Goal: Communication & Community: Answer question/provide support

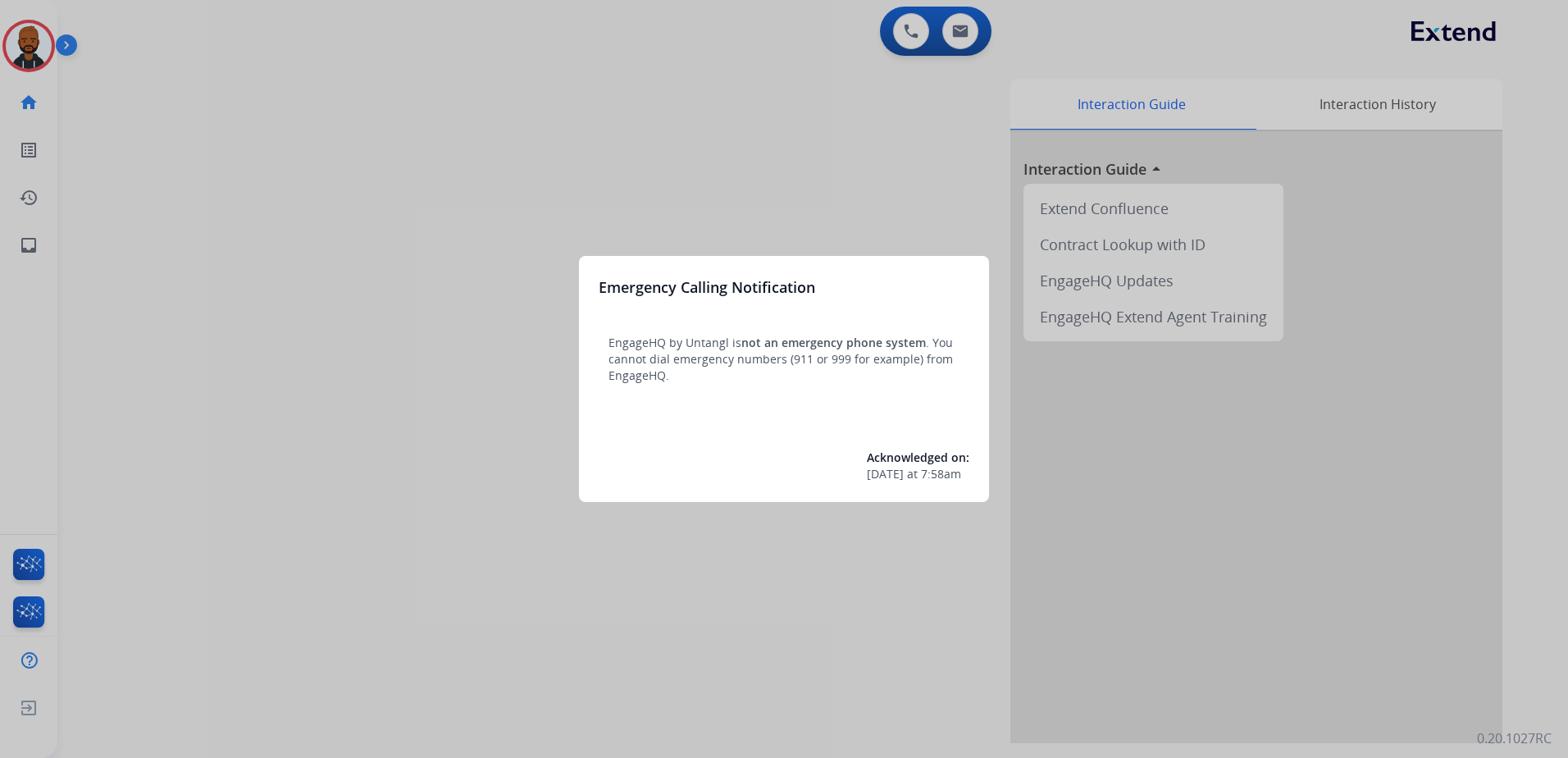
click at [533, 378] on div at bounding box center [784, 379] width 1568 height 758
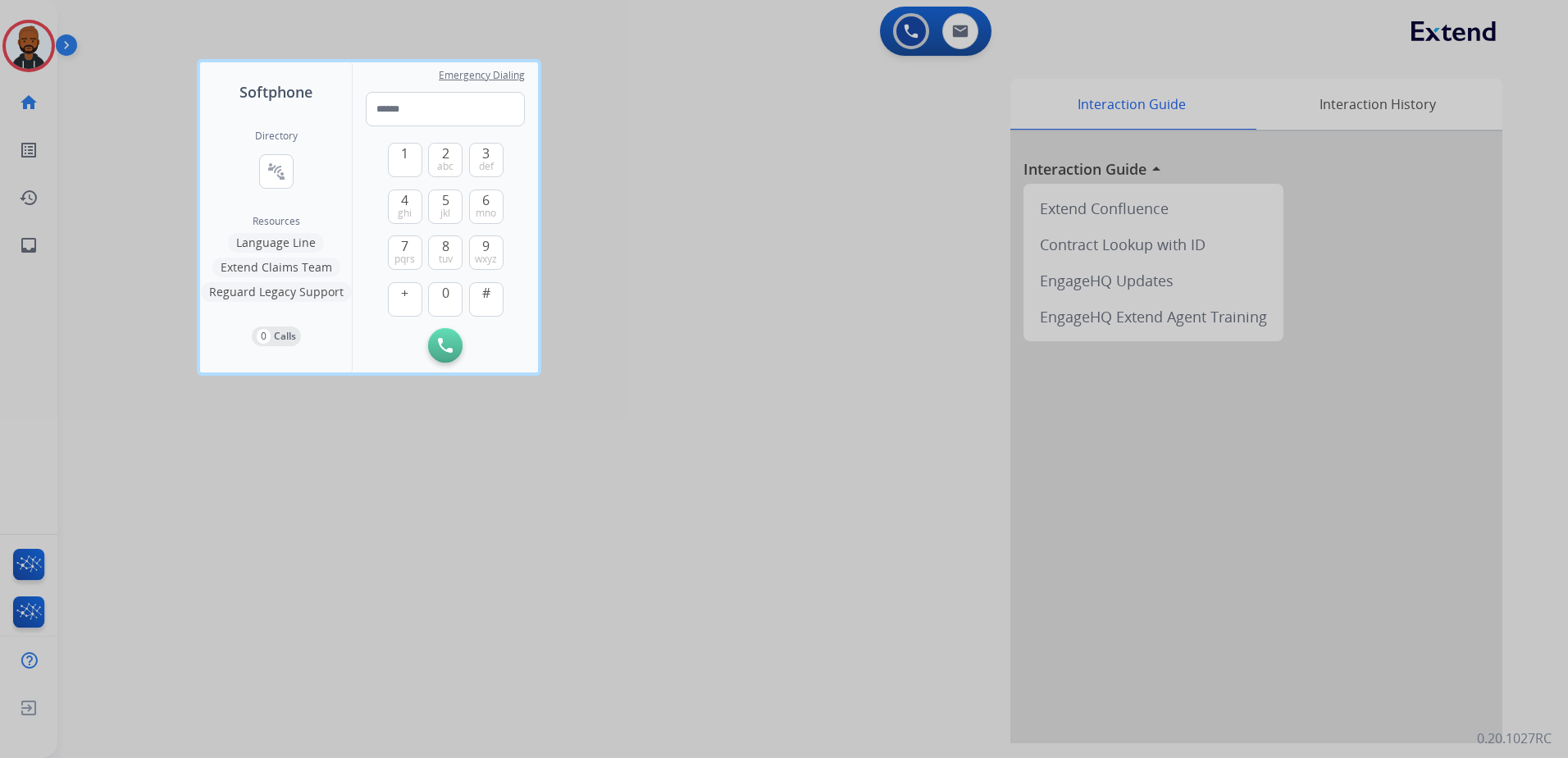
click at [967, 48] on div at bounding box center [784, 379] width 1568 height 758
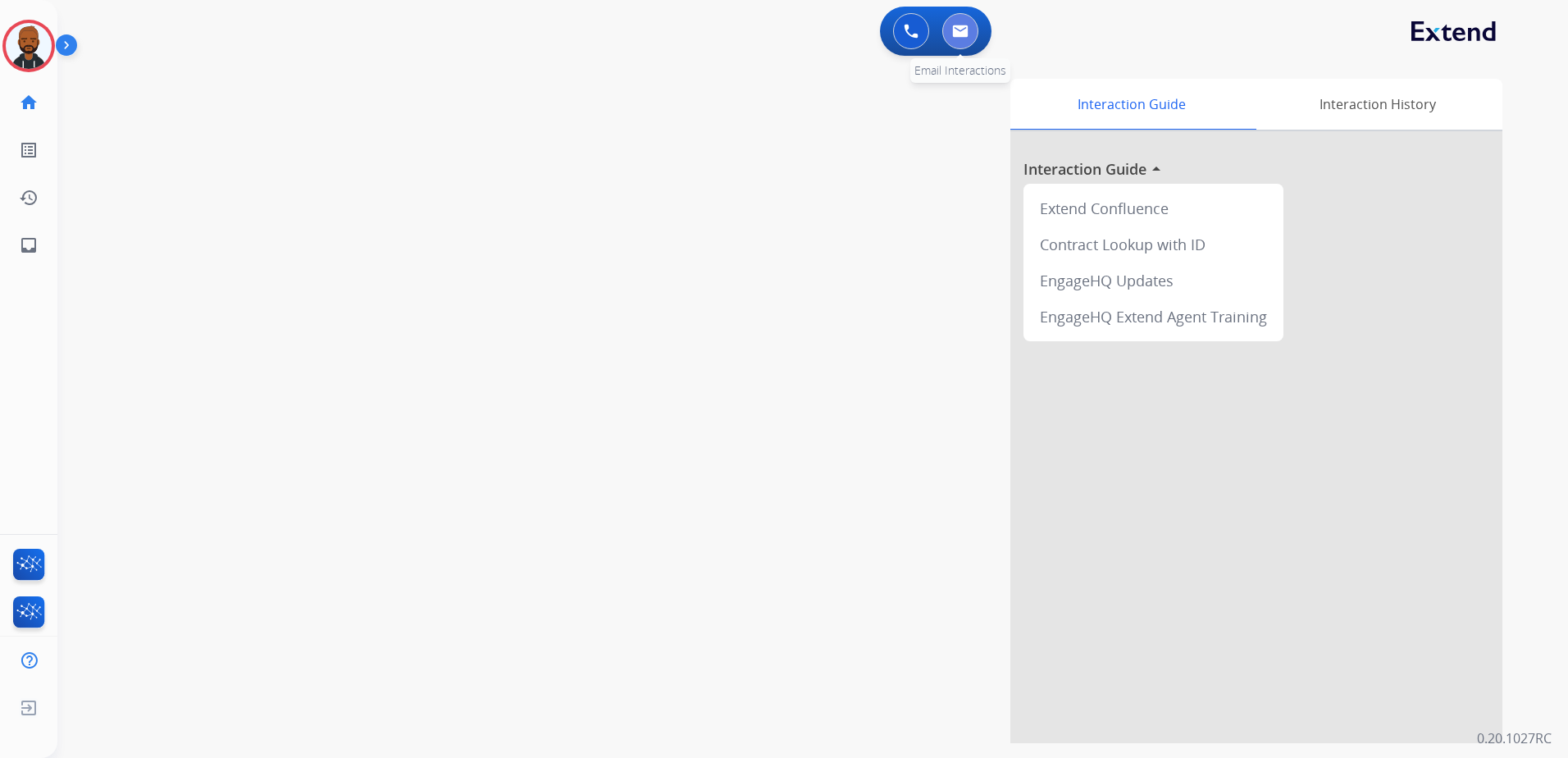
click at [968, 36] on button at bounding box center [961, 31] width 36 height 36
select select "**********"
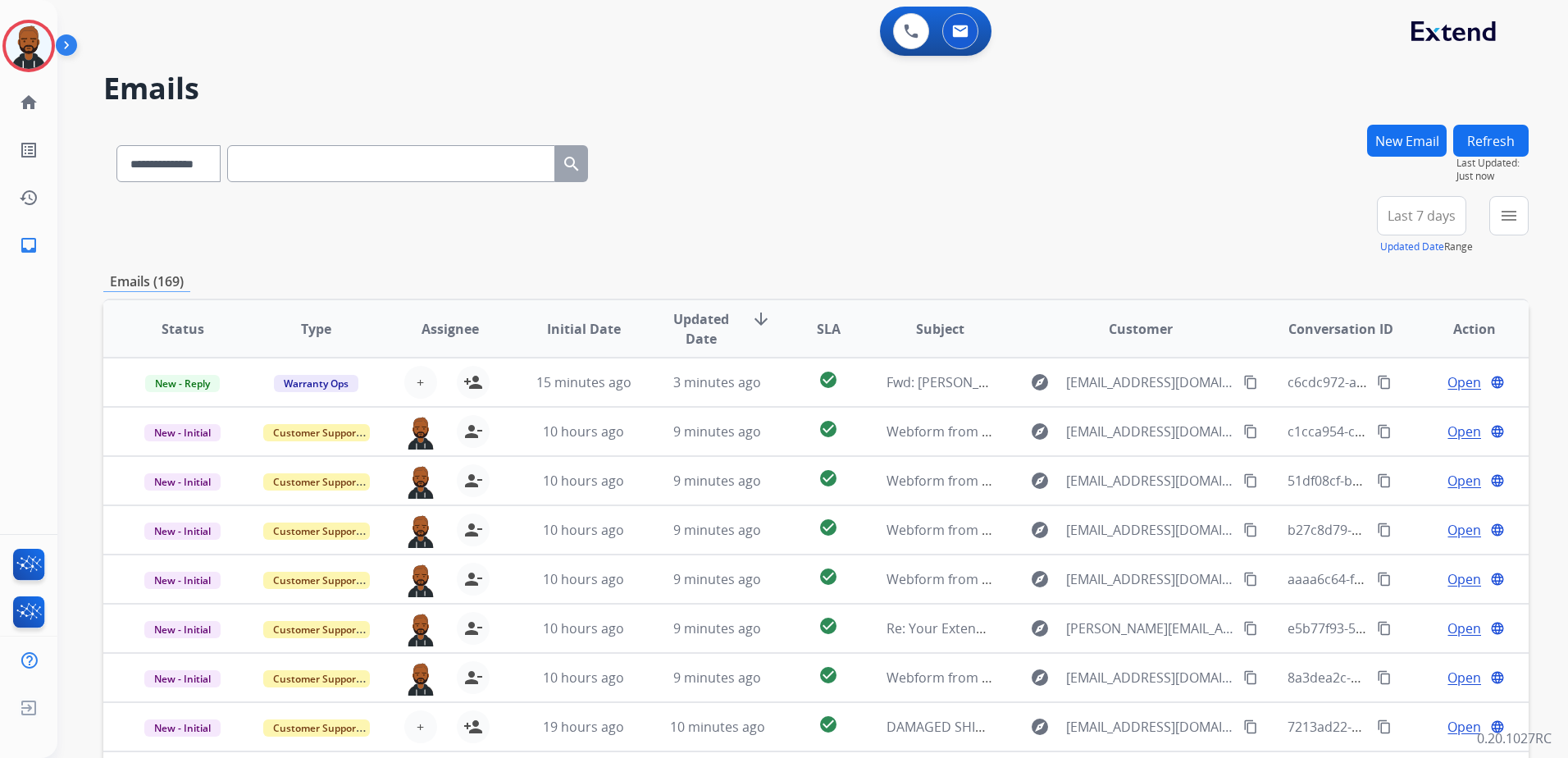
click at [697, 249] on div "**********" at bounding box center [815, 225] width 1425 height 59
click at [1352, 228] on div "+81" at bounding box center [1344, 222] width 40 height 40
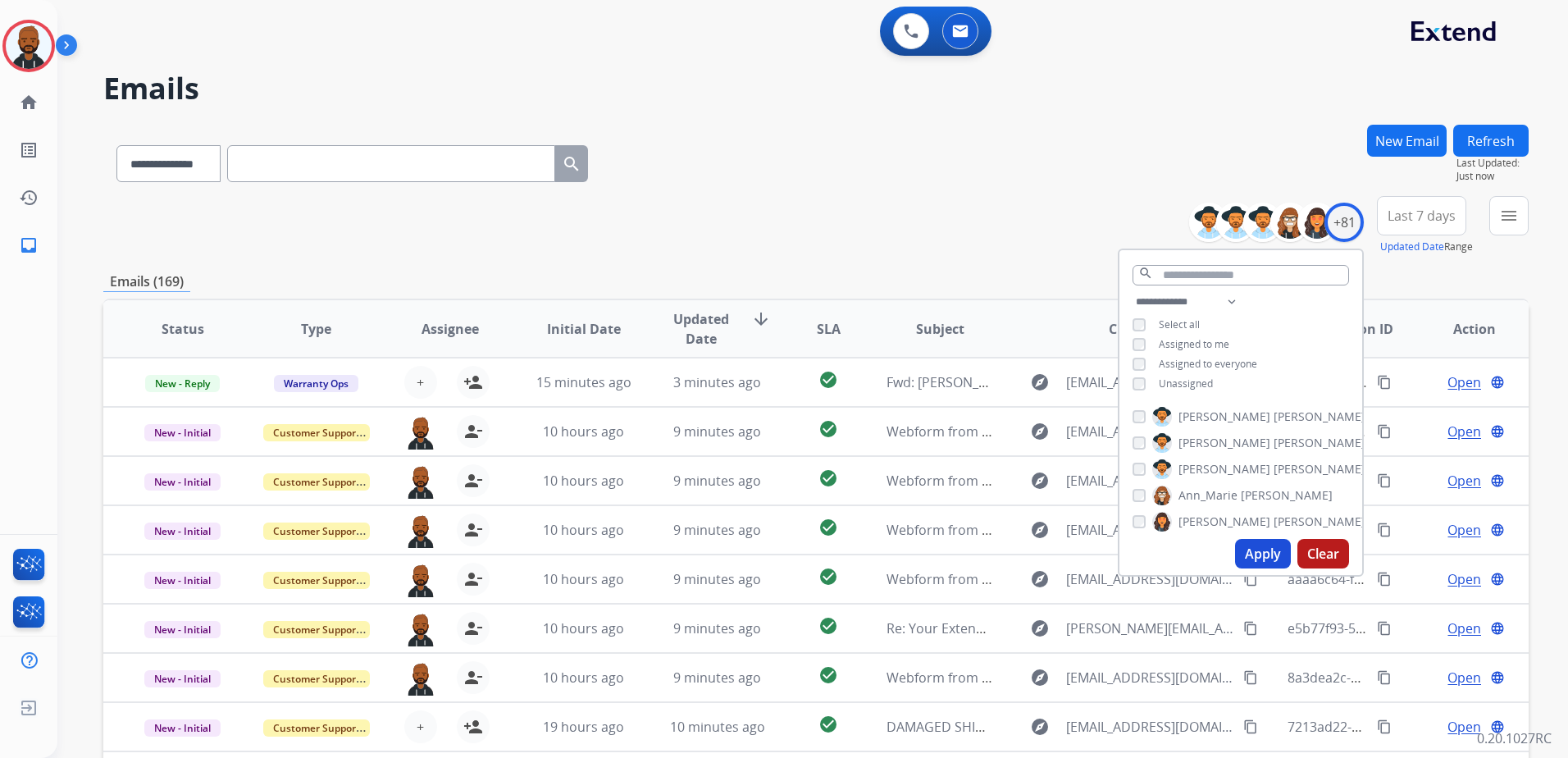
click at [1272, 549] on button "Apply" at bounding box center [1263, 554] width 56 height 30
click at [968, 148] on div "**********" at bounding box center [815, 160] width 1425 height 71
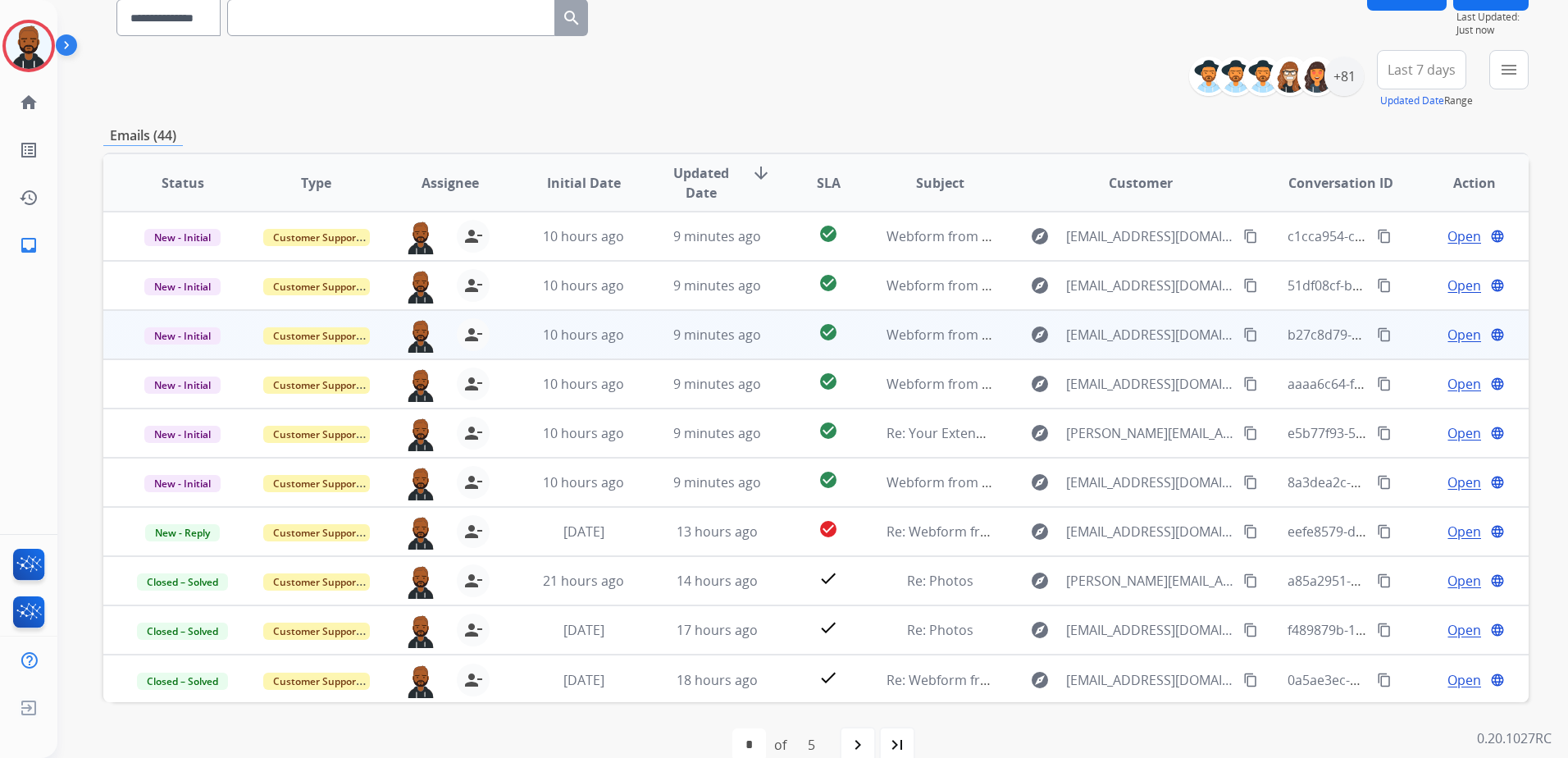
scroll to position [176, 0]
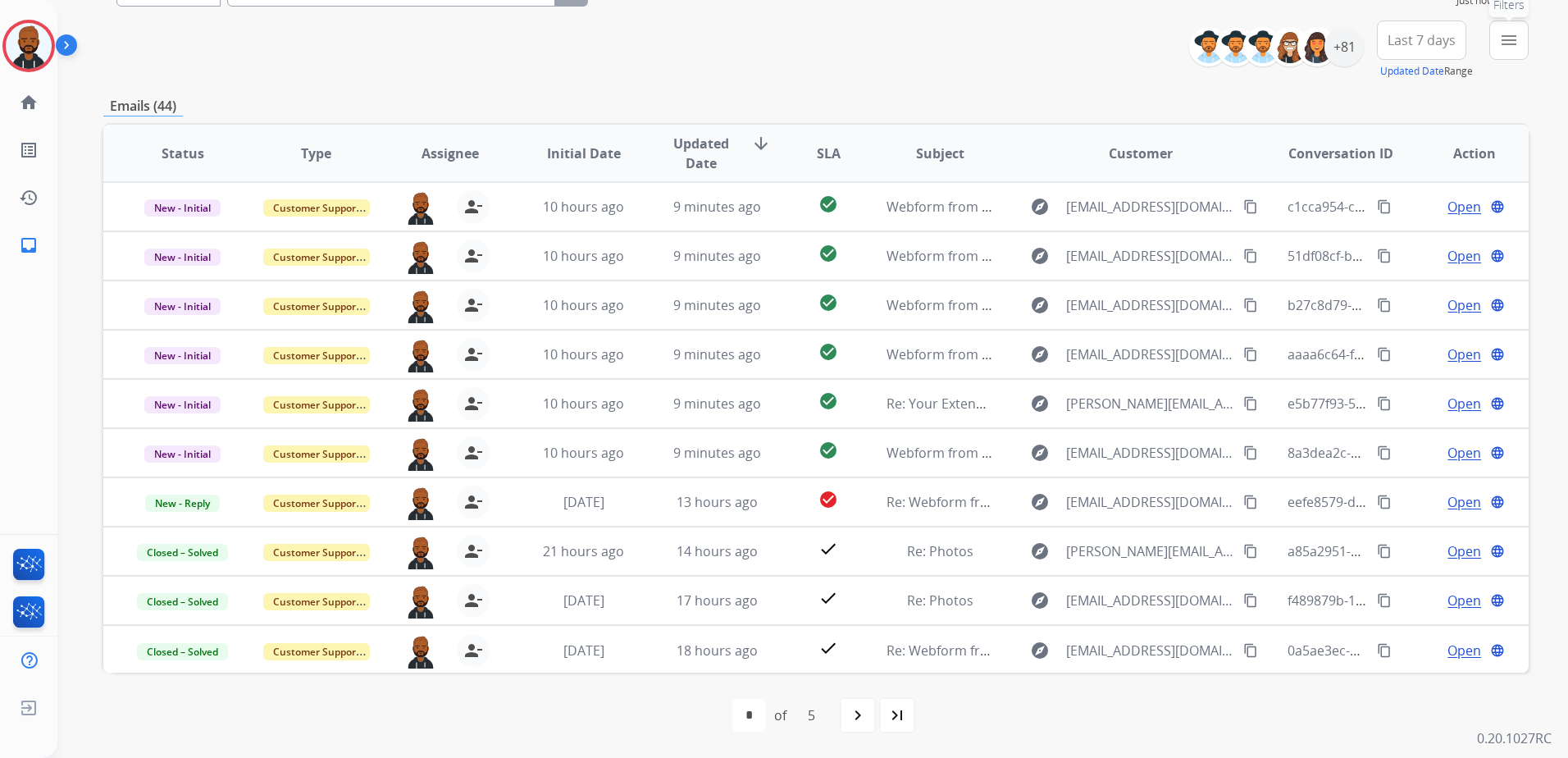
click at [1511, 55] on button "menu Filters" at bounding box center [1509, 40] width 40 height 40
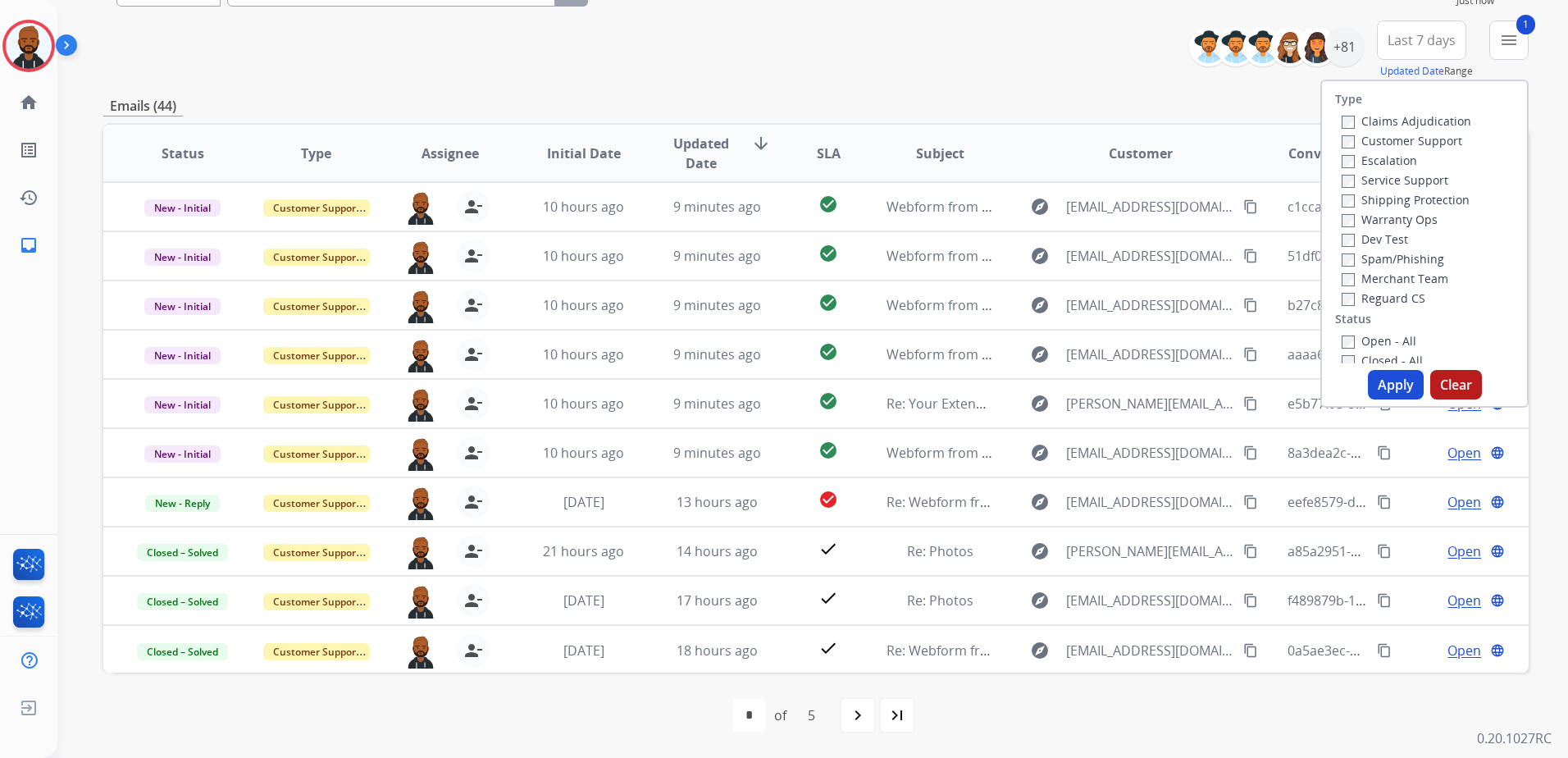
click at [1370, 381] on button "Apply" at bounding box center [1396, 385] width 56 height 30
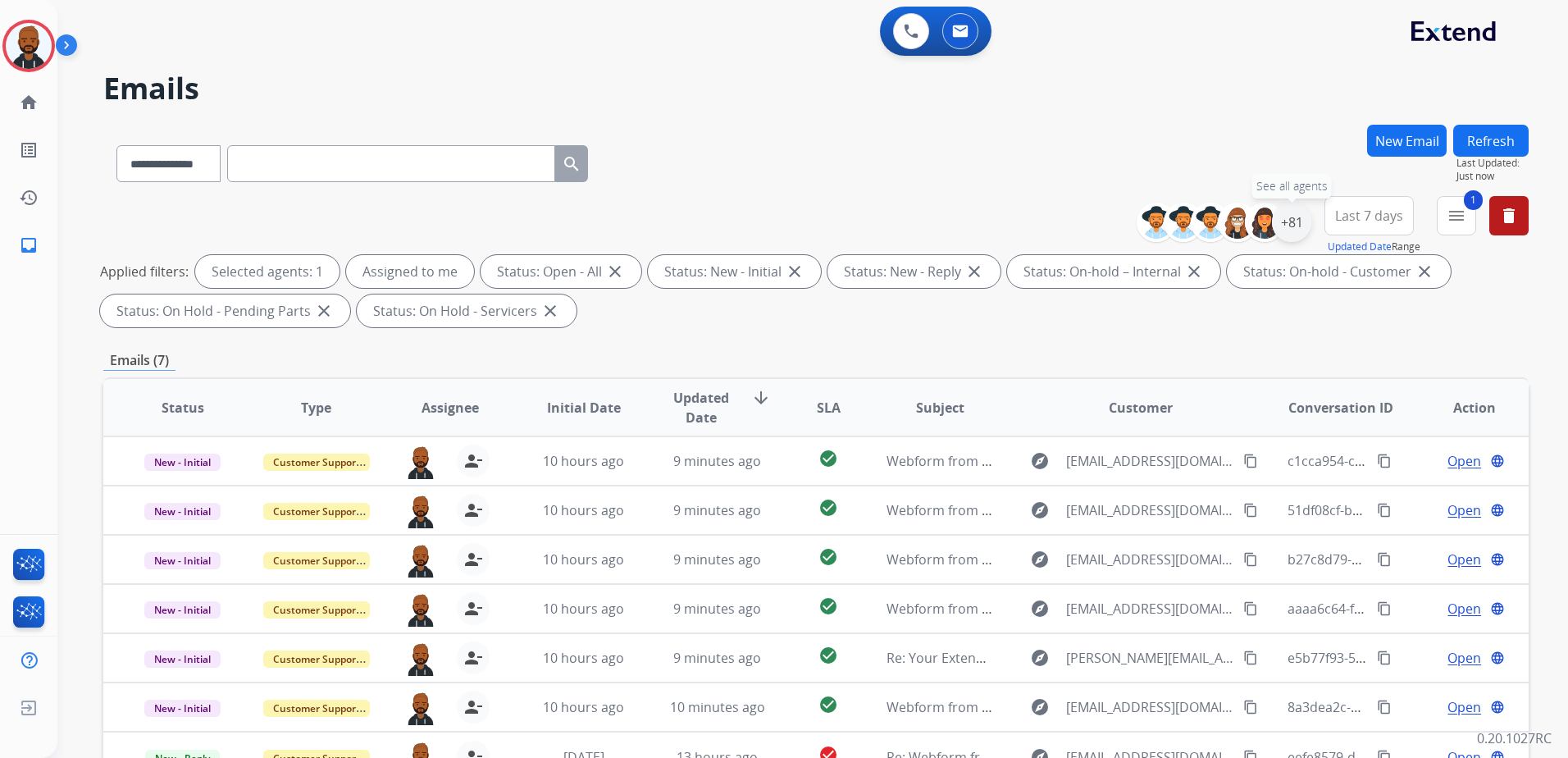
click at [1294, 222] on div "+81" at bounding box center [1292, 222] width 40 height 40
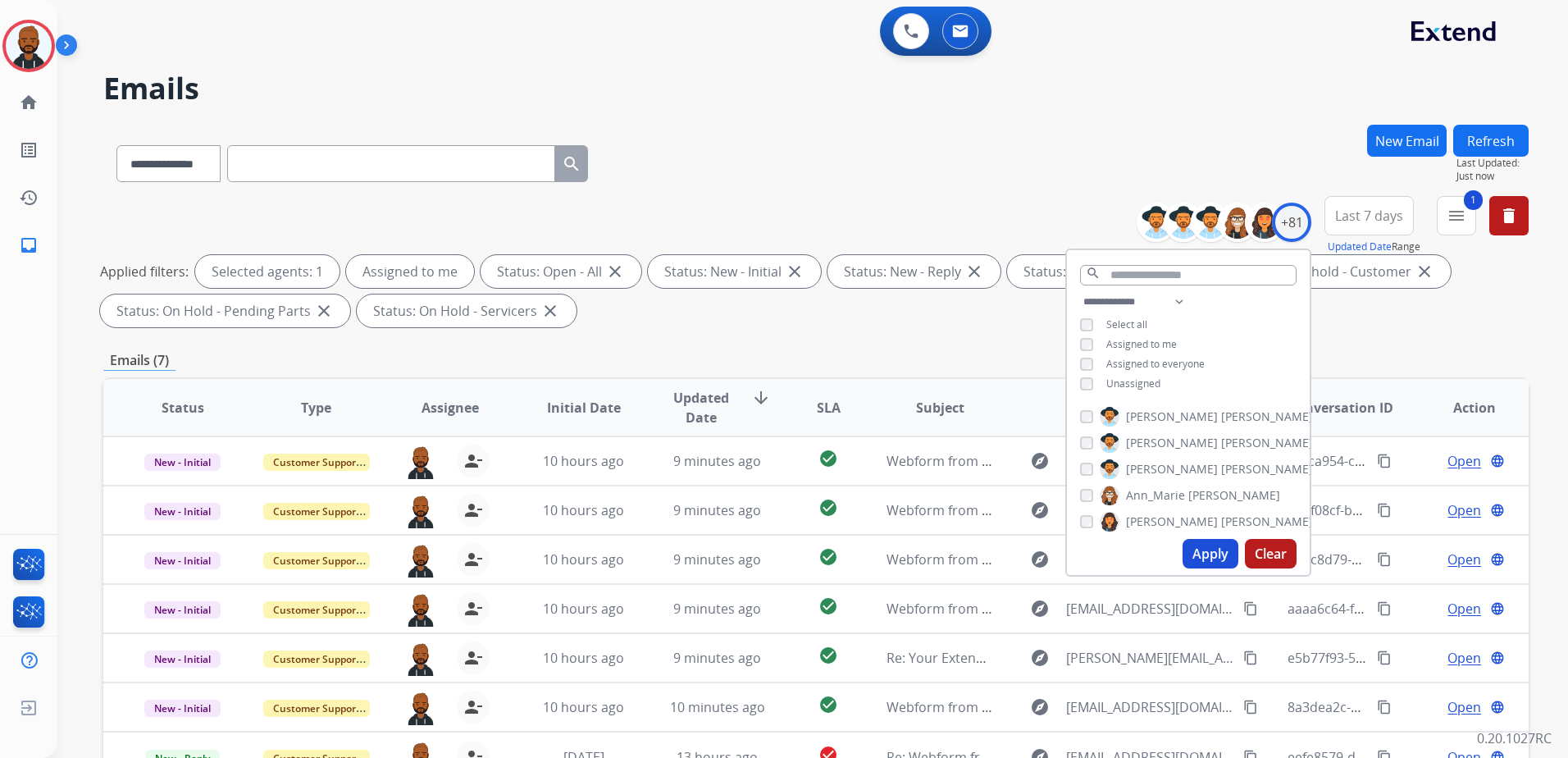
drag, startPoint x: 1139, startPoint y: 96, endPoint x: 1150, endPoint y: 97, distance: 11.0
click at [1138, 97] on h2 "Emails" at bounding box center [815, 88] width 1425 height 33
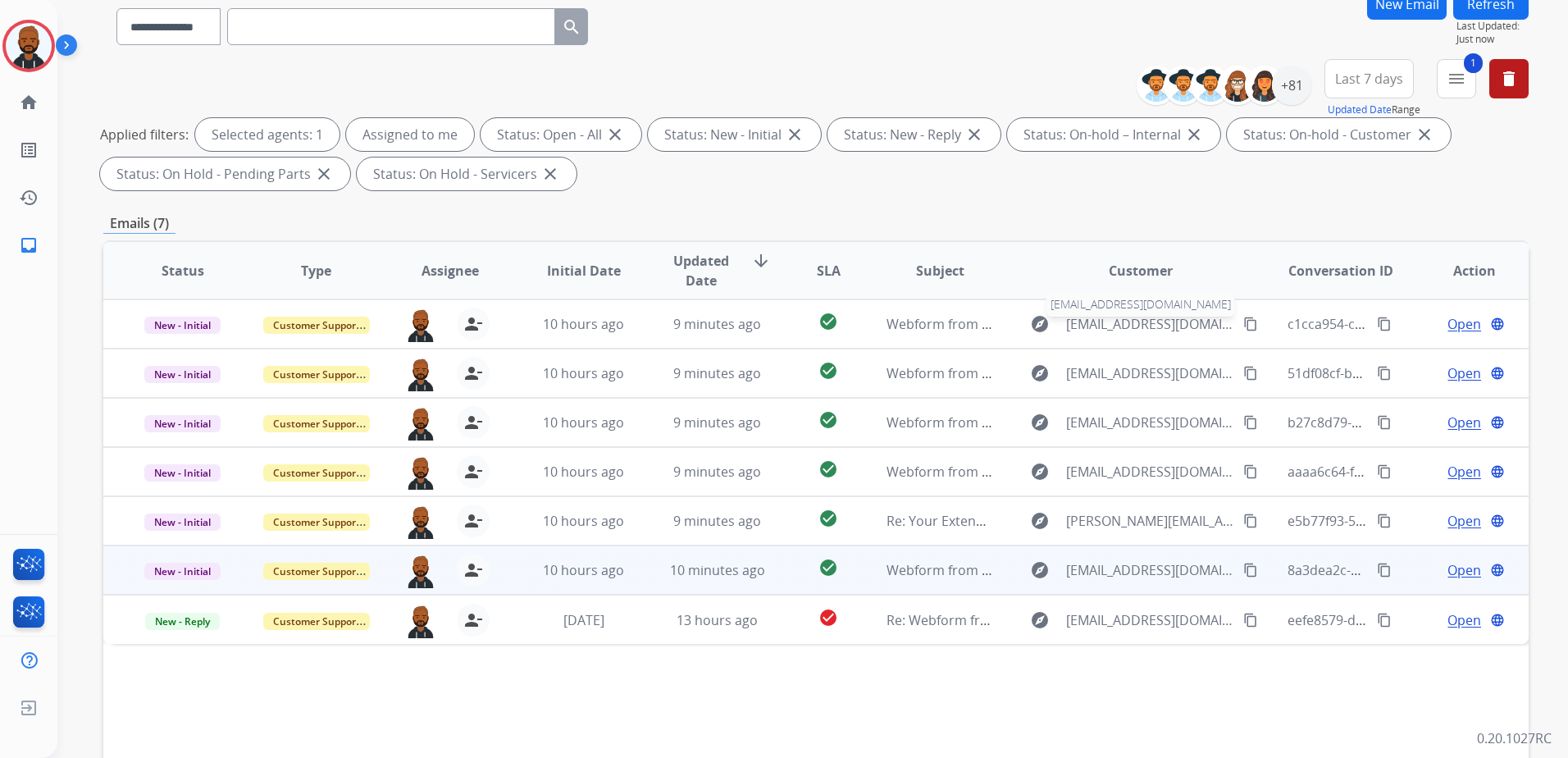
scroll to position [254, 0]
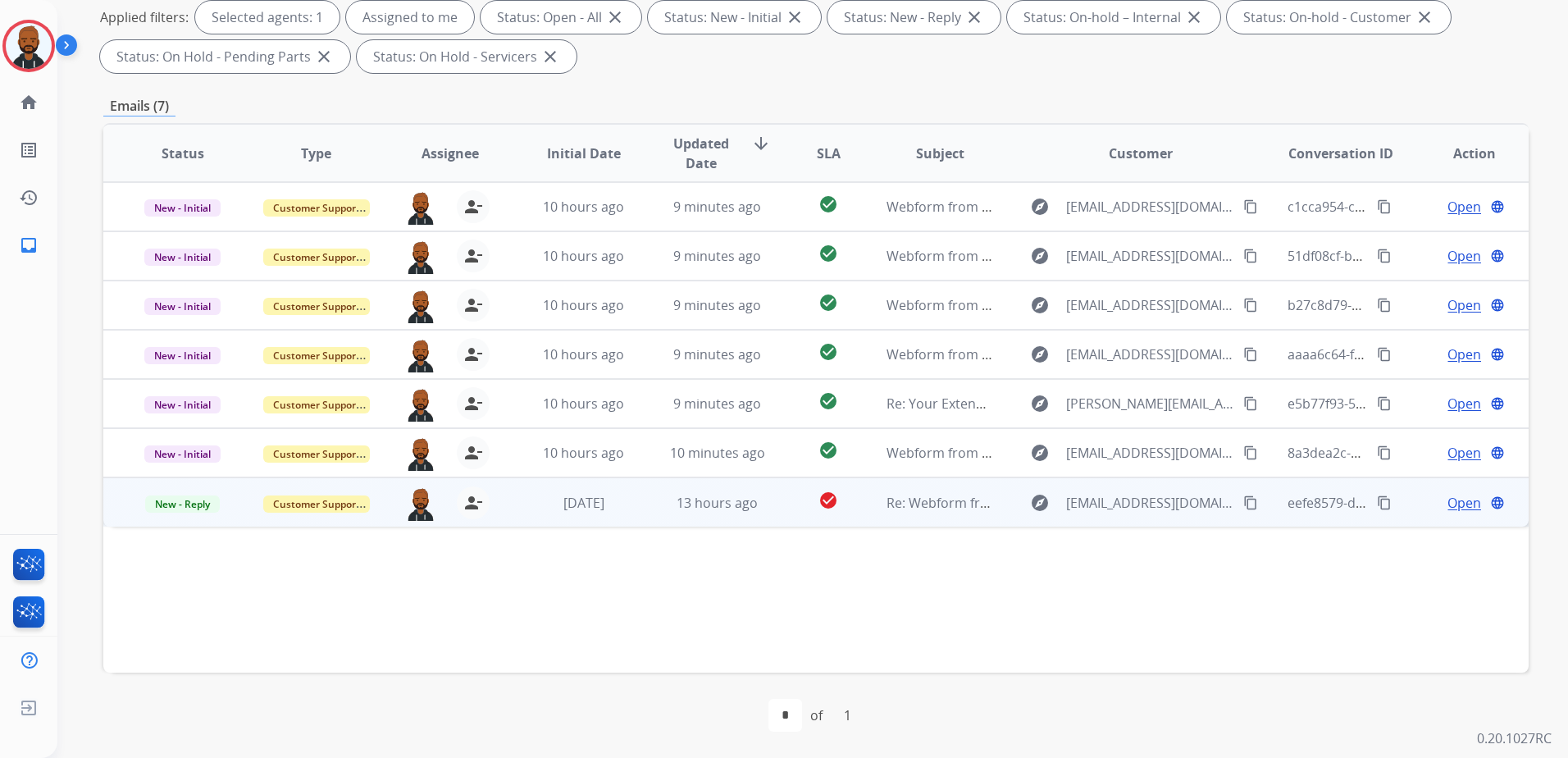
click at [1457, 508] on span "Open" at bounding box center [1464, 503] width 34 height 20
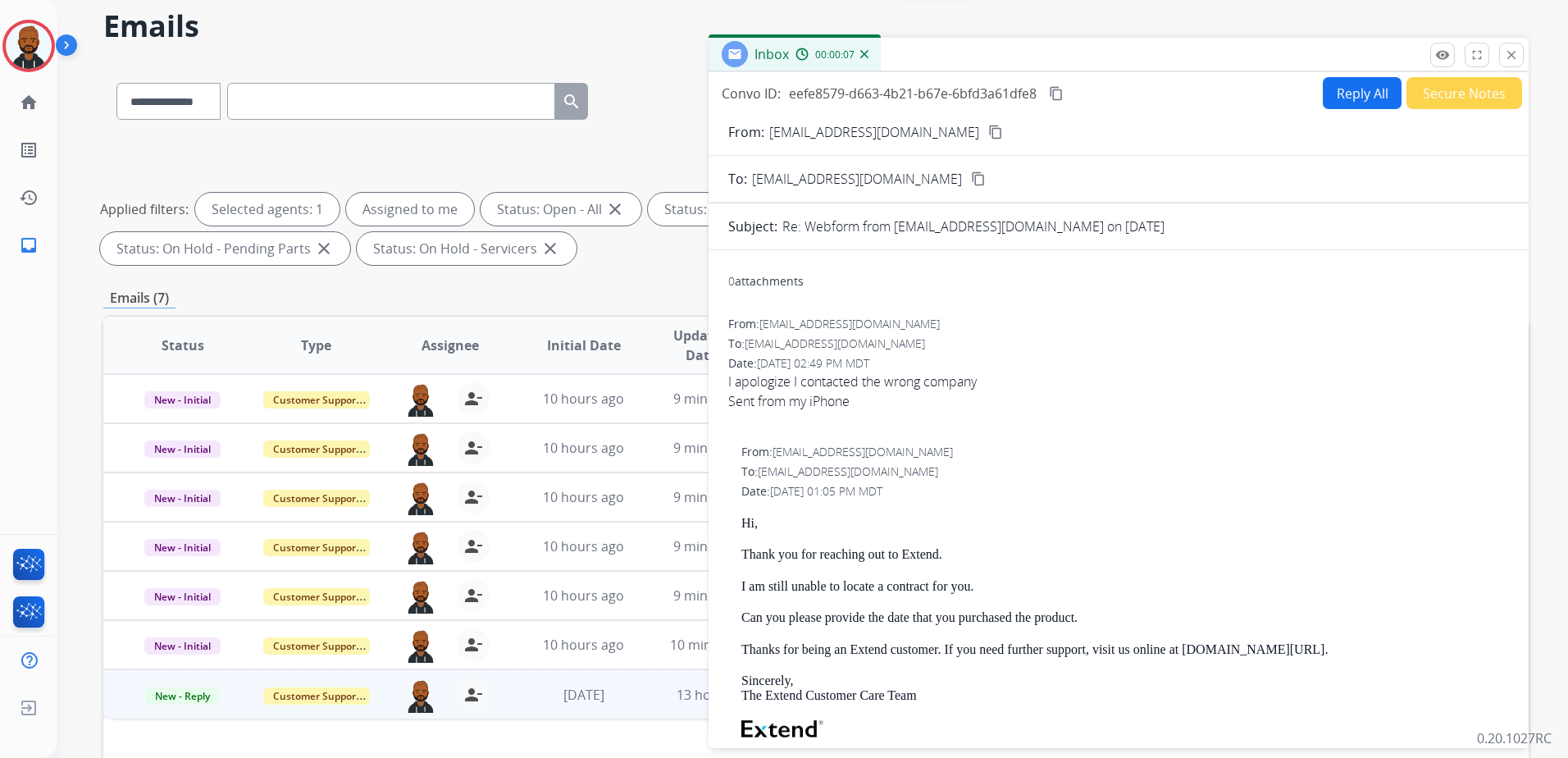
scroll to position [0, 0]
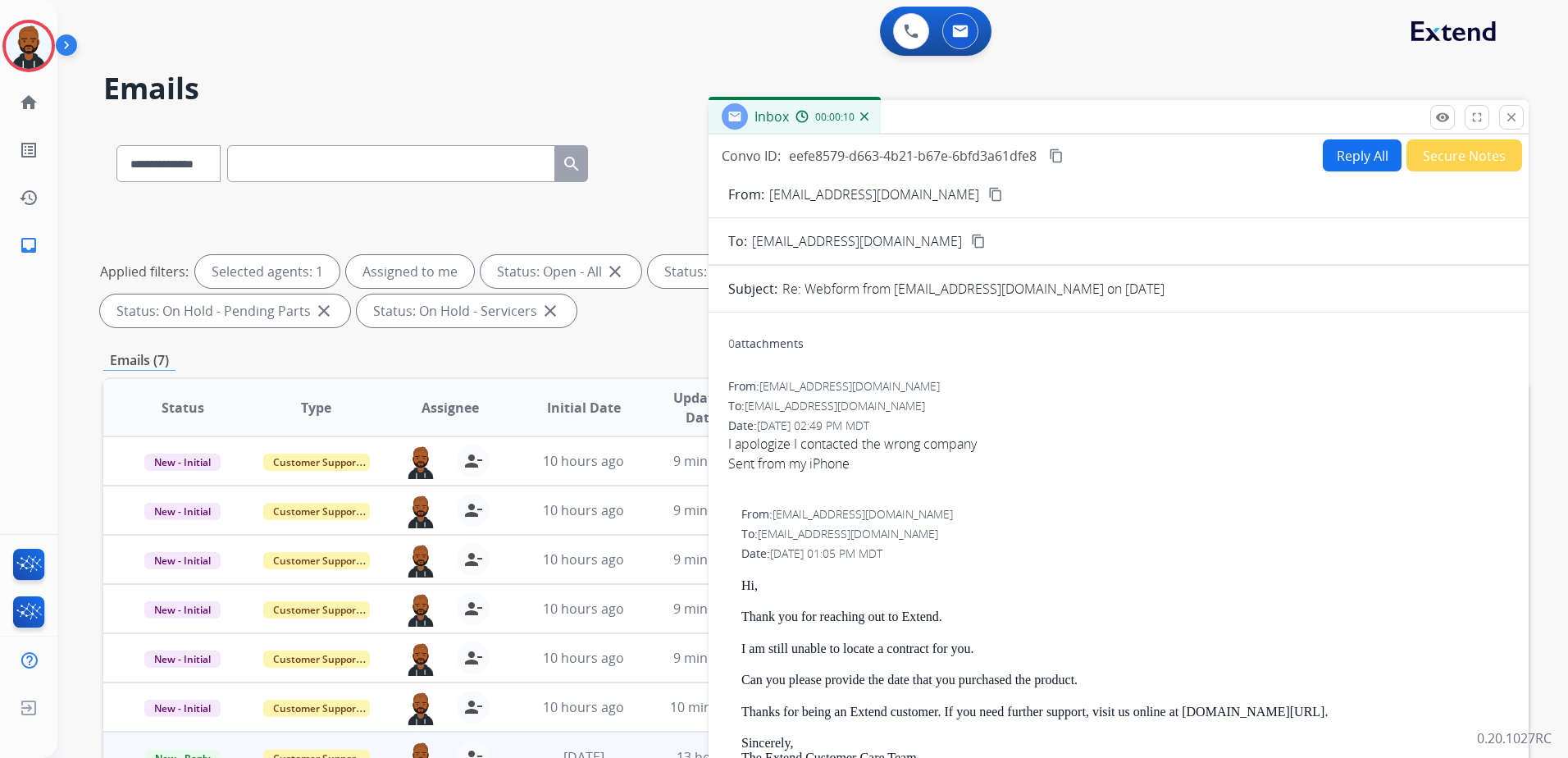
click at [1476, 154] on button "Secure Notes" at bounding box center [1464, 155] width 116 height 32
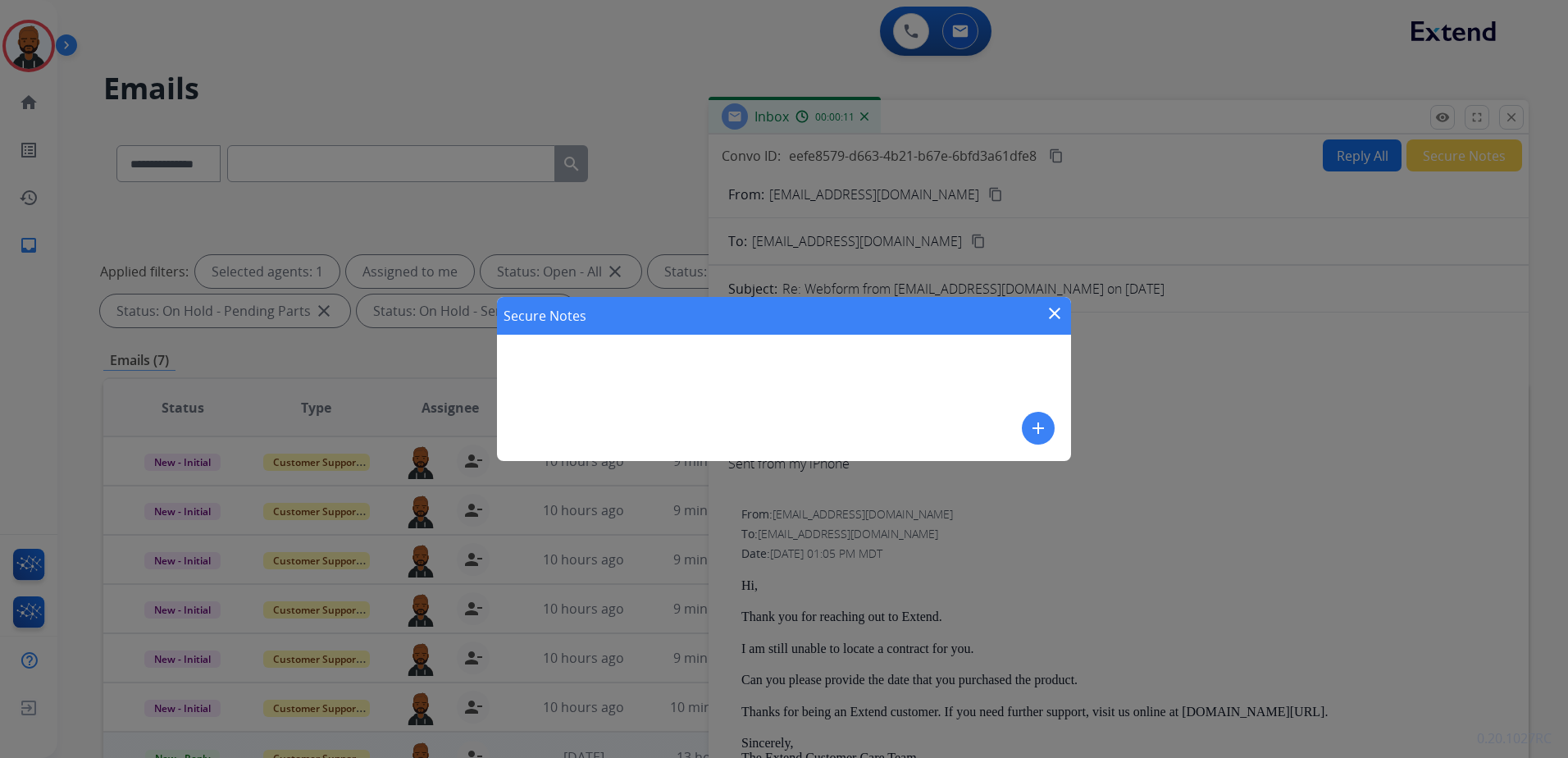
click at [1032, 429] on button "add" at bounding box center [1038, 429] width 33 height 33
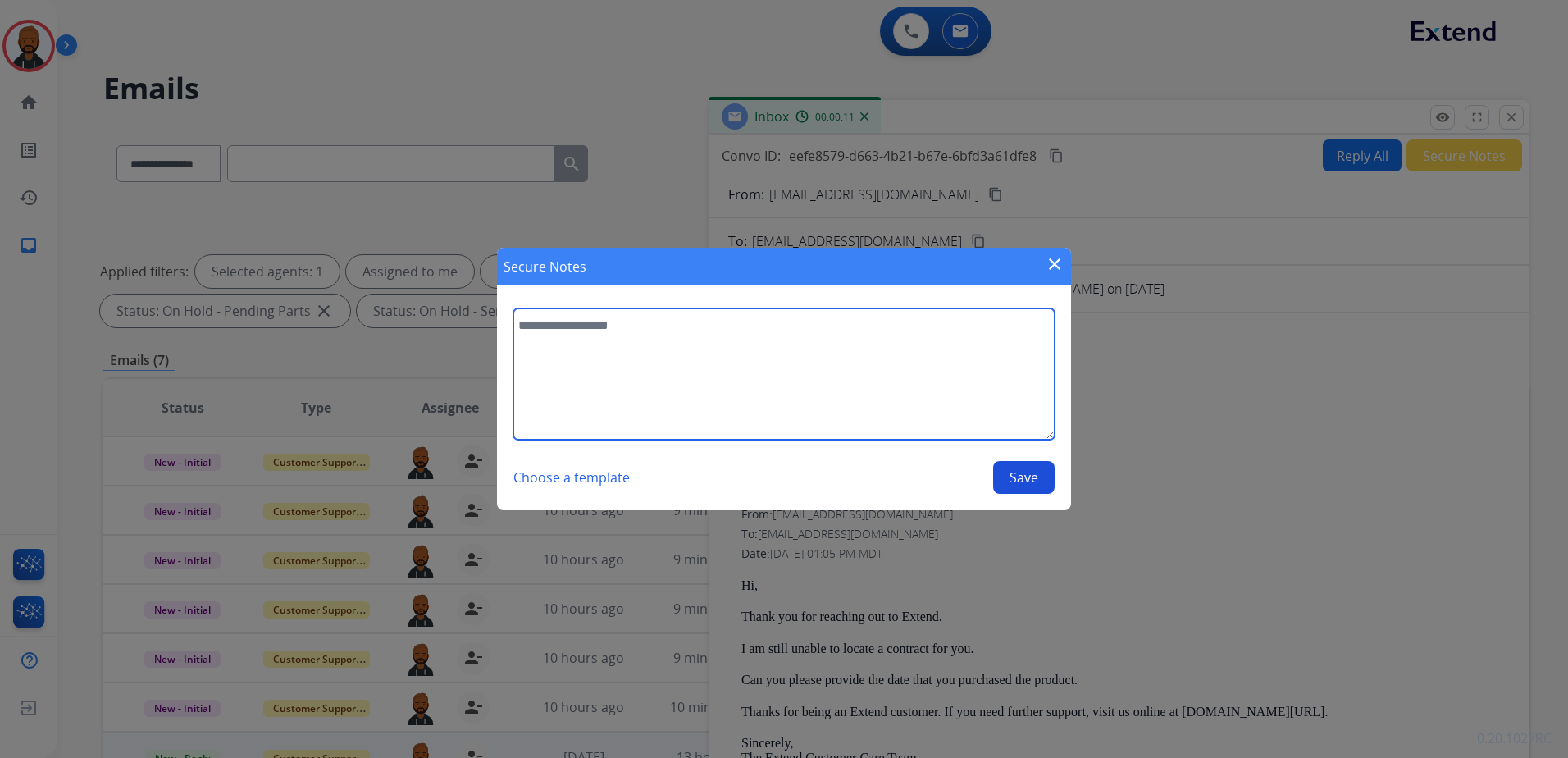
drag, startPoint x: 937, startPoint y: 408, endPoint x: 926, endPoint y: 400, distance: 13.6
click at [934, 406] on textarea at bounding box center [784, 374] width 541 height 131
type textarea "**********"
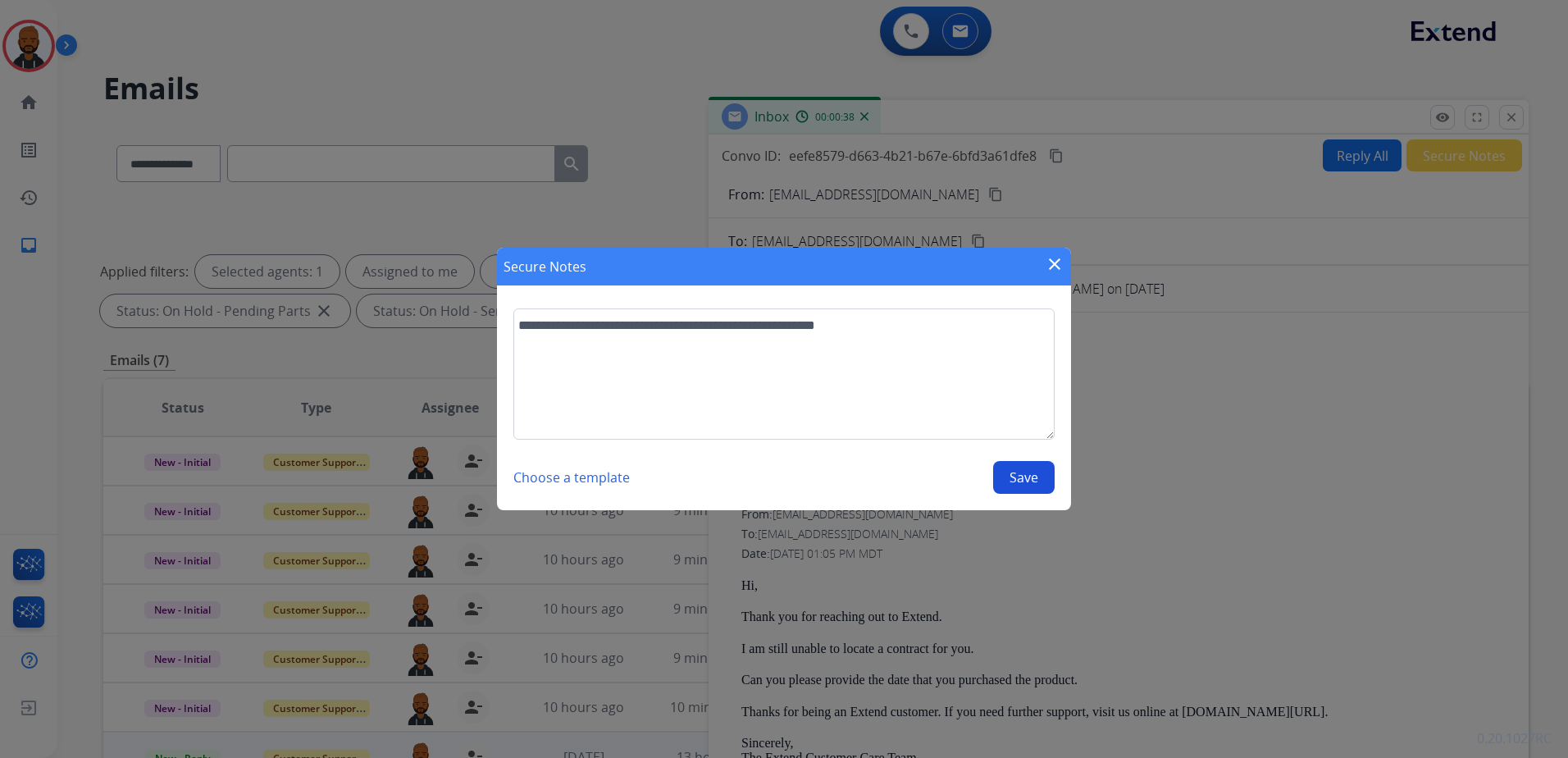
click at [1030, 479] on button "Save" at bounding box center [1023, 477] width 62 height 33
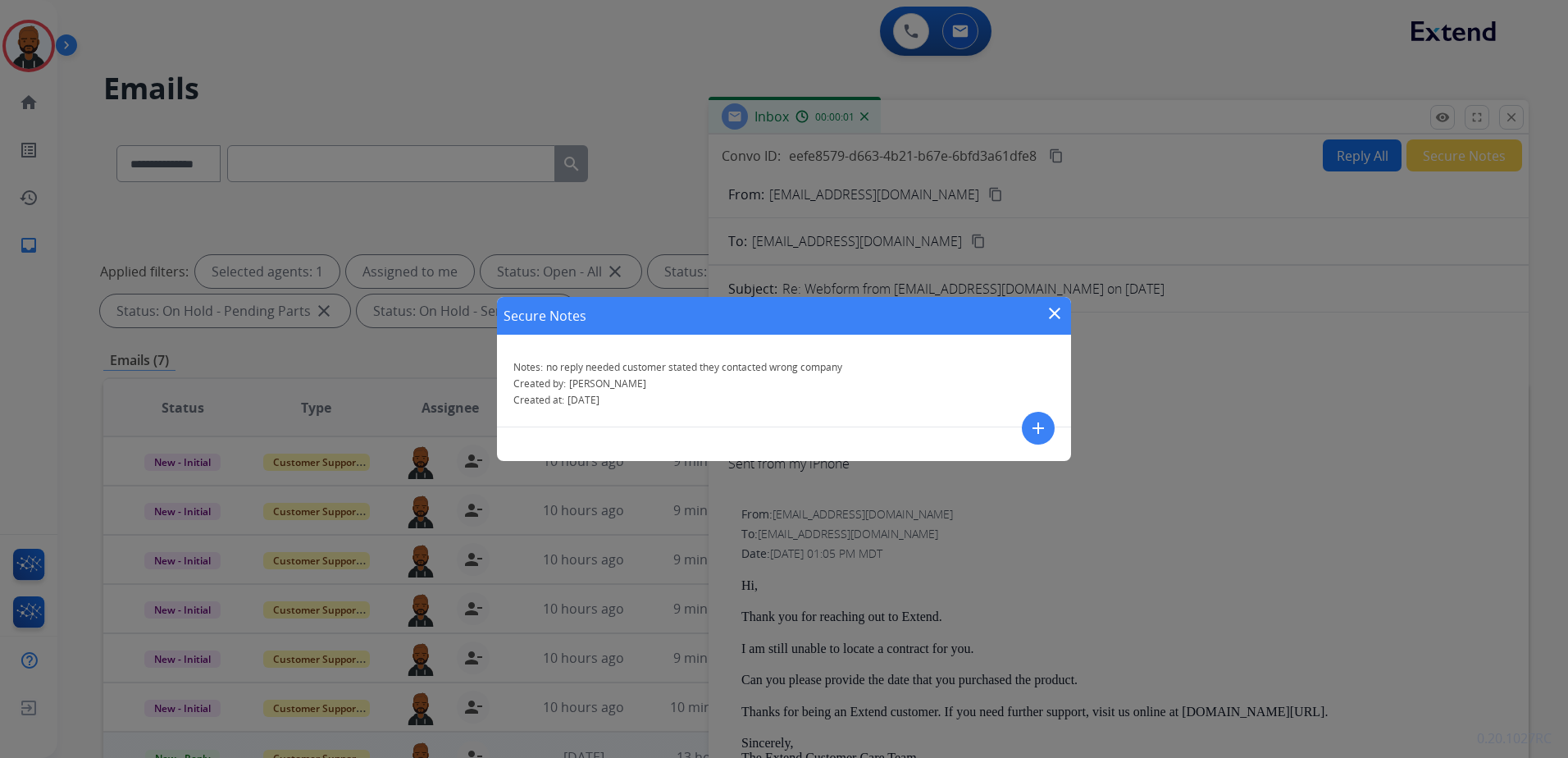
click at [1055, 310] on mat-icon "close" at bounding box center [1055, 314] width 20 height 20
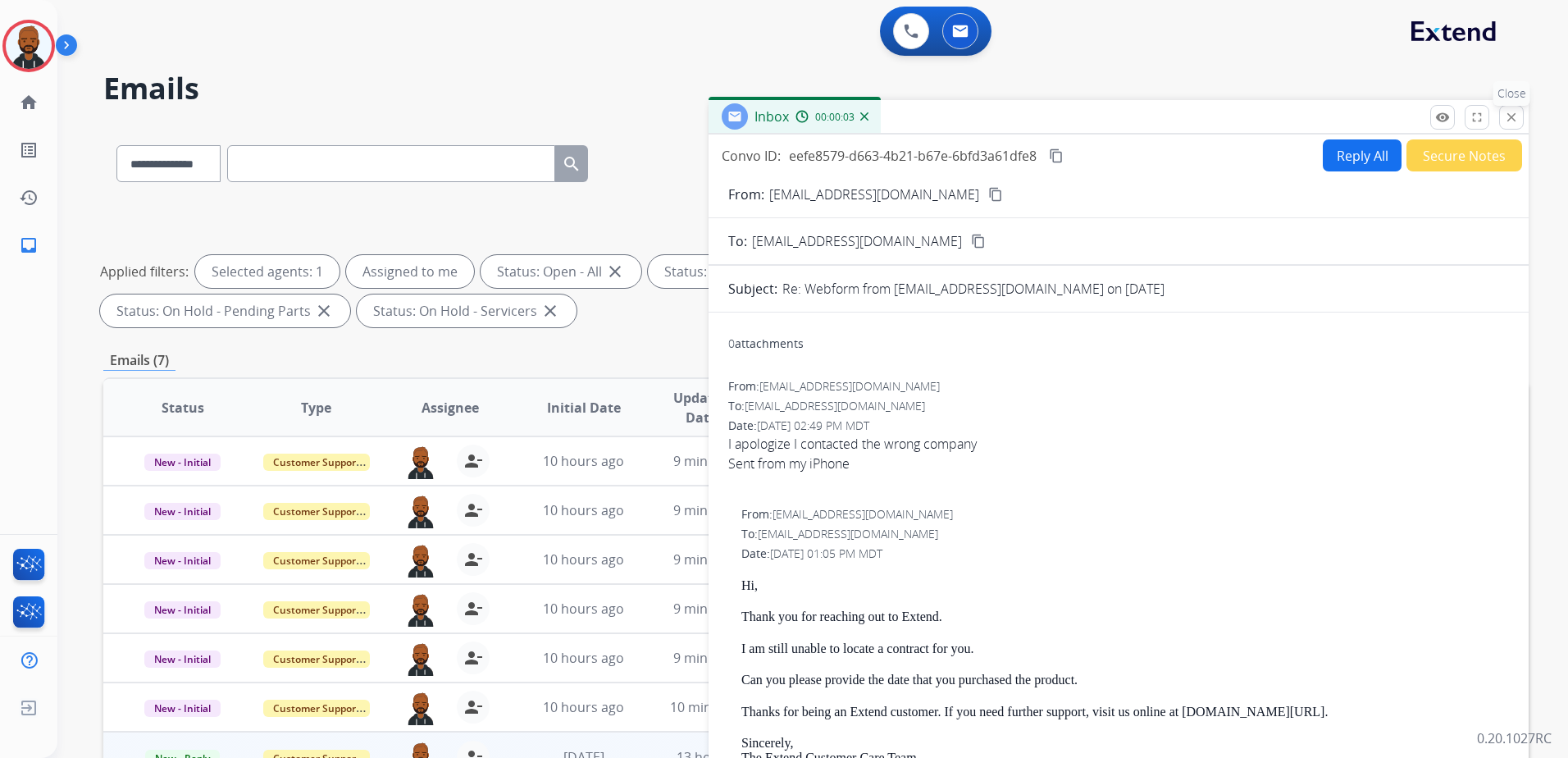
click at [1501, 116] on button "close Close" at bounding box center [1511, 117] width 25 height 25
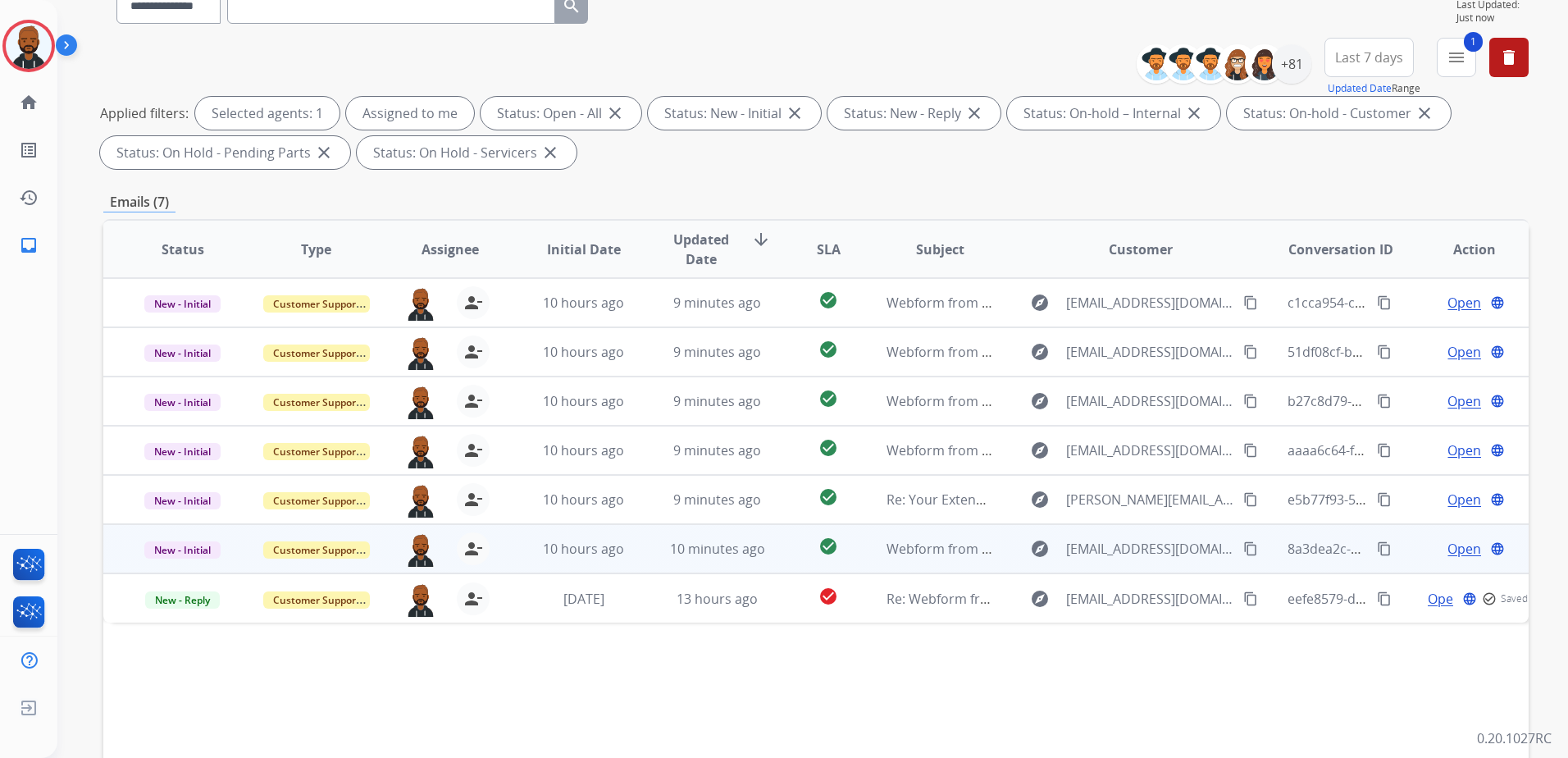
scroll to position [254, 0]
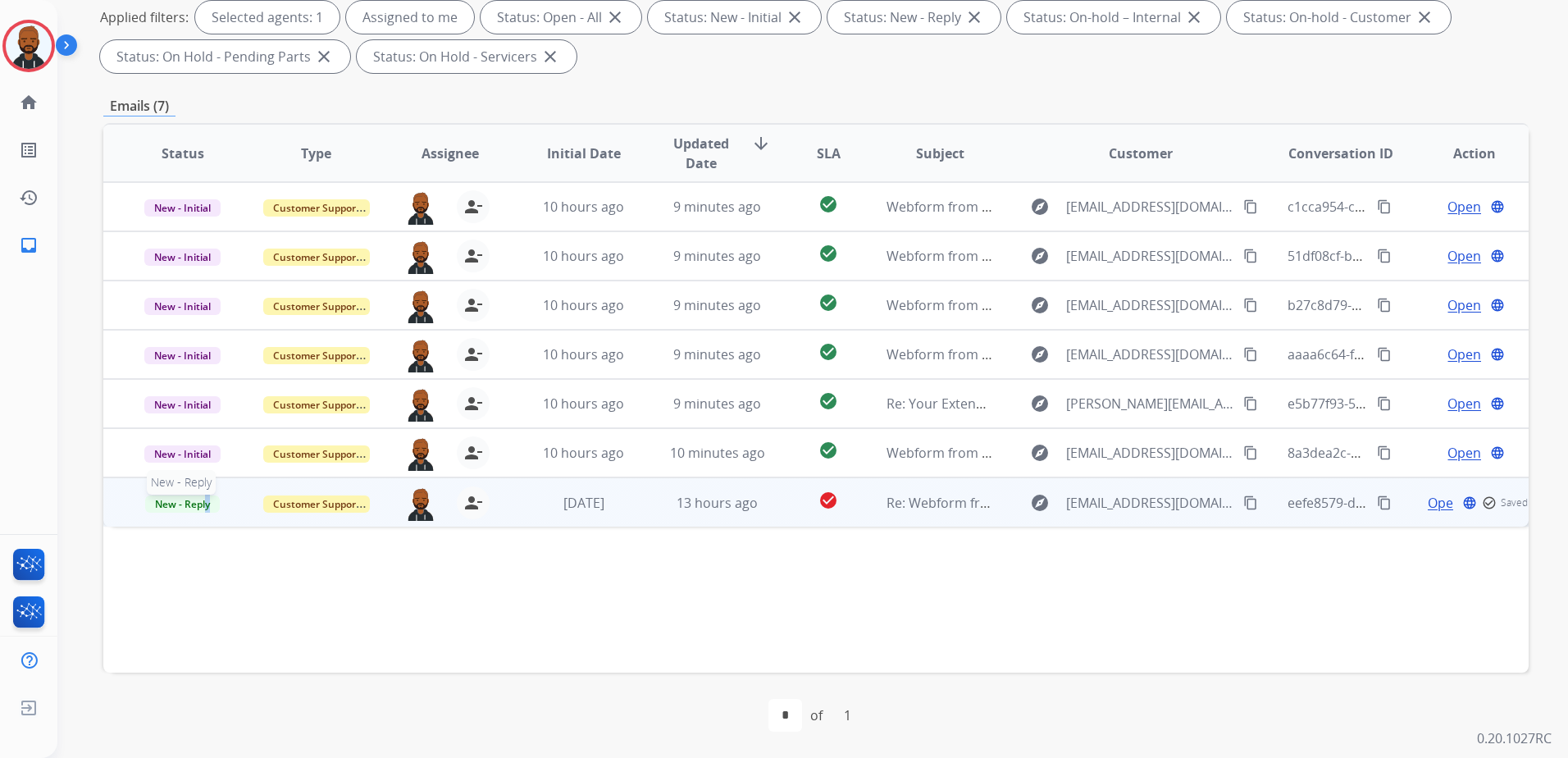
click at [208, 503] on span "New - Reply" at bounding box center [182, 504] width 74 height 17
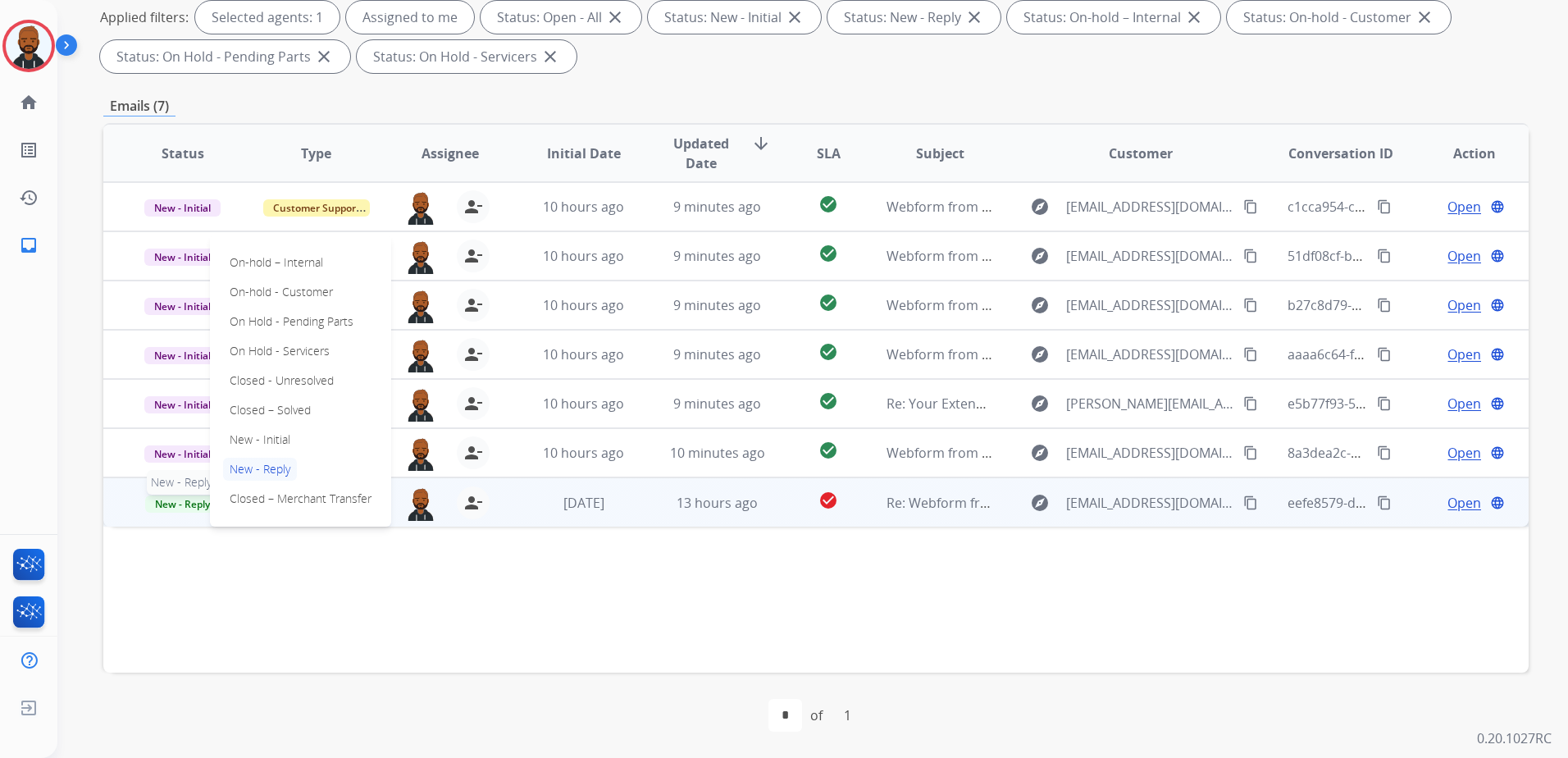
drag, startPoint x: 208, startPoint y: 503, endPoint x: 178, endPoint y: 513, distance: 31.6
click at [178, 513] on td "New - Reply New - Reply On-hold – Internal On-hold - Customer On Hold - Pending…" at bounding box center [170, 502] width 134 height 50
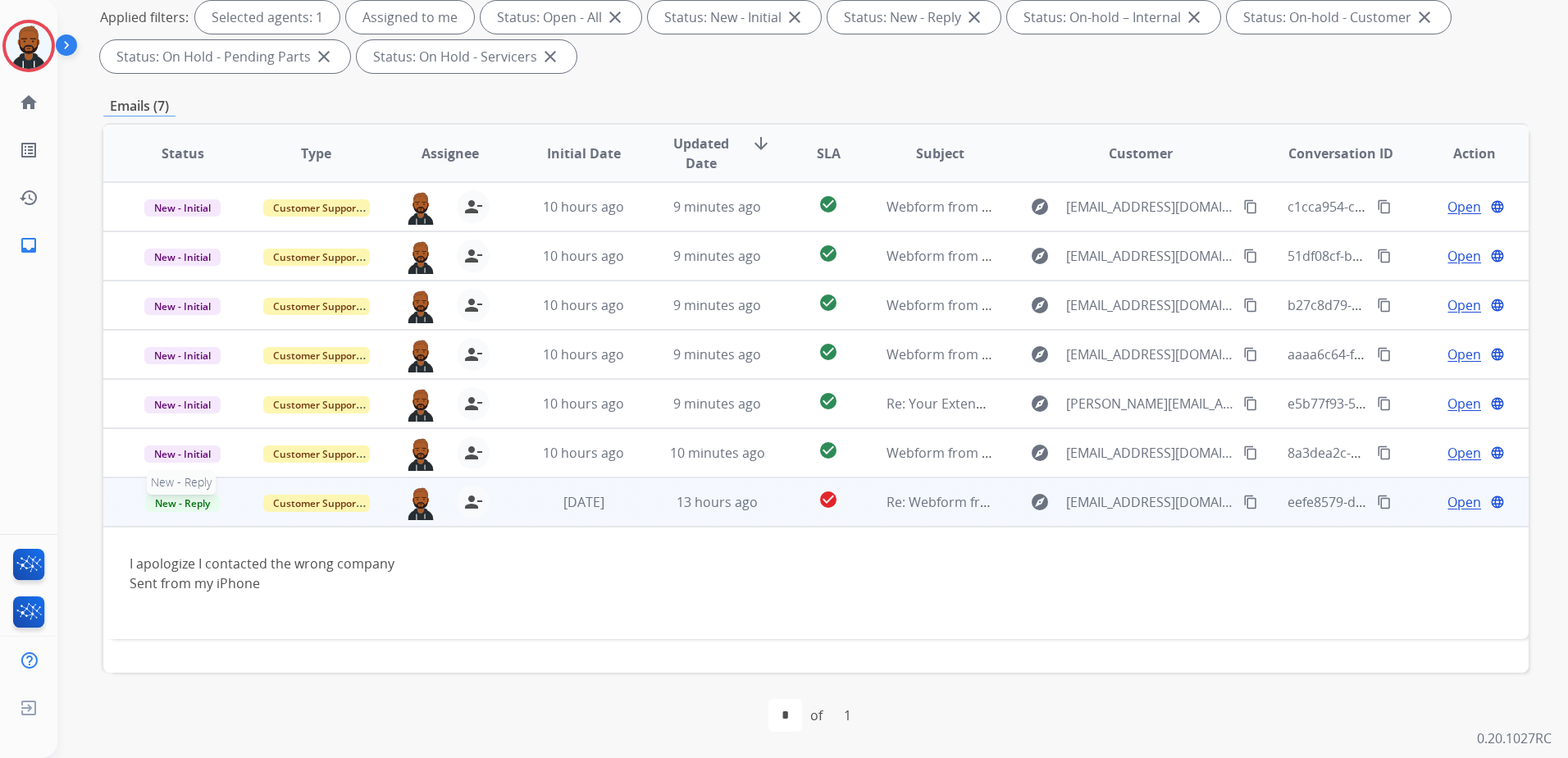
click at [176, 502] on span "New - Reply" at bounding box center [182, 503] width 74 height 17
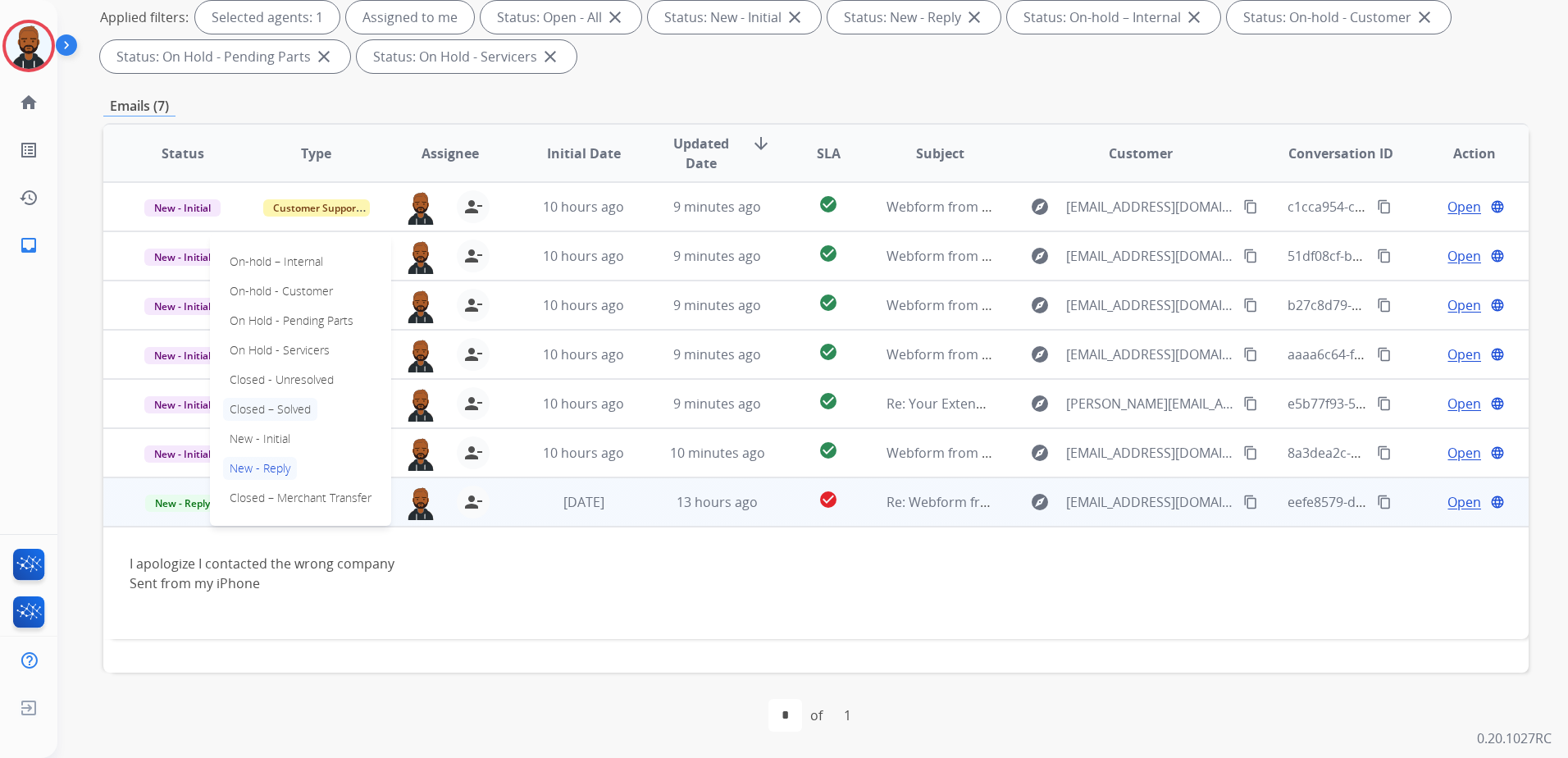
click at [286, 417] on p "Closed – Solved" at bounding box center [270, 410] width 94 height 23
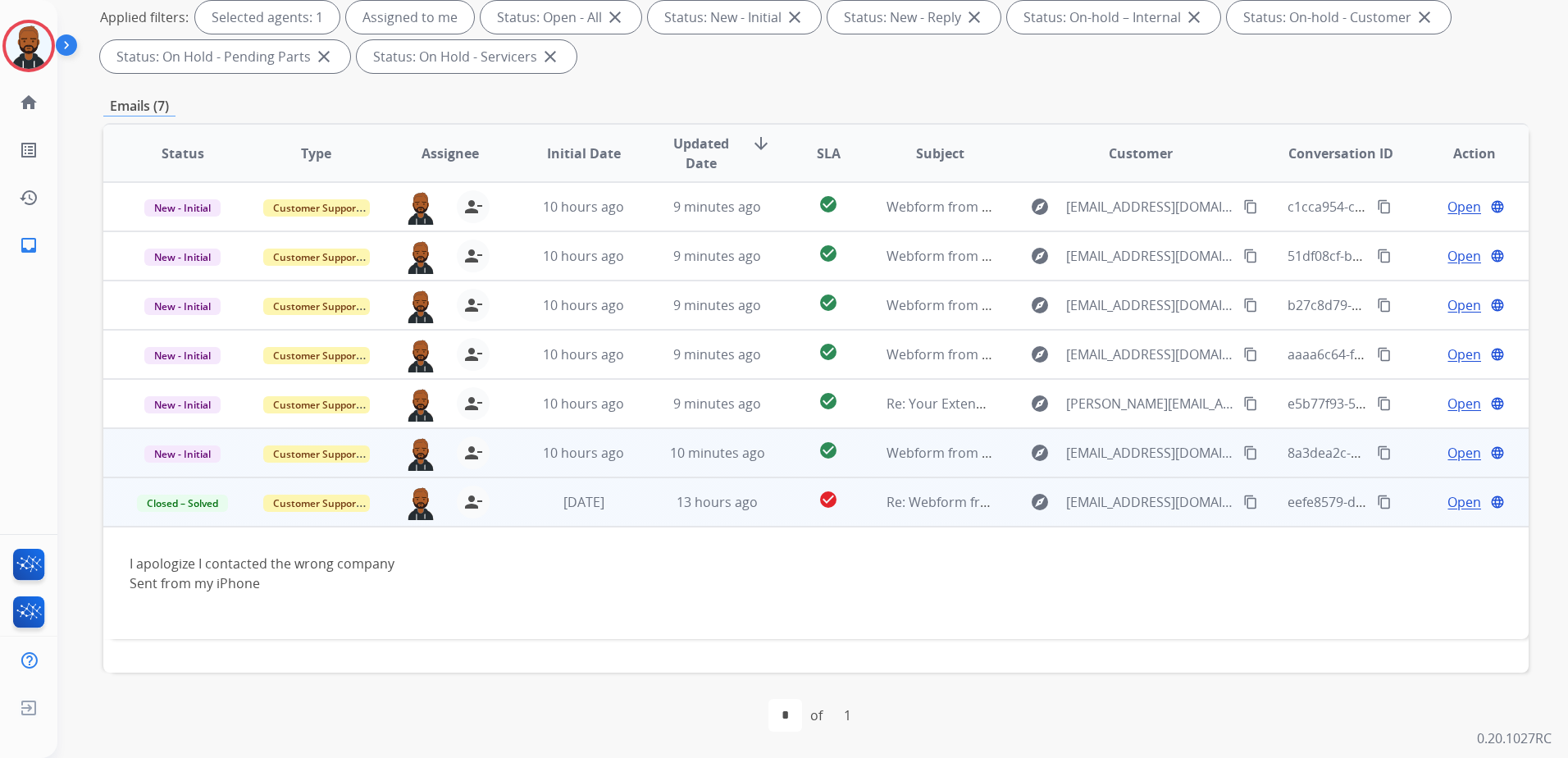
click at [1452, 448] on span "Open" at bounding box center [1464, 453] width 34 height 20
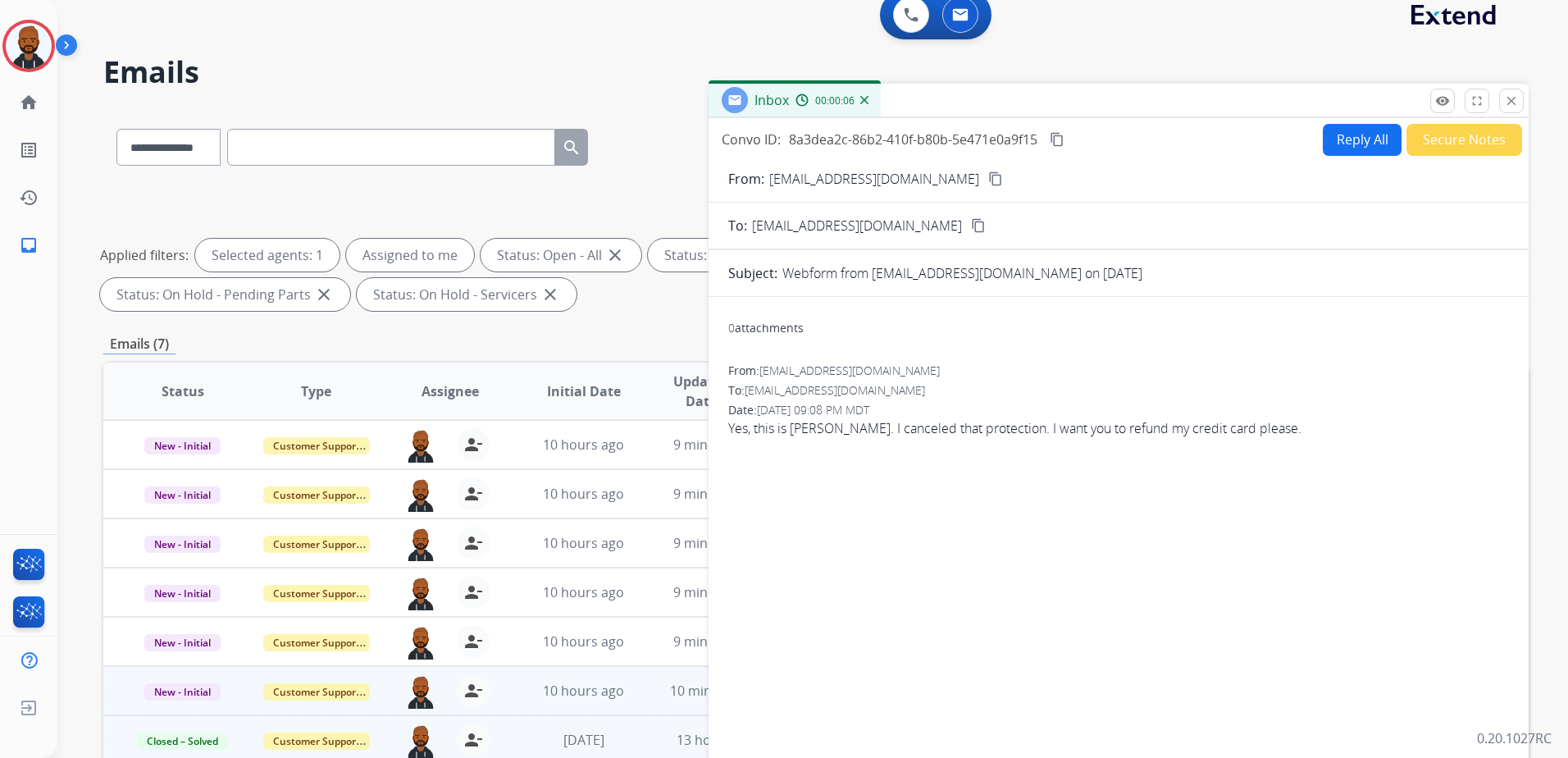
scroll to position [0, 0]
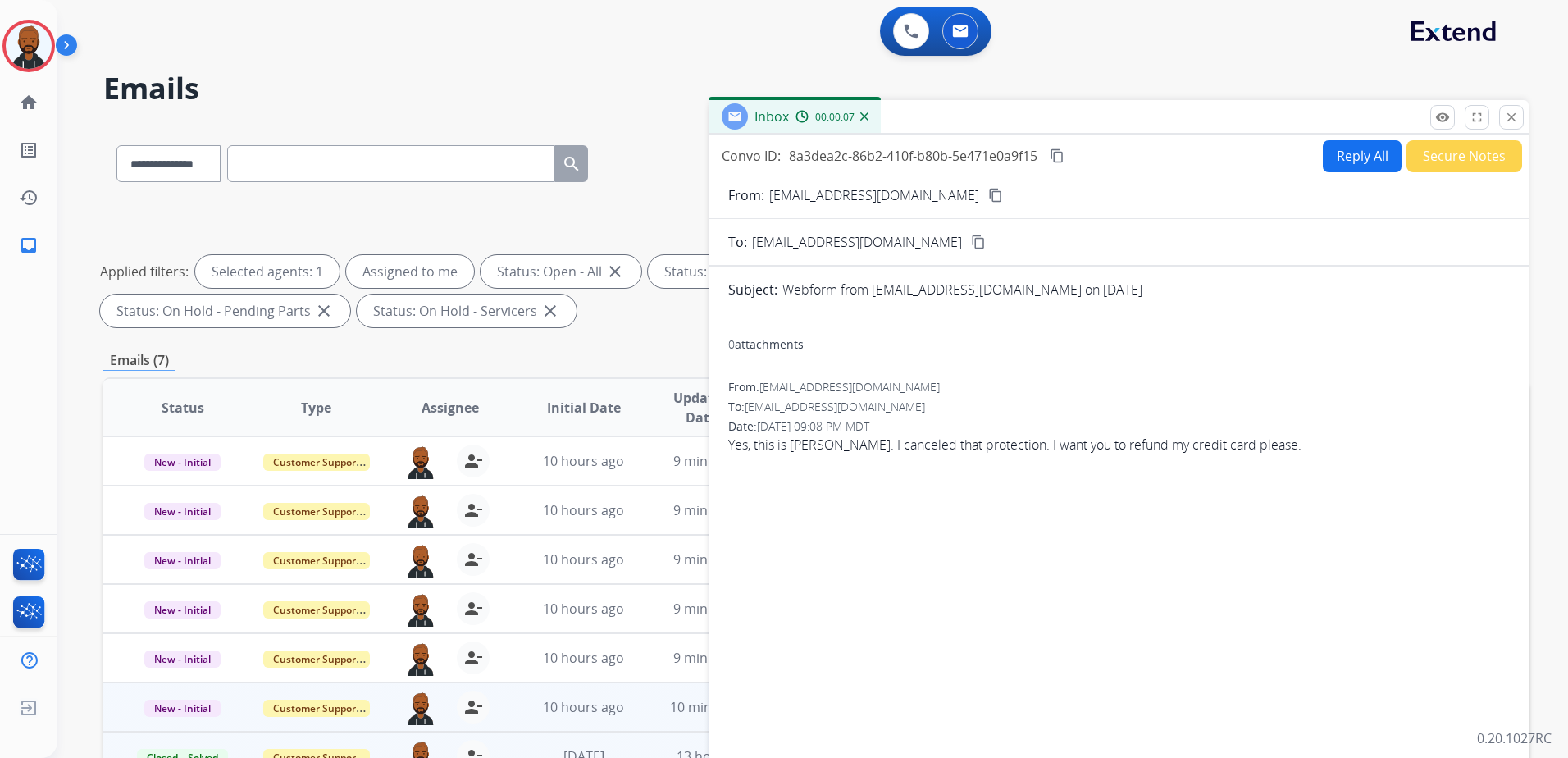
click at [988, 192] on mat-icon "content_copy" at bounding box center [995, 196] width 15 height 15
click at [1356, 154] on button "Reply All" at bounding box center [1362, 156] width 78 height 32
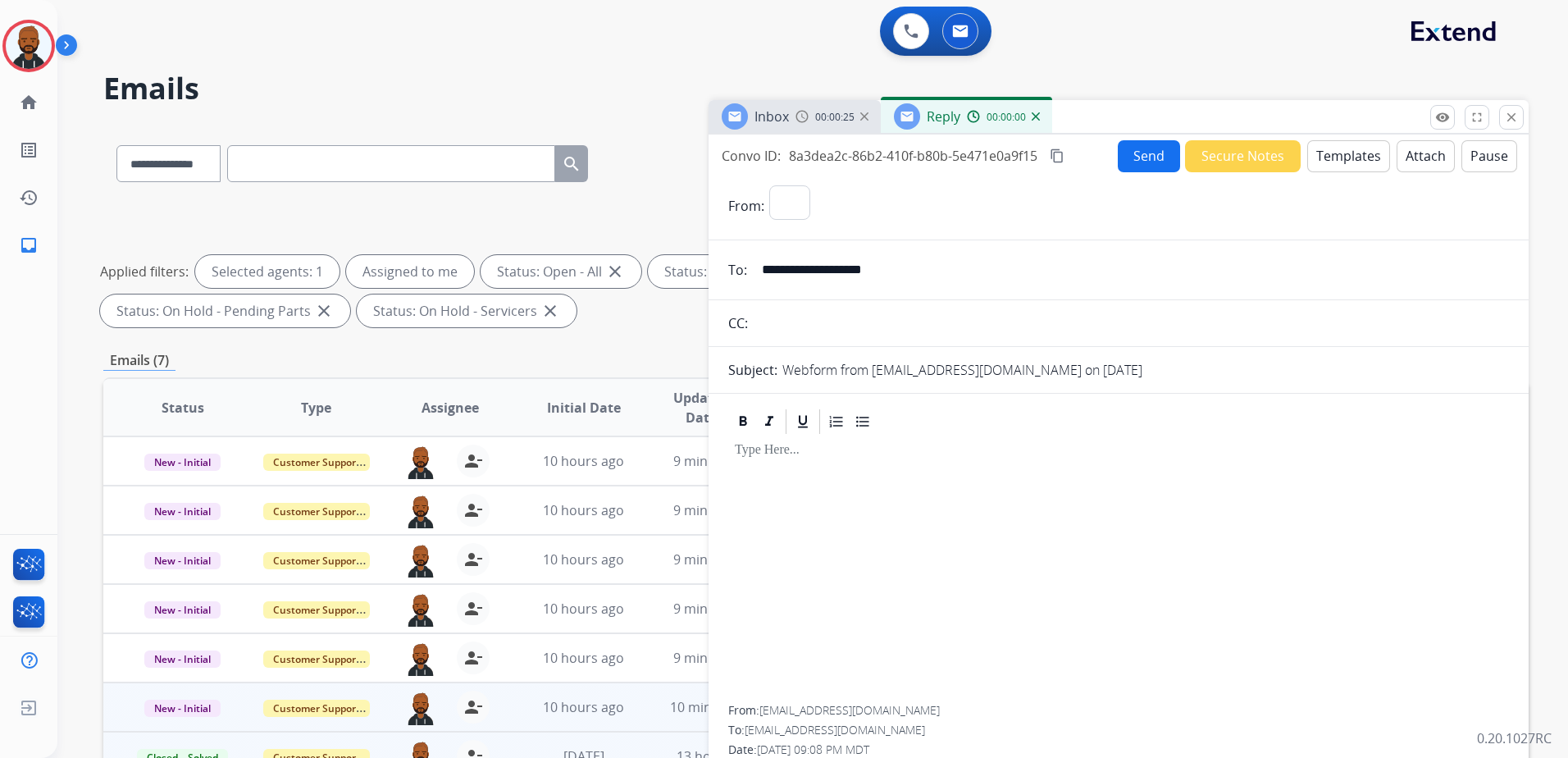
select select "**********"
click at [1335, 155] on button "Templates" at bounding box center [1348, 156] width 83 height 32
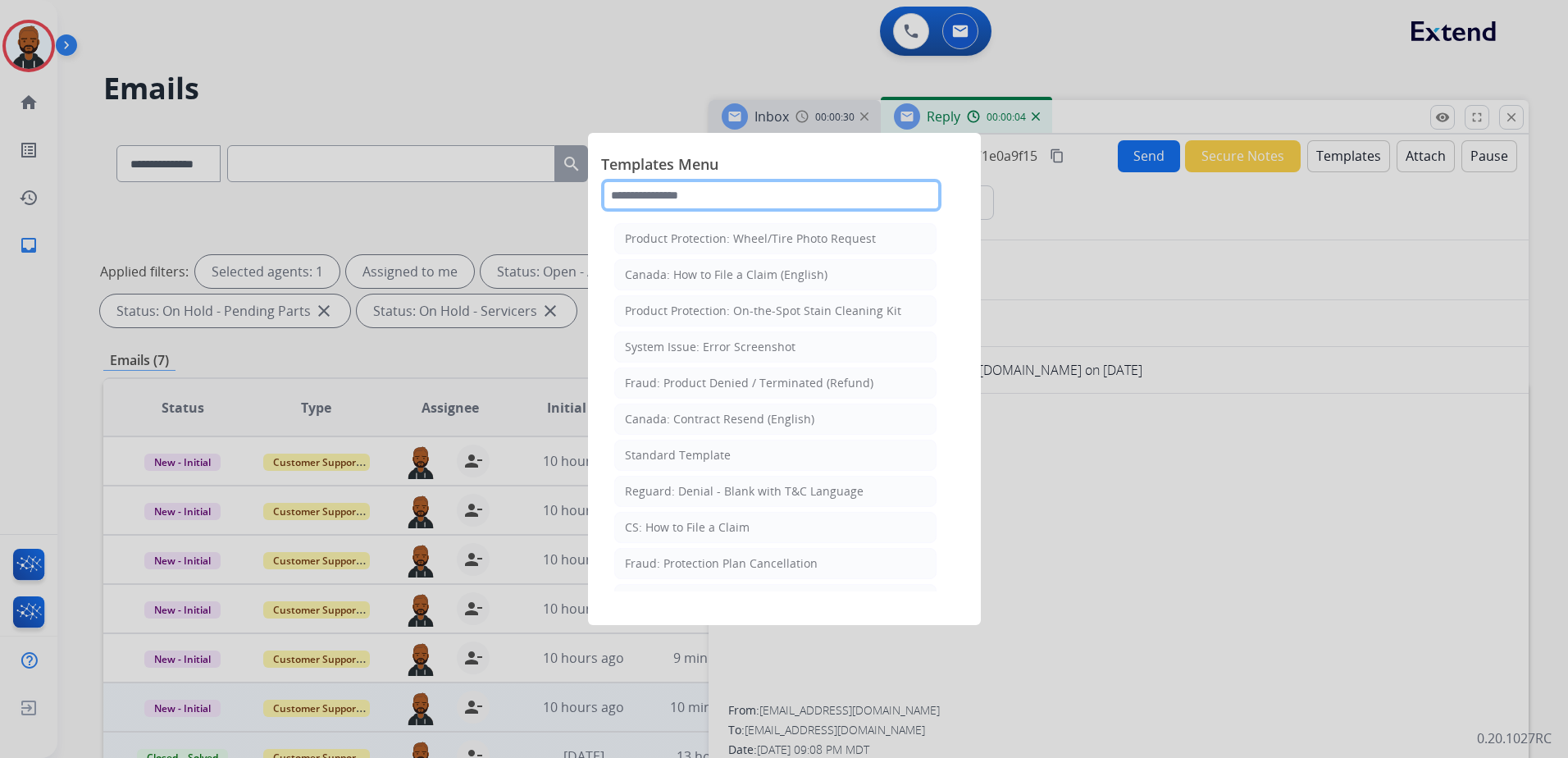
click at [734, 202] on input "text" at bounding box center [771, 196] width 340 height 33
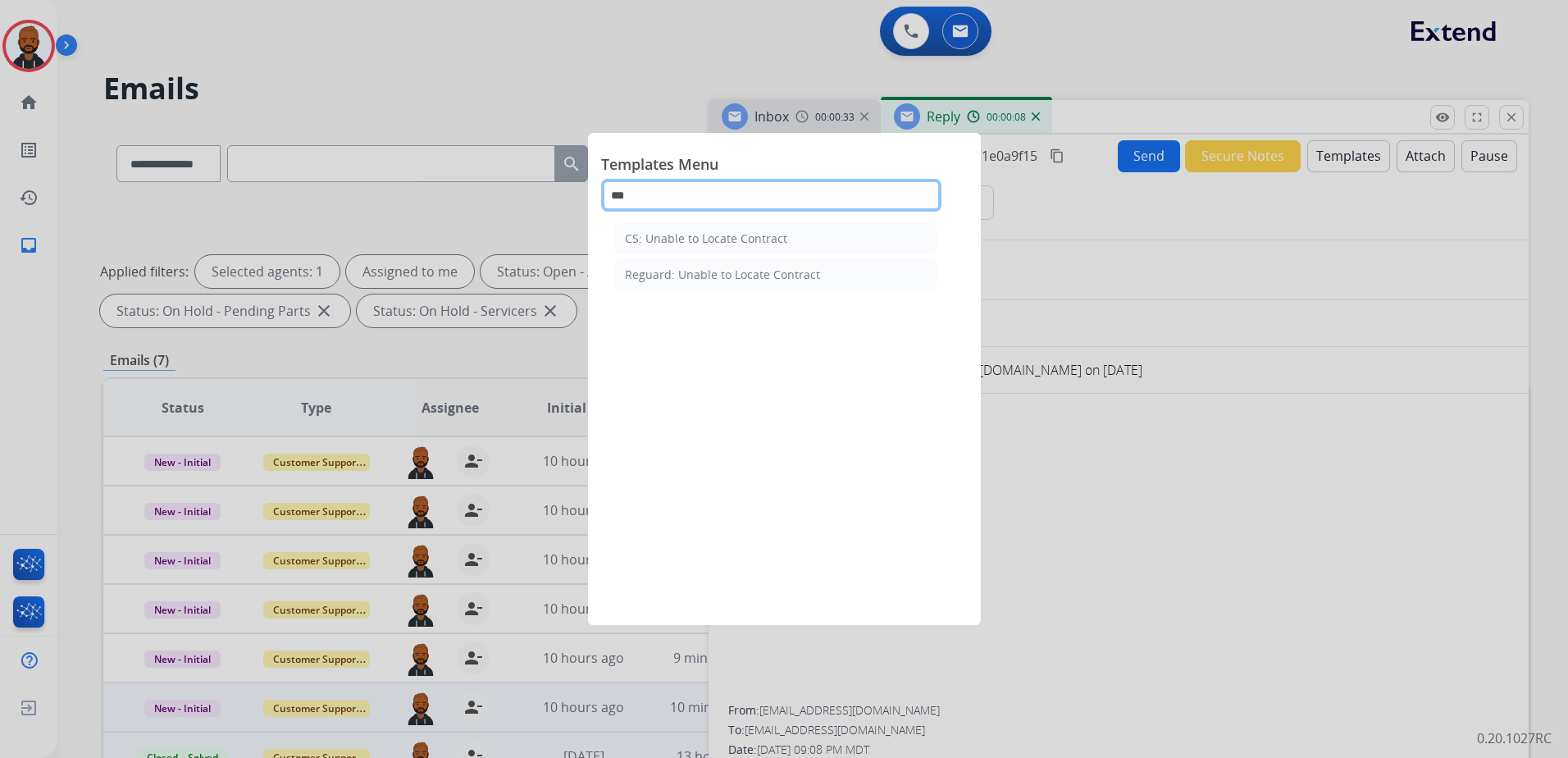
type input "***"
click at [736, 235] on div "CS: Unable to Locate Contract" at bounding box center [706, 239] width 163 height 17
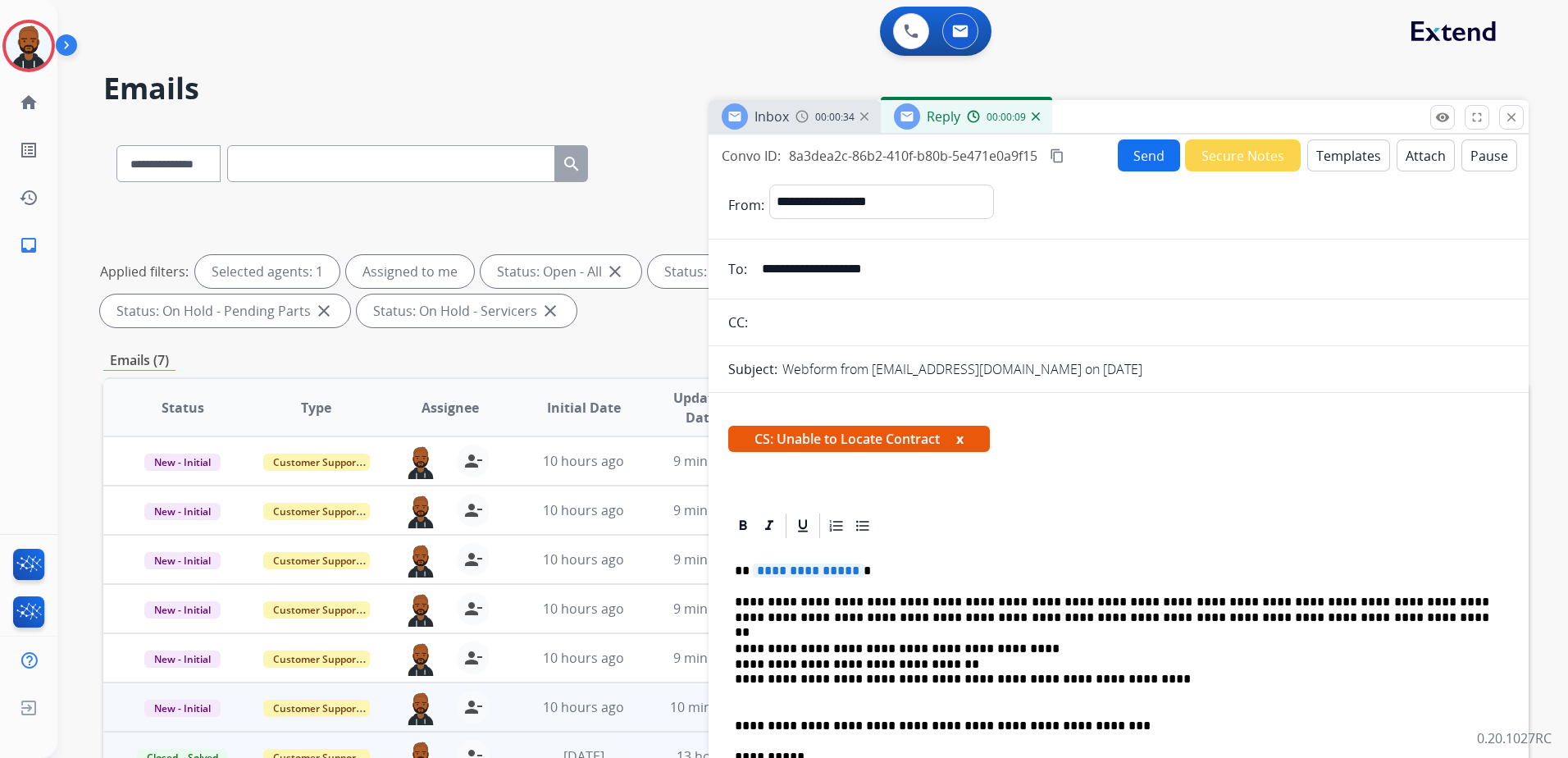
click at [843, 571] on span "**********" at bounding box center [808, 571] width 111 height 14
click at [1156, 153] on button "Send" at bounding box center [1149, 155] width 63 height 32
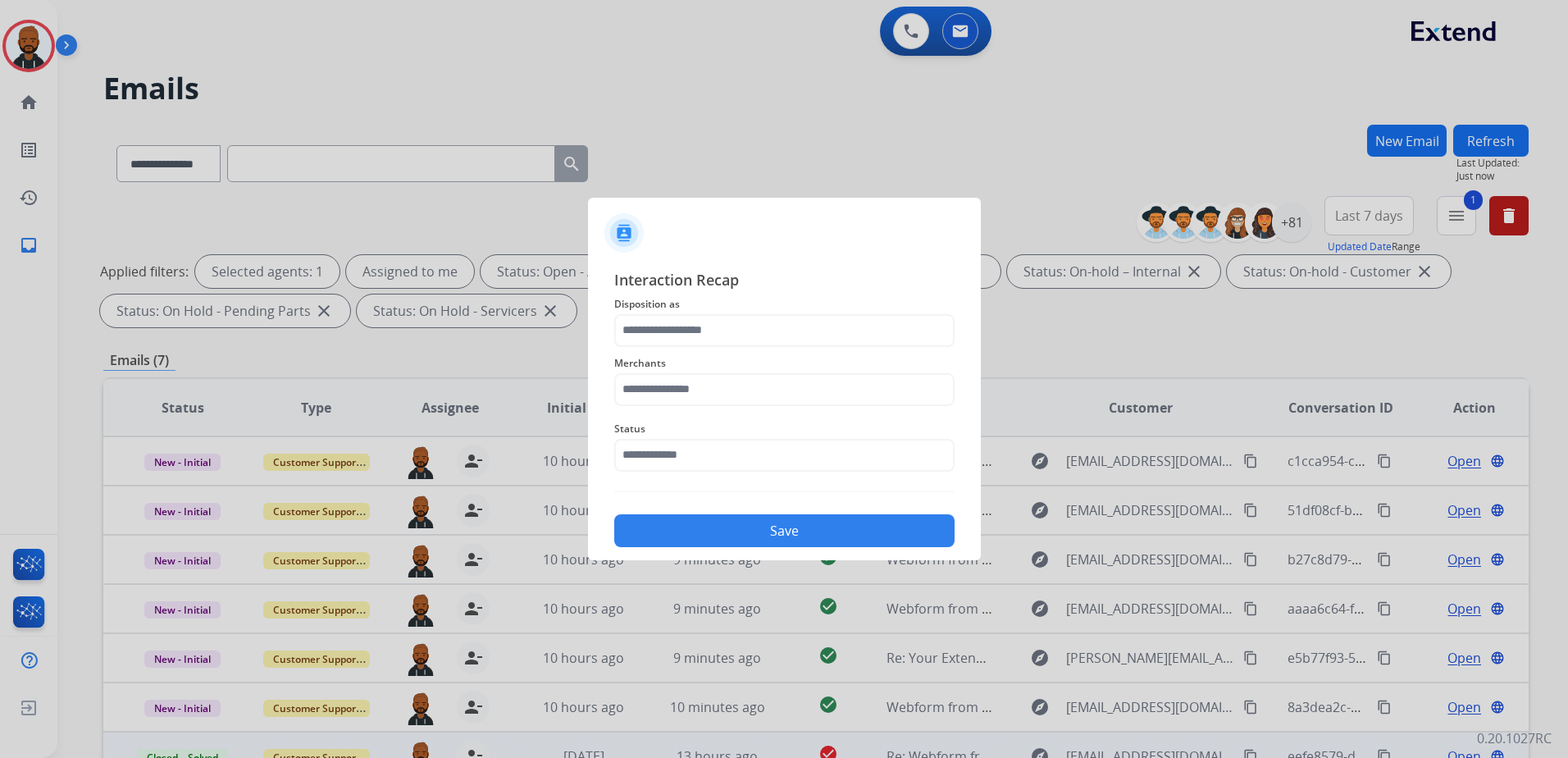
click at [672, 308] on span "Disposition as" at bounding box center [784, 305] width 340 height 20
click at [673, 329] on input "text" at bounding box center [784, 331] width 340 height 33
drag, startPoint x: 712, startPoint y: 368, endPoint x: 713, endPoint y: 415, distance: 47.0
drag, startPoint x: 713, startPoint y: 415, endPoint x: 662, endPoint y: 320, distance: 107.8
click at [661, 320] on input "text" at bounding box center [784, 331] width 340 height 33
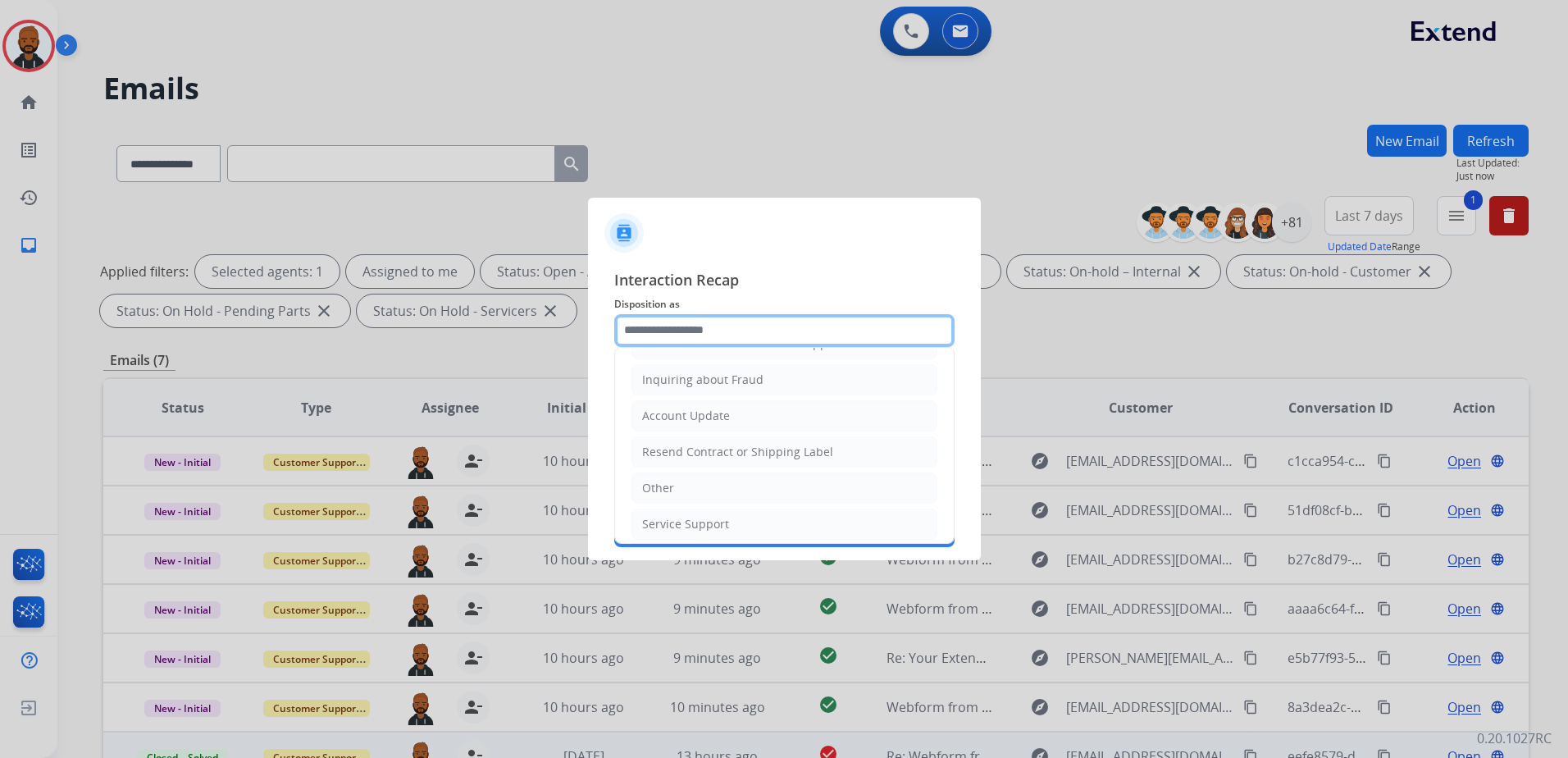
scroll to position [256, 0]
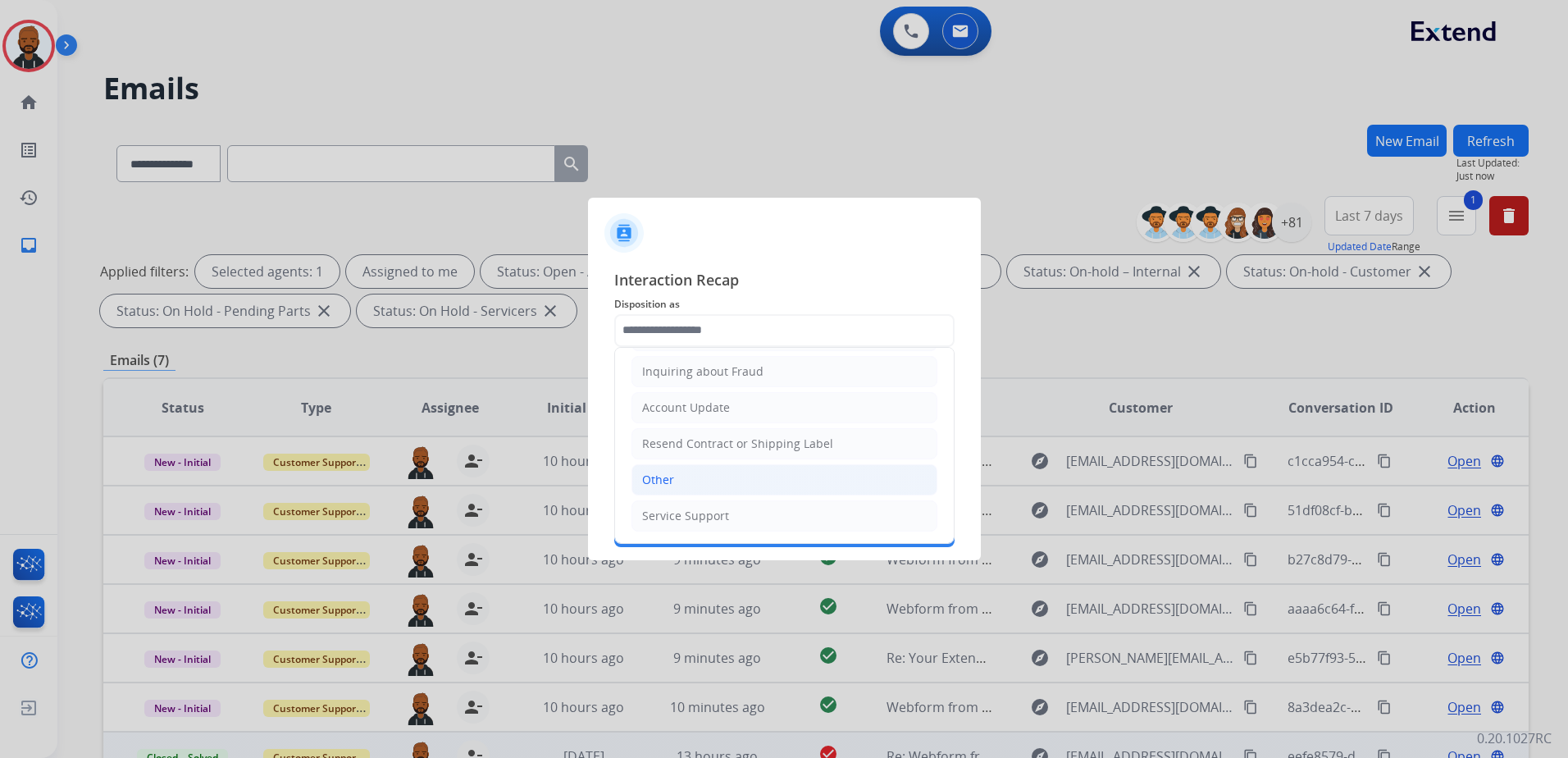
click at [675, 477] on li "Other" at bounding box center [784, 480] width 306 height 31
type input "*****"
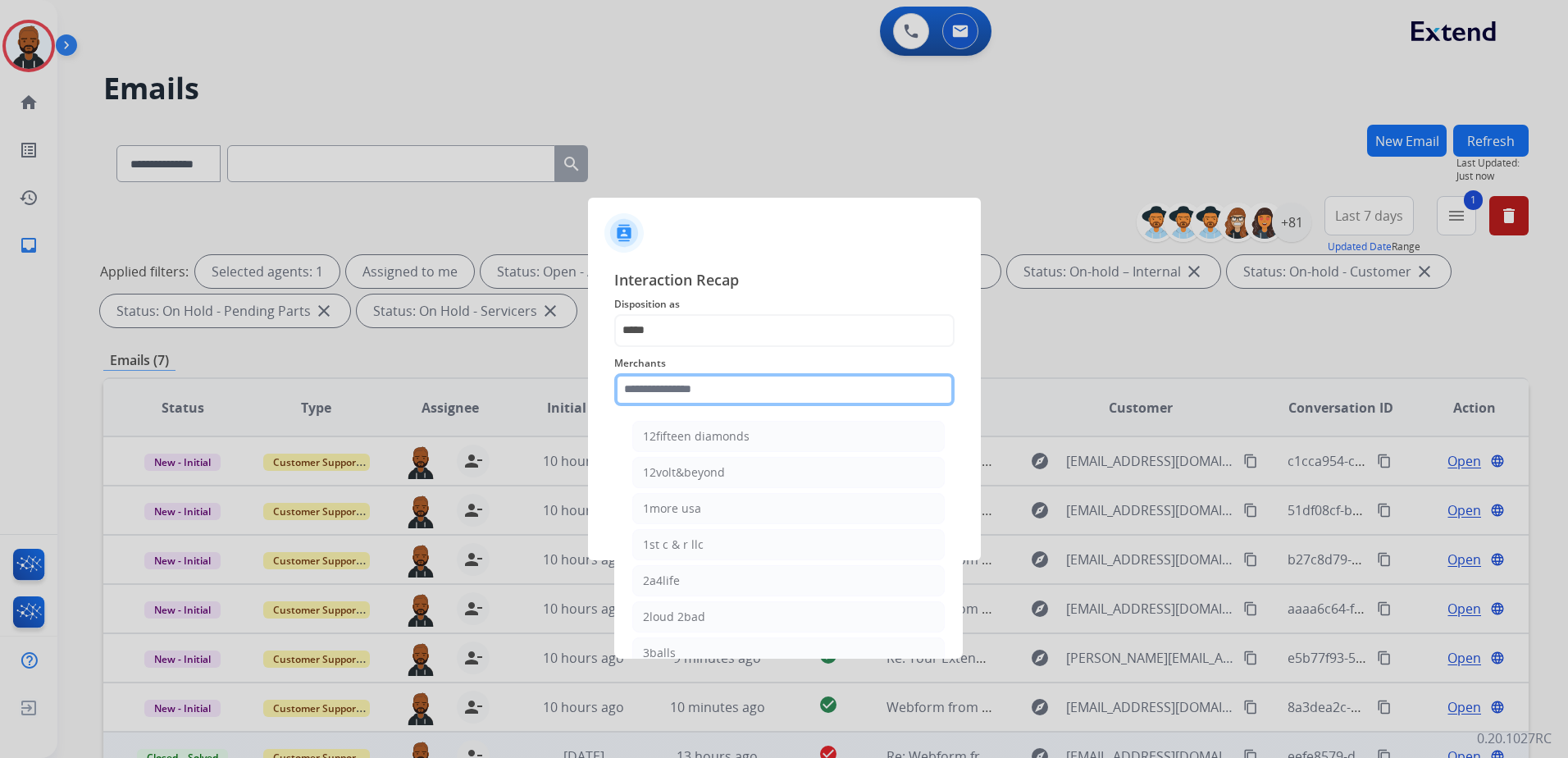
click at [683, 400] on input "text" at bounding box center [784, 390] width 340 height 33
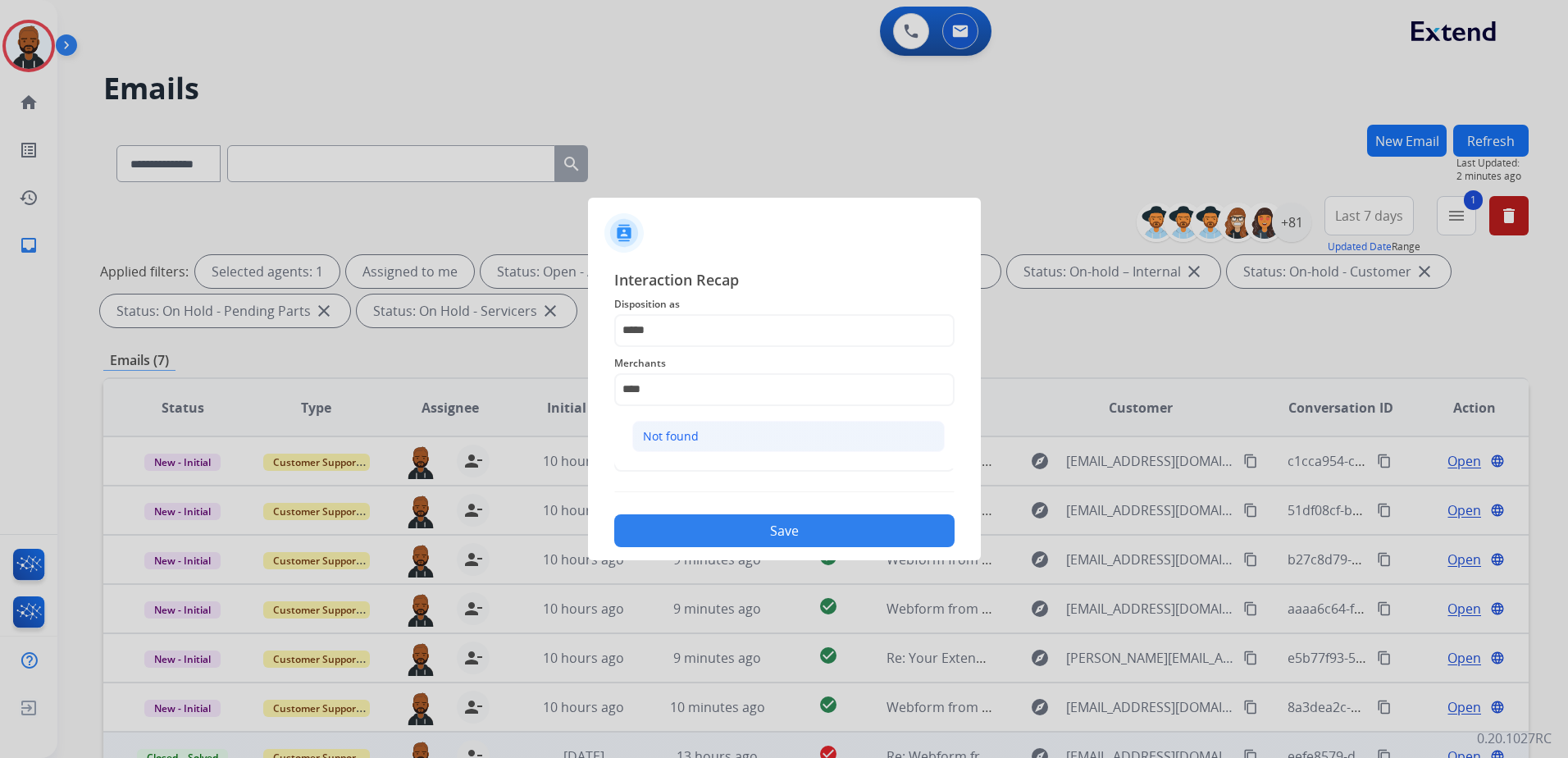
click at [671, 437] on div "Not found" at bounding box center [671, 437] width 56 height 17
type input "*********"
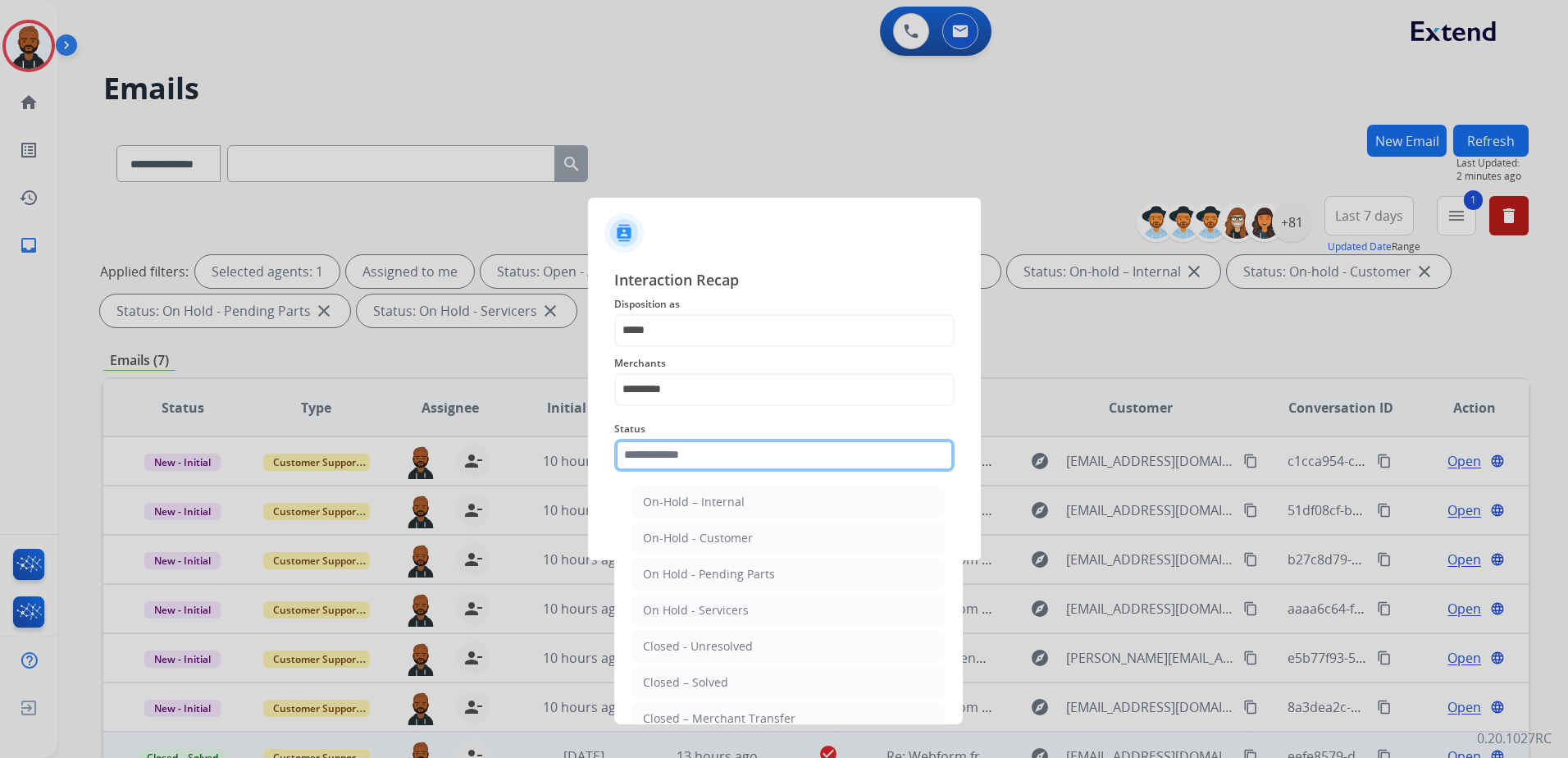
click at [697, 462] on input "text" at bounding box center [784, 456] width 340 height 33
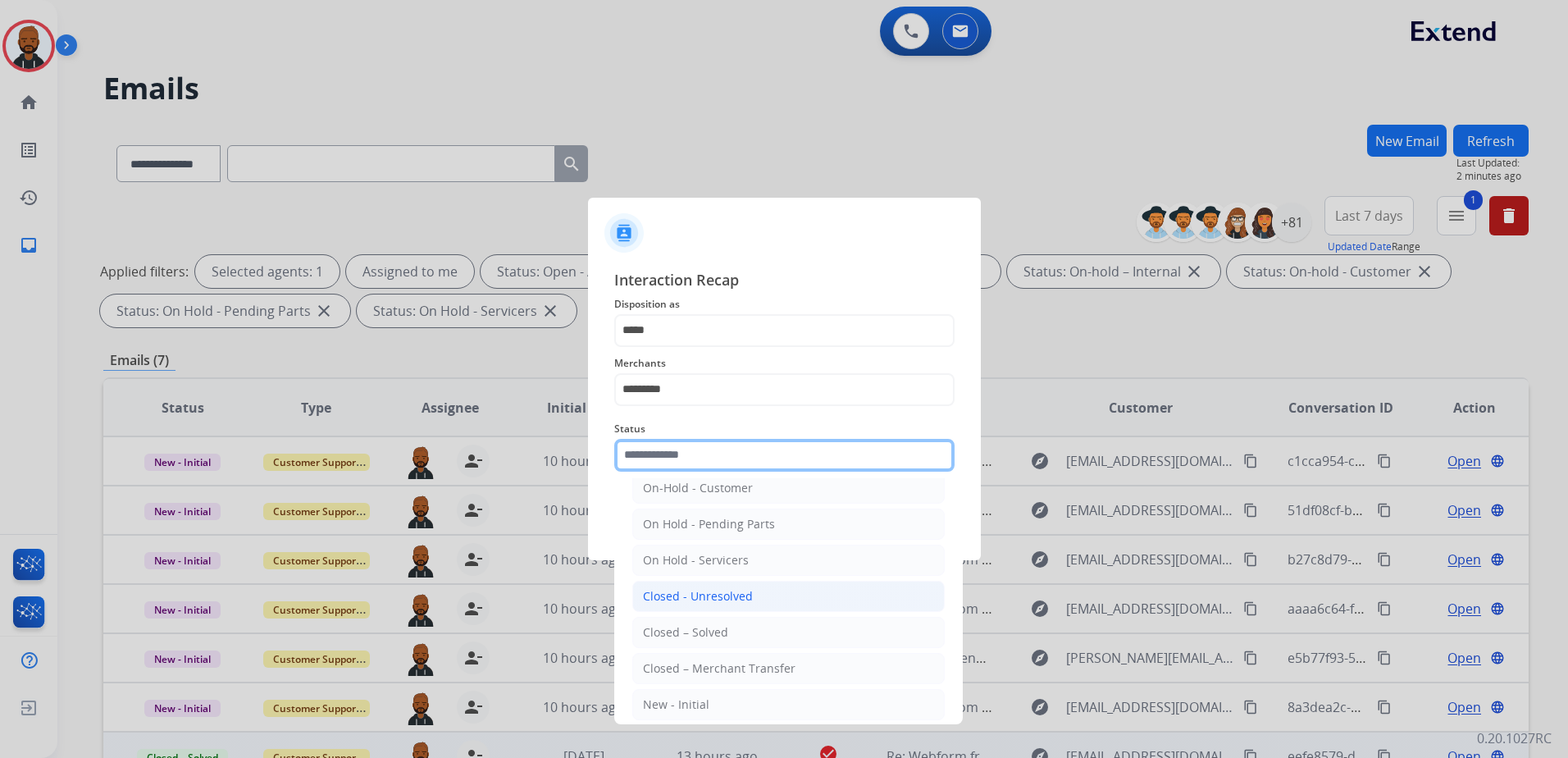
scroll to position [98, 0]
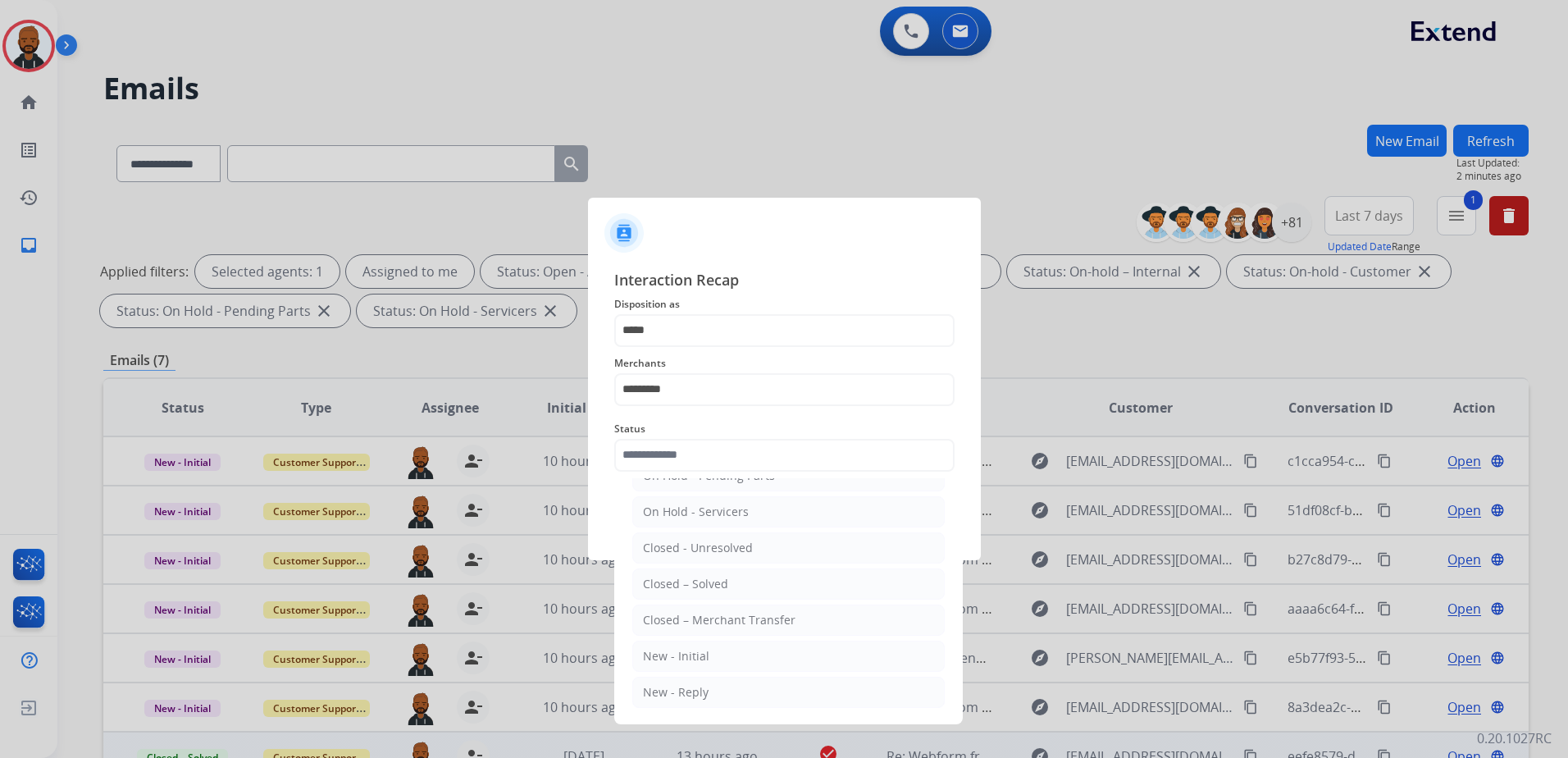
click at [687, 582] on div "Closed – Solved" at bounding box center [685, 584] width 85 height 17
type input "**********"
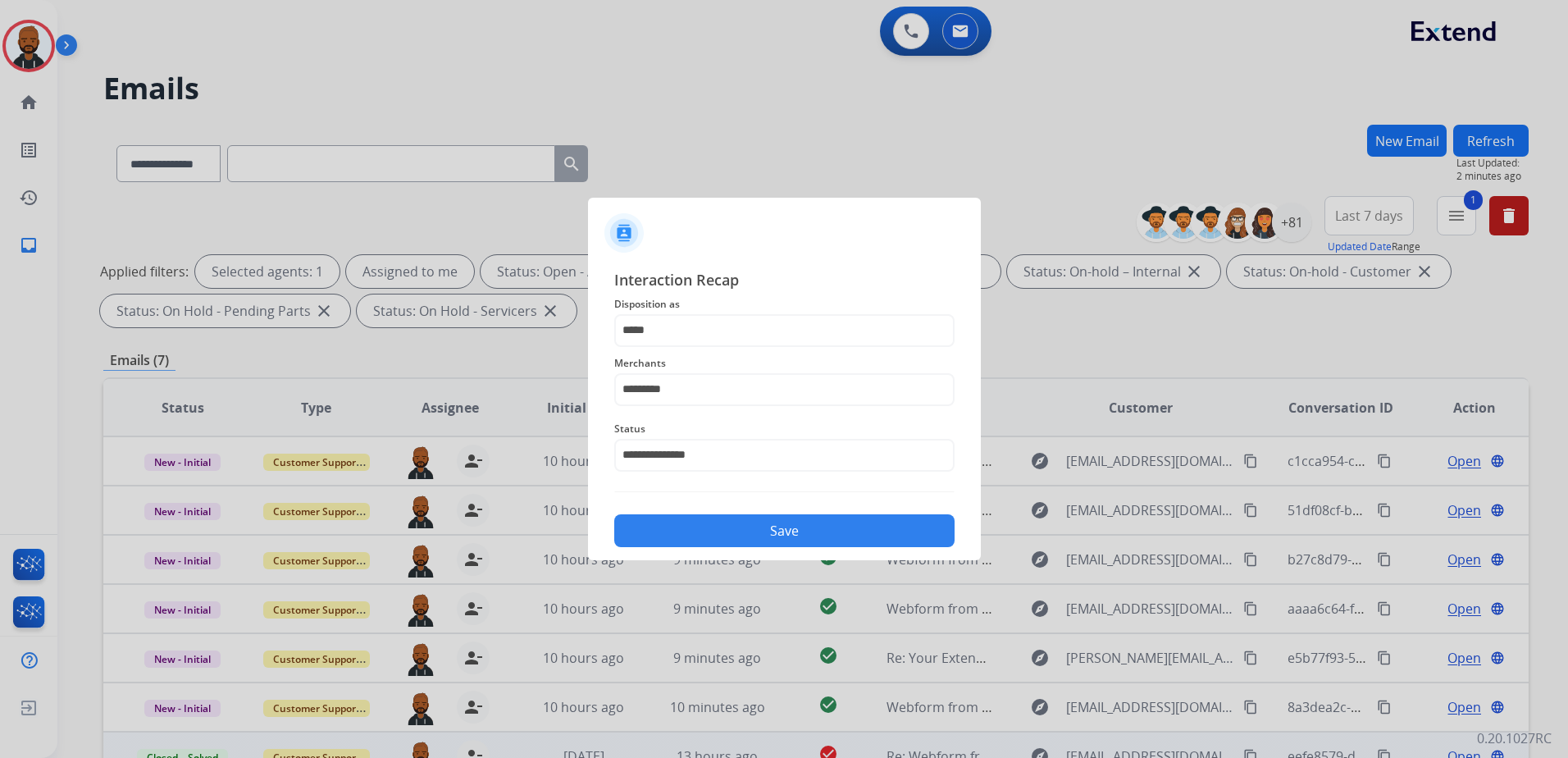
click at [727, 532] on button "Save" at bounding box center [784, 531] width 340 height 33
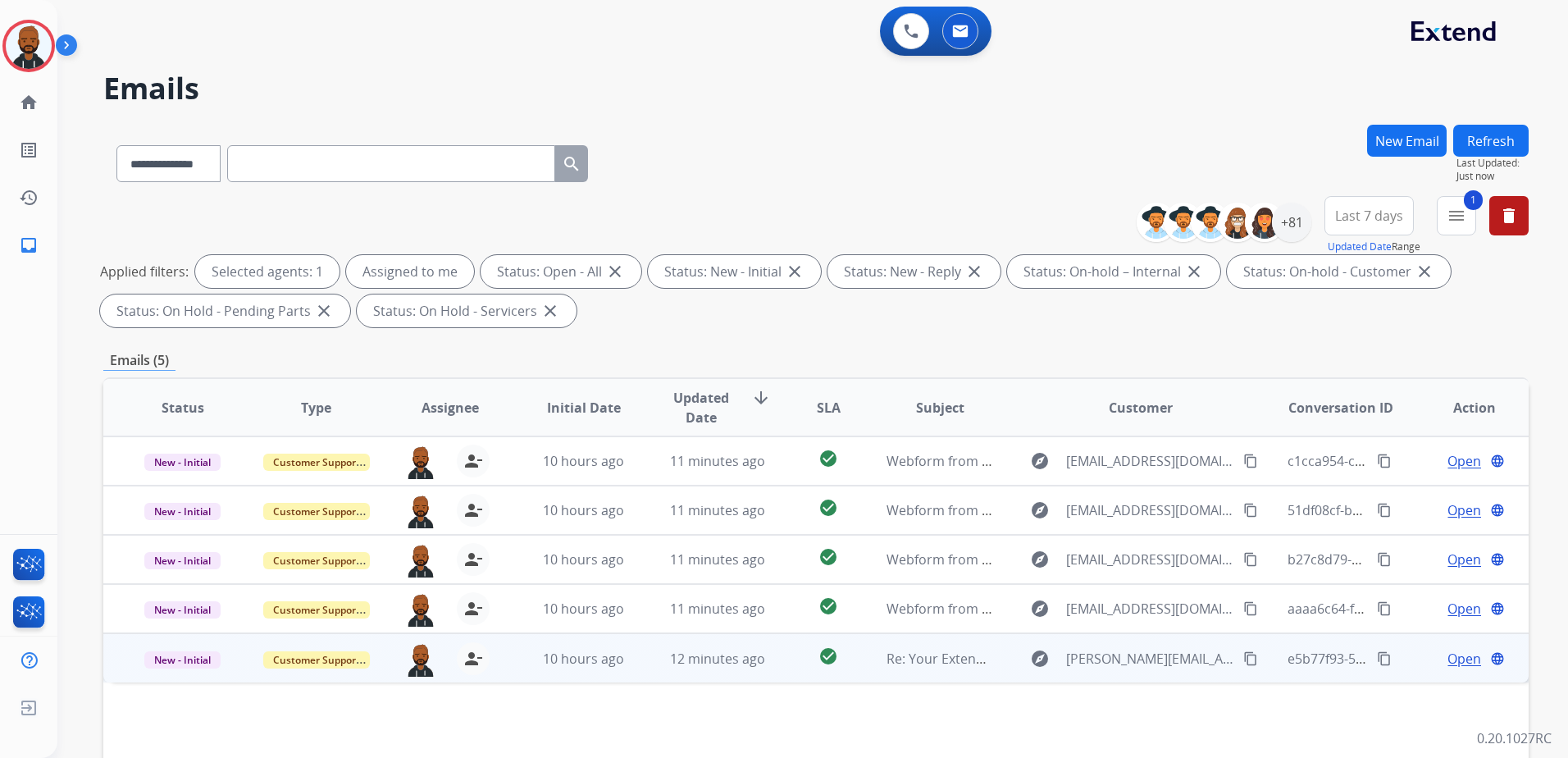
click at [1455, 654] on span "Open" at bounding box center [1464, 659] width 34 height 20
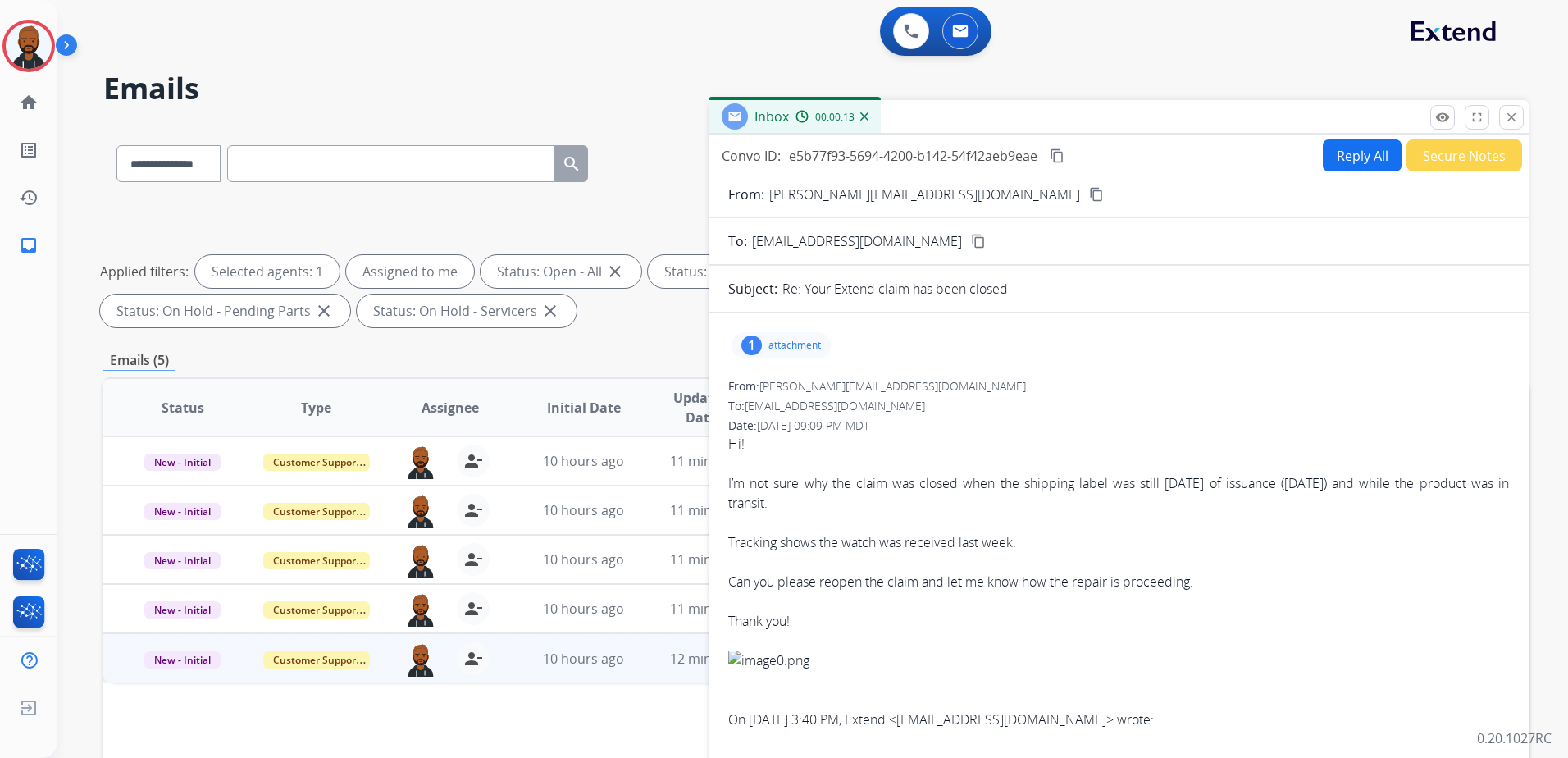
click at [1089, 193] on mat-icon "content_copy" at bounding box center [1096, 195] width 15 height 15
click at [805, 348] on p "attachment" at bounding box center [795, 345] width 53 height 13
click at [786, 379] on div at bounding box center [785, 387] width 82 height 58
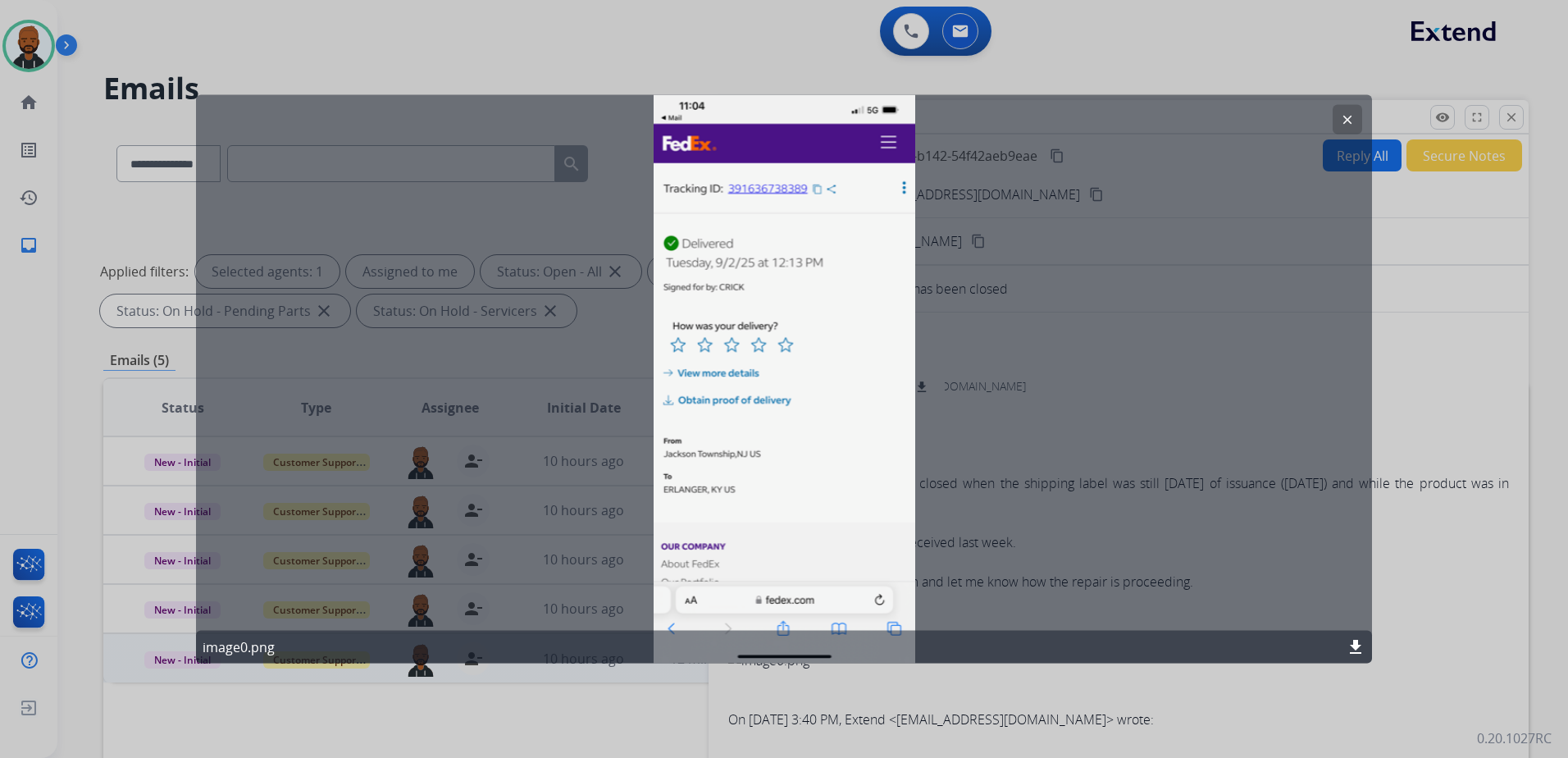
click at [1354, 120] on button "clear" at bounding box center [1348, 120] width 30 height 30
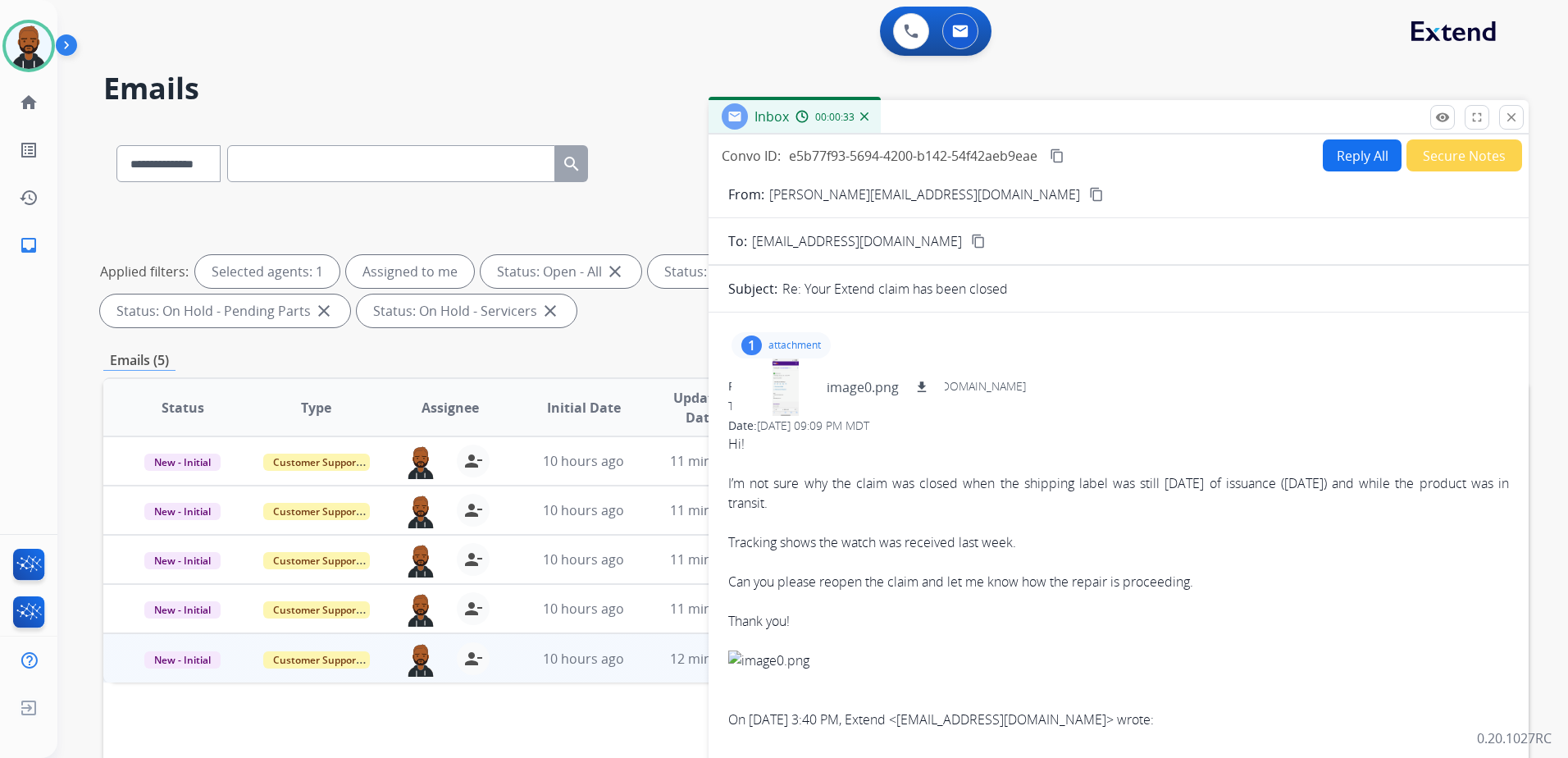
click at [1071, 541] on div "Tracking shows the watch was received last week." at bounding box center [1118, 542] width 781 height 20
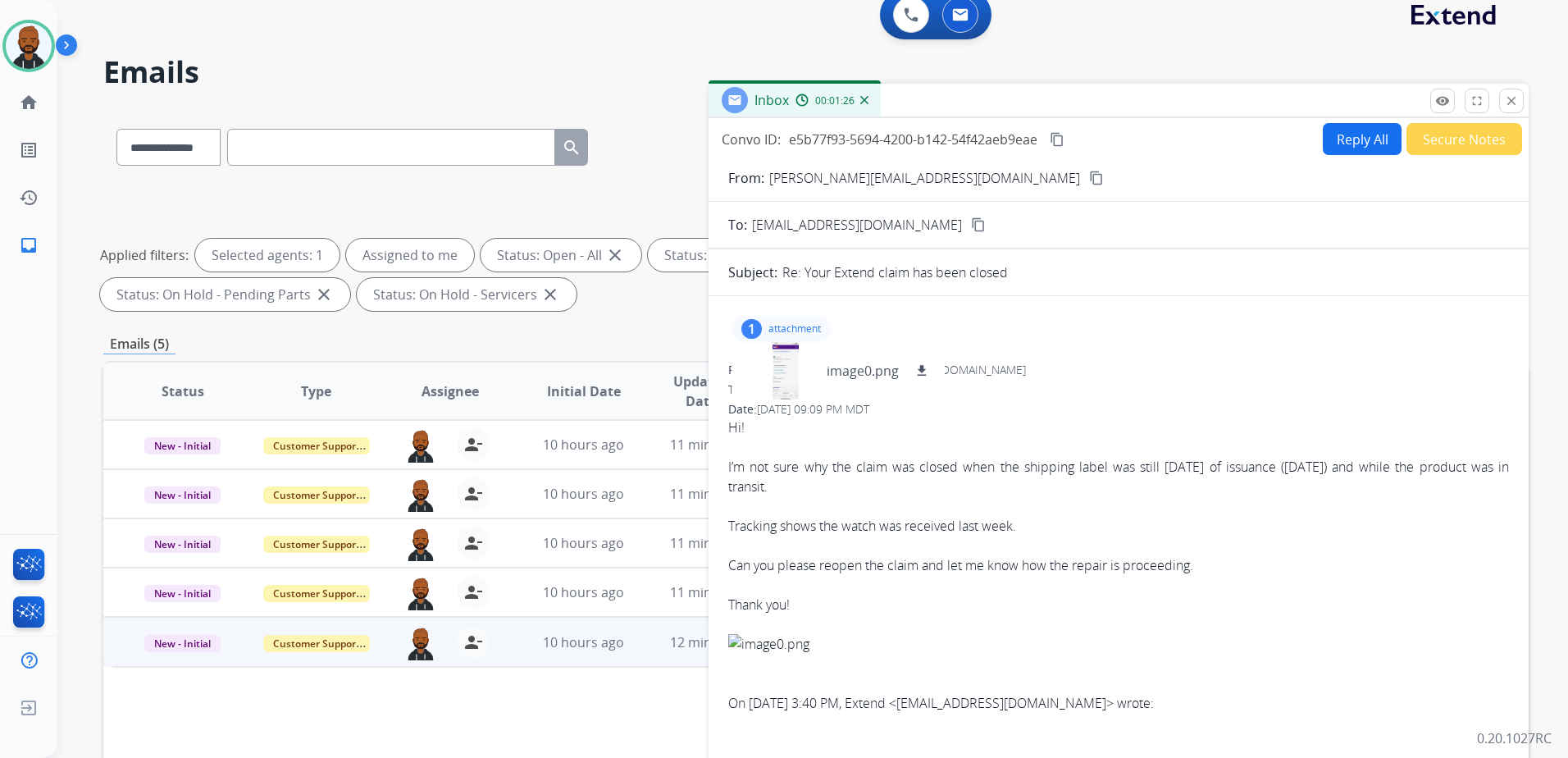
scroll to position [0, 0]
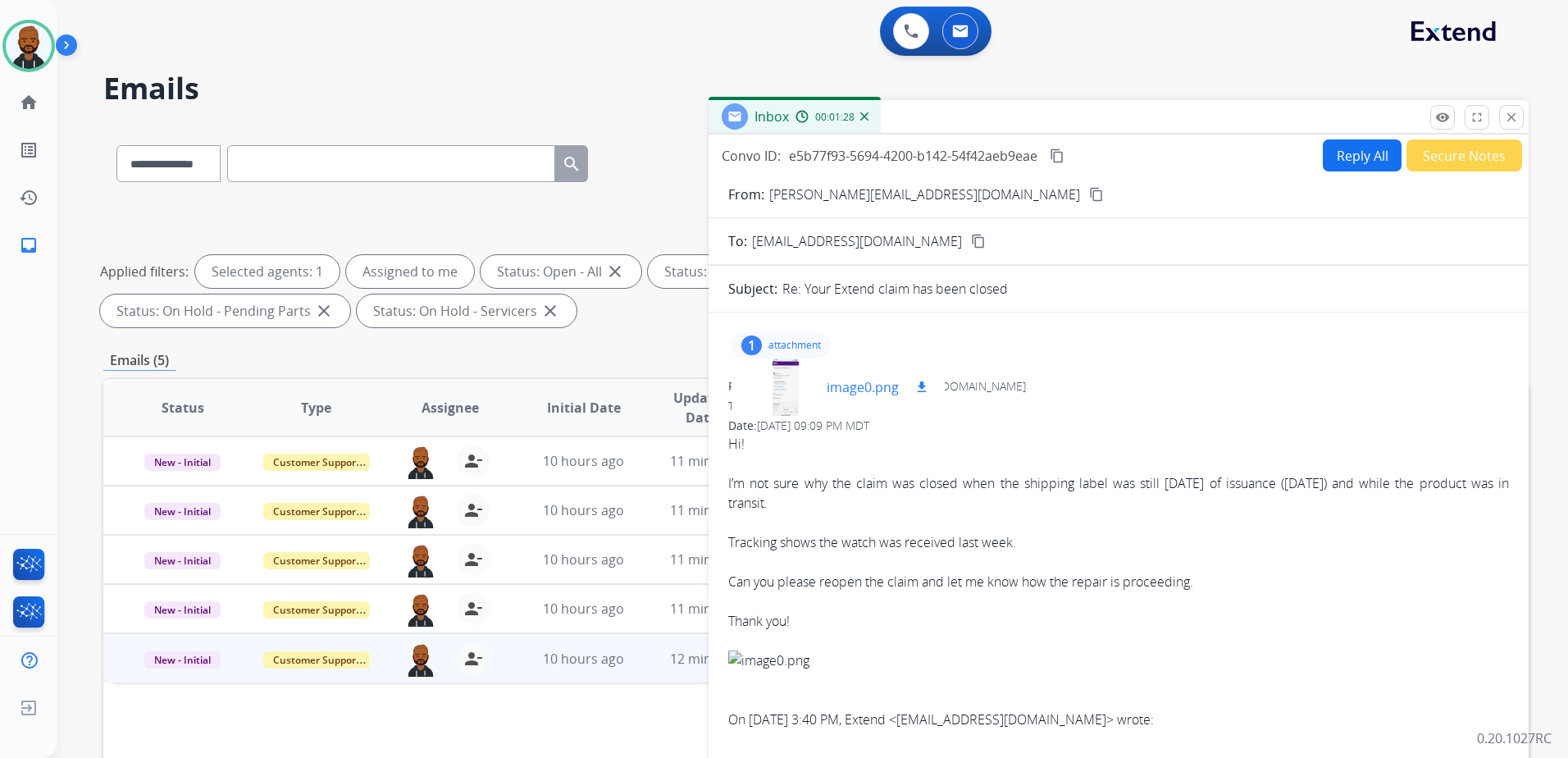
click at [782, 392] on div at bounding box center [785, 387] width 82 height 58
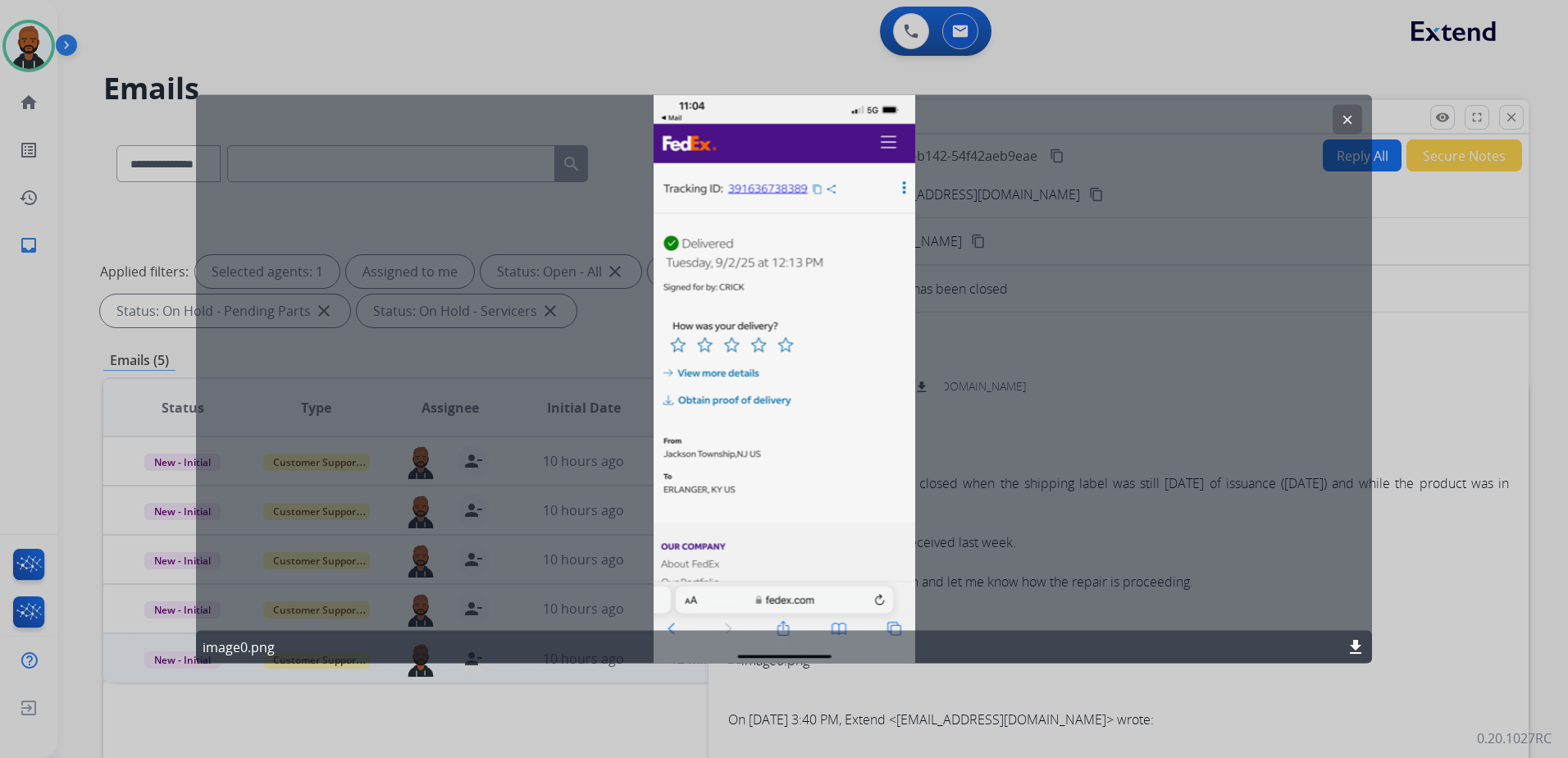
click at [1339, 121] on button "clear" at bounding box center [1348, 120] width 30 height 30
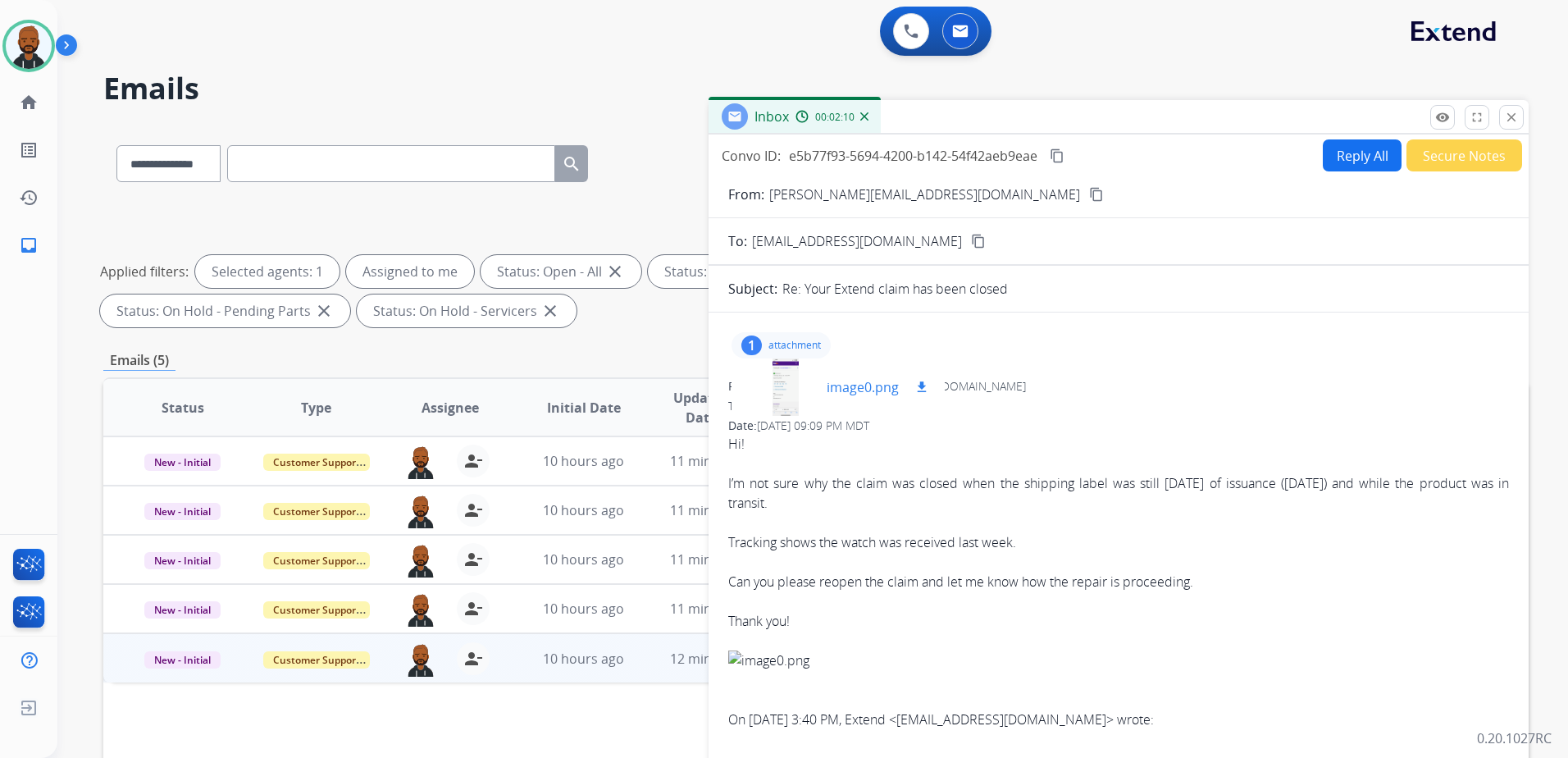
click at [779, 394] on div at bounding box center [785, 387] width 82 height 58
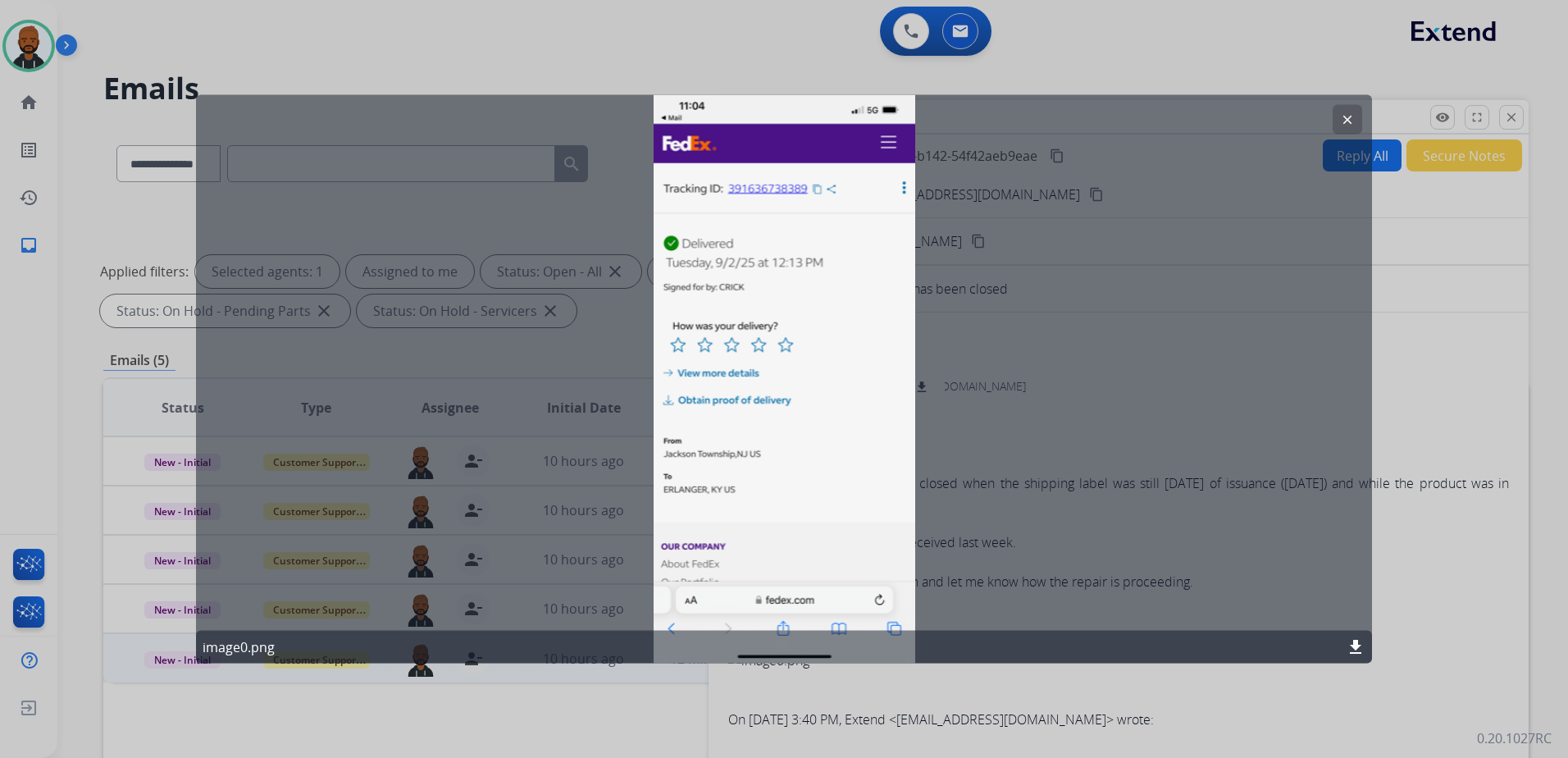
drag, startPoint x: 1098, startPoint y: 115, endPoint x: 1212, endPoint y: 290, distance: 208.9
click at [1273, 300] on div "clear image0.png download" at bounding box center [783, 379] width 1176 height 569
click at [13, 47] on div at bounding box center [784, 379] width 1568 height 758
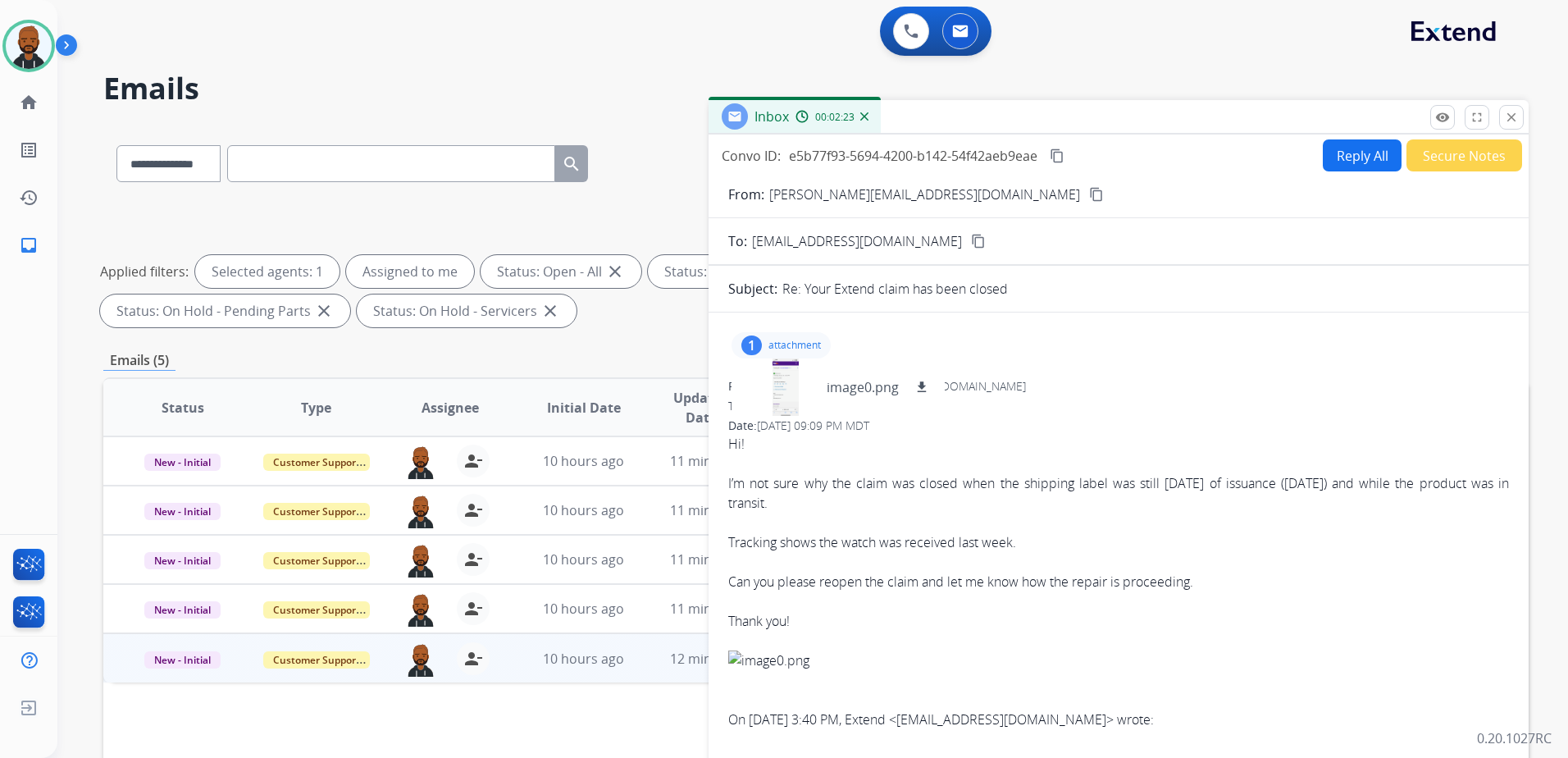
click at [137, 77] on h2 "Emails" at bounding box center [815, 88] width 1425 height 33
click at [41, 64] on img at bounding box center [29, 46] width 46 height 46
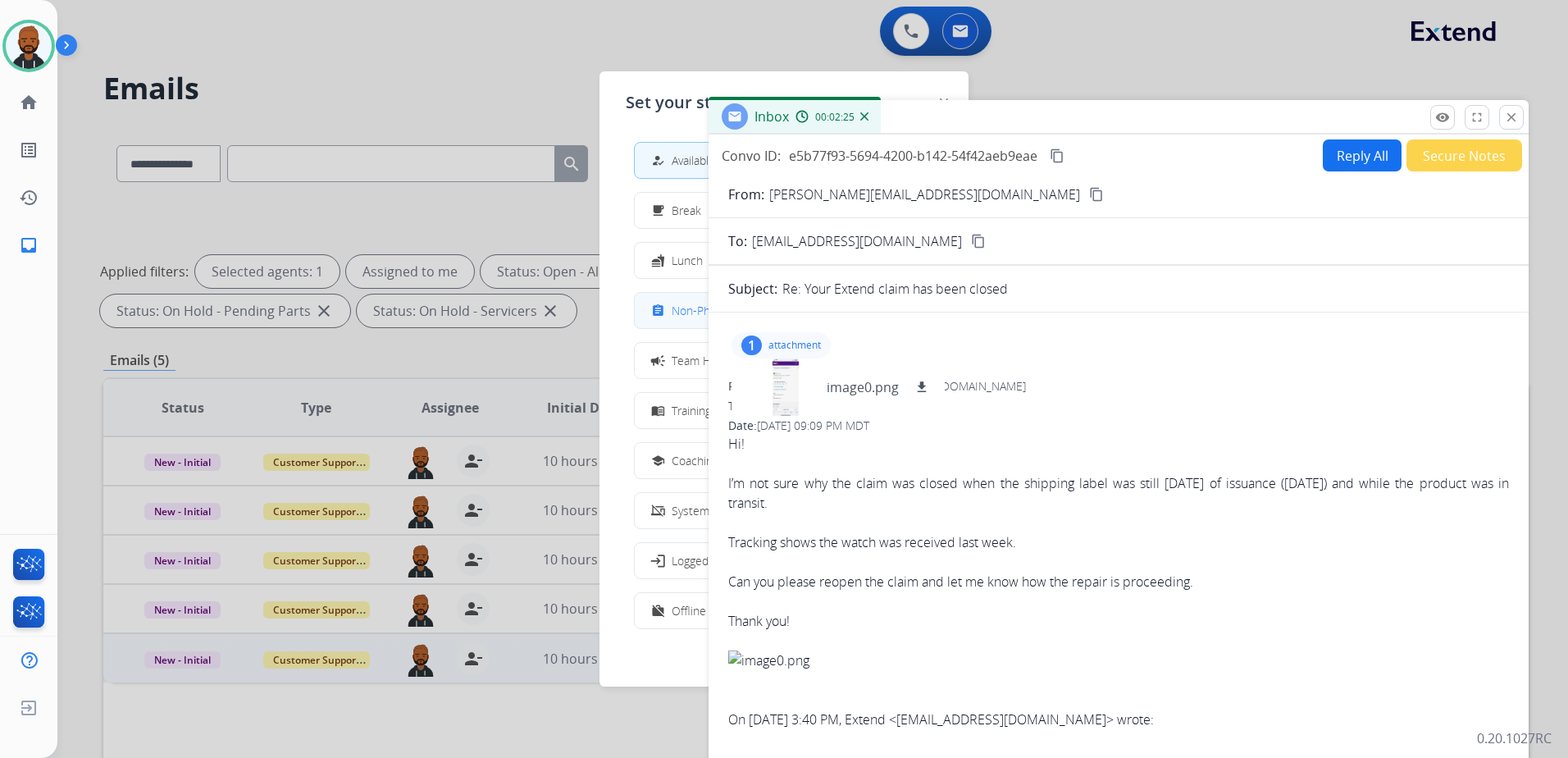
click at [658, 310] on mat-icon "assignment" at bounding box center [658, 310] width 14 height 14
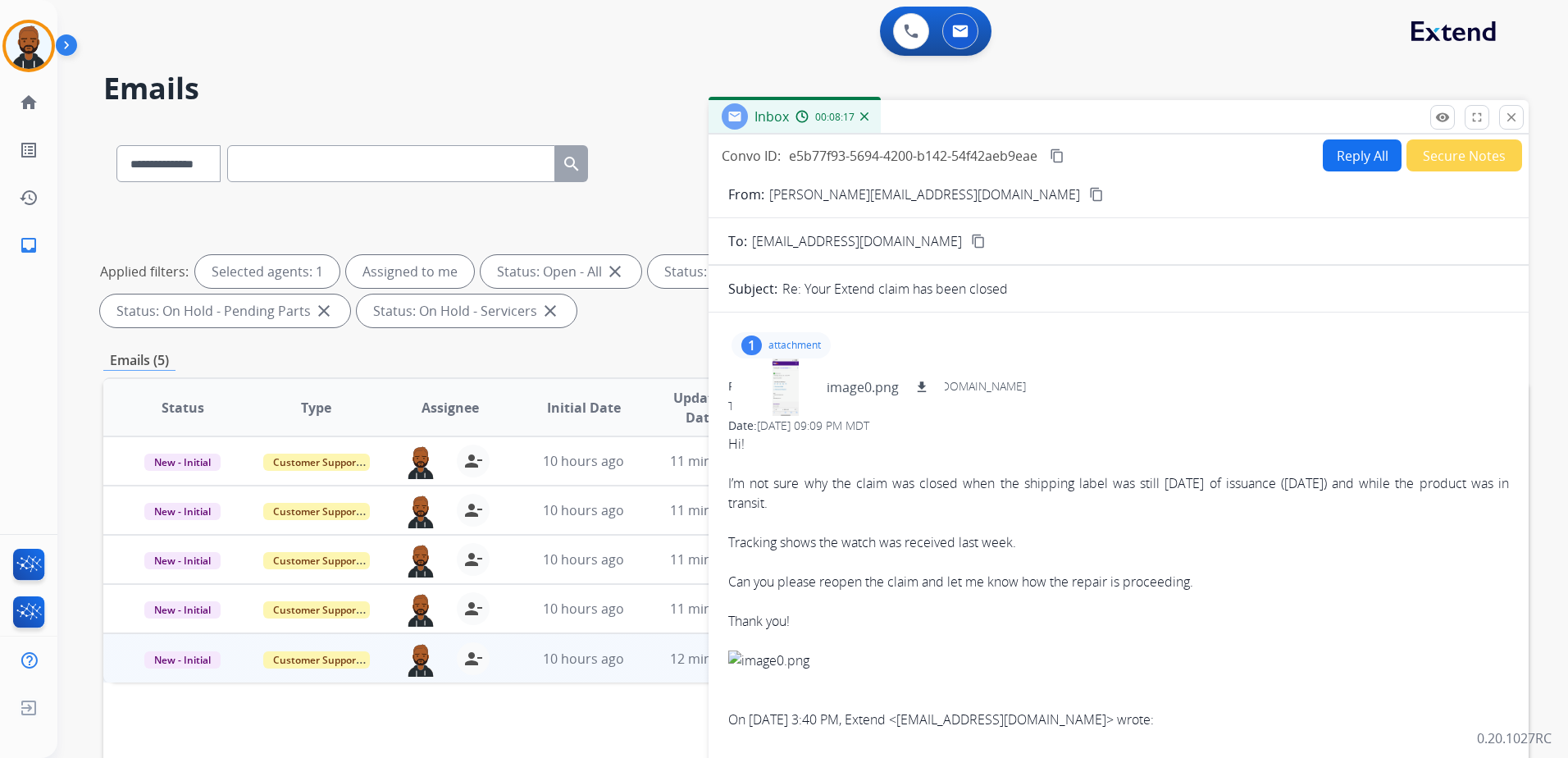
click at [1340, 160] on button "Reply All" at bounding box center [1362, 155] width 78 height 32
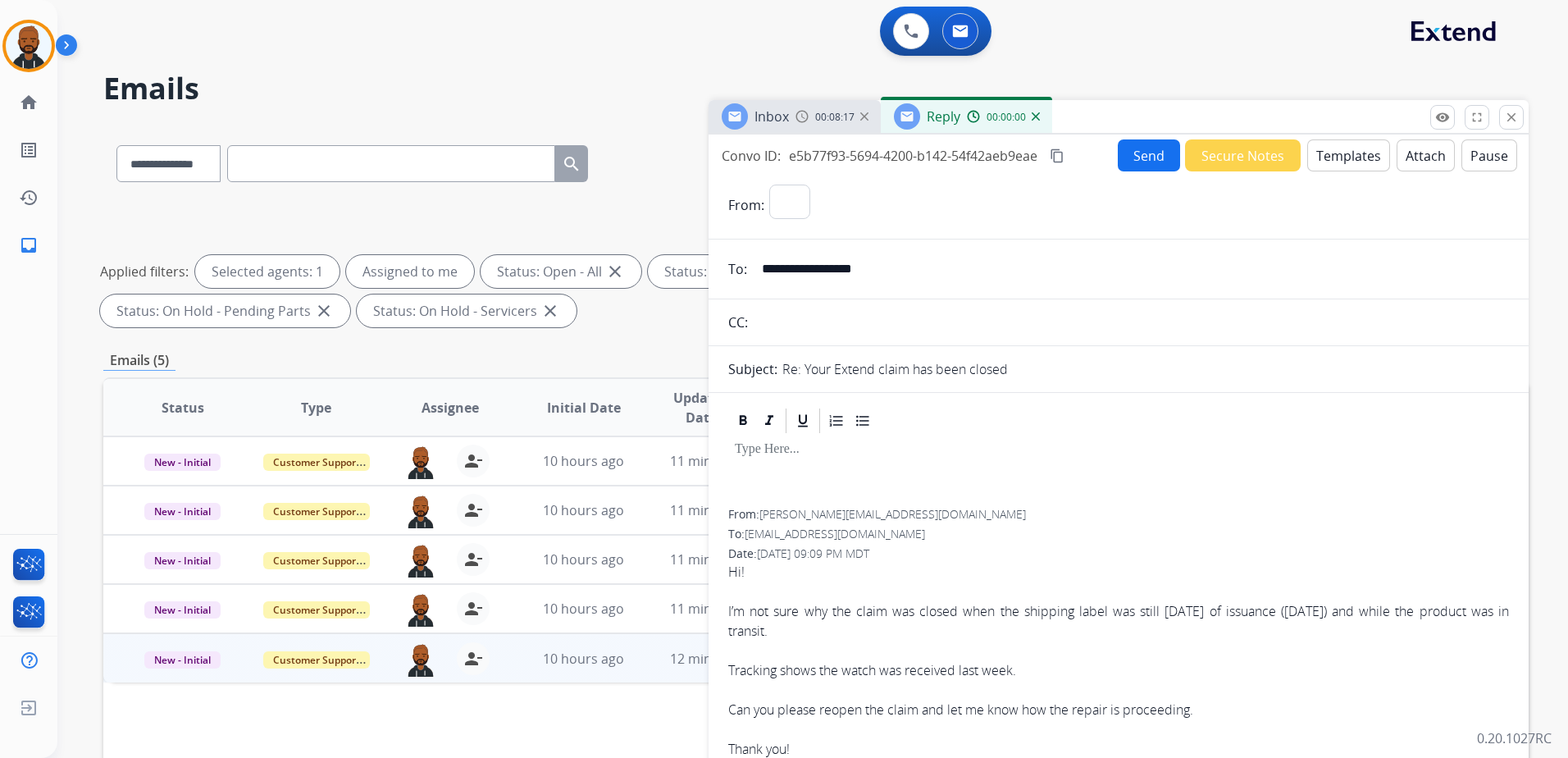
select select "**********"
click at [1331, 164] on button "Templates" at bounding box center [1348, 155] width 83 height 32
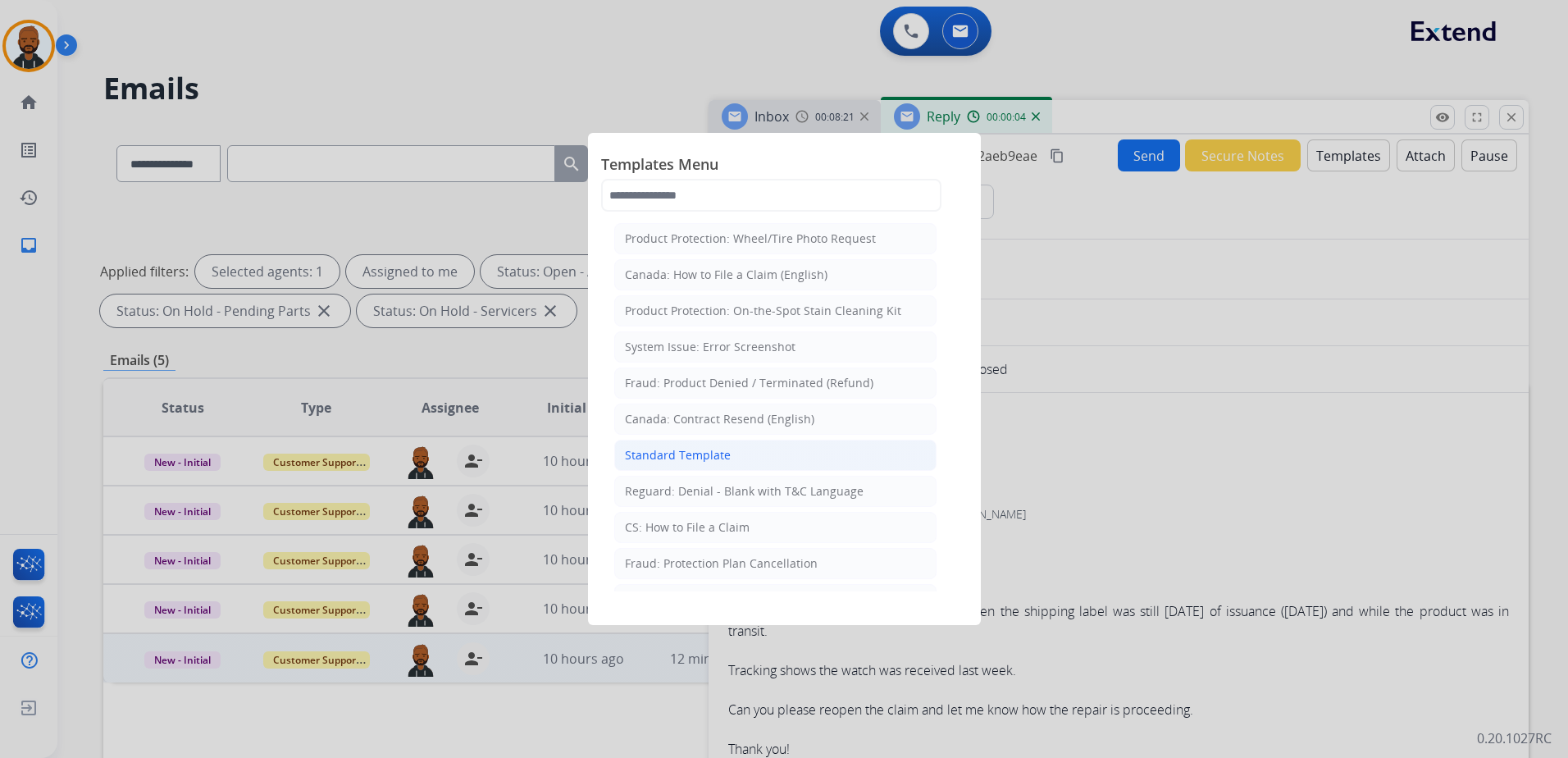
click at [758, 452] on li "Standard Template" at bounding box center [775, 456] width 322 height 31
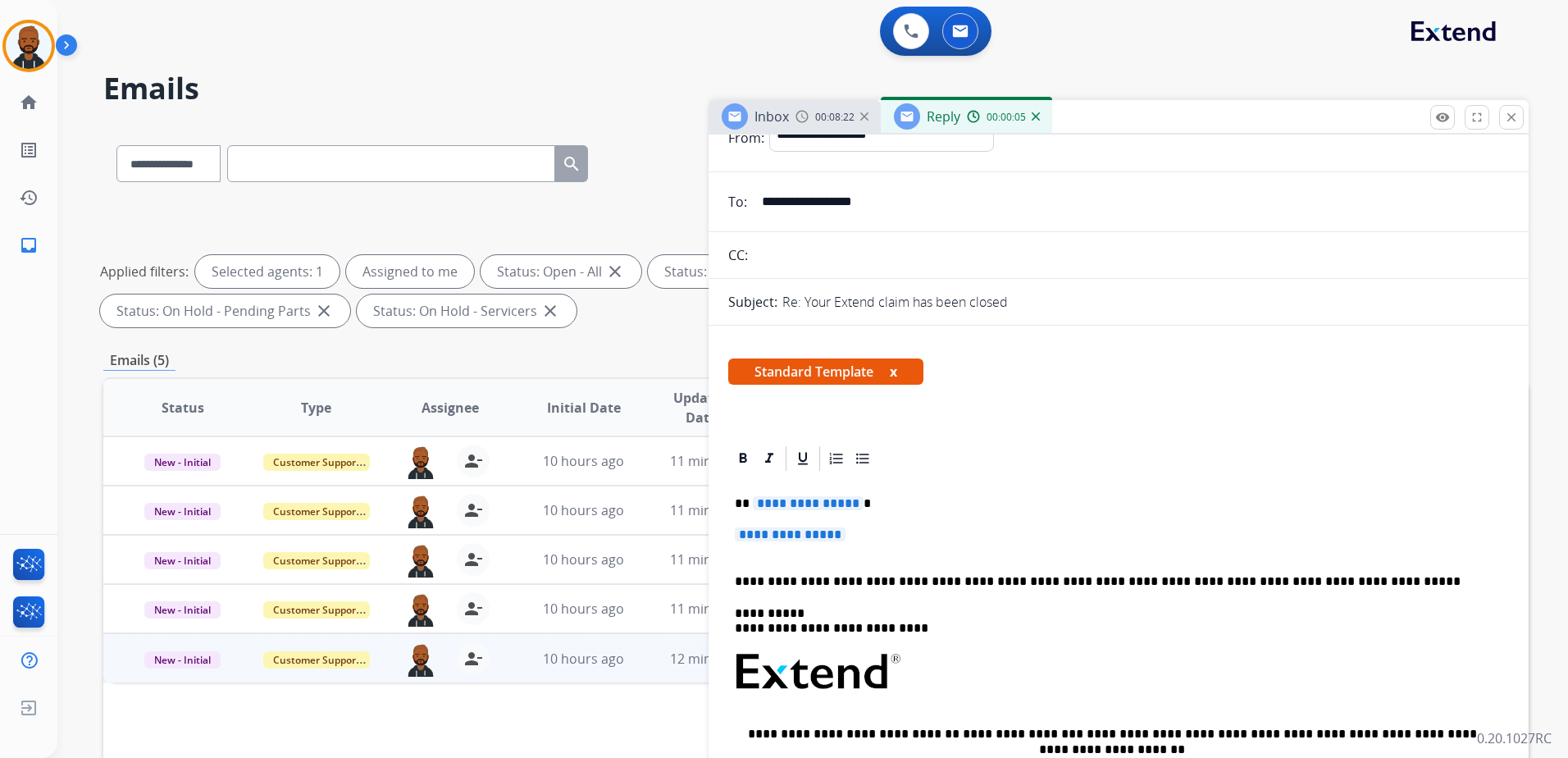
scroll to position [82, 0]
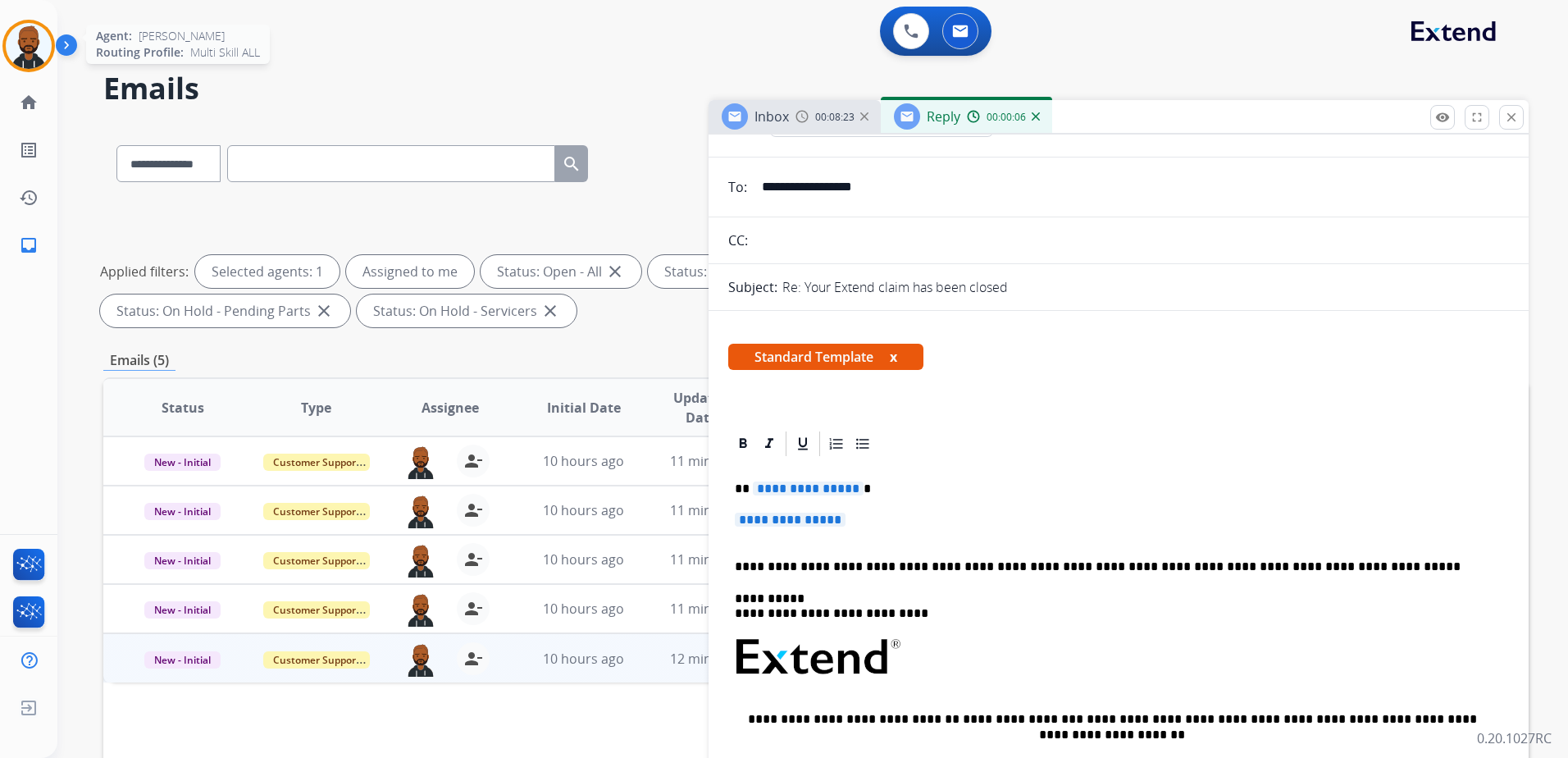
click at [17, 64] on img at bounding box center [29, 46] width 46 height 46
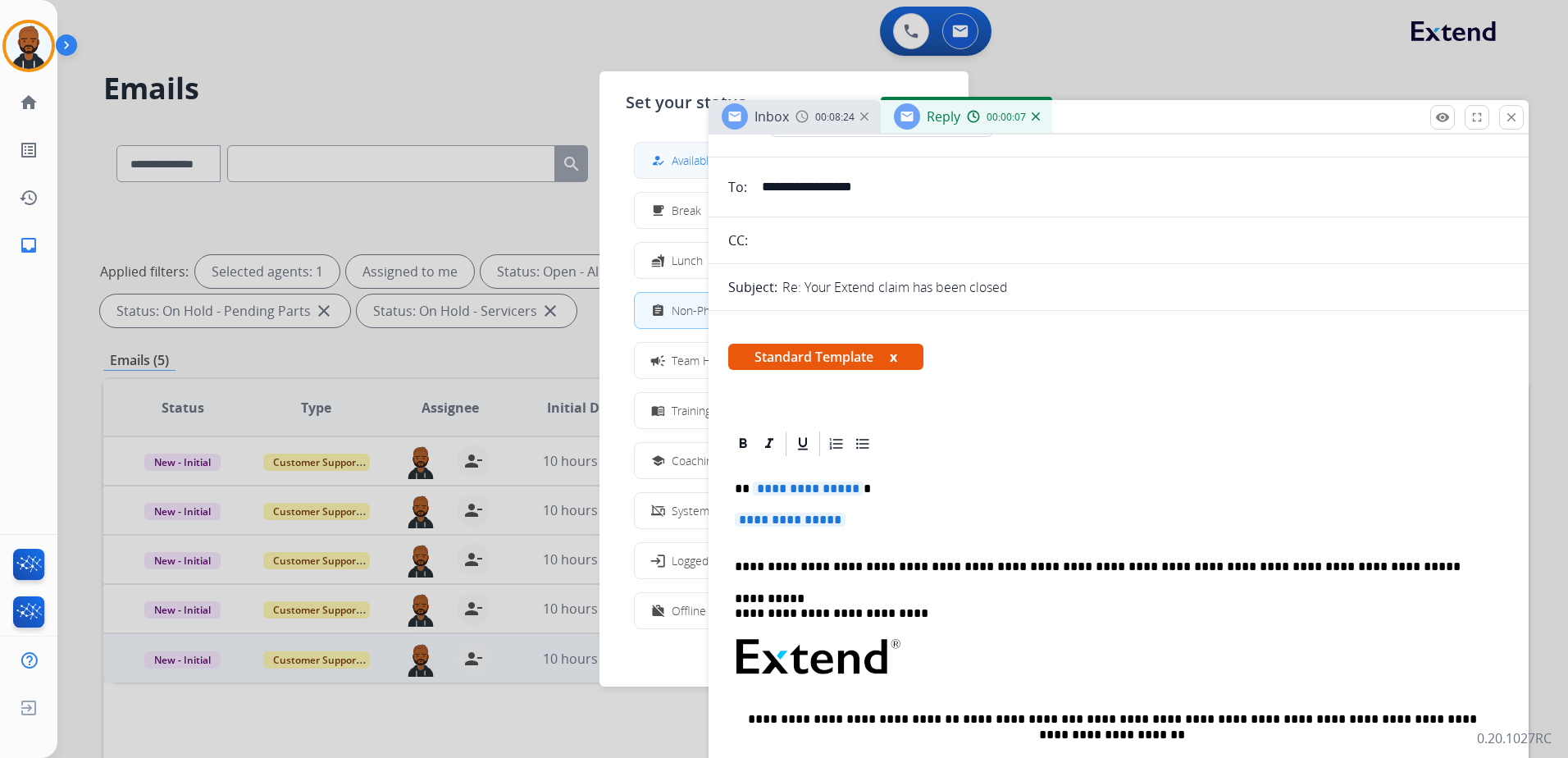
click at [656, 167] on div "how_to_reg" at bounding box center [659, 161] width 24 height 20
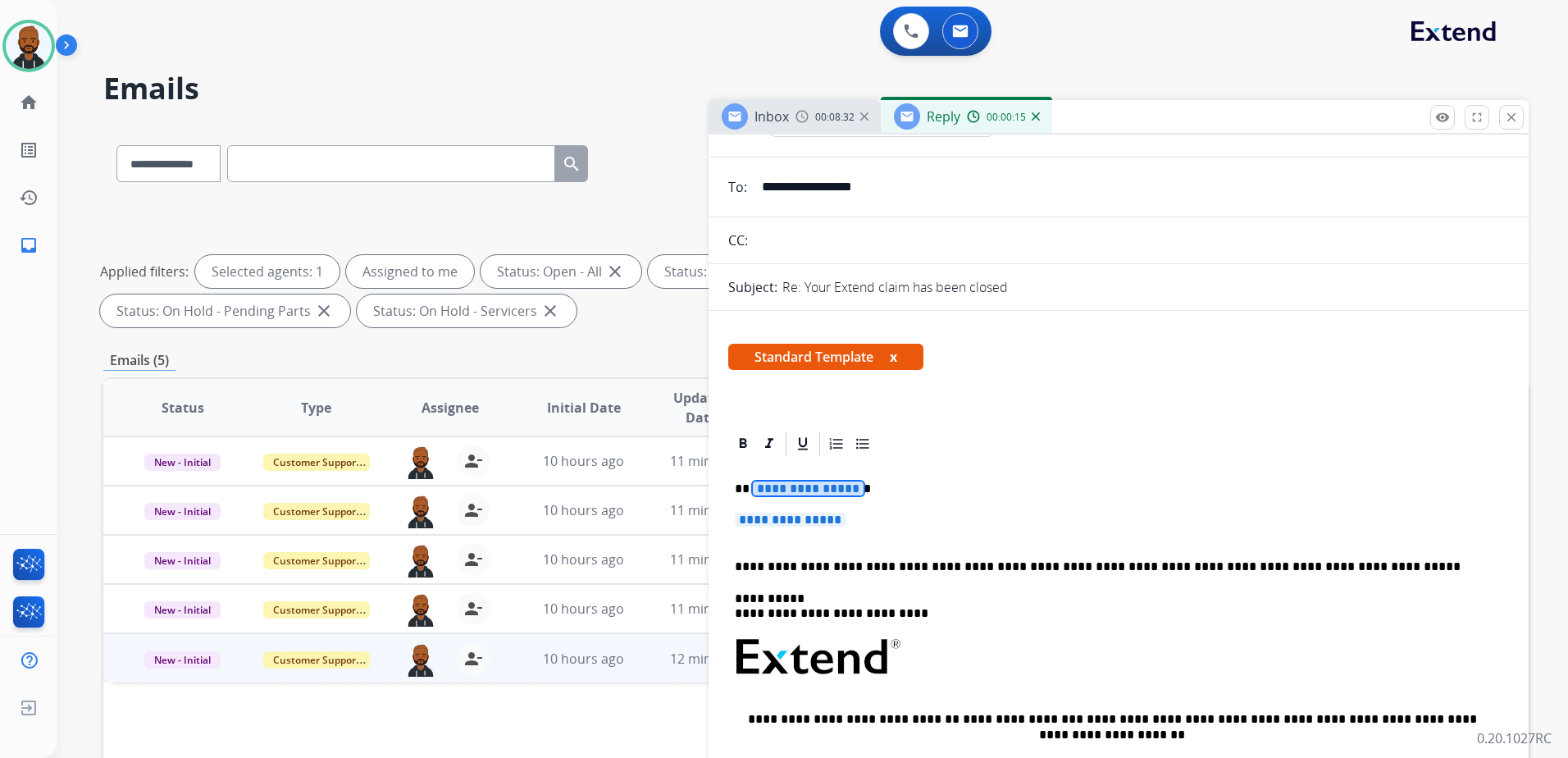
click at [832, 495] on span "**********" at bounding box center [808, 488] width 111 height 14
drag, startPoint x: 796, startPoint y: 519, endPoint x: 805, endPoint y: 525, distance: 10.8
click at [796, 520] on span "**********" at bounding box center [790, 519] width 111 height 14
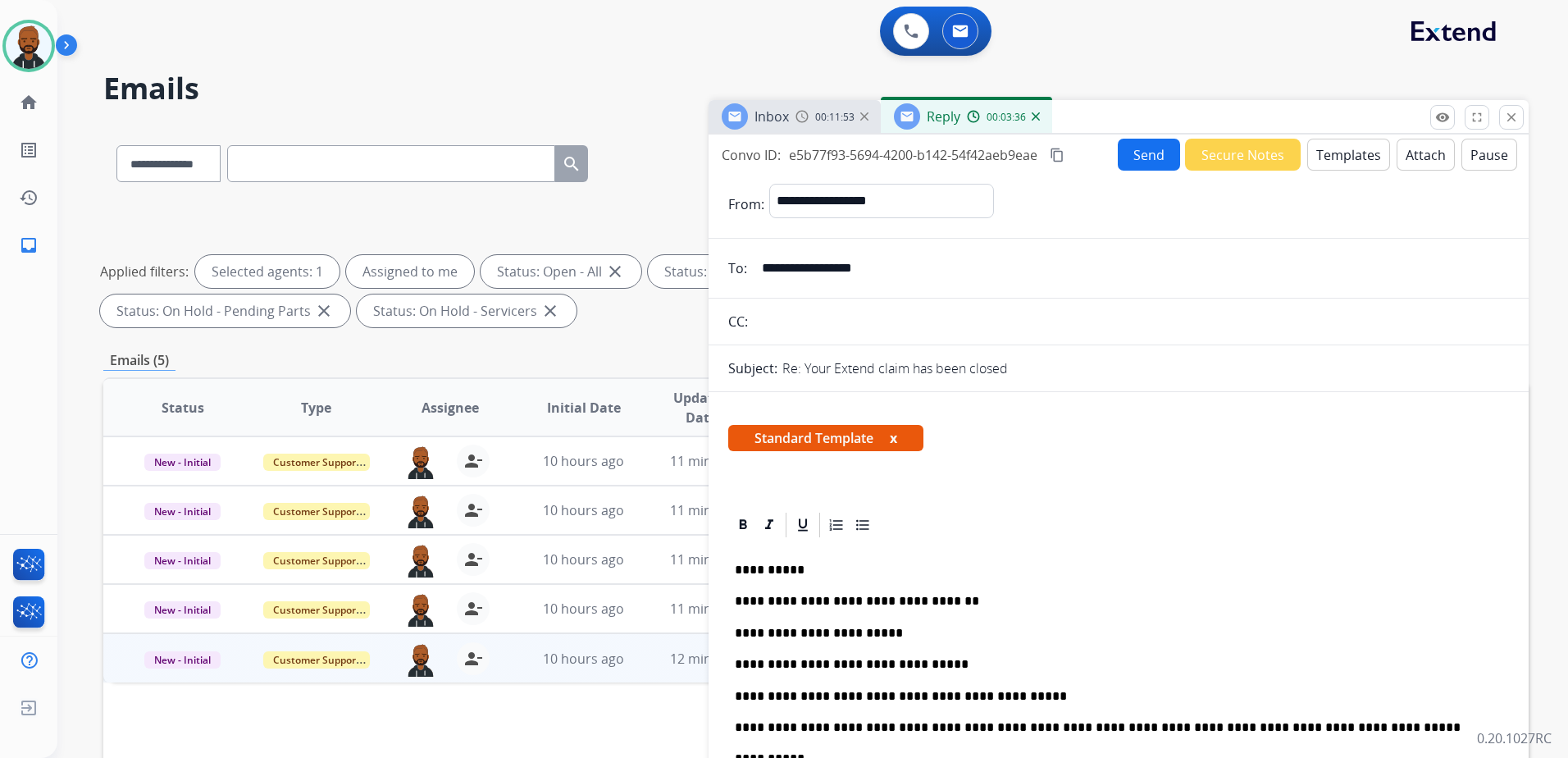
scroll to position [0, 0]
drag, startPoint x: 1138, startPoint y: 163, endPoint x: 1159, endPoint y: 428, distance: 265.8
click at [1157, 424] on div "**********" at bounding box center [1118, 469] width 820 height 670
click at [1056, 157] on mat-icon "content_copy" at bounding box center [1057, 156] width 15 height 15
click at [1131, 161] on button "Send" at bounding box center [1149, 155] width 63 height 32
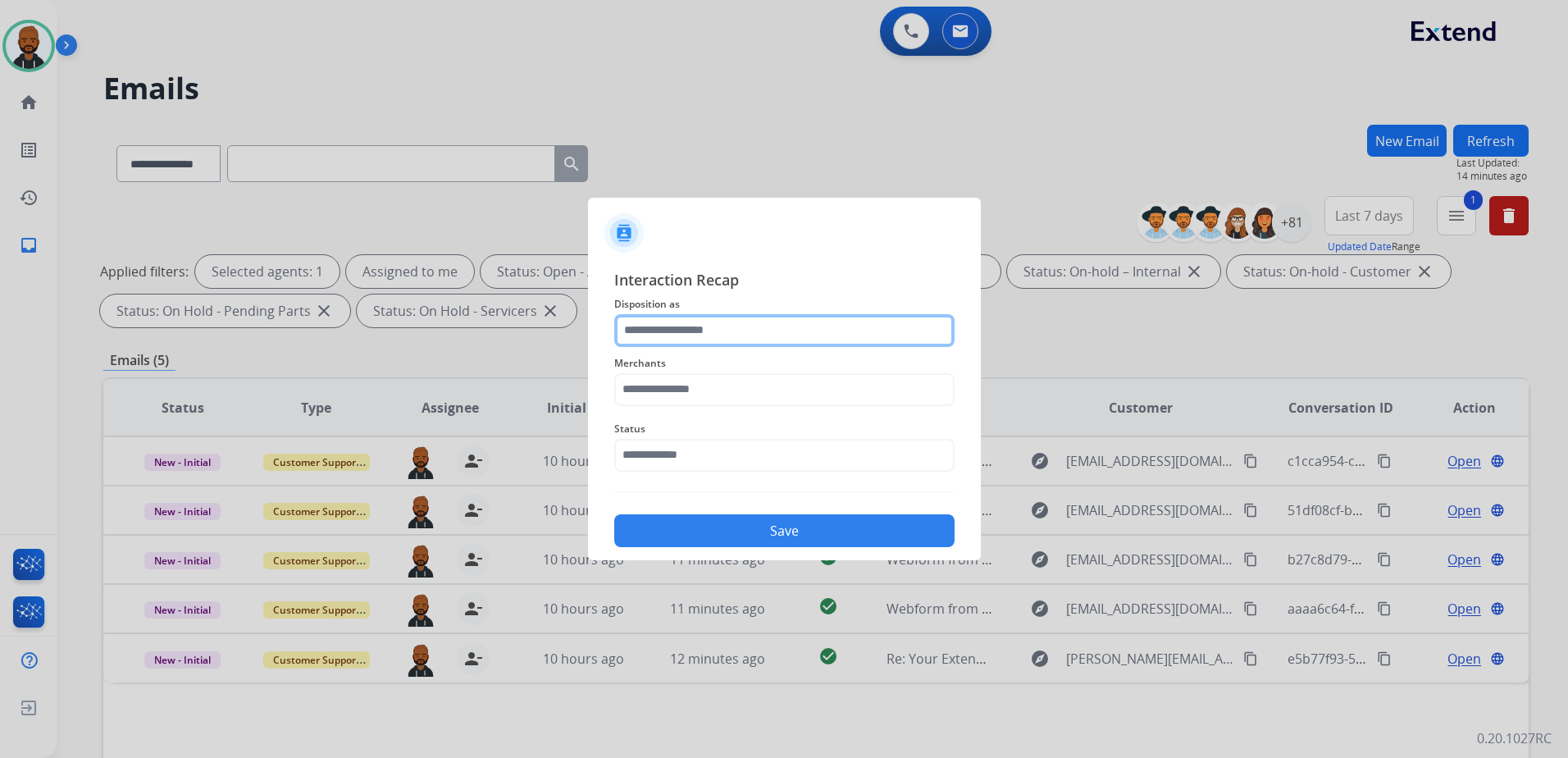
click at [618, 328] on input "text" at bounding box center [784, 331] width 340 height 33
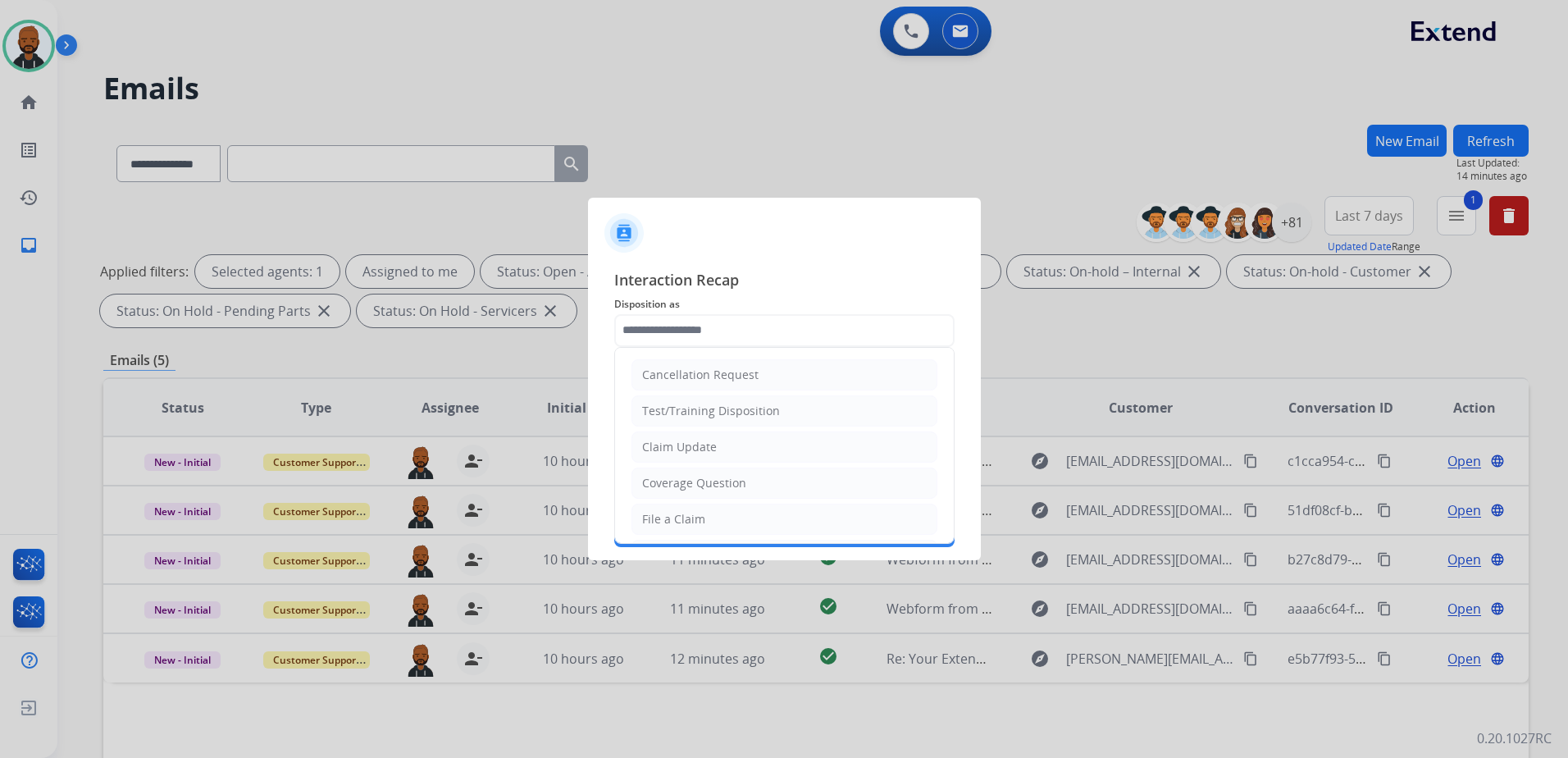
drag, startPoint x: 718, startPoint y: 308, endPoint x: 720, endPoint y: 318, distance: 10.2
click at [721, 312] on span "Disposition as" at bounding box center [784, 305] width 340 height 20
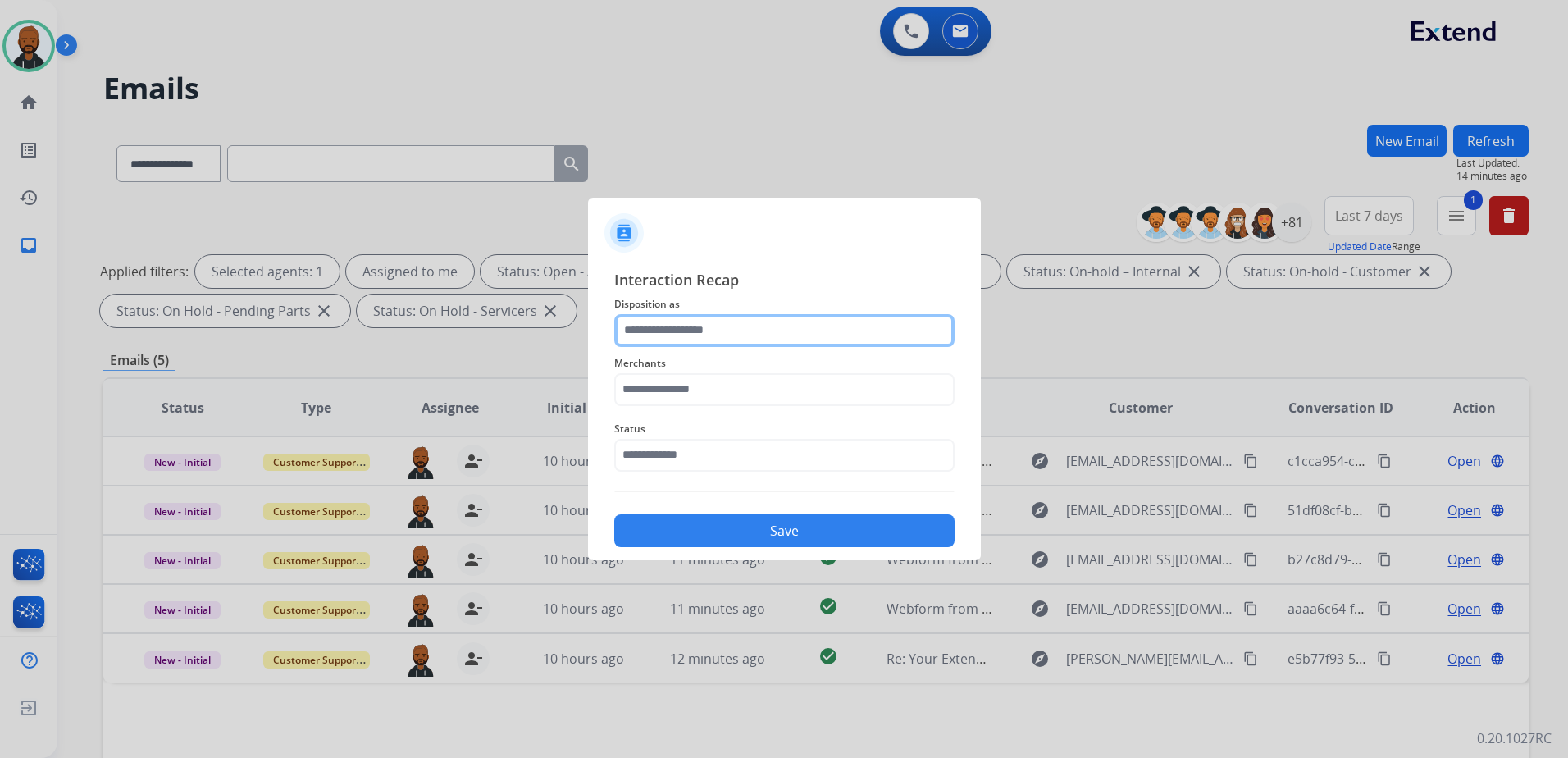
click at [706, 338] on input "text" at bounding box center [784, 331] width 340 height 33
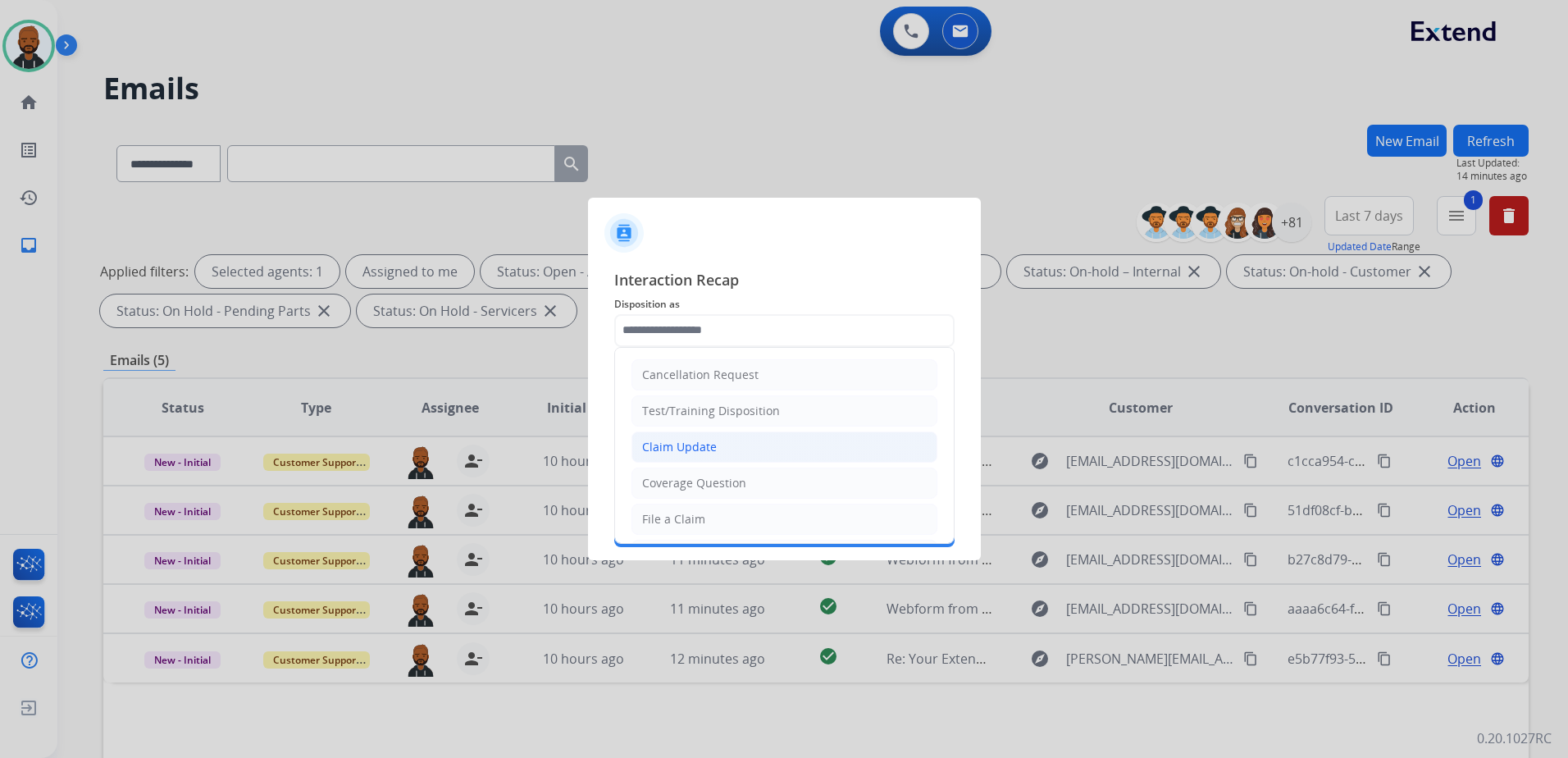
click at [643, 444] on div "Claim Update" at bounding box center [679, 448] width 74 height 17
type input "**********"
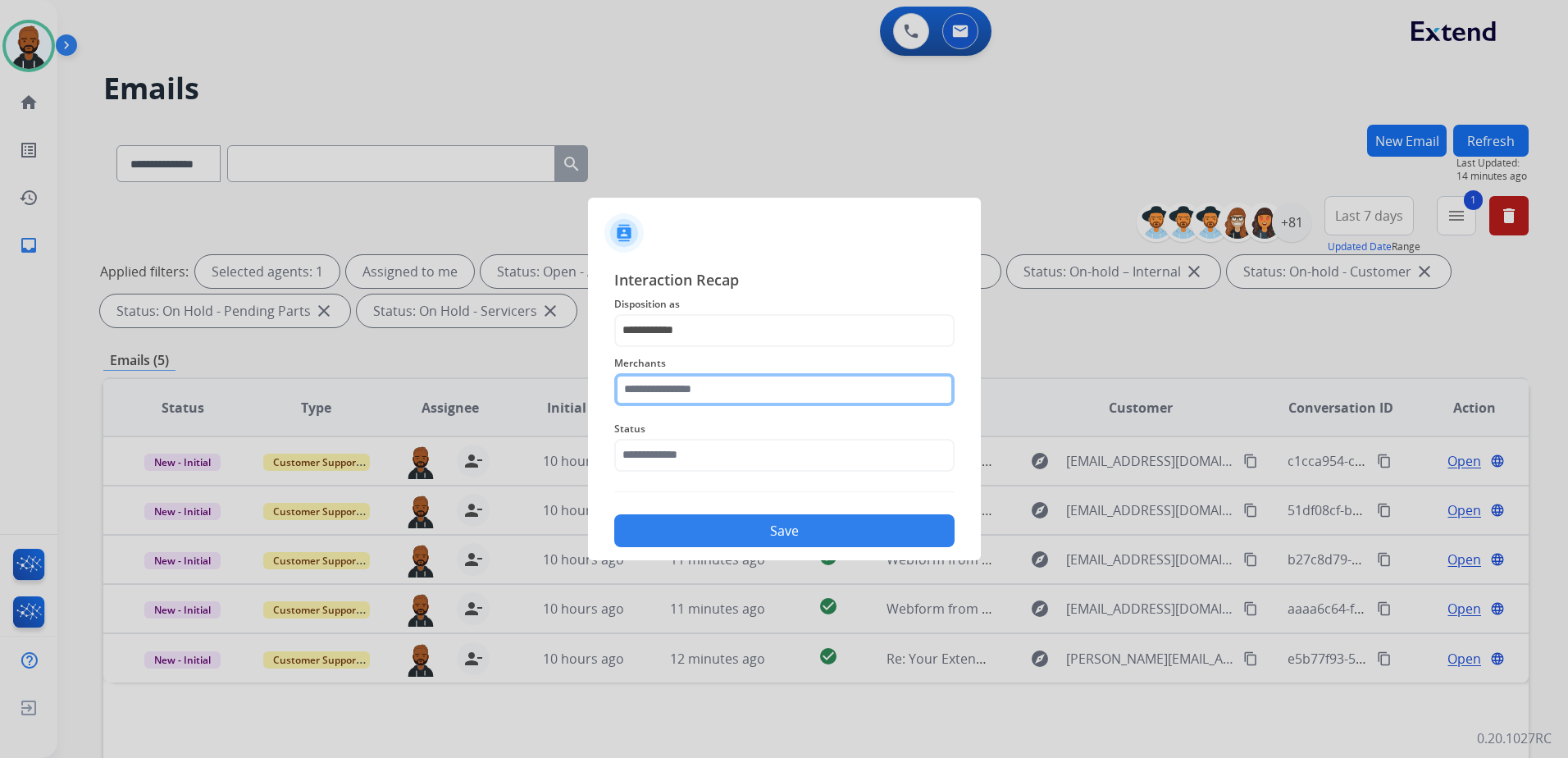
click at [669, 397] on input "text" at bounding box center [784, 390] width 340 height 33
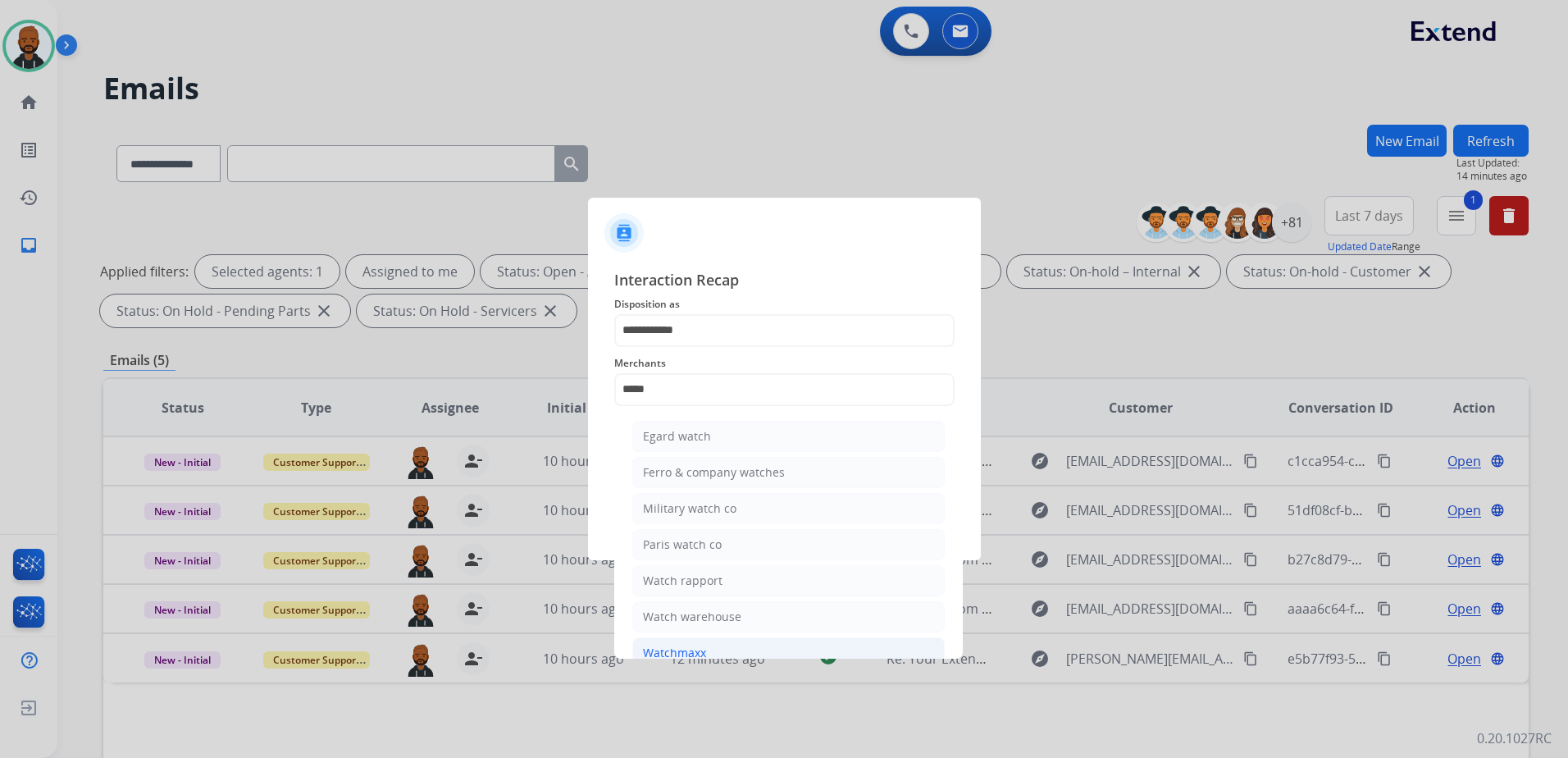
click at [688, 652] on div "Watchmaxx" at bounding box center [674, 653] width 64 height 17
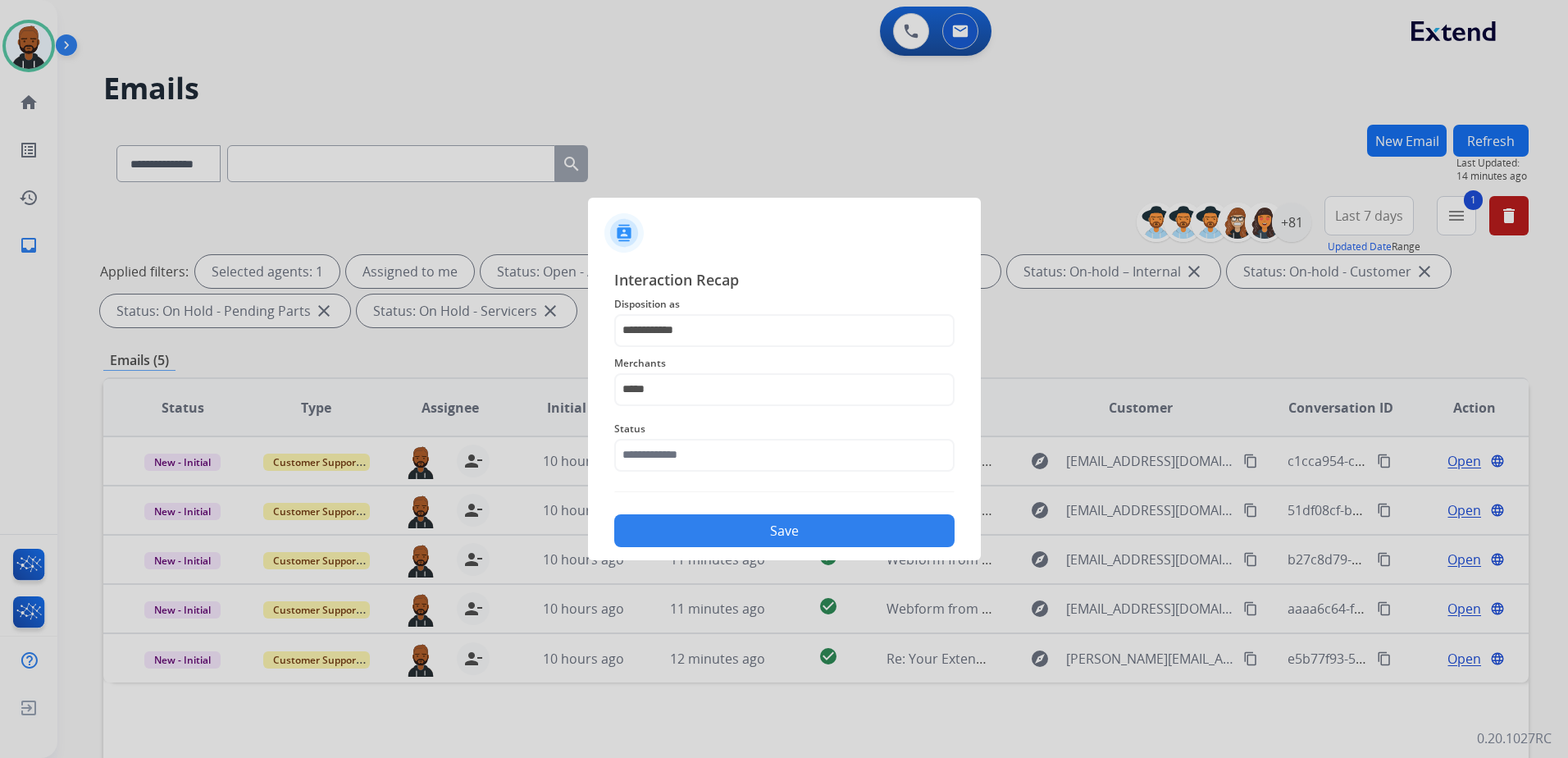
type input "*********"
click at [638, 460] on input "text" at bounding box center [784, 456] width 340 height 33
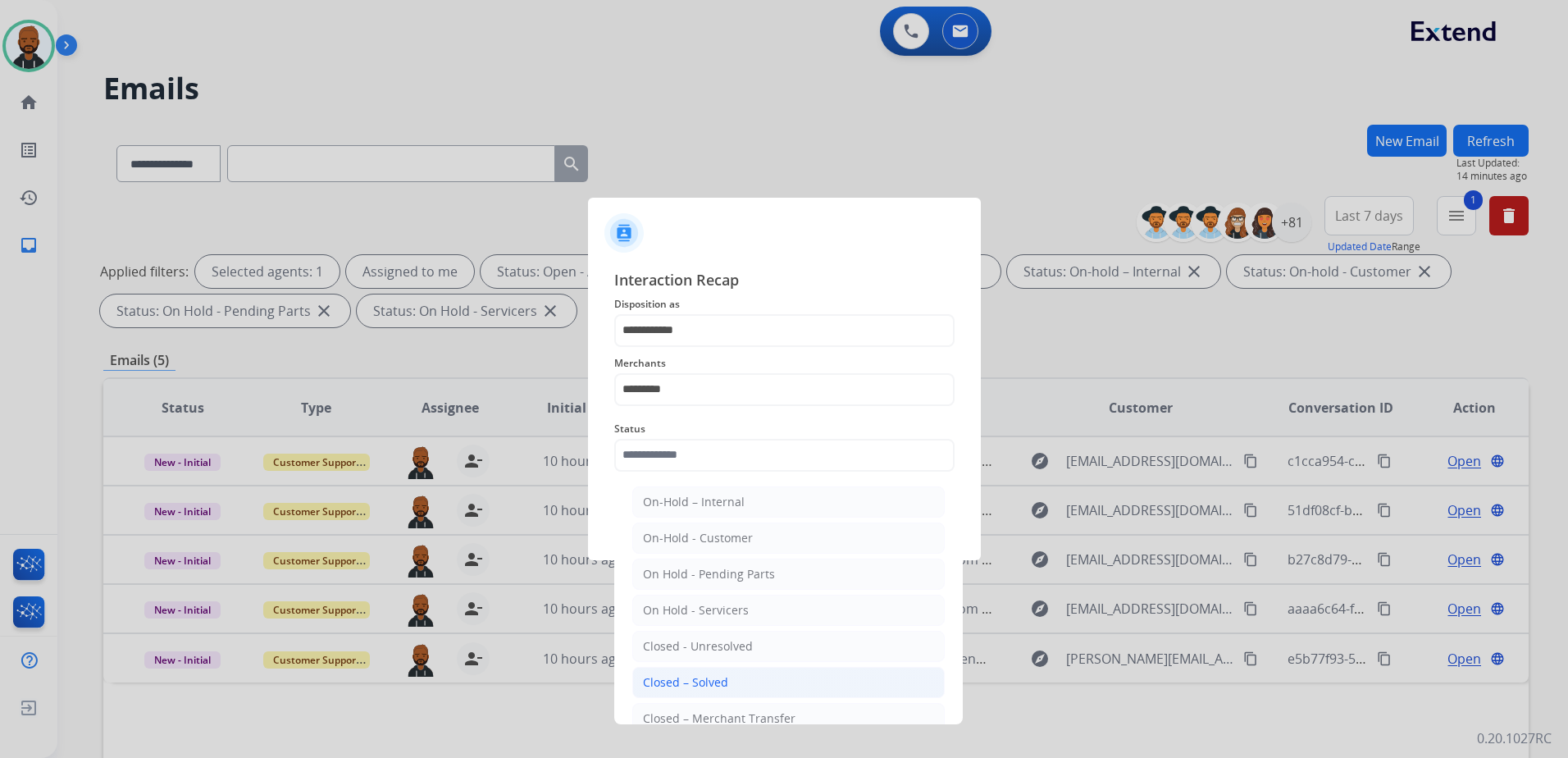
click at [688, 676] on div "Closed – Solved" at bounding box center [685, 683] width 85 height 17
type input "**********"
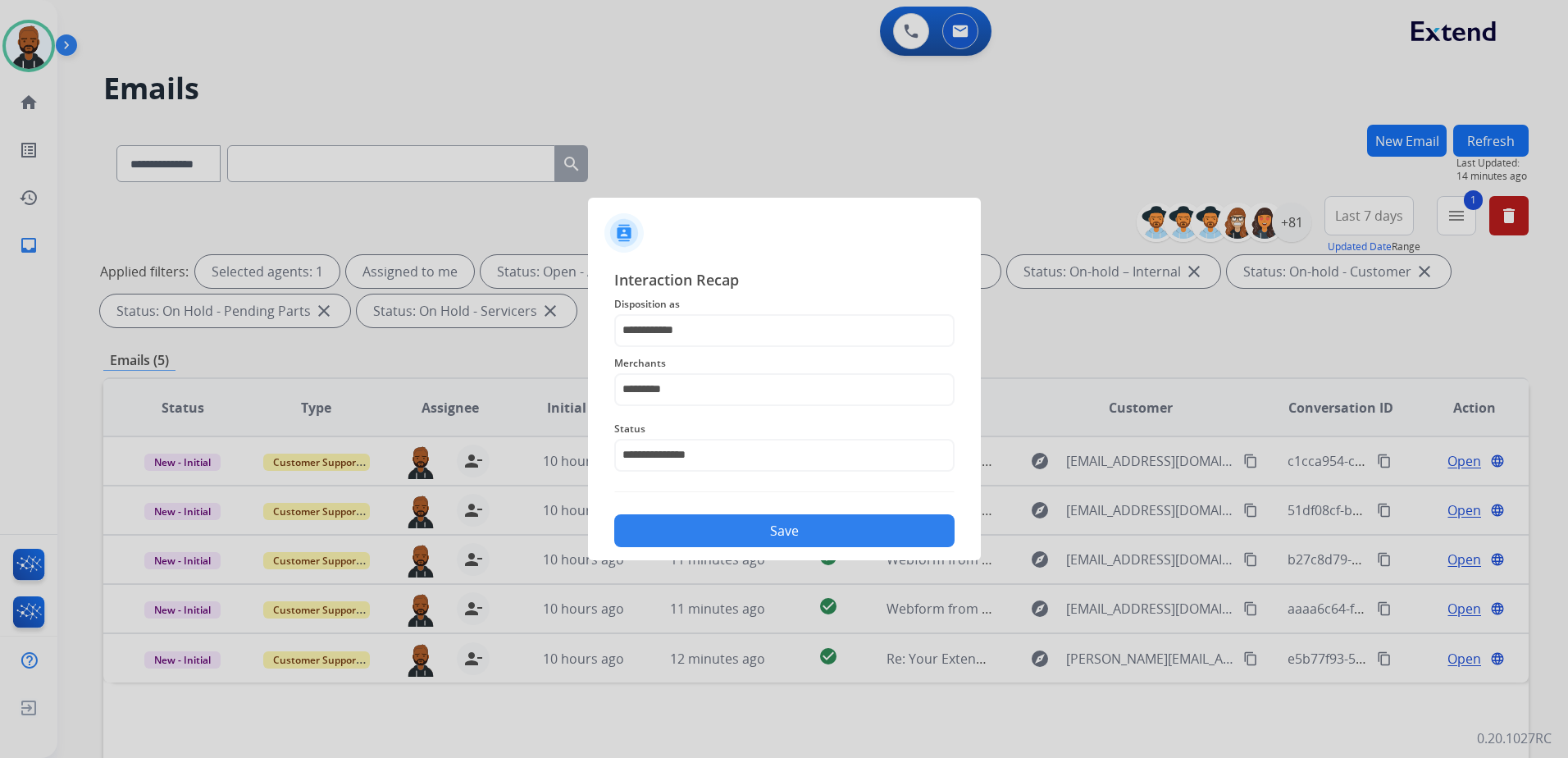
click at [735, 546] on div "**********" at bounding box center [784, 408] width 393 height 306
click at [735, 536] on button "Save" at bounding box center [784, 531] width 340 height 33
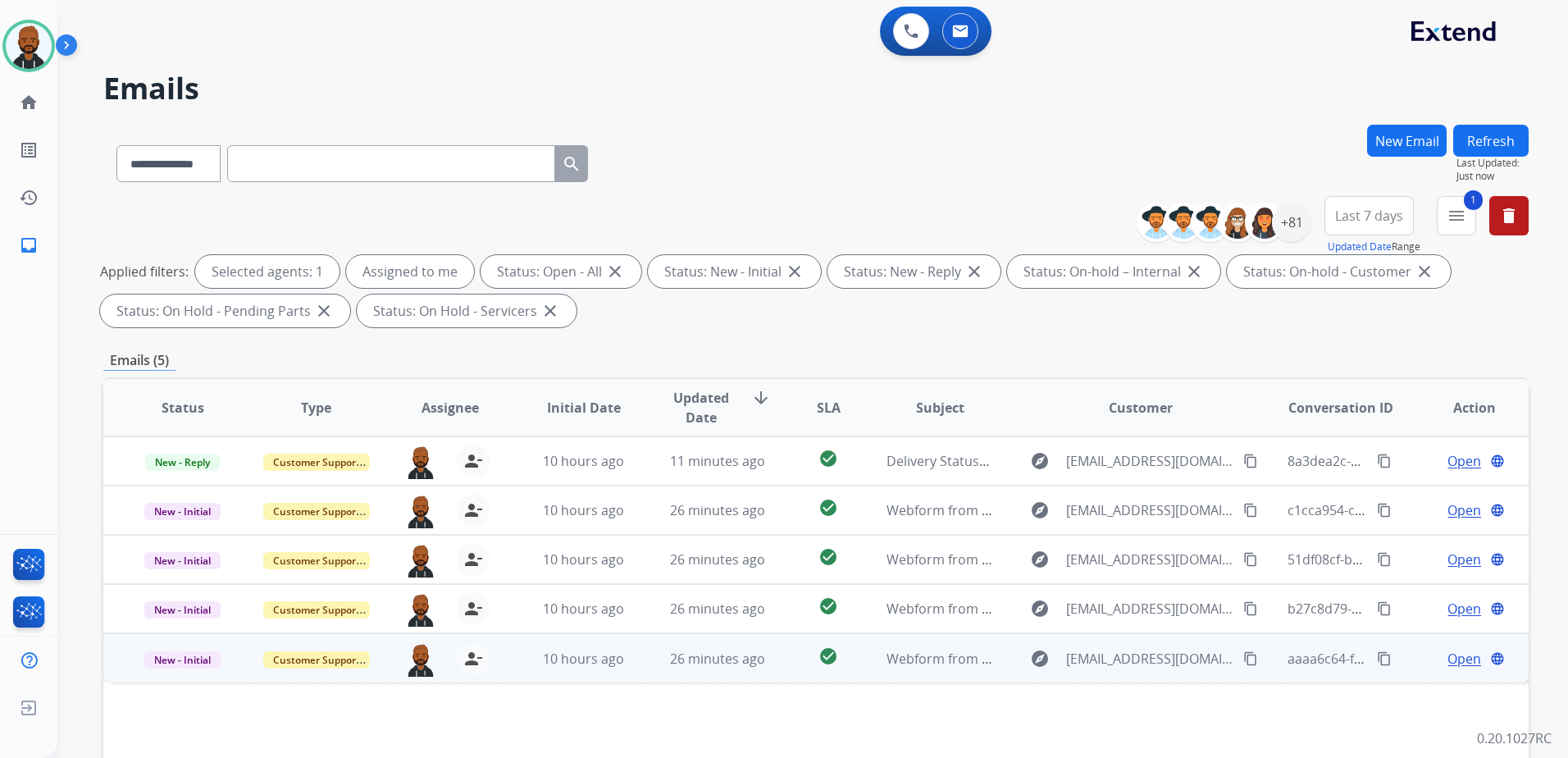
click at [1448, 655] on span "Open" at bounding box center [1464, 659] width 34 height 20
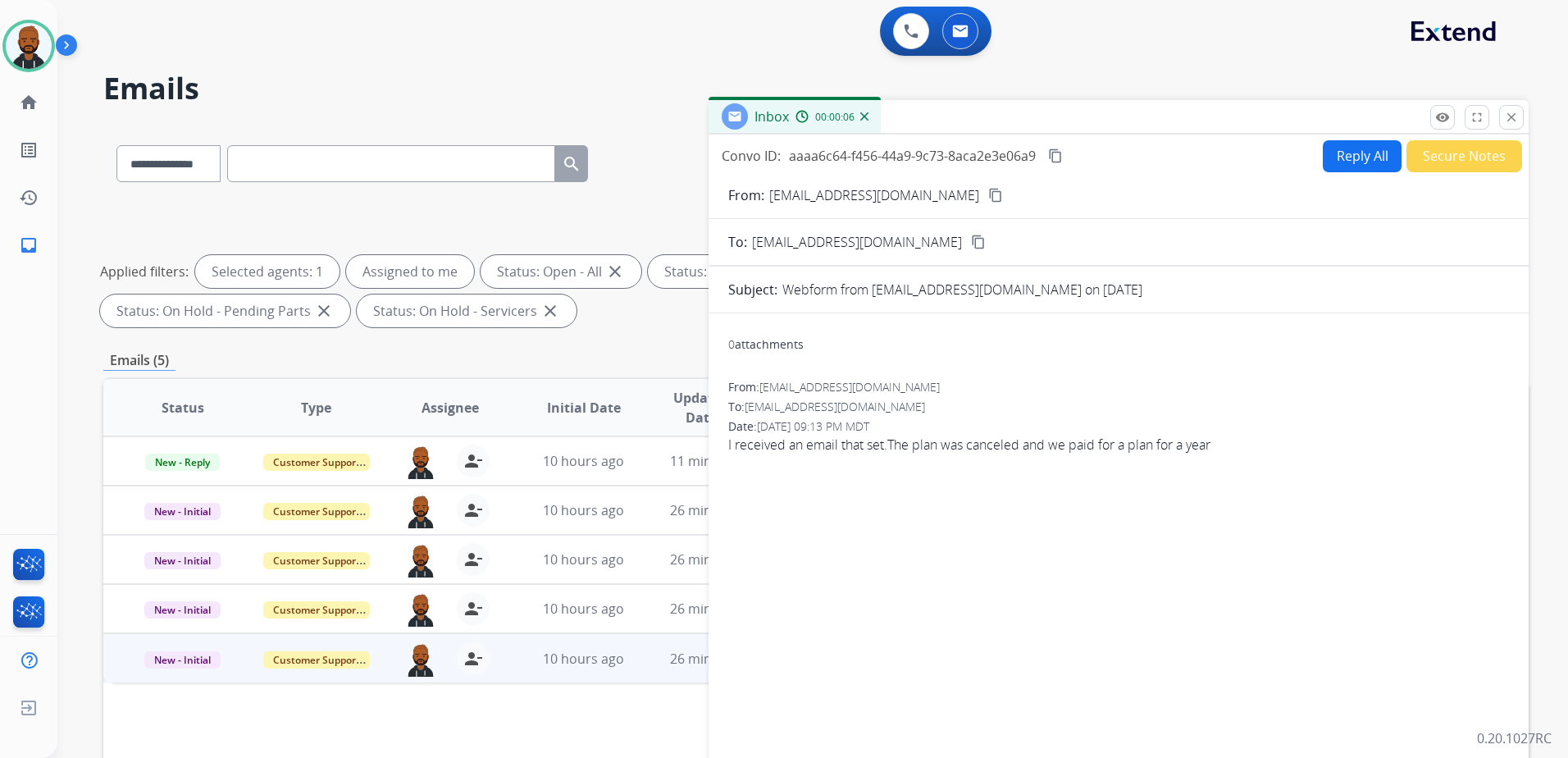
click at [988, 192] on mat-icon "content_copy" at bounding box center [995, 196] width 15 height 15
click at [1358, 152] on button "Reply All" at bounding box center [1362, 156] width 78 height 32
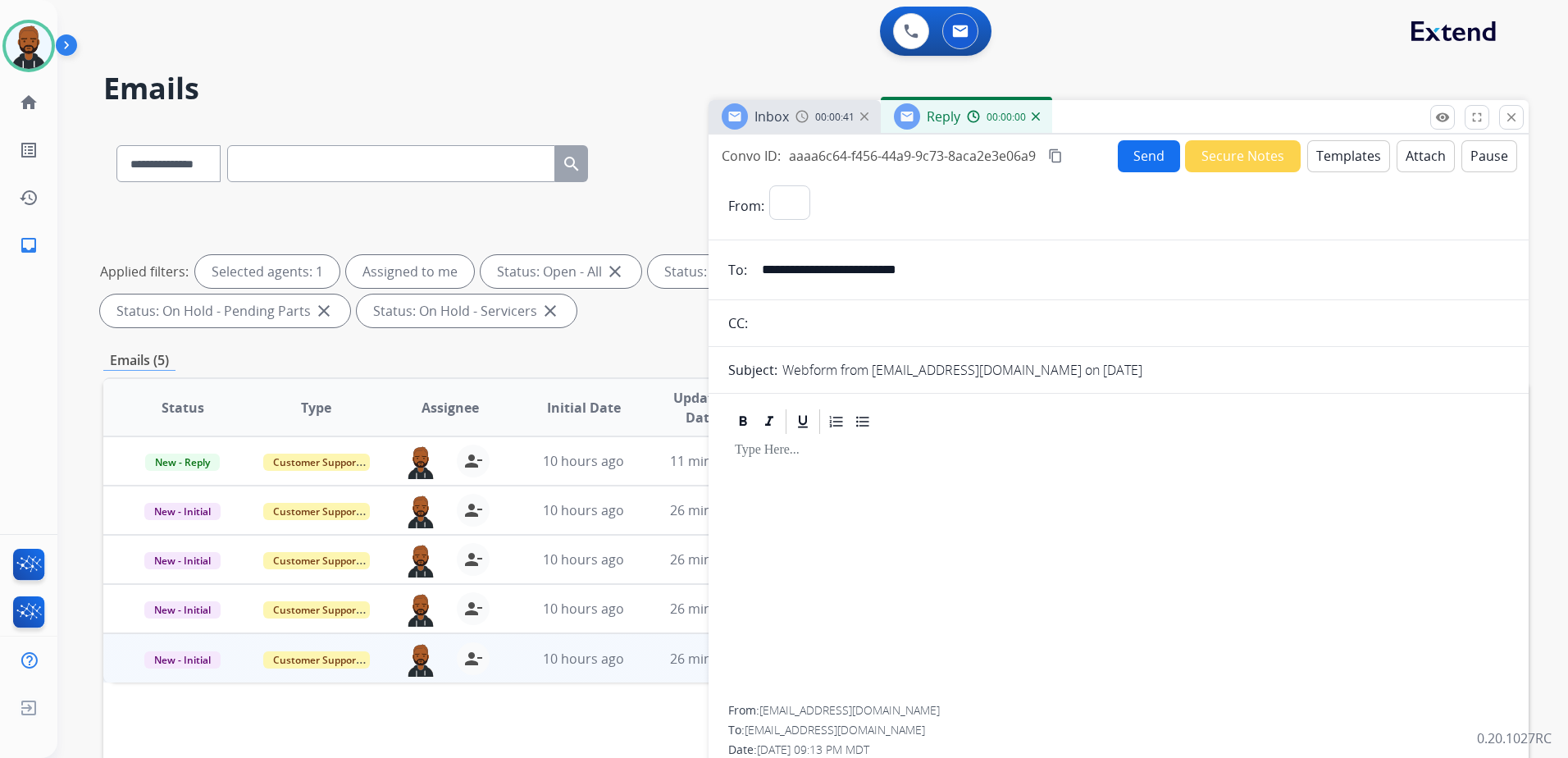
select select "**********"
click at [1348, 161] on button "Templates" at bounding box center [1348, 156] width 83 height 32
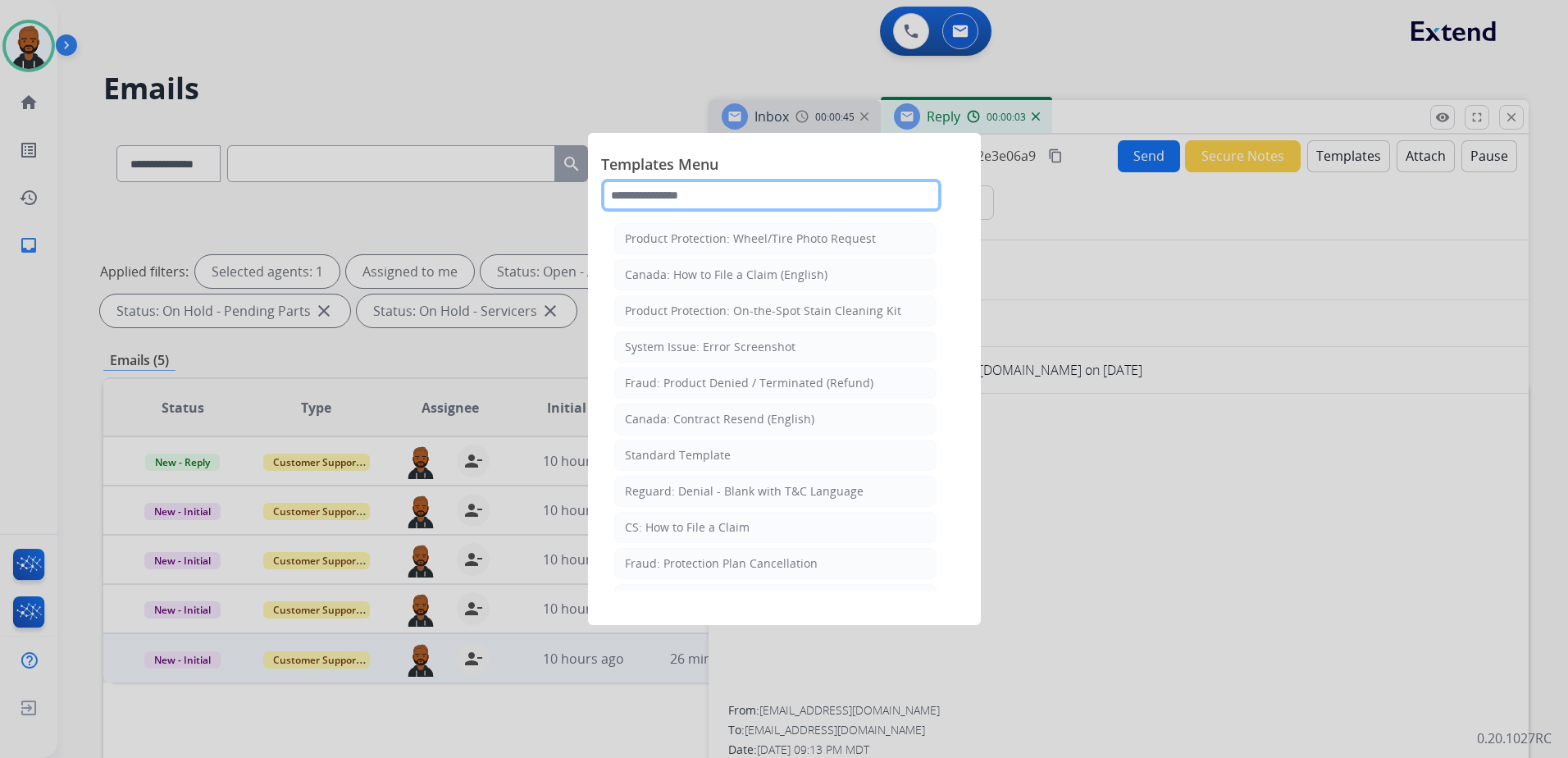
click at [793, 199] on input "text" at bounding box center [771, 196] width 340 height 33
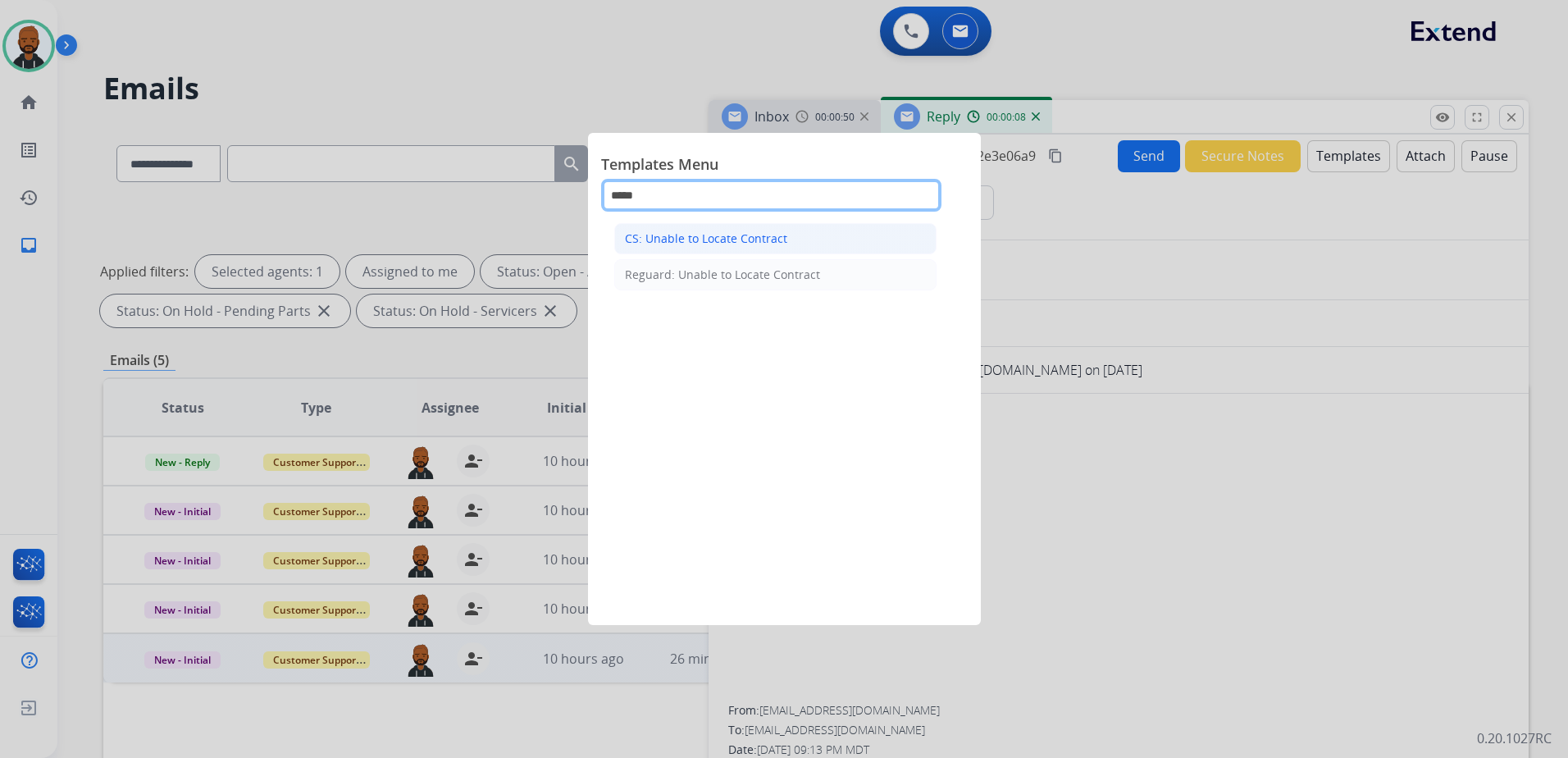
type input "*****"
click at [789, 243] on li "CS: Unable to Locate Contract" at bounding box center [775, 239] width 322 height 31
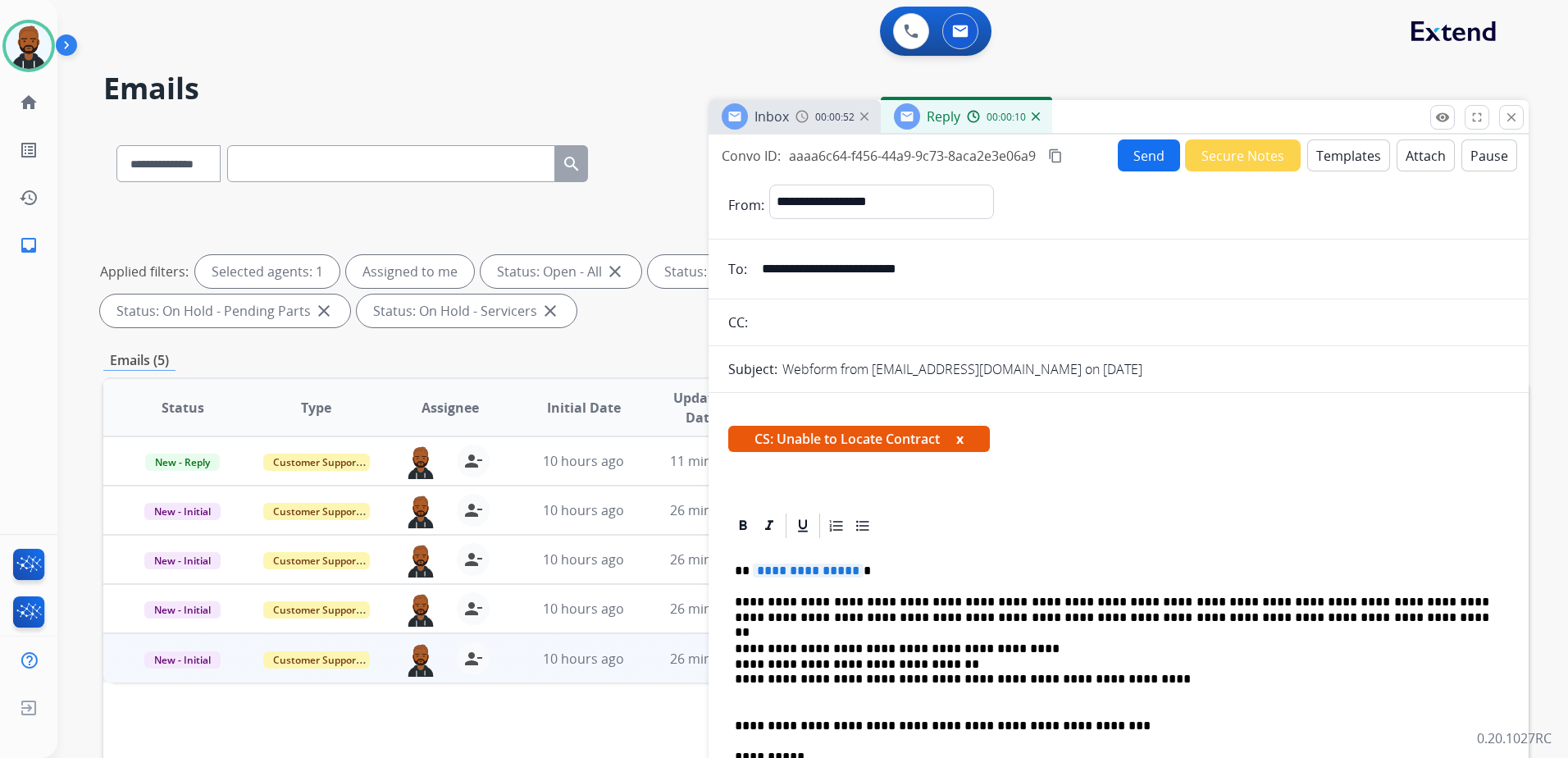
click at [805, 576] on span "**********" at bounding box center [808, 571] width 111 height 14
click at [1163, 160] on button "Send" at bounding box center [1149, 155] width 63 height 32
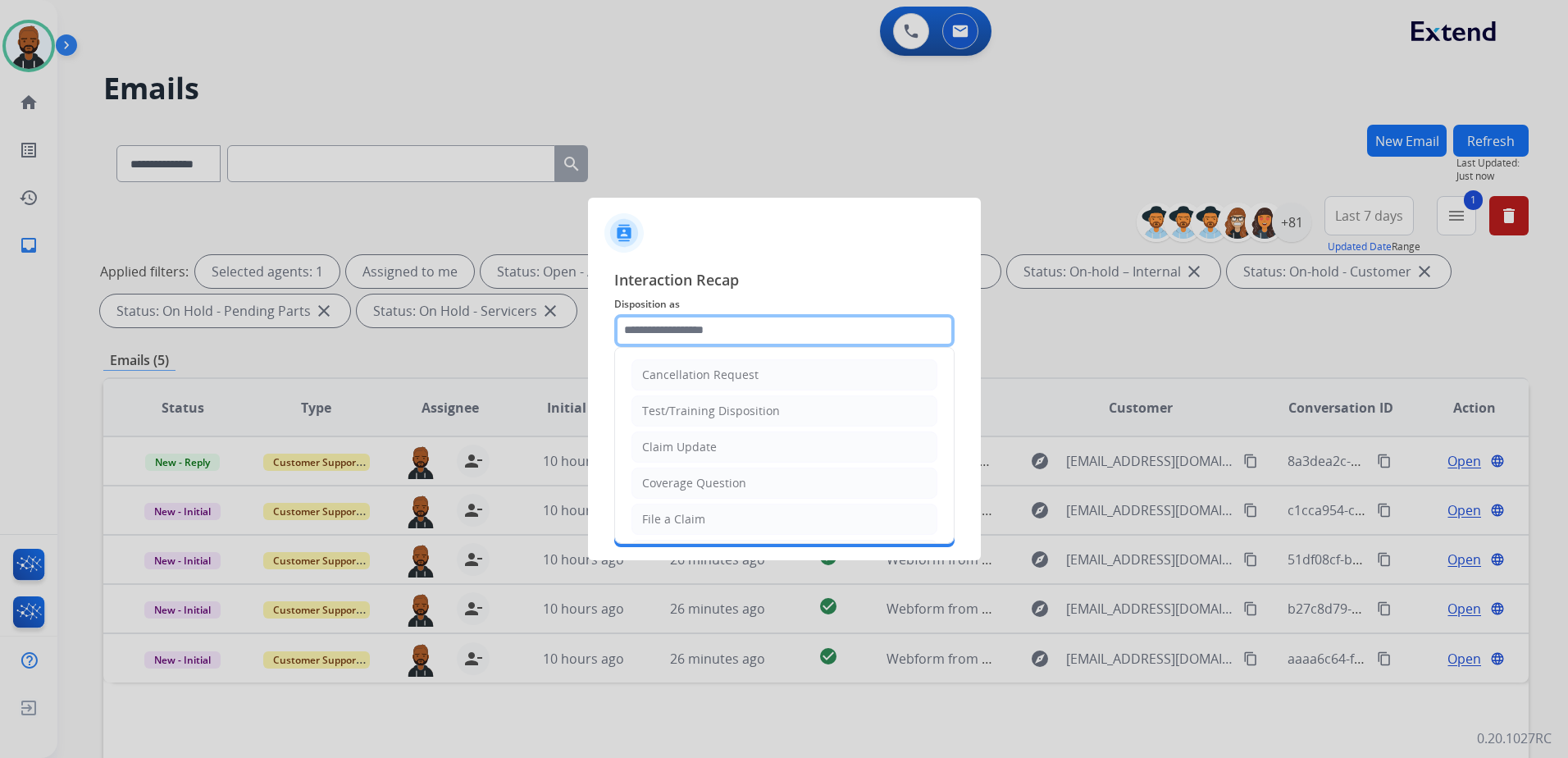
click at [814, 334] on input "text" at bounding box center [784, 331] width 340 height 33
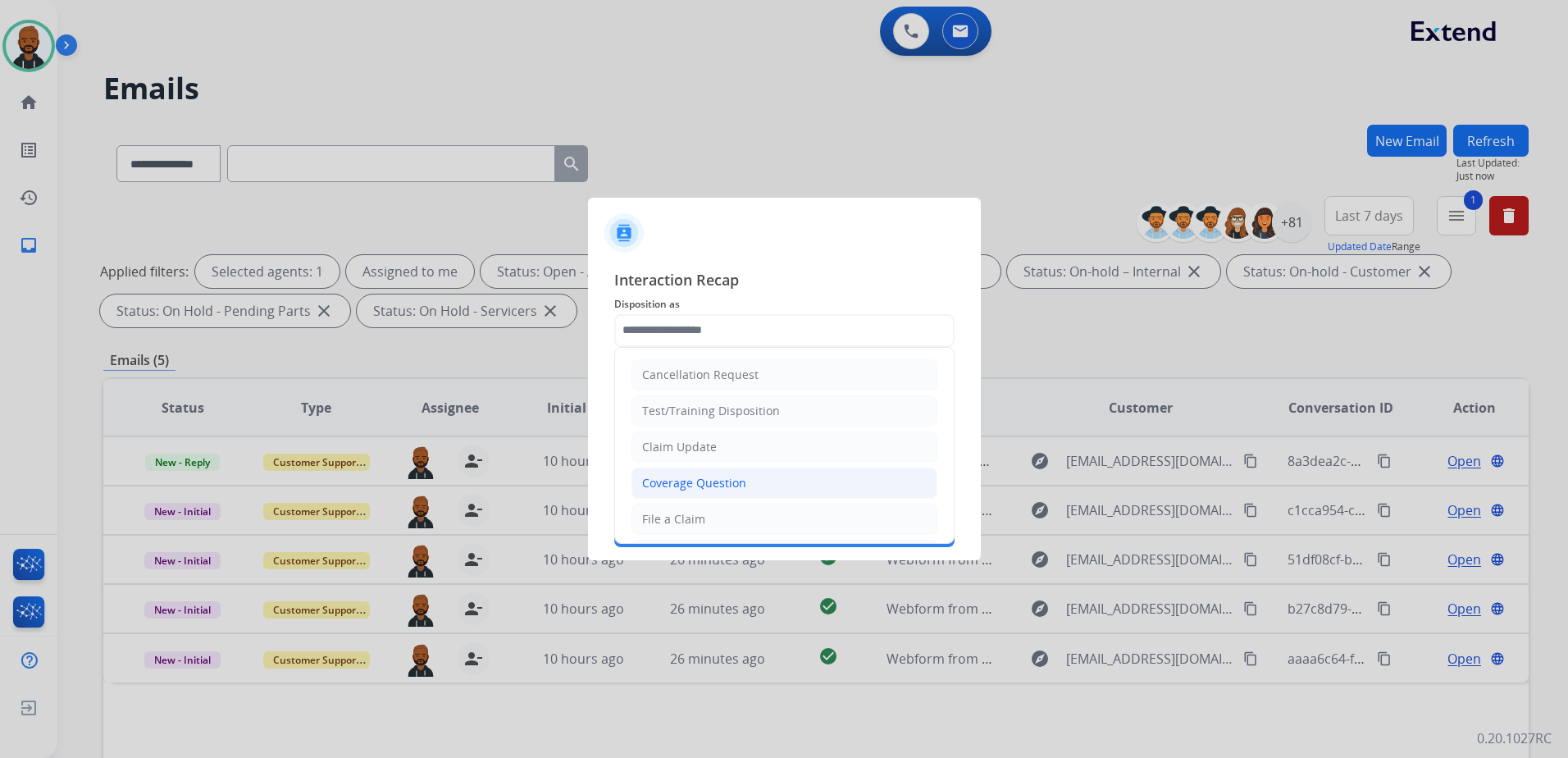
click at [711, 475] on div "Coverage Question" at bounding box center [694, 483] width 104 height 17
type input "**********"
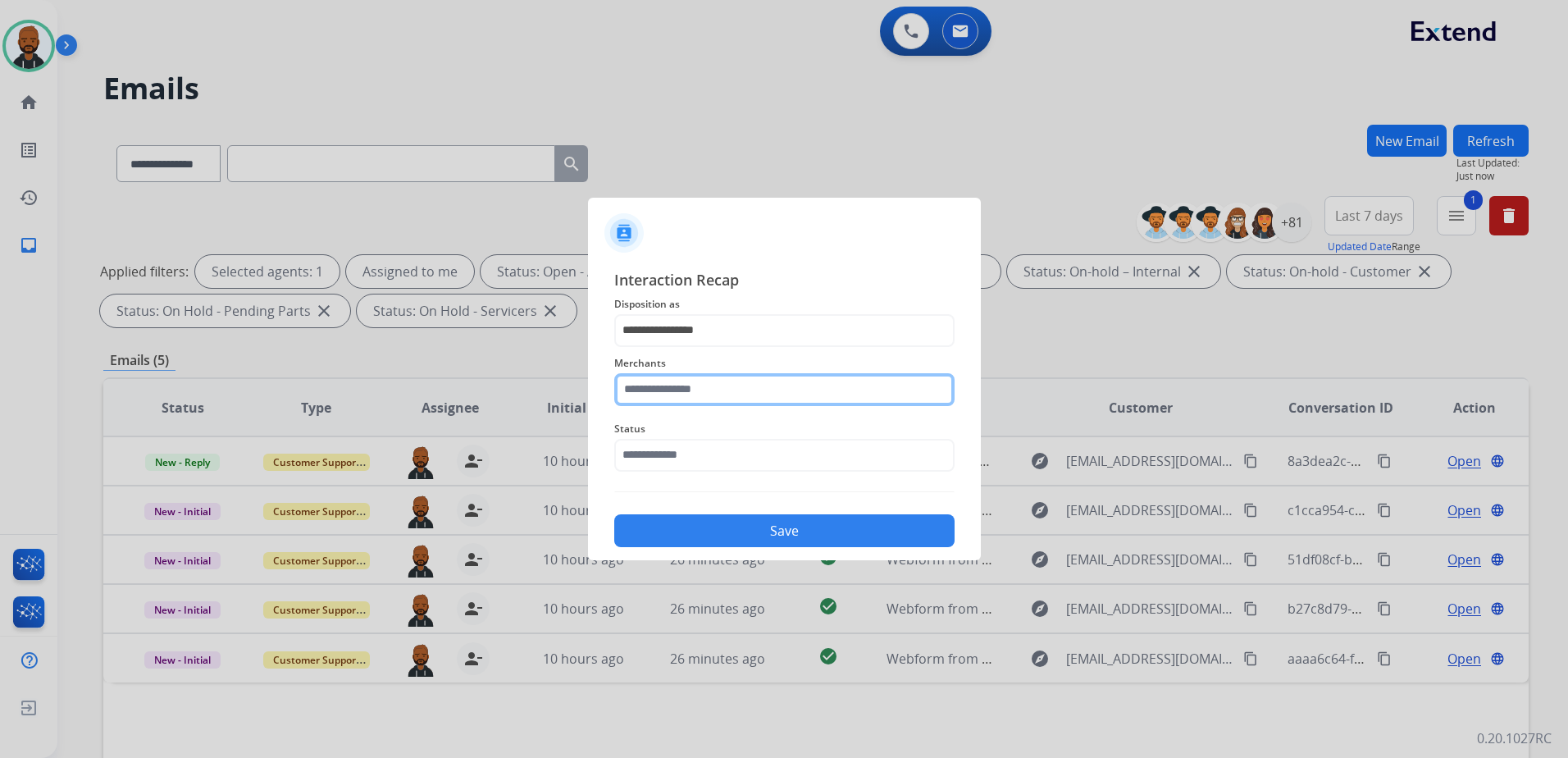
click at [758, 385] on input "text" at bounding box center [784, 390] width 340 height 33
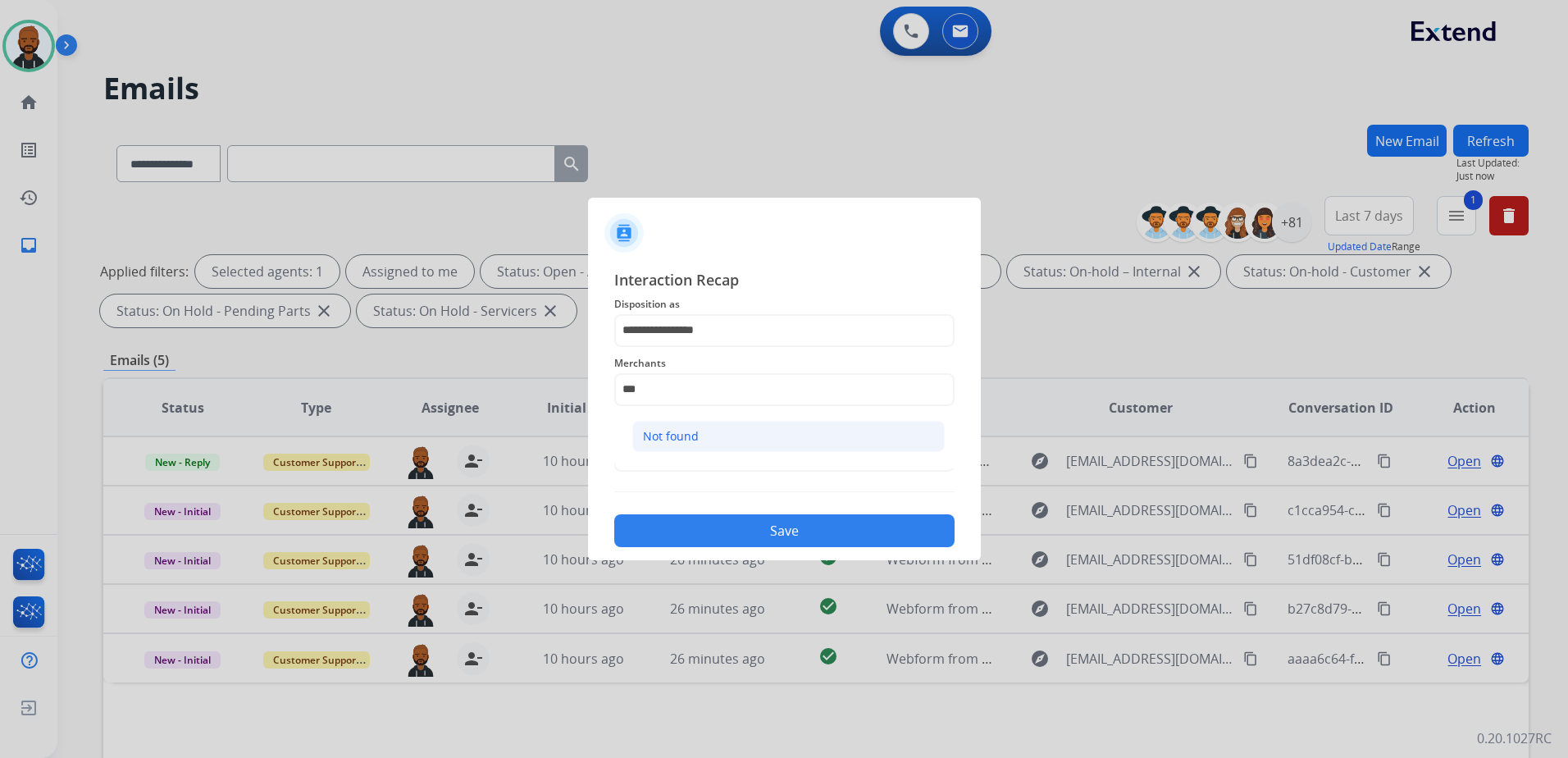
click at [734, 438] on li "Not found" at bounding box center [788, 437] width 313 height 31
type input "*********"
click at [717, 462] on input "text" at bounding box center [784, 456] width 340 height 33
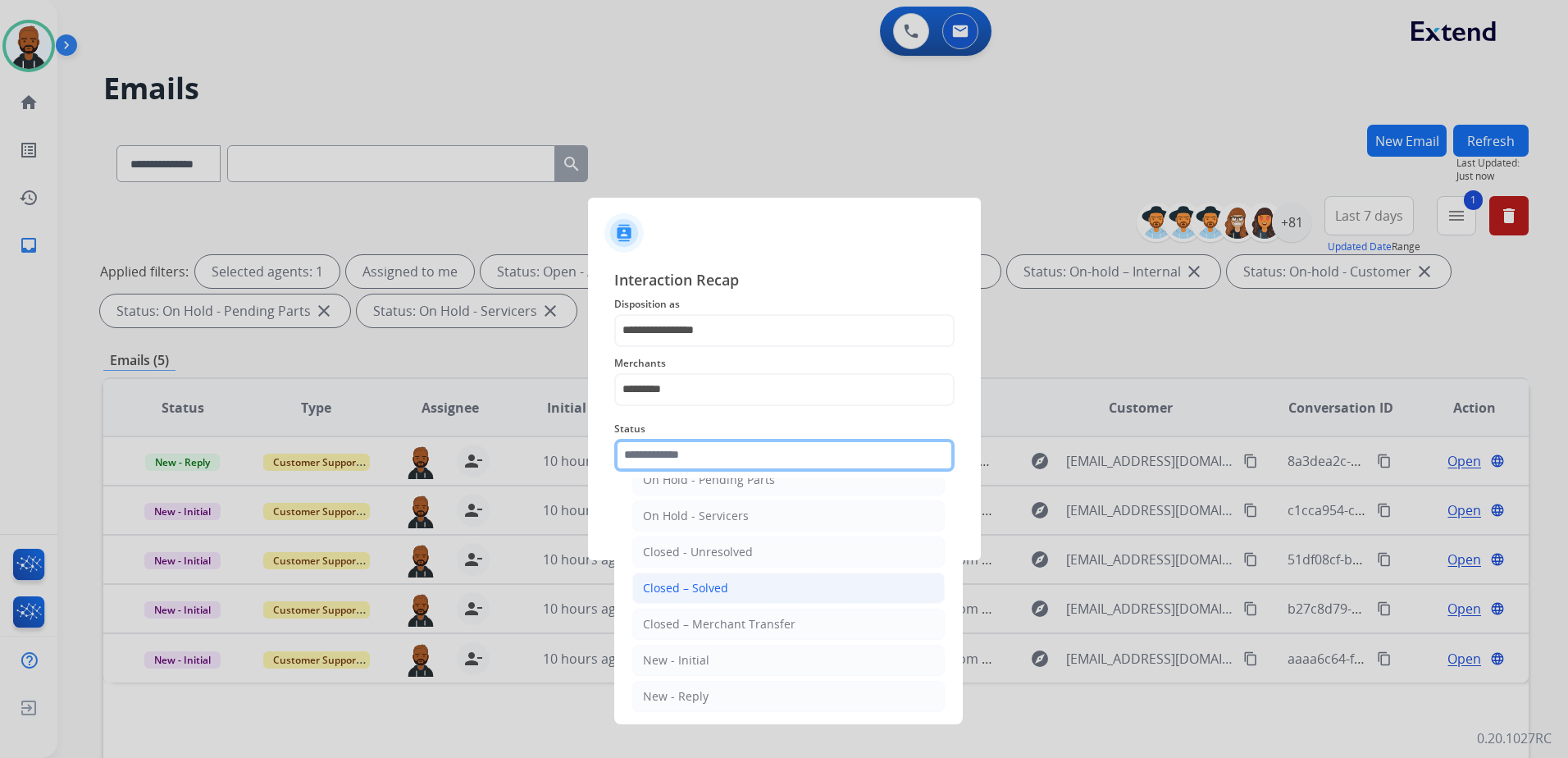
scroll to position [98, 0]
click at [678, 592] on li "Closed – Solved" at bounding box center [788, 585] width 313 height 31
type input "**********"
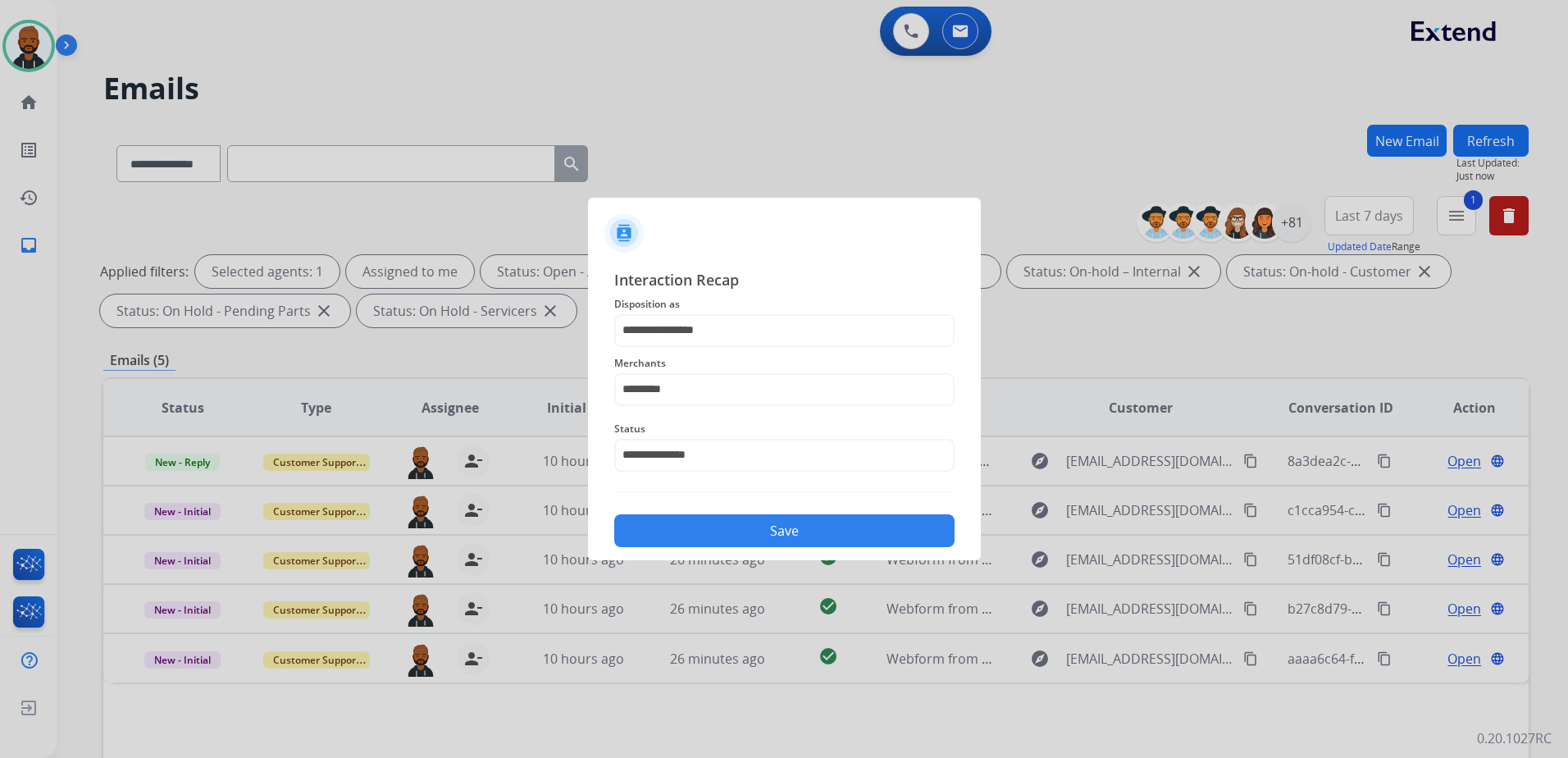
click at [797, 530] on button "Save" at bounding box center [784, 531] width 340 height 33
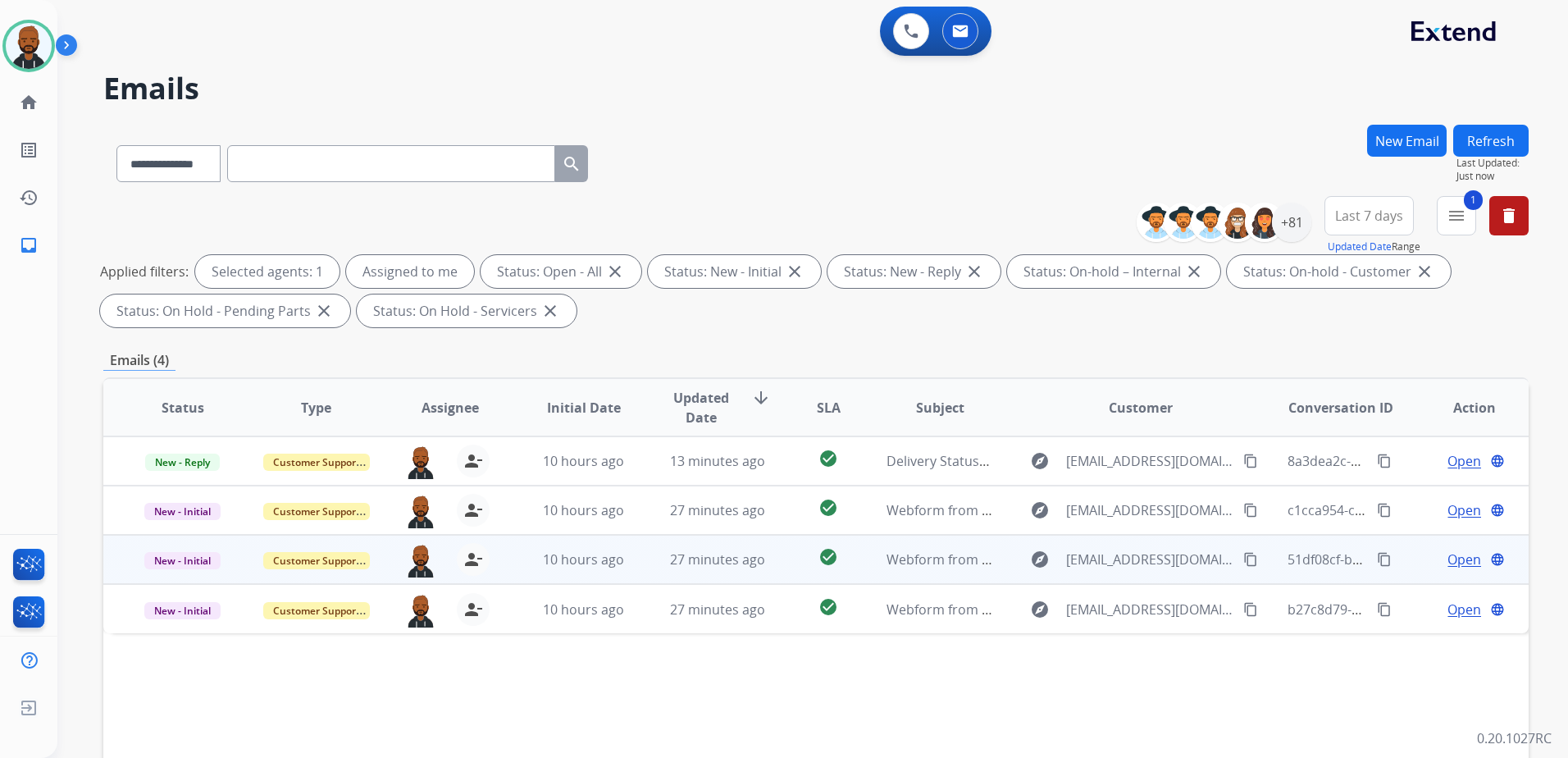
click at [1453, 566] on span "Open" at bounding box center [1464, 560] width 34 height 20
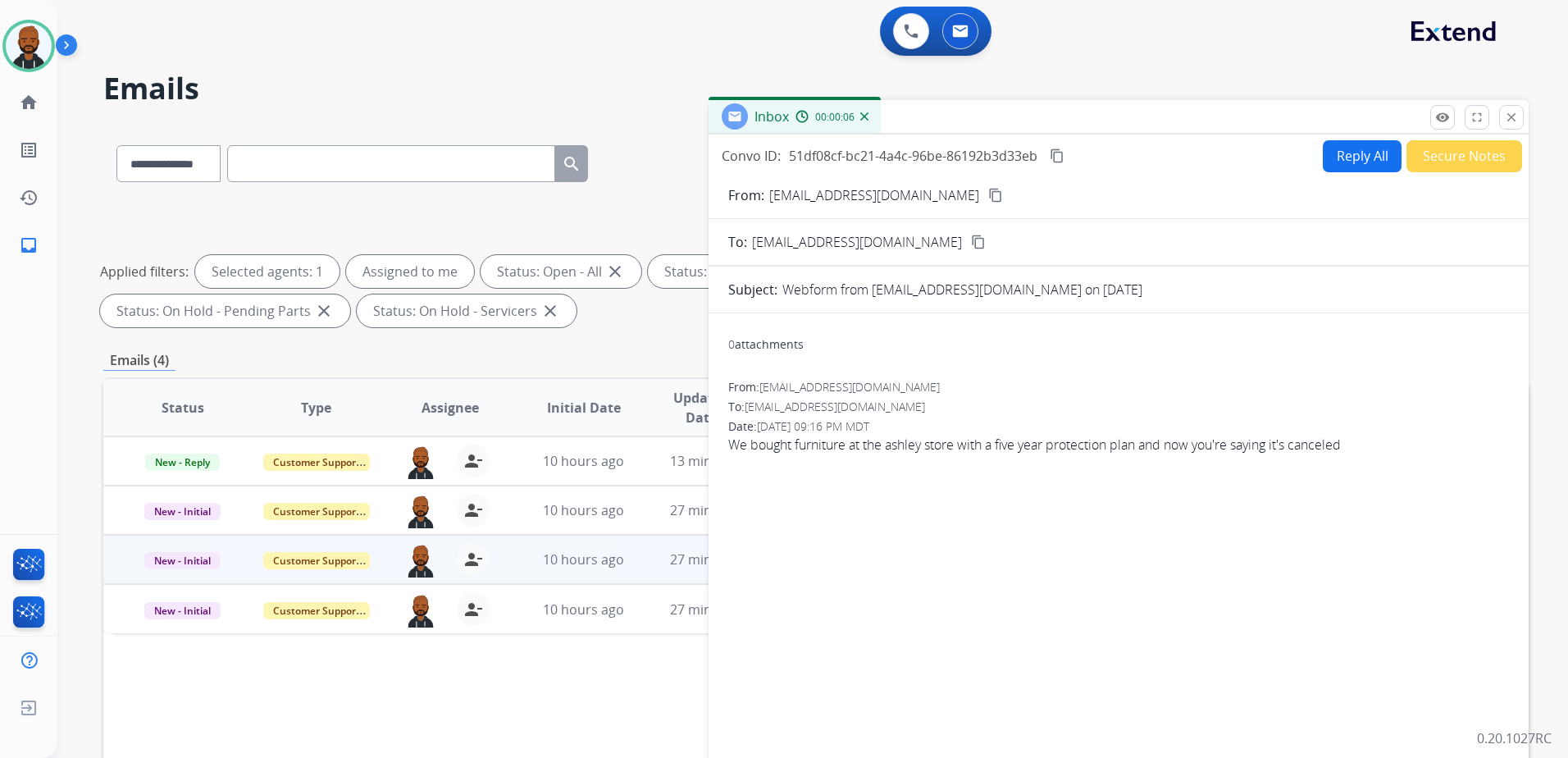
click at [988, 200] on mat-icon "content_copy" at bounding box center [995, 196] width 15 height 15
click at [1415, 156] on button "Secure Notes" at bounding box center [1464, 156] width 116 height 32
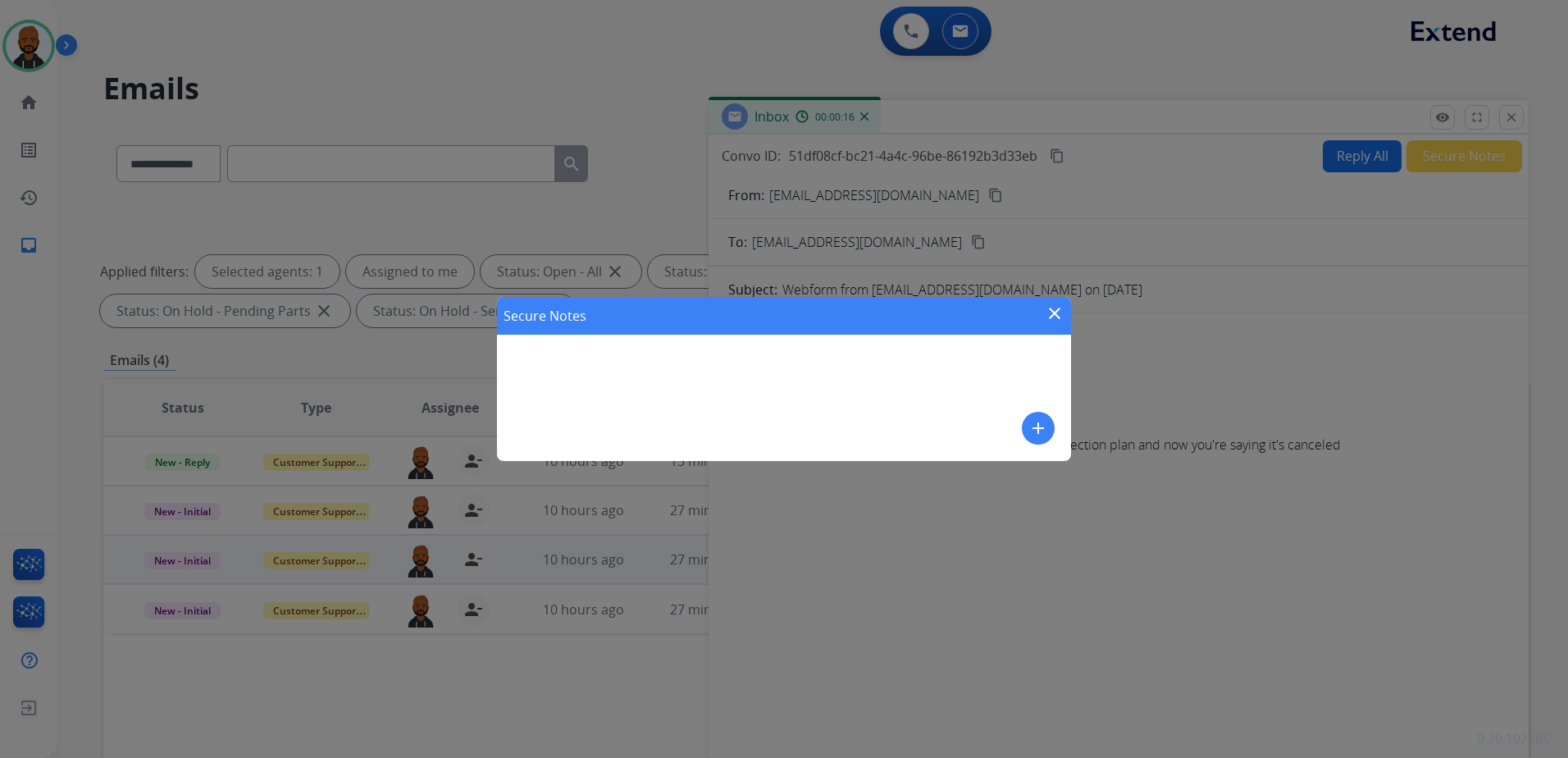
click at [1041, 430] on mat-icon "add" at bounding box center [1038, 429] width 20 height 20
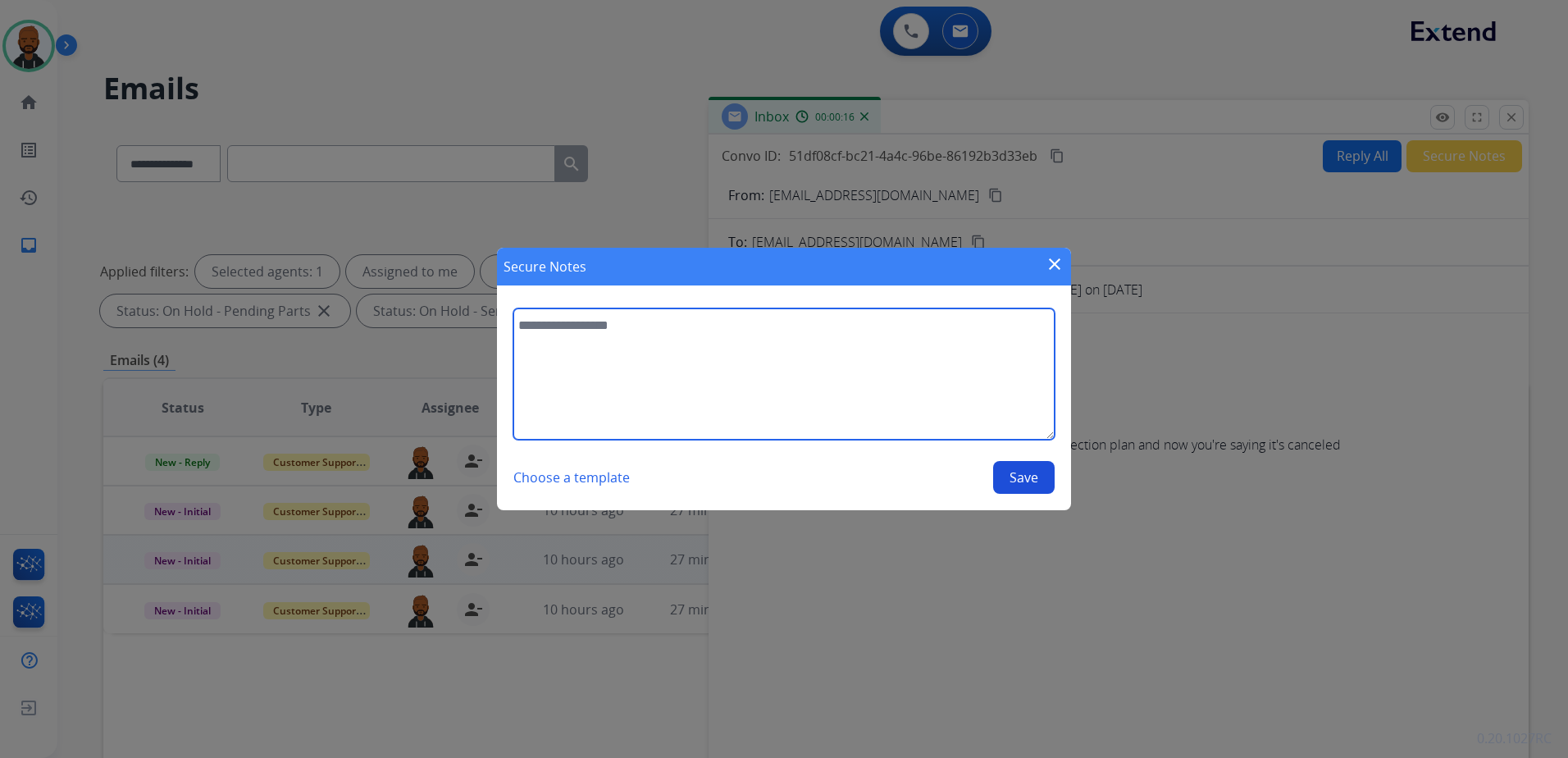
click at [893, 408] on textarea at bounding box center [784, 374] width 541 height 131
type textarea "**********"
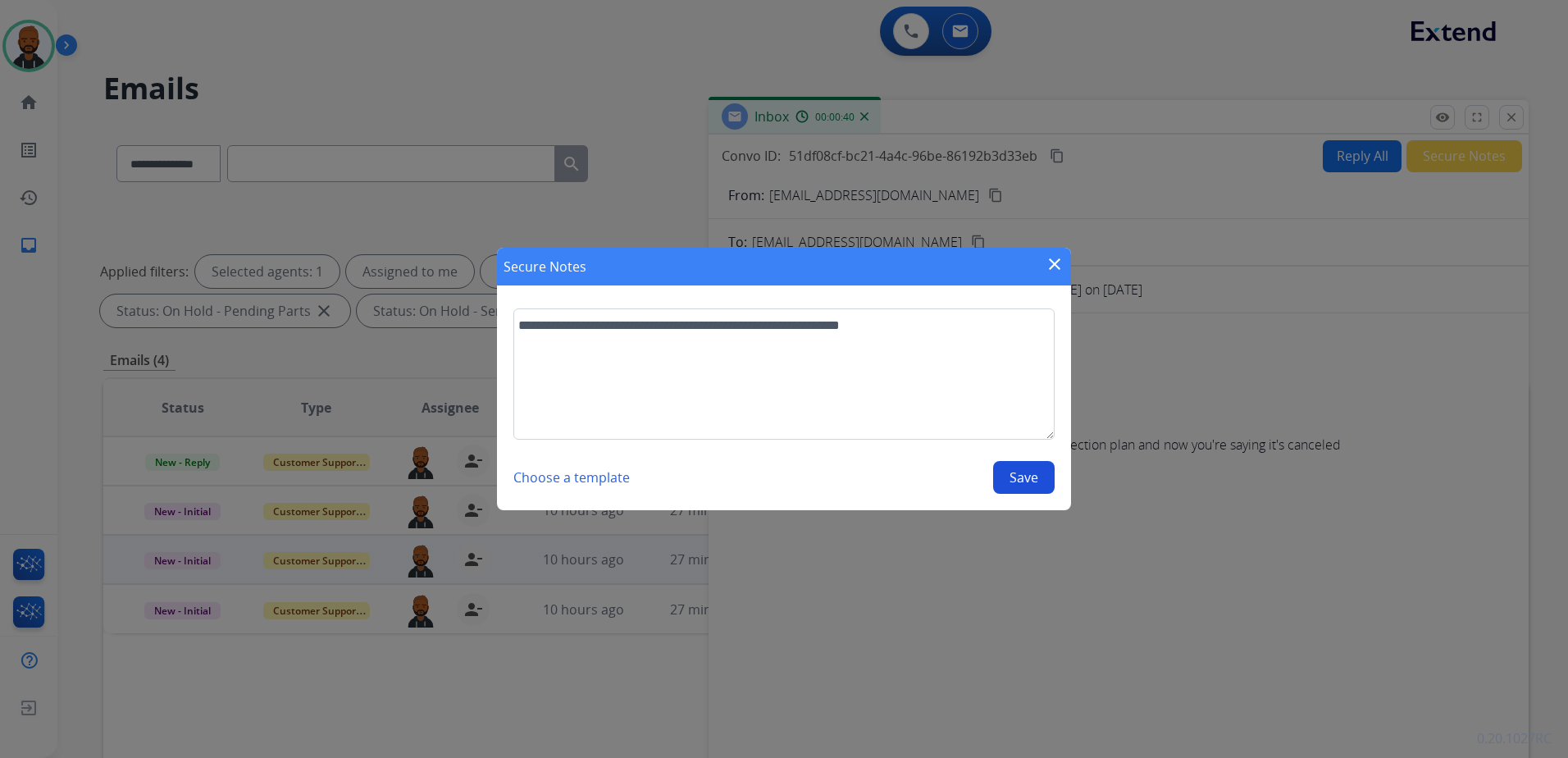
click at [1027, 469] on button "Save" at bounding box center [1023, 477] width 62 height 33
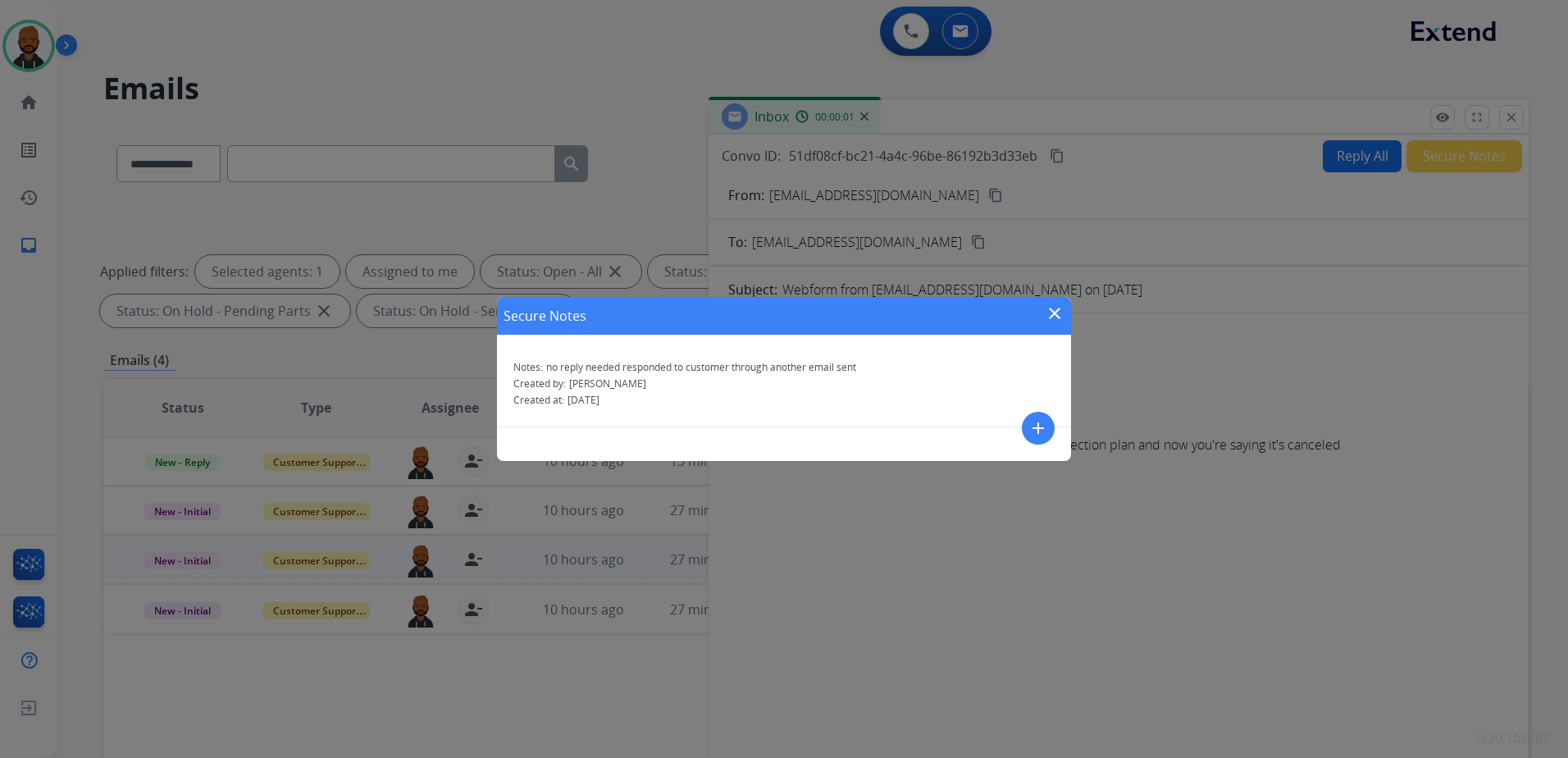
click at [1075, 312] on div "Secure Notes close Notes: no reply needed responded to customer through another…" at bounding box center [784, 379] width 1568 height 758
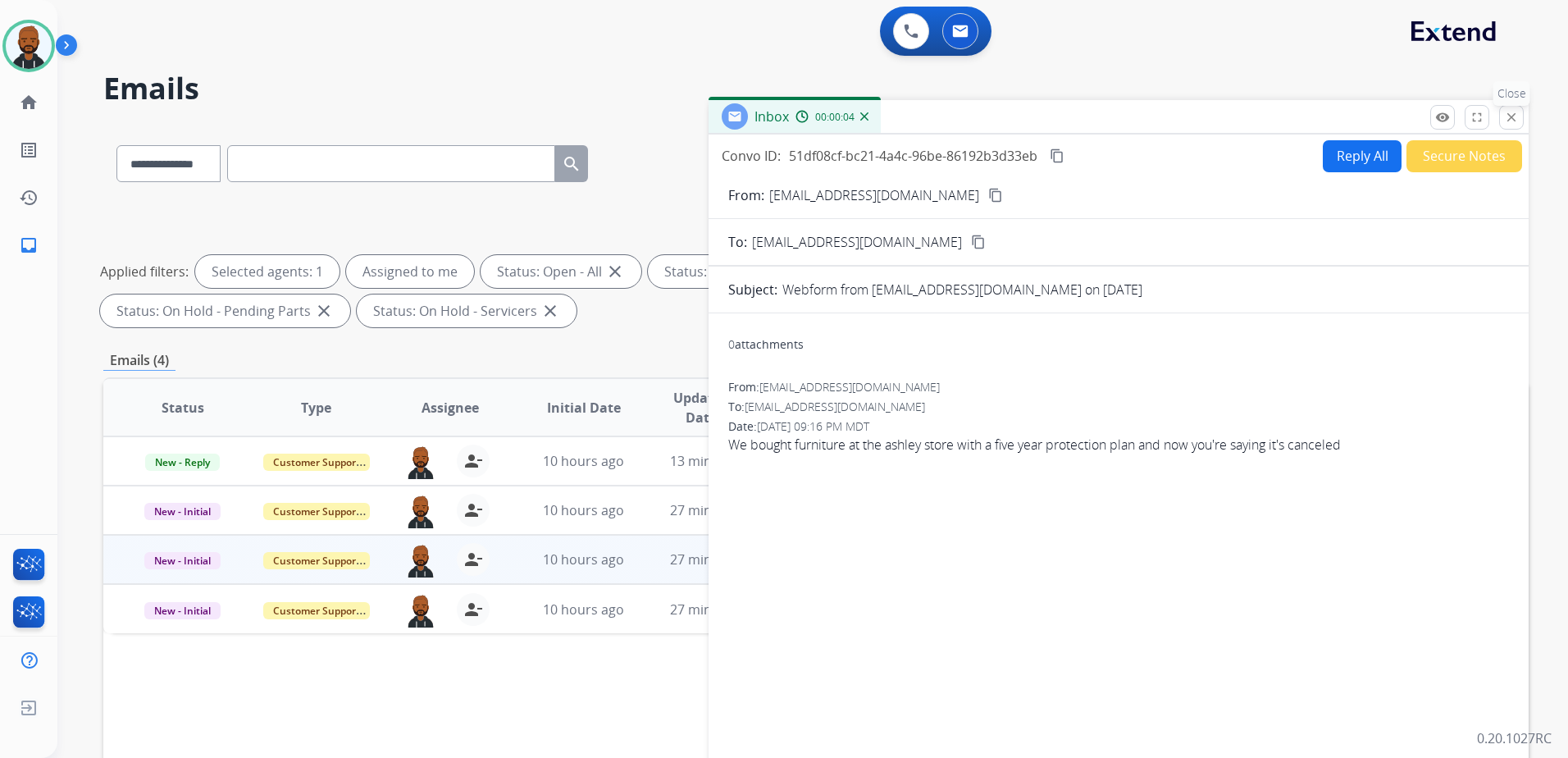
click at [1508, 125] on button "close Close" at bounding box center [1511, 117] width 25 height 25
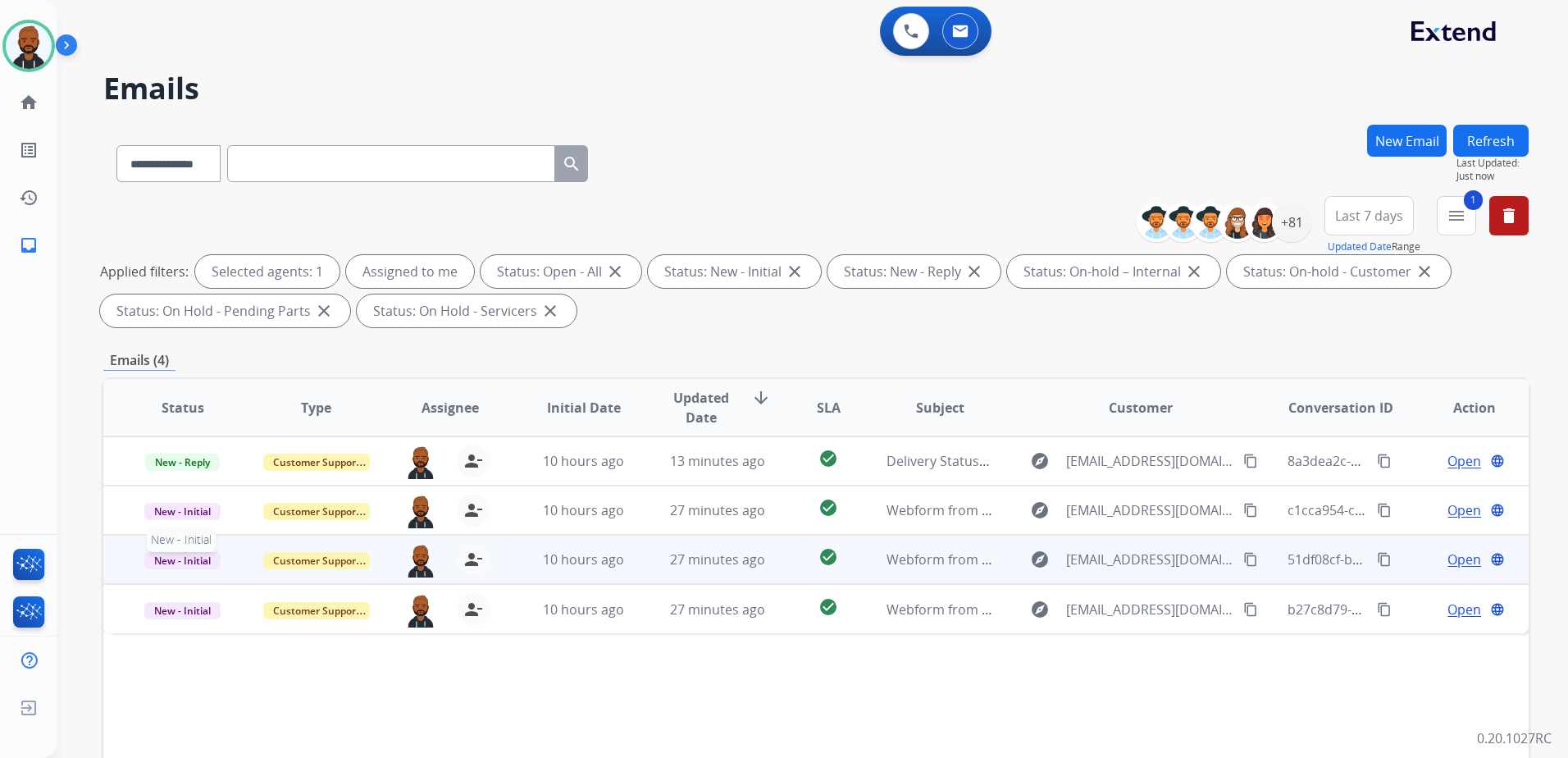
click at [179, 555] on span "New - Initial" at bounding box center [182, 561] width 76 height 17
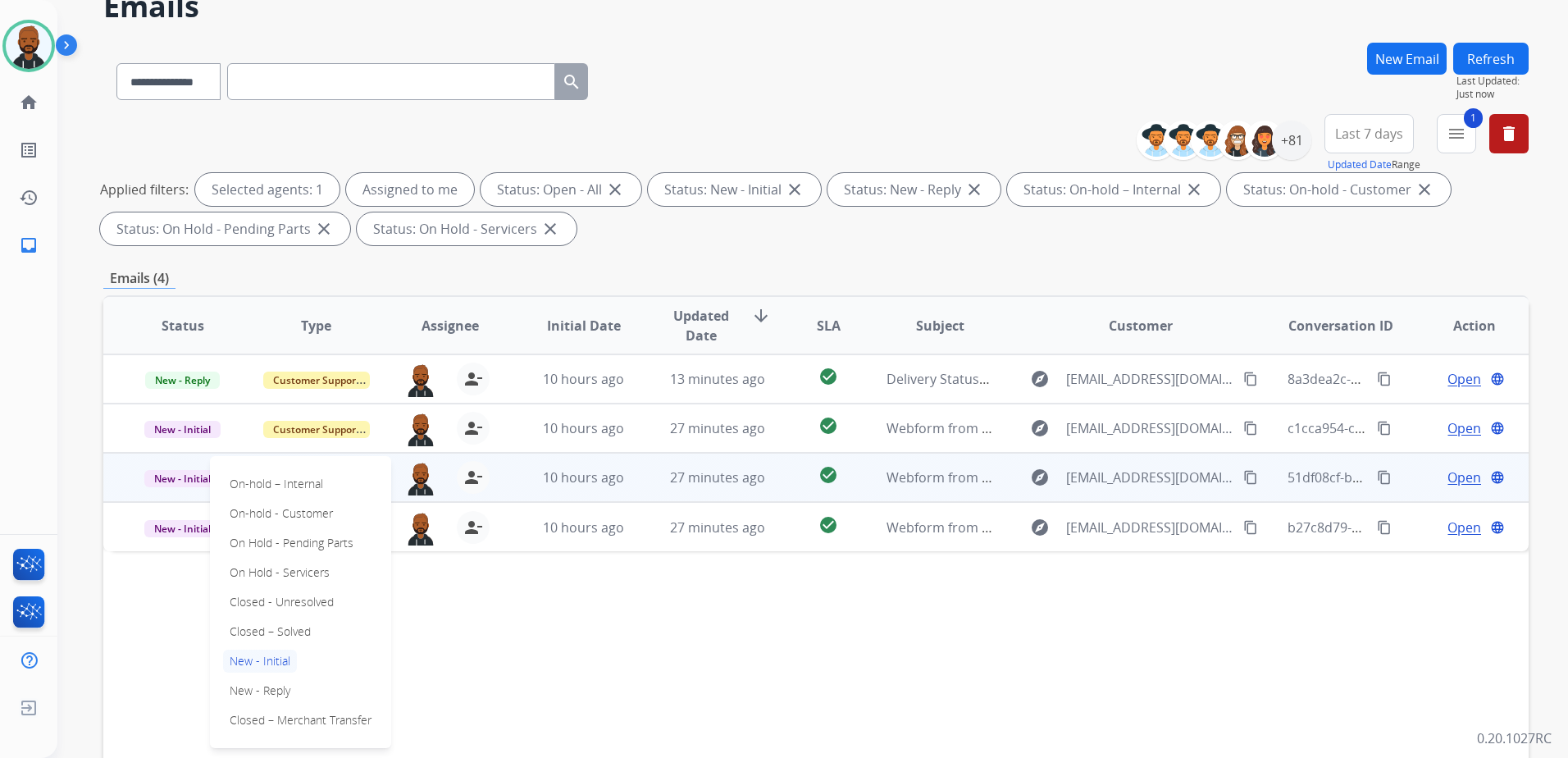
click at [271, 633] on p "Closed – Solved" at bounding box center [270, 632] width 94 height 23
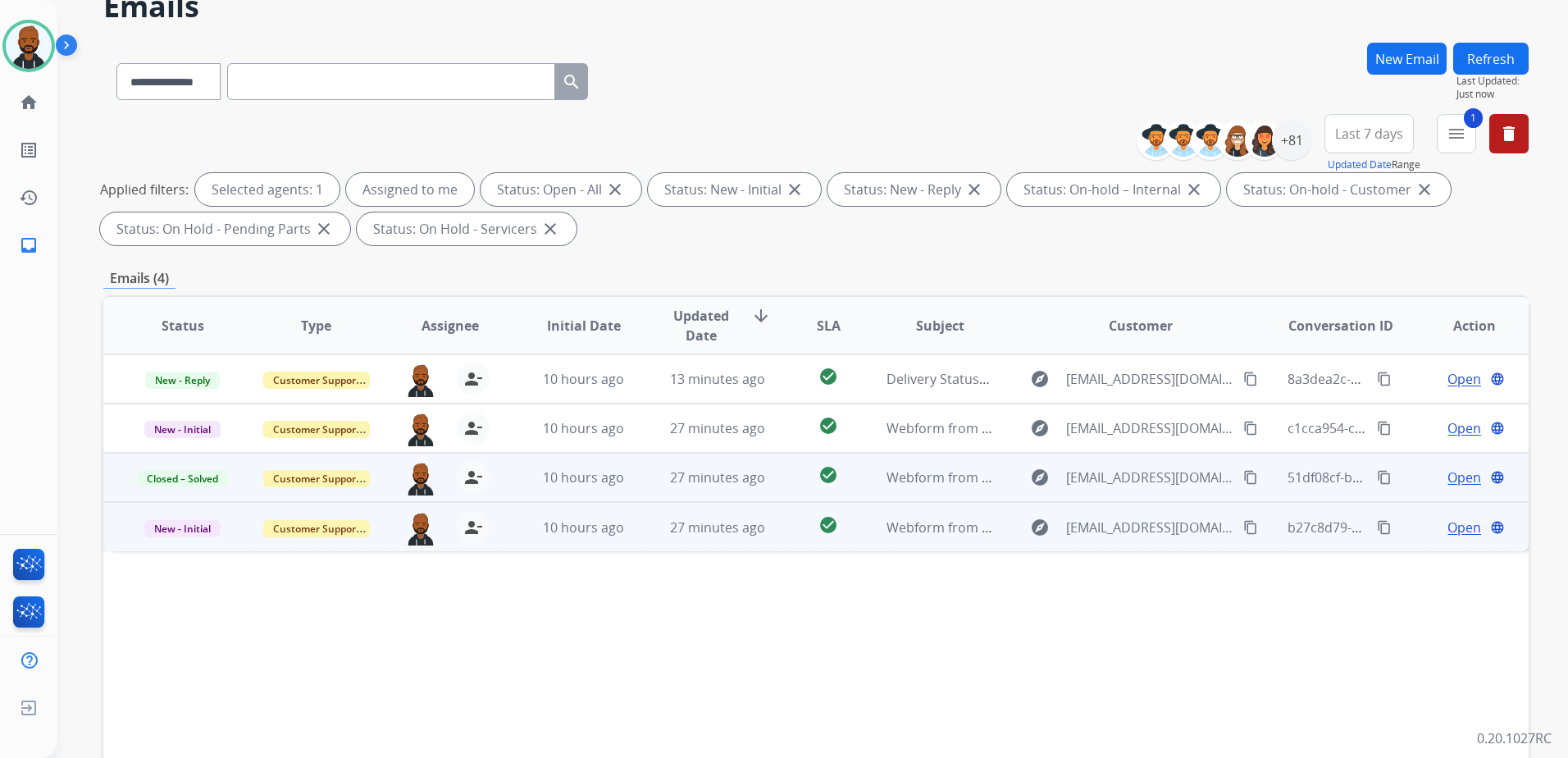
click at [1453, 532] on span "Open" at bounding box center [1464, 528] width 34 height 20
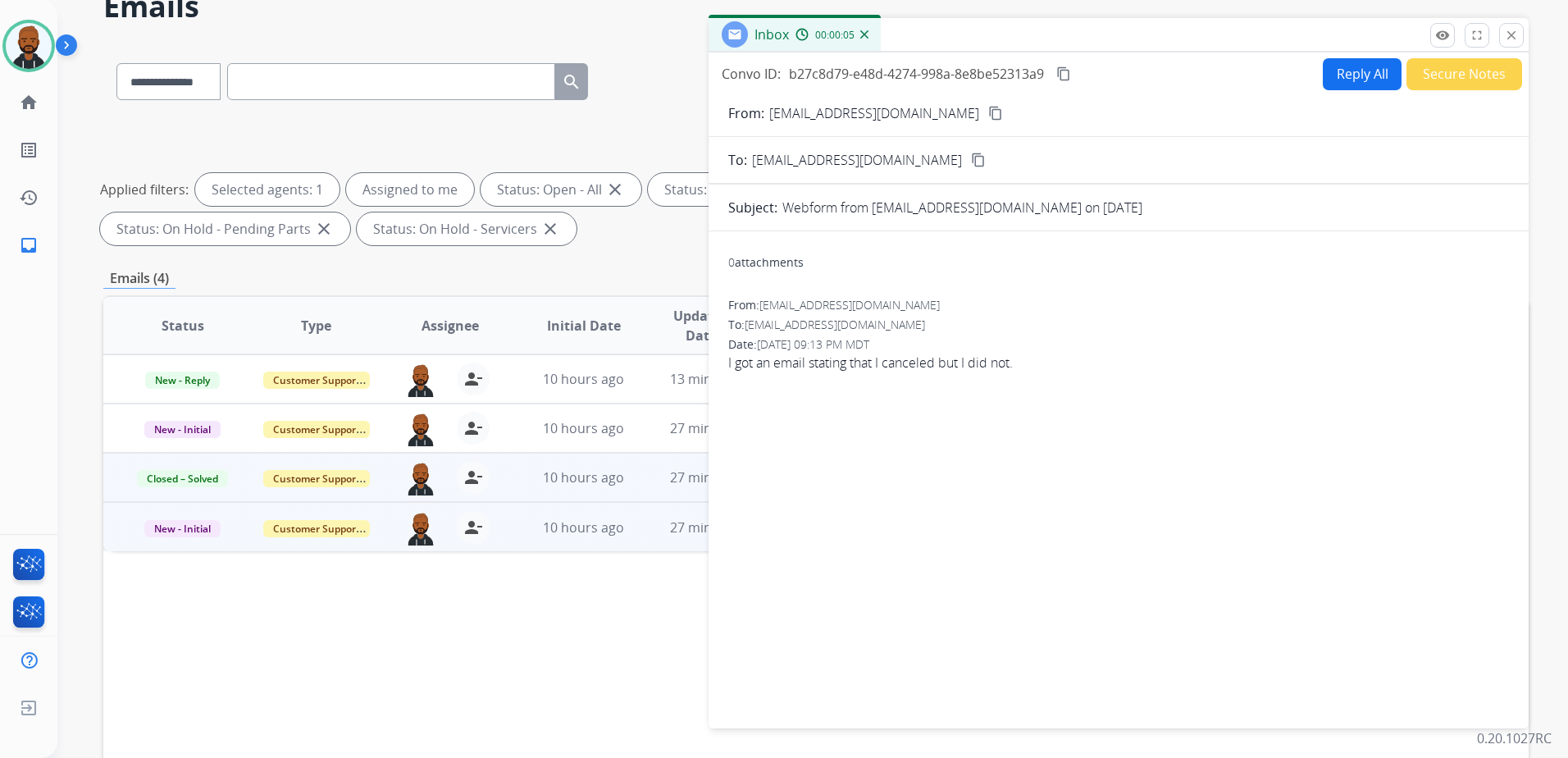
click at [988, 111] on mat-icon "content_copy" at bounding box center [995, 113] width 15 height 15
click at [1363, 83] on button "Reply All" at bounding box center [1362, 74] width 78 height 32
select select "**********"
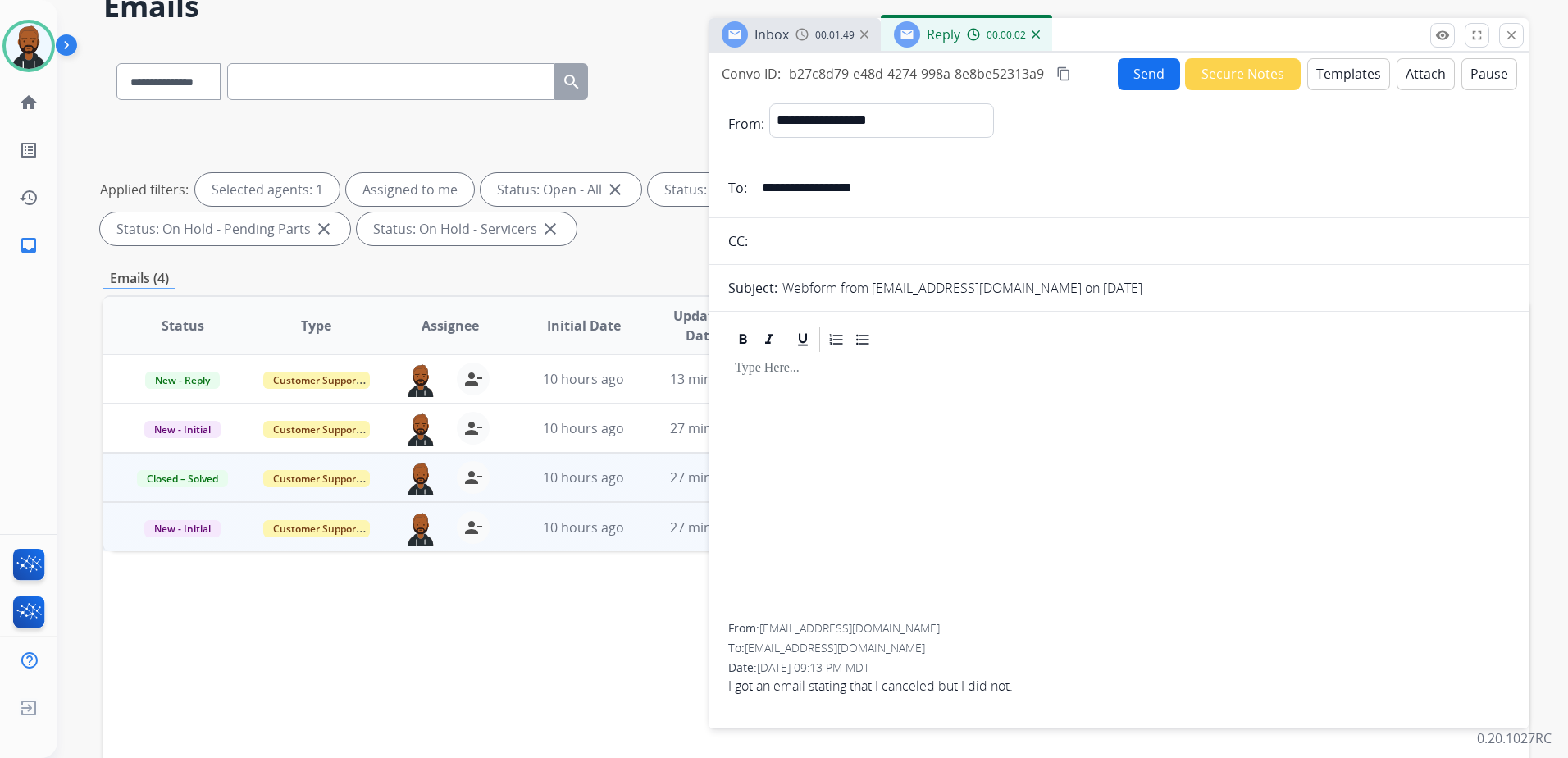
click at [1065, 73] on mat-icon "content_copy" at bounding box center [1064, 73] width 15 height 15
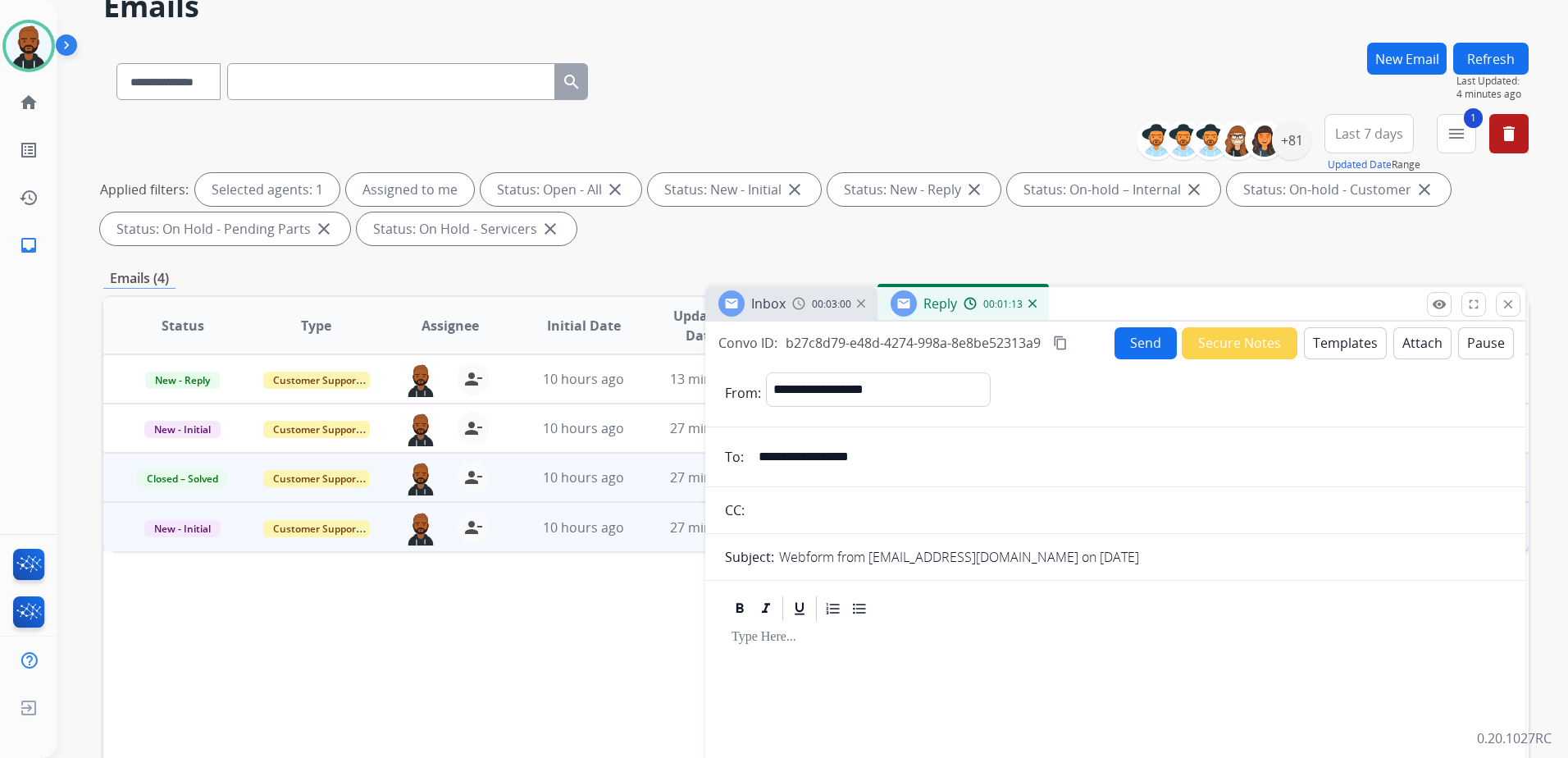
drag, startPoint x: 1334, startPoint y: 24, endPoint x: 1281, endPoint y: 319, distance: 299.7
click at [1328, 310] on div "Inbox 00:03:00 Reply 00:01:13" at bounding box center [1115, 305] width 820 height 35
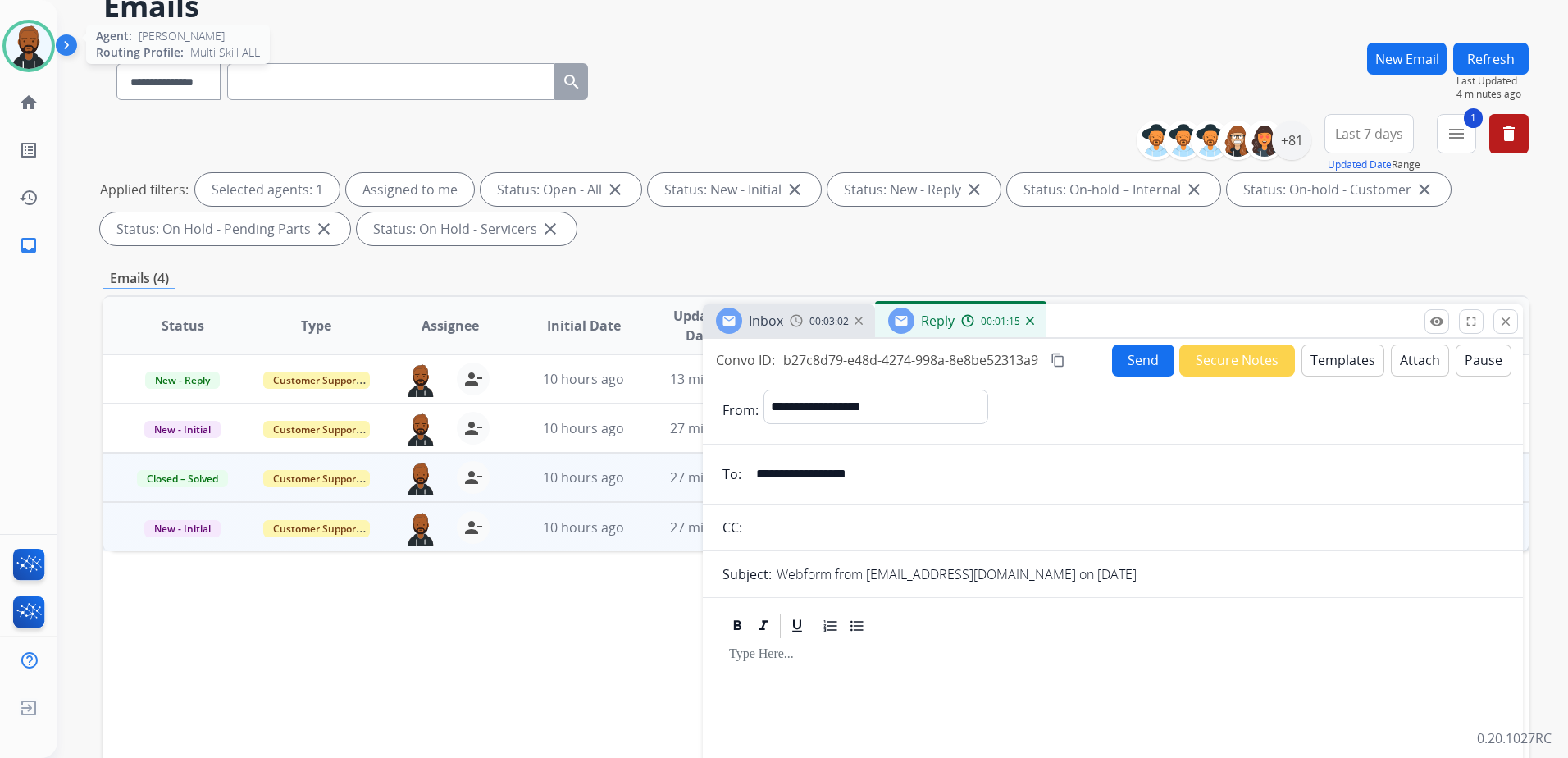
click at [34, 63] on img at bounding box center [29, 46] width 46 height 46
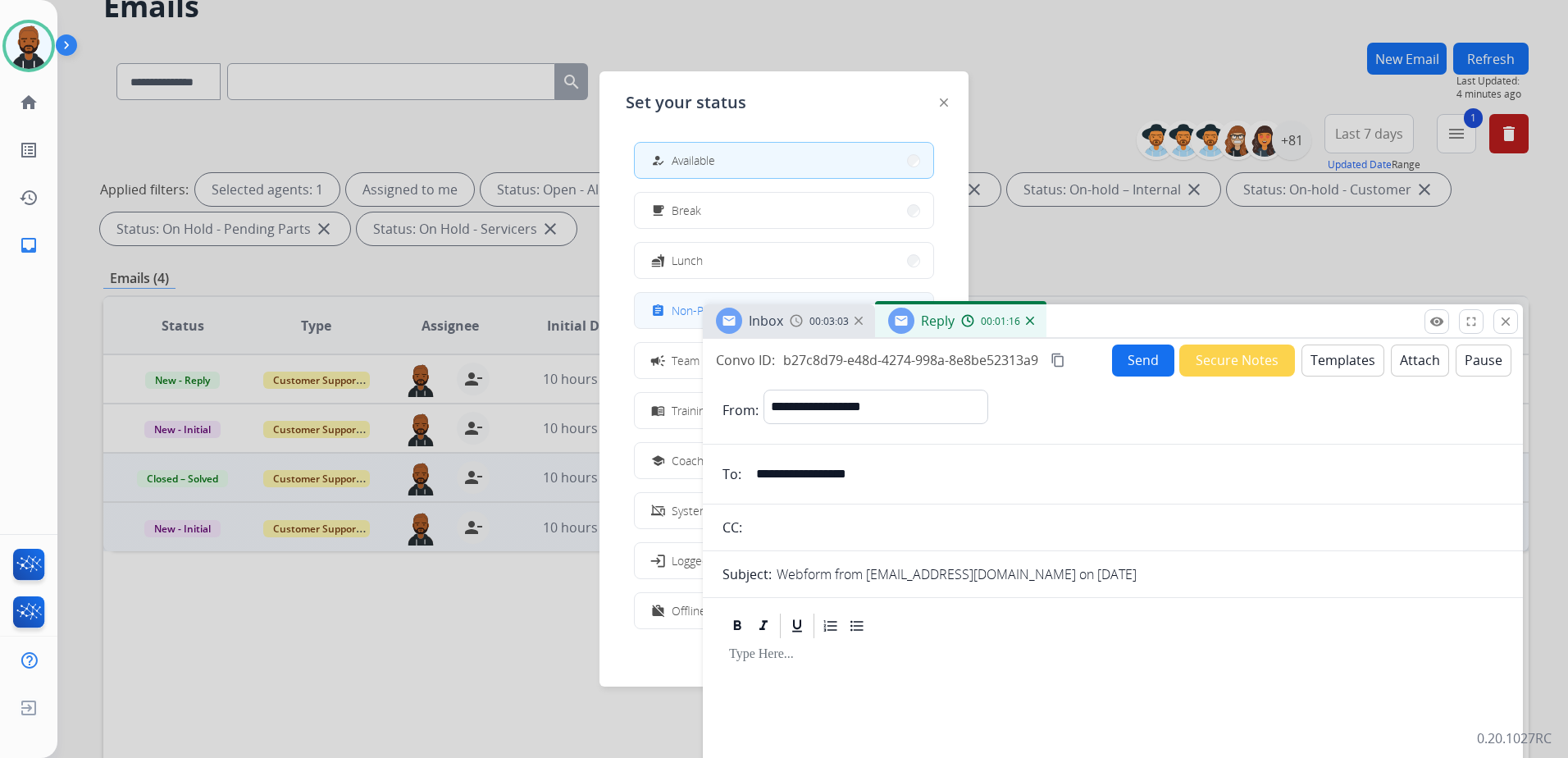
click at [676, 300] on button "assignment Non-Phone Queue" at bounding box center [784, 310] width 299 height 36
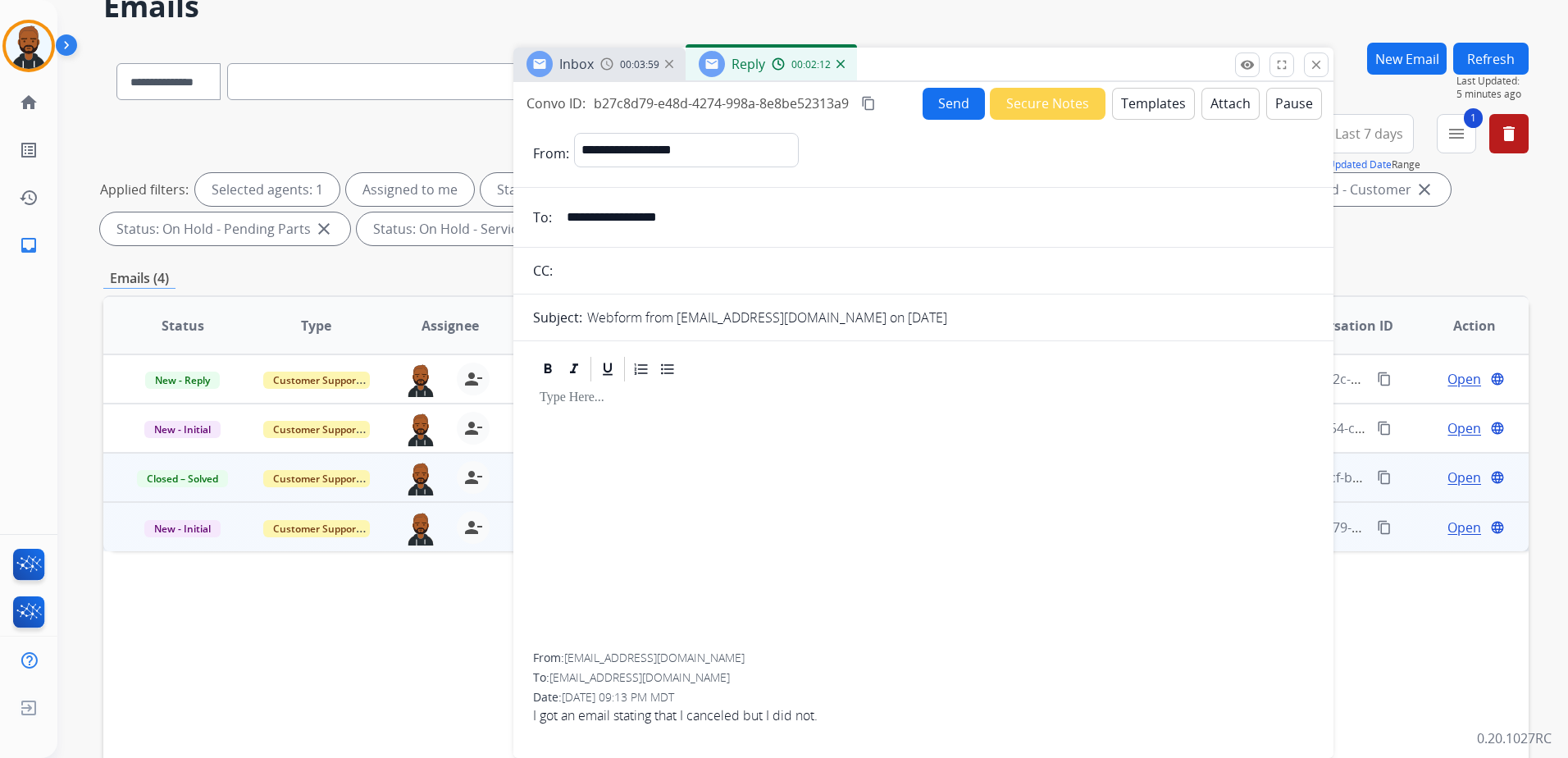
drag, startPoint x: 1257, startPoint y: 312, endPoint x: 1003, endPoint y: 42, distance: 370.7
click at [1029, 48] on div "Inbox 00:03:59 Reply 00:02:12" at bounding box center [923, 65] width 820 height 35
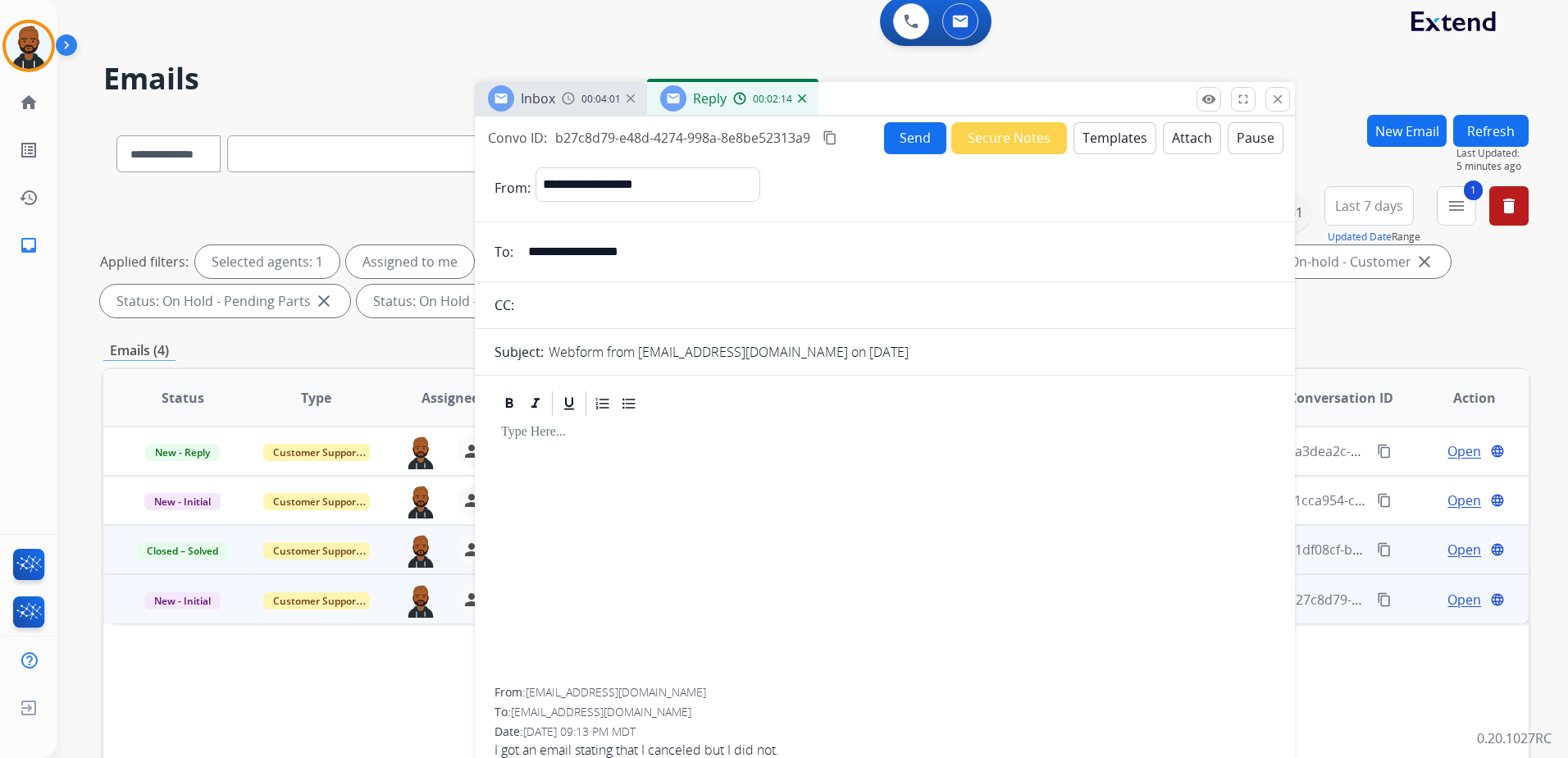
scroll to position [0, 0]
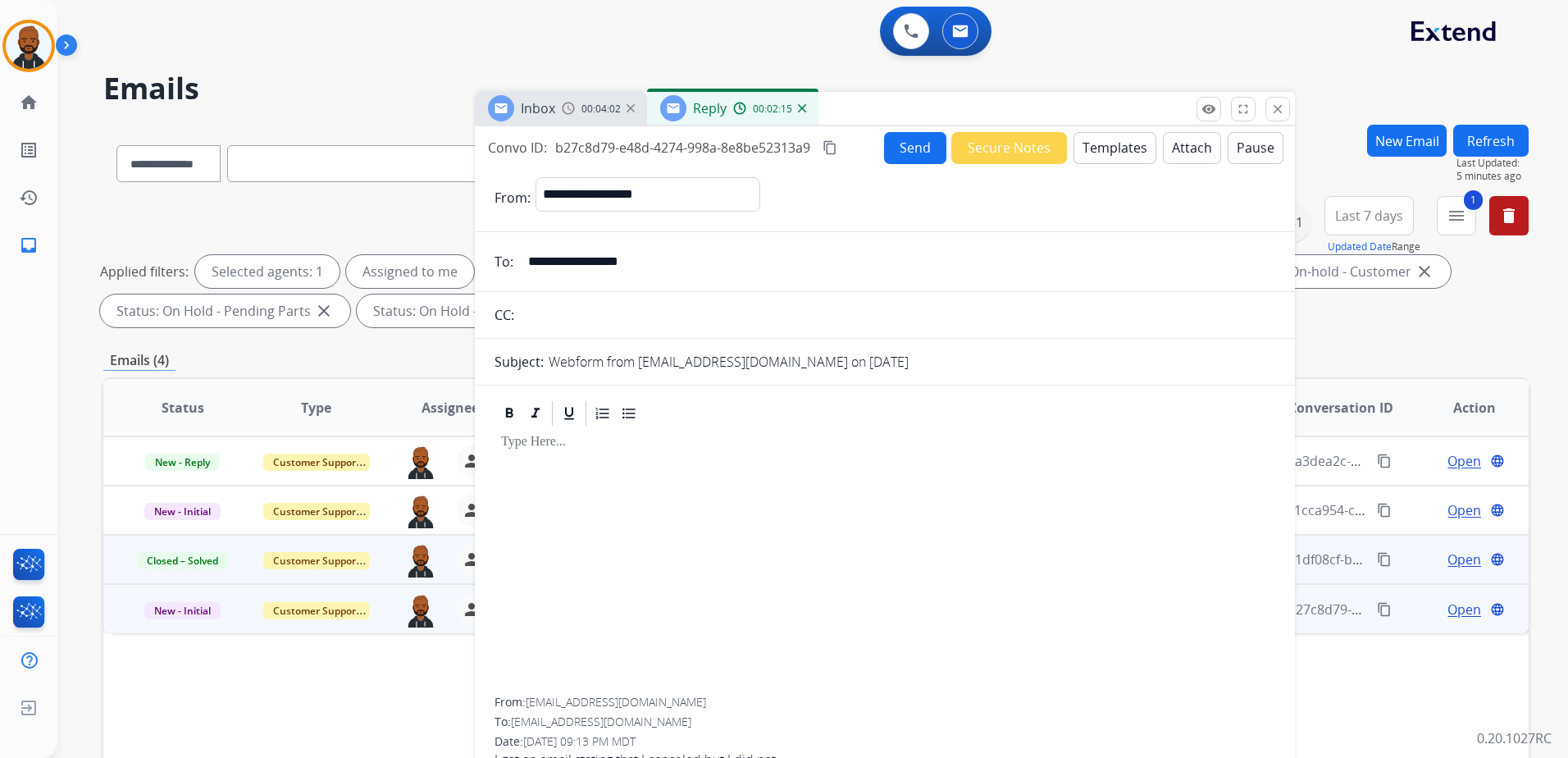
click at [1090, 139] on button "Templates" at bounding box center [1115, 148] width 83 height 32
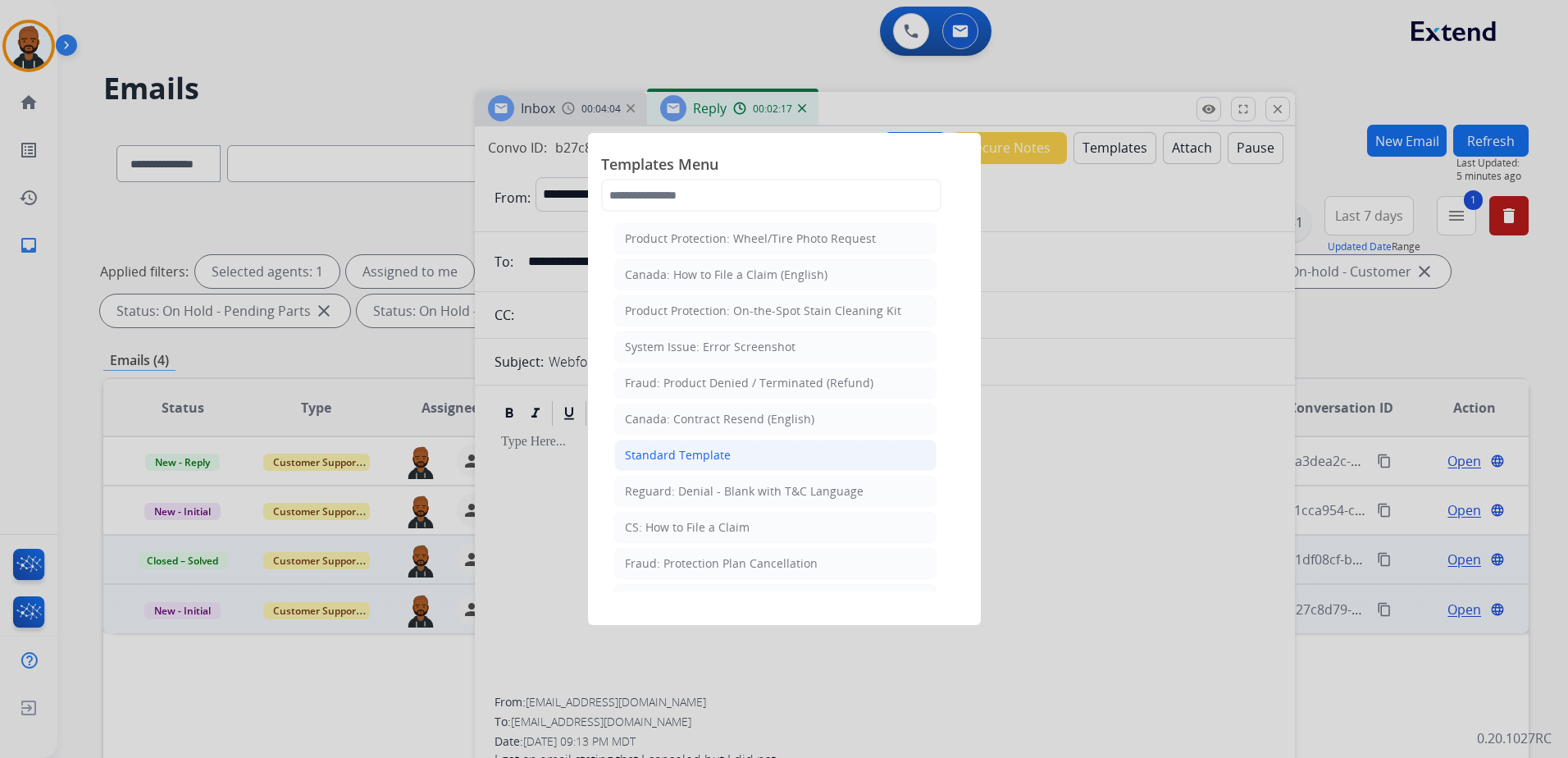
click at [714, 446] on li "Standard Template" at bounding box center [775, 456] width 322 height 31
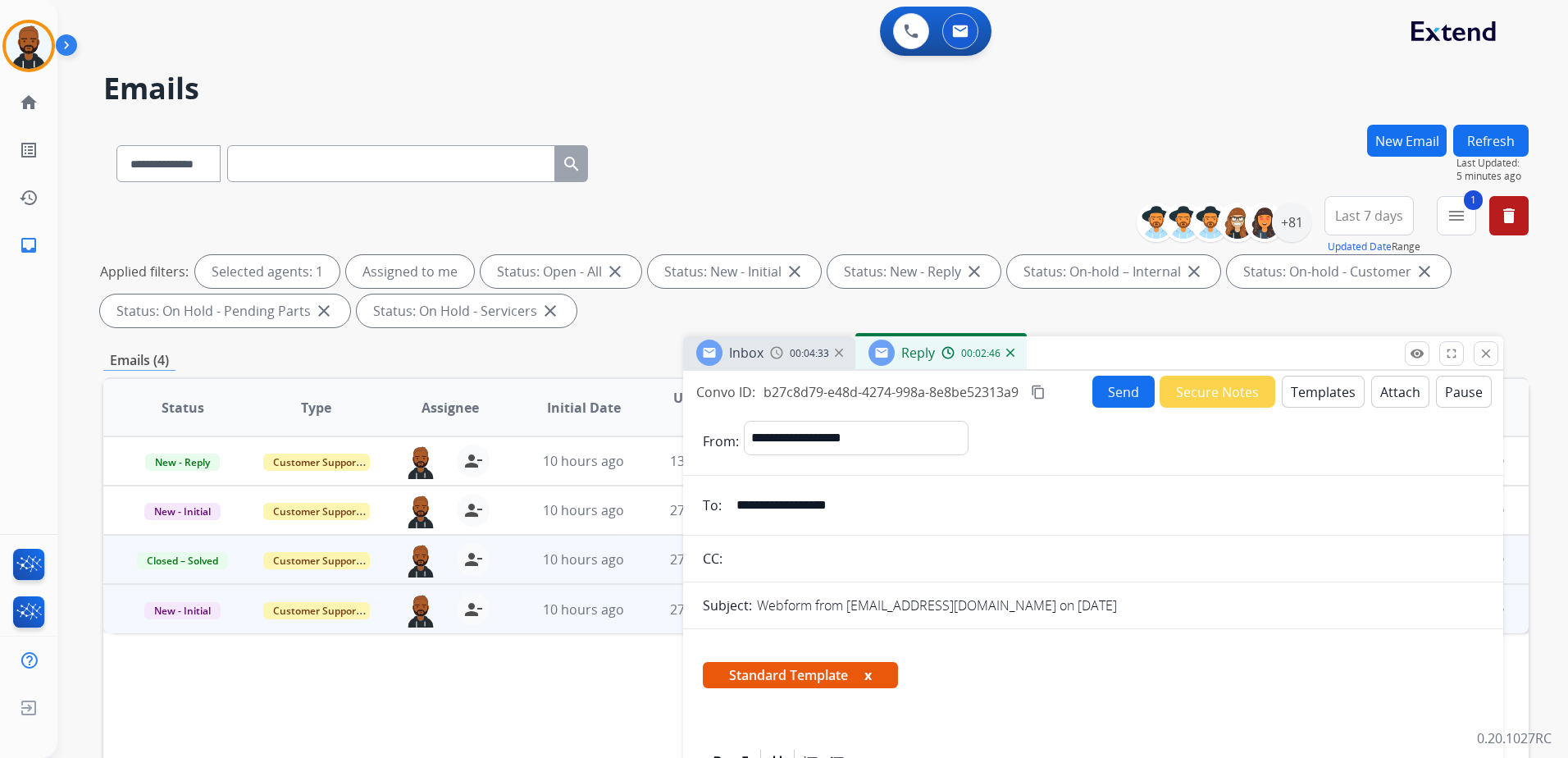
drag, startPoint x: 919, startPoint y: 107, endPoint x: 1147, endPoint y: 422, distance: 388.9
click at [1180, 371] on div "Inbox 00:04:33 Reply 00:02:46" at bounding box center [1093, 353] width 820 height 35
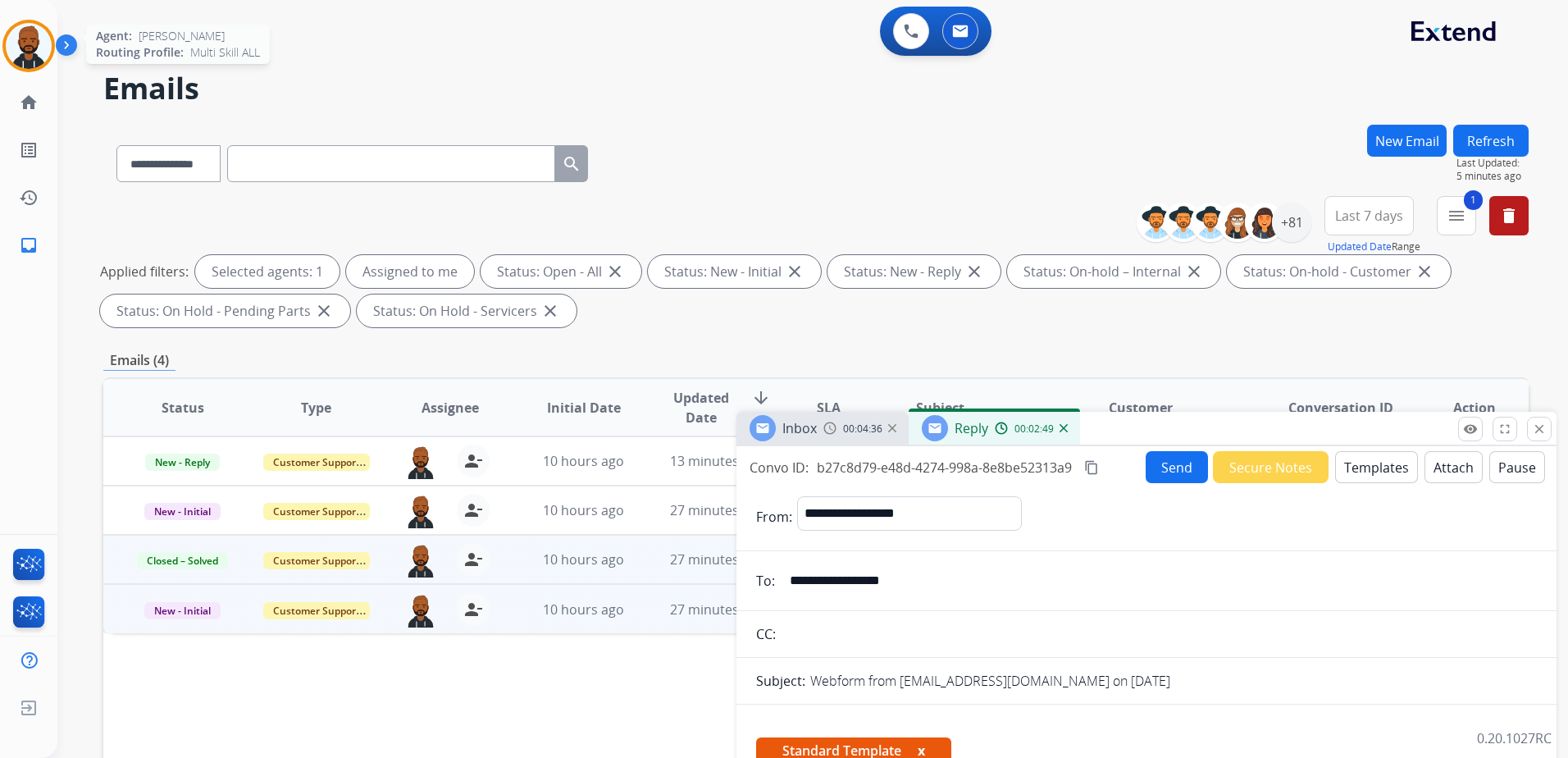
click at [54, 55] on div "Agent: [PERSON_NAME] Profile: Multi Skill ALL" at bounding box center [29, 46] width 53 height 53
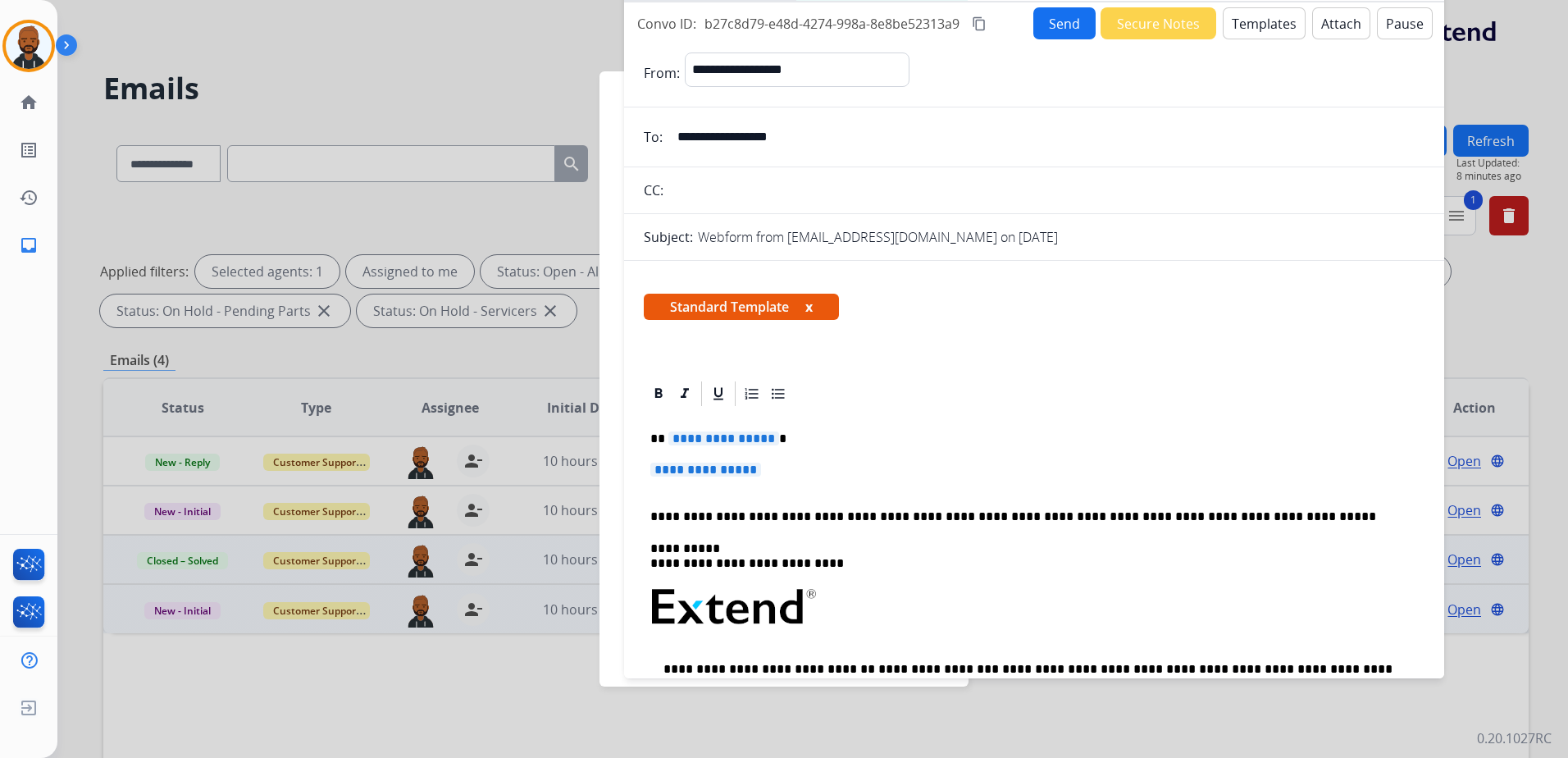
drag, startPoint x: 1159, startPoint y: 427, endPoint x: 1034, endPoint y: -47, distance: 490.2
click at [1034, 0] on html "**********" at bounding box center [784, 379] width 1568 height 758
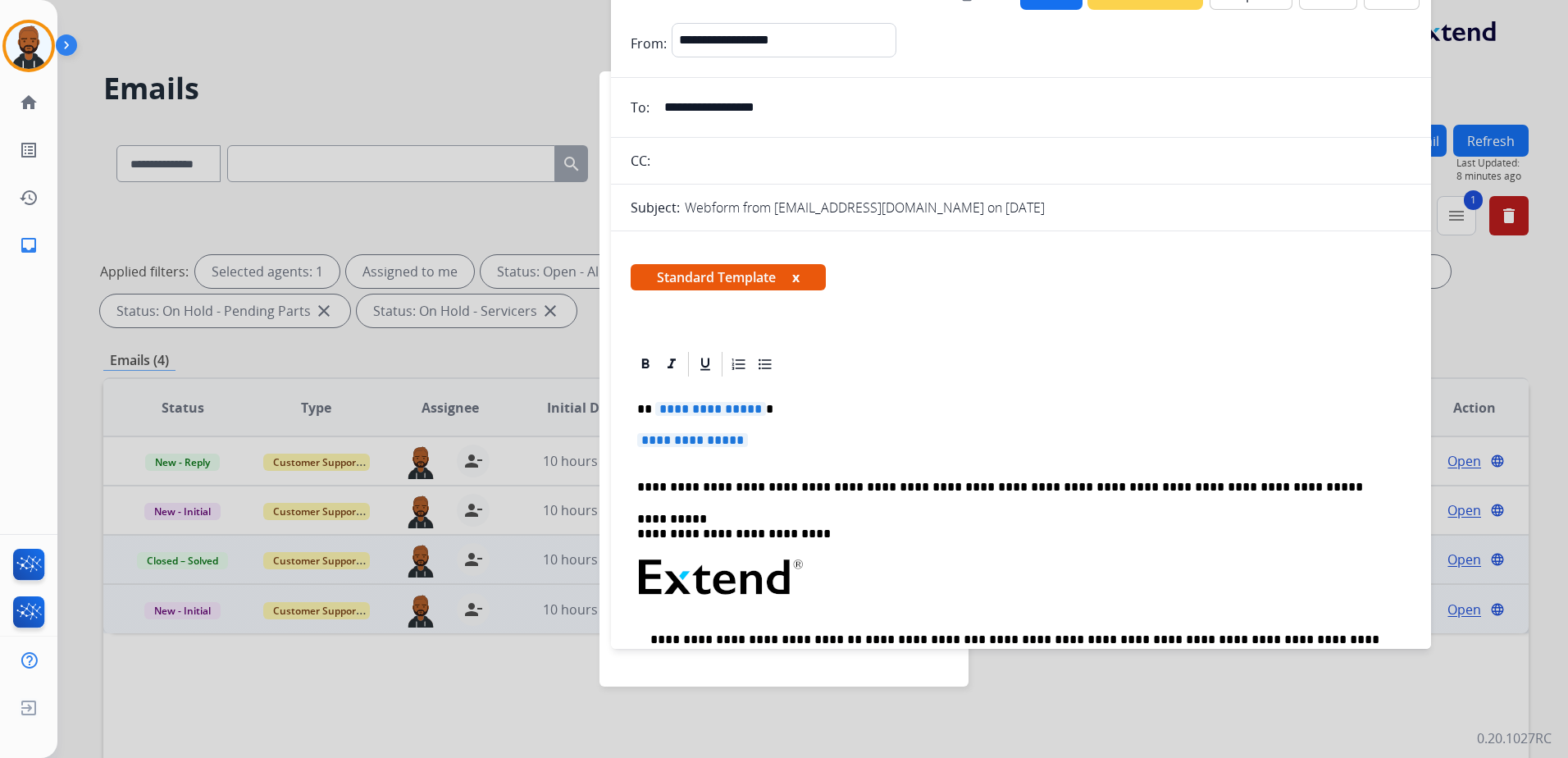
drag, startPoint x: 735, startPoint y: 421, endPoint x: 744, endPoint y: 422, distance: 9.1
click at [735, 424] on div "**********" at bounding box center [1021, 616] width 781 height 475
click at [744, 415] on span "**********" at bounding box center [711, 409] width 111 height 14
click at [723, 447] on span "**********" at bounding box center [692, 440] width 111 height 14
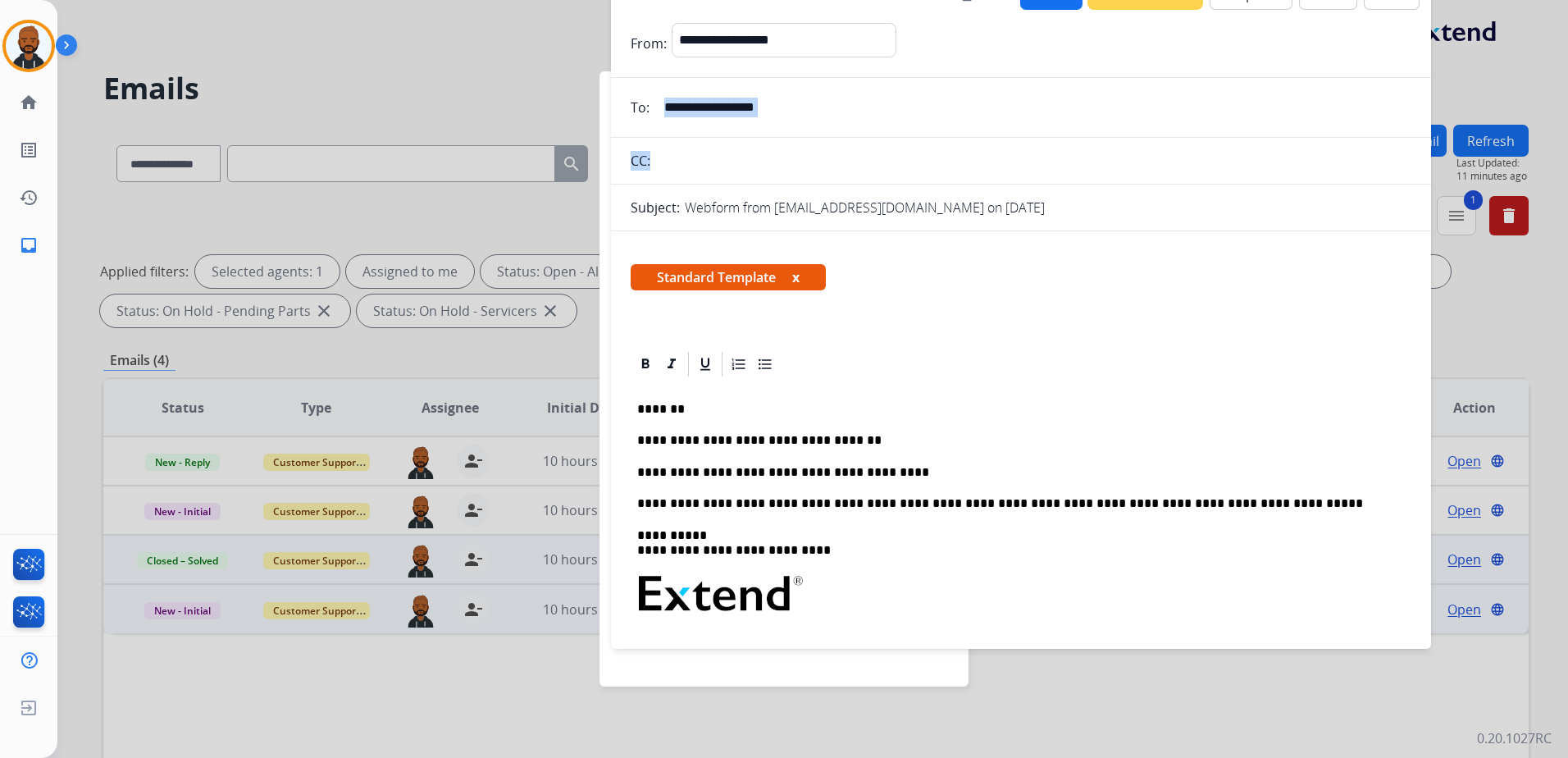
drag, startPoint x: 1301, startPoint y: 93, endPoint x: 1237, endPoint y: 154, distance: 88.4
click at [1280, 165] on form "**********" at bounding box center [1021, 489] width 820 height 959
drag, startPoint x: 627, startPoint y: 7, endPoint x: 623, endPoint y: 23, distance: 16.5
click at [623, 23] on div "**********" at bounding box center [1021, 307] width 820 height 670
drag, startPoint x: 623, startPoint y: 23, endPoint x: 930, endPoint y: 277, distance: 398.5
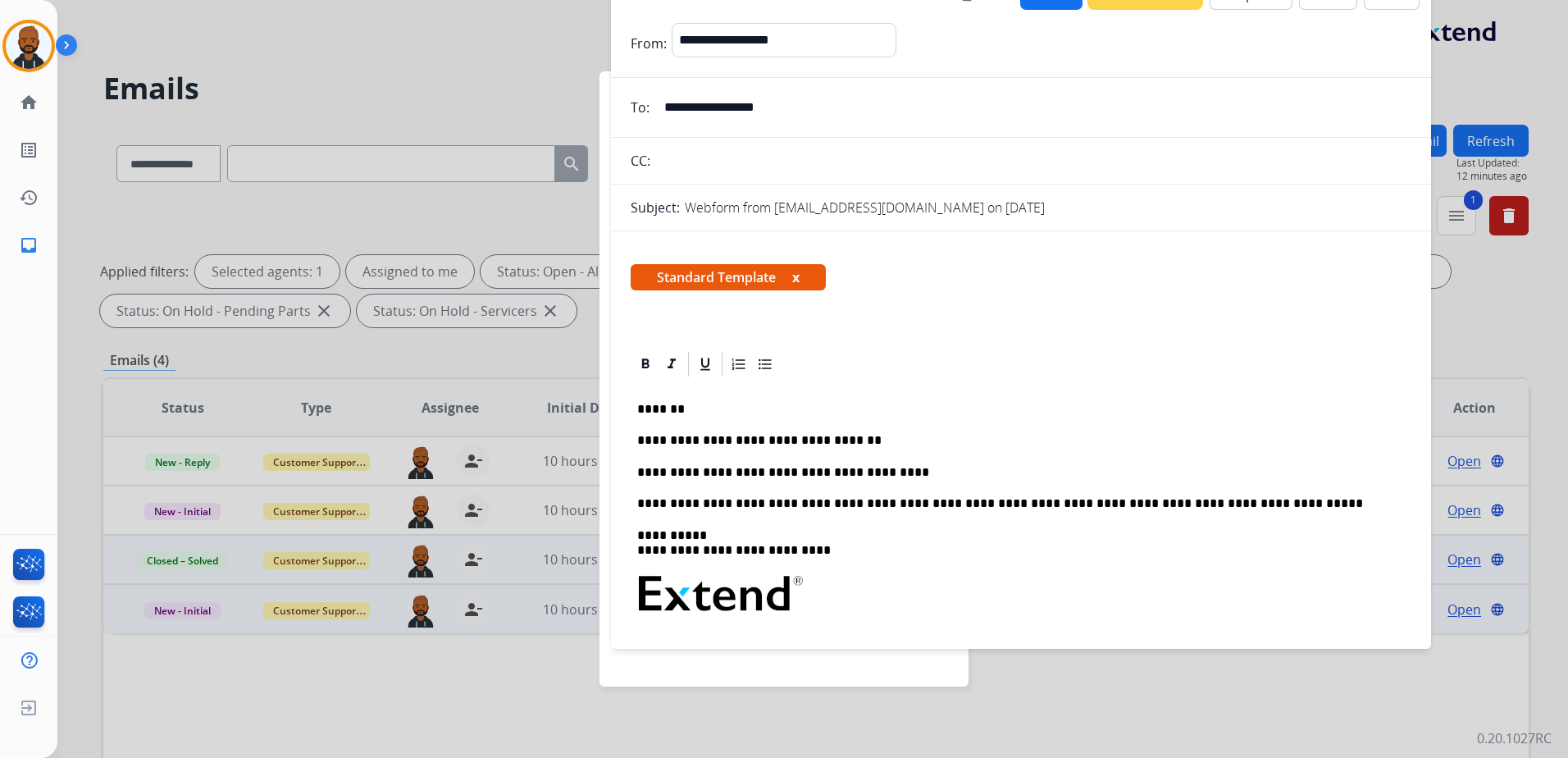
click at [930, 277] on div "Standard Template x" at bounding box center [1021, 284] width 781 height 40
drag, startPoint x: 610, startPoint y: 89, endPoint x: 554, endPoint y: 98, distance: 56.7
click at [0, 757] on app-agent-states "Set your status how_to_reg Available free_breakfast Break fastfood Lunch assign…" at bounding box center [0, 758] width 0 height 0
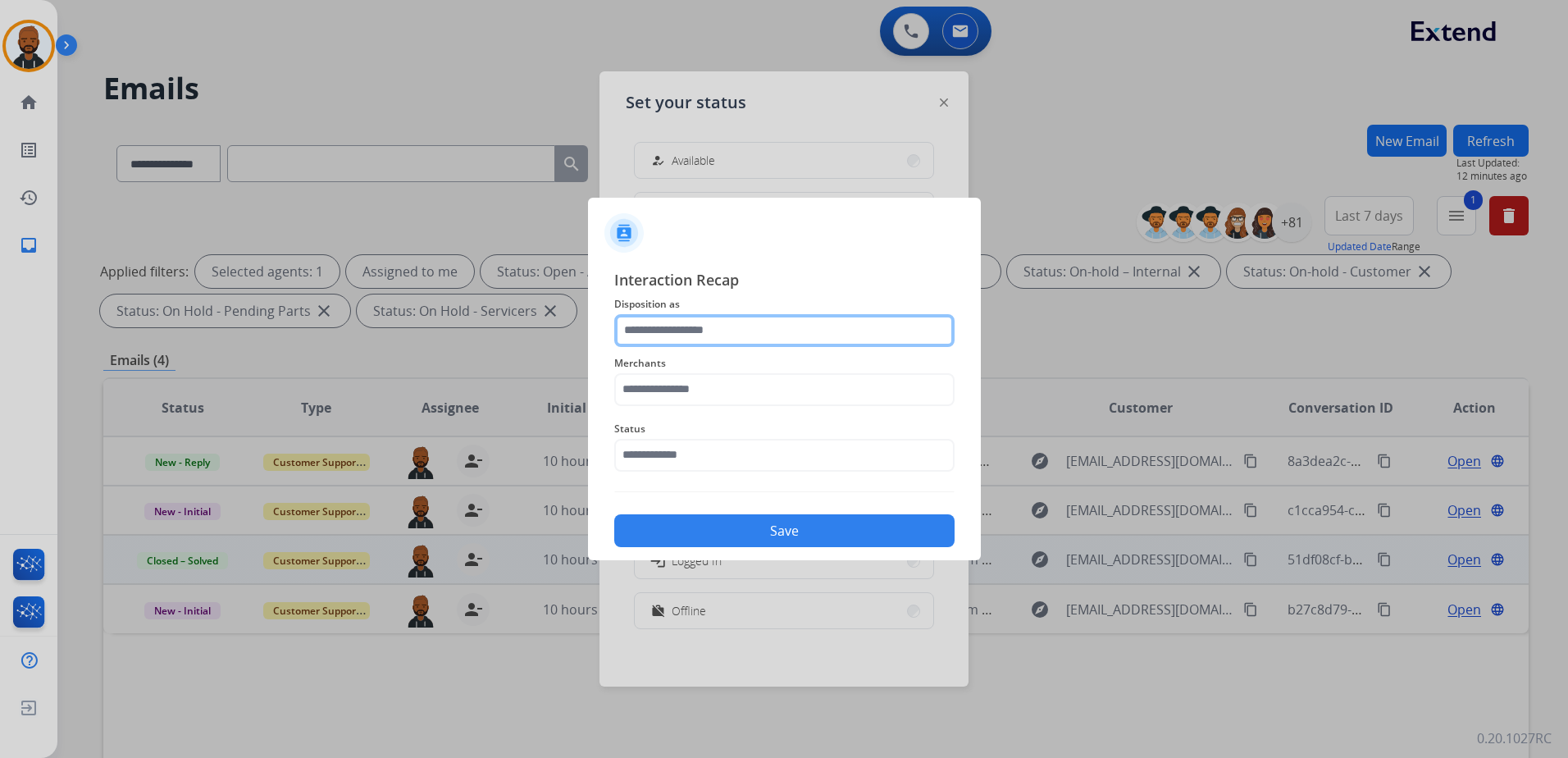
click at [796, 334] on input "text" at bounding box center [784, 331] width 340 height 33
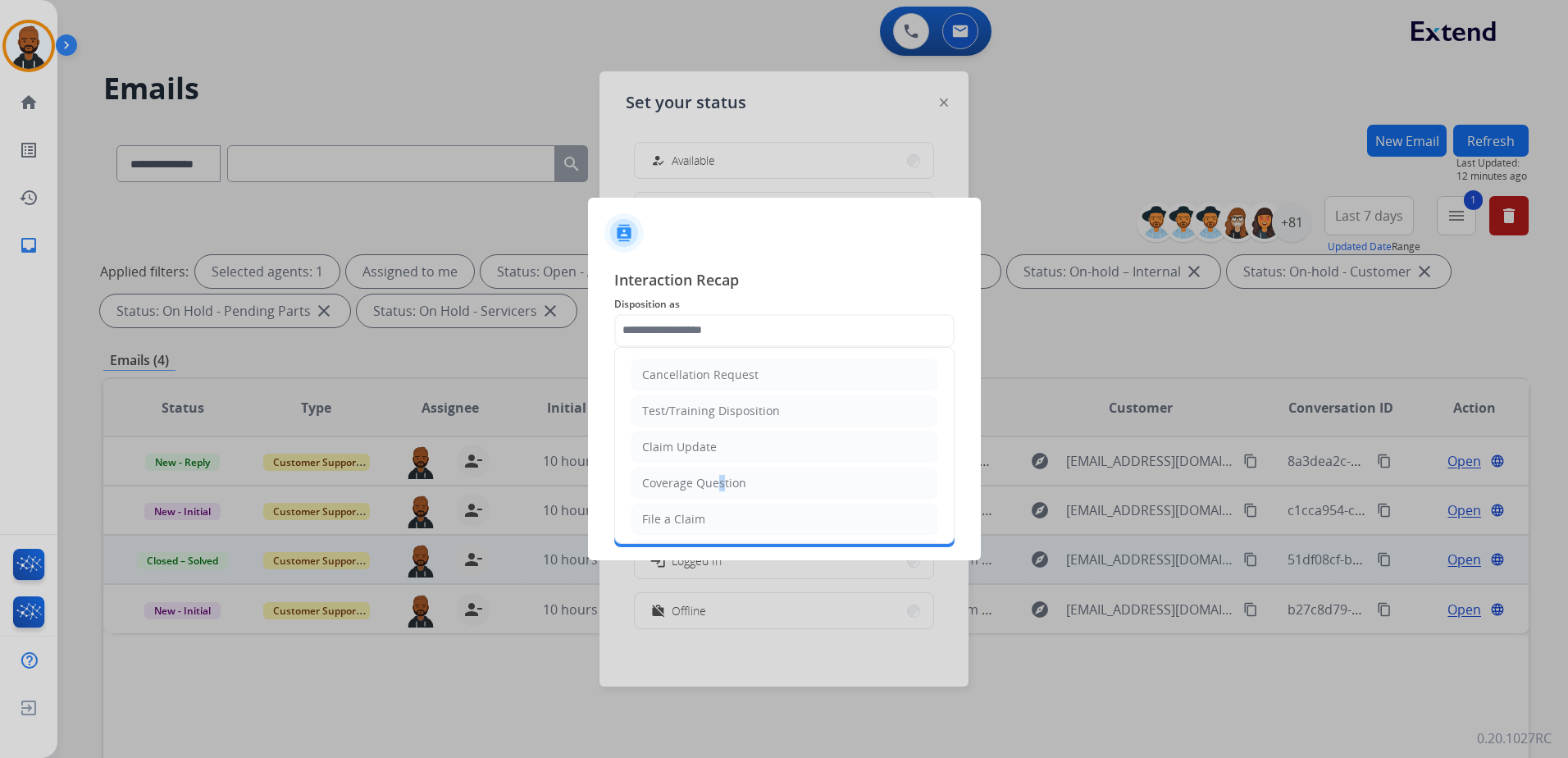
click at [711, 475] on div "Coverage Question" at bounding box center [694, 483] width 104 height 17
type input "**********"
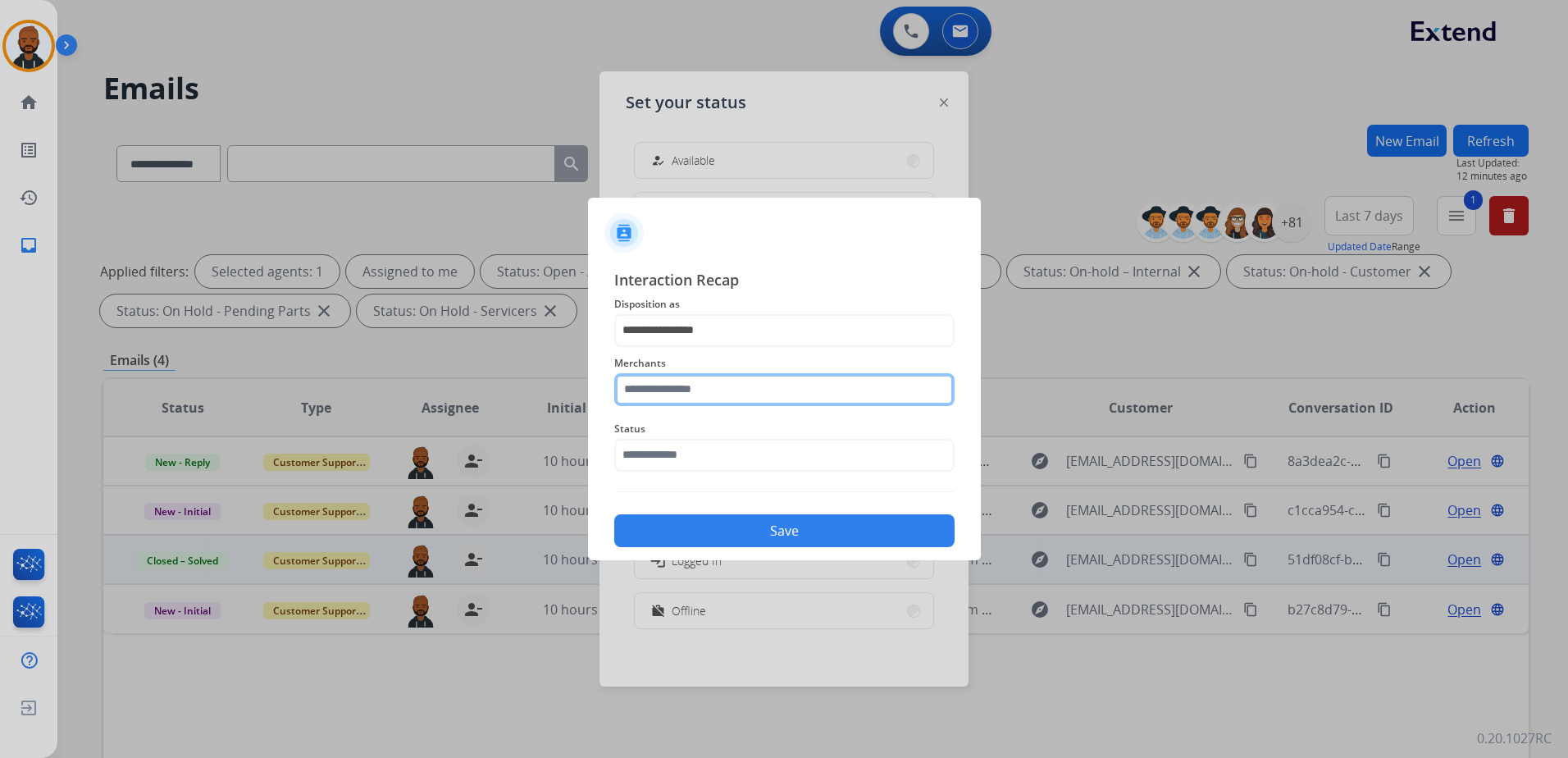
drag, startPoint x: 723, startPoint y: 382, endPoint x: 730, endPoint y: 388, distance: 9.2
click at [725, 388] on input "text" at bounding box center [784, 390] width 340 height 33
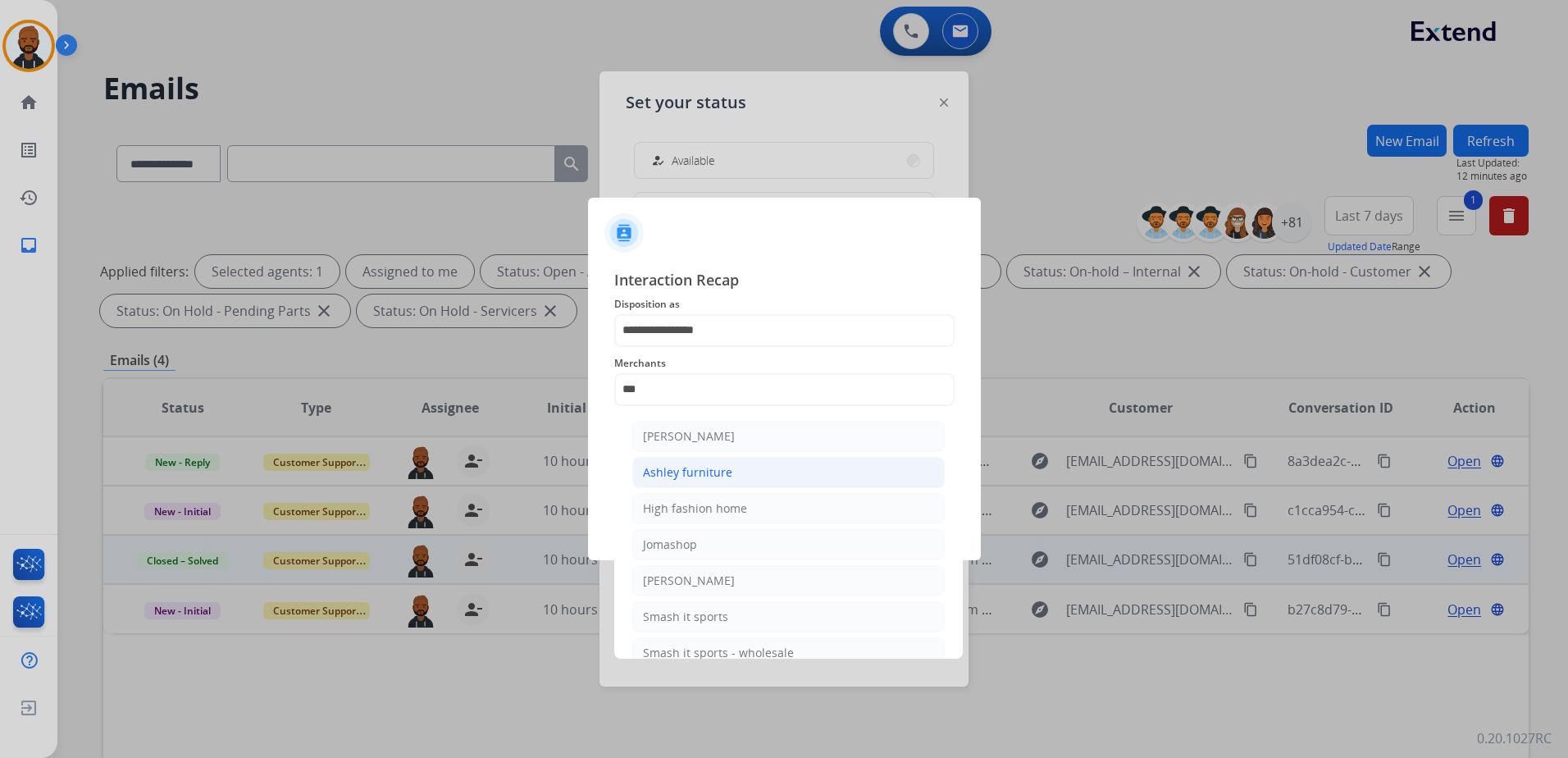
click at [710, 467] on div "Ashley furniture" at bounding box center [687, 472] width 89 height 17
type input "**********"
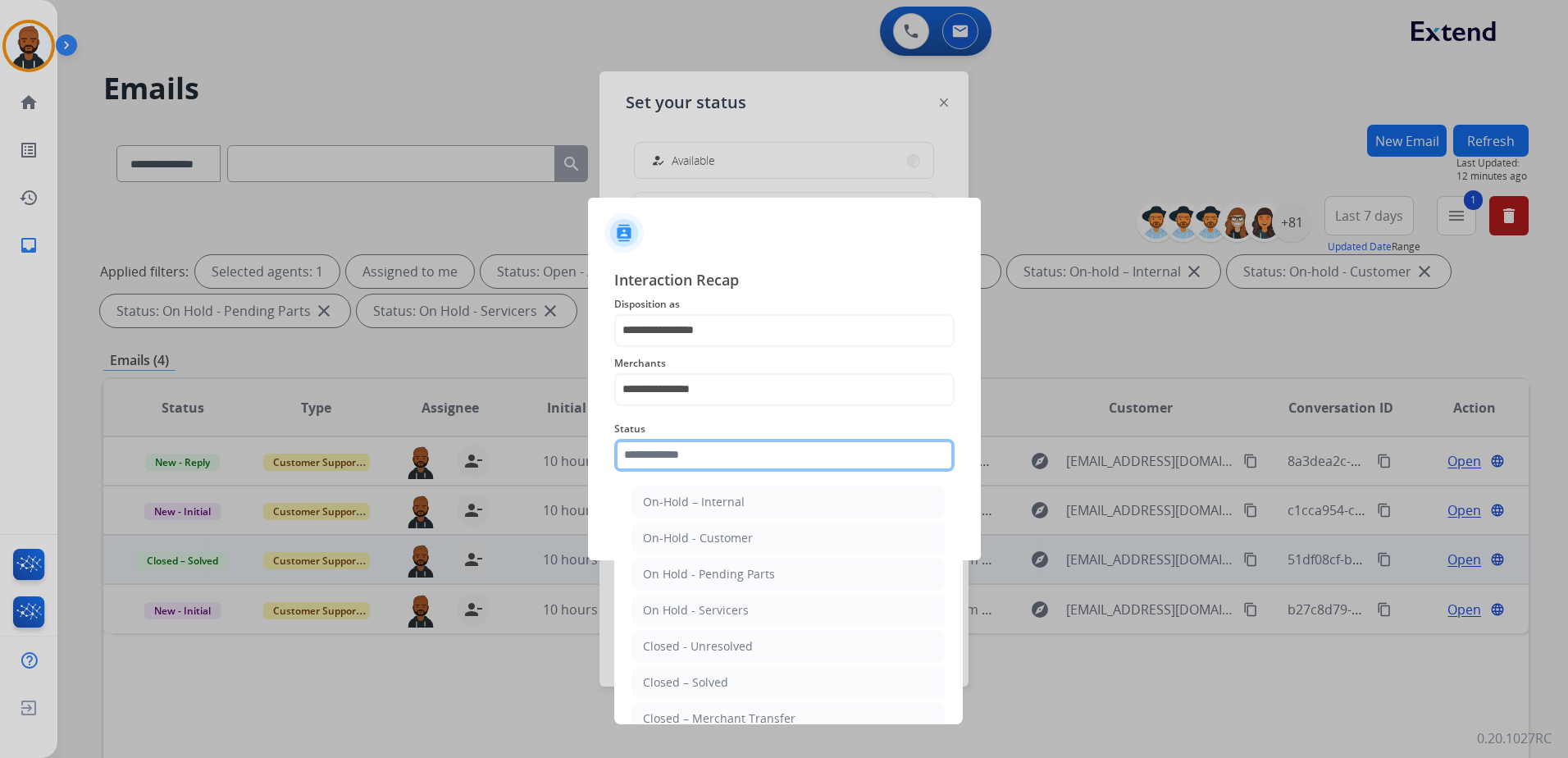
drag, startPoint x: 692, startPoint y: 462, endPoint x: 702, endPoint y: 461, distance: 10.0
click at [697, 466] on input "text" at bounding box center [784, 456] width 340 height 33
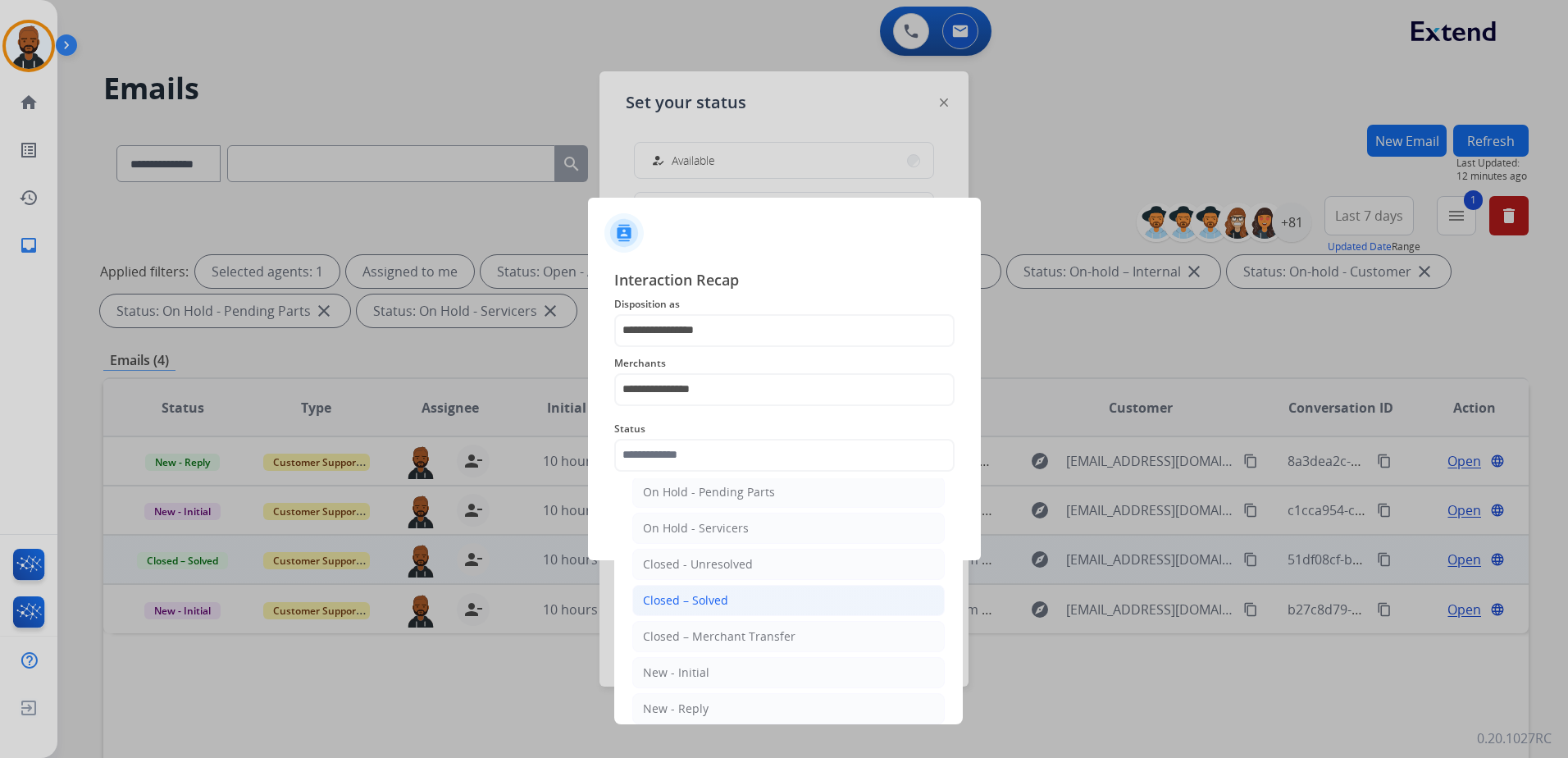
click at [715, 596] on div "Closed – Solved" at bounding box center [685, 600] width 85 height 17
type input "**********"
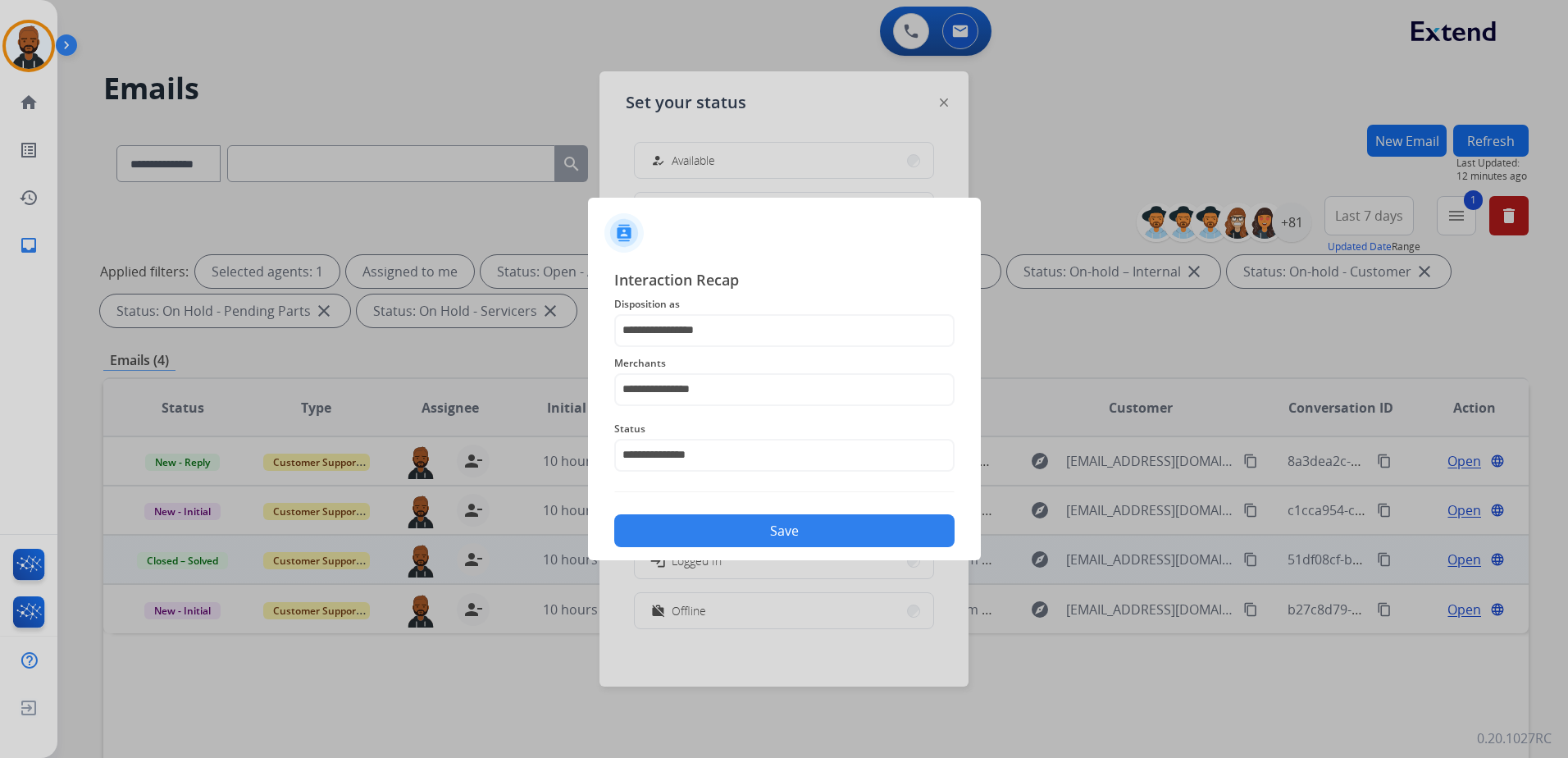
click at [763, 520] on button "Save" at bounding box center [784, 531] width 340 height 33
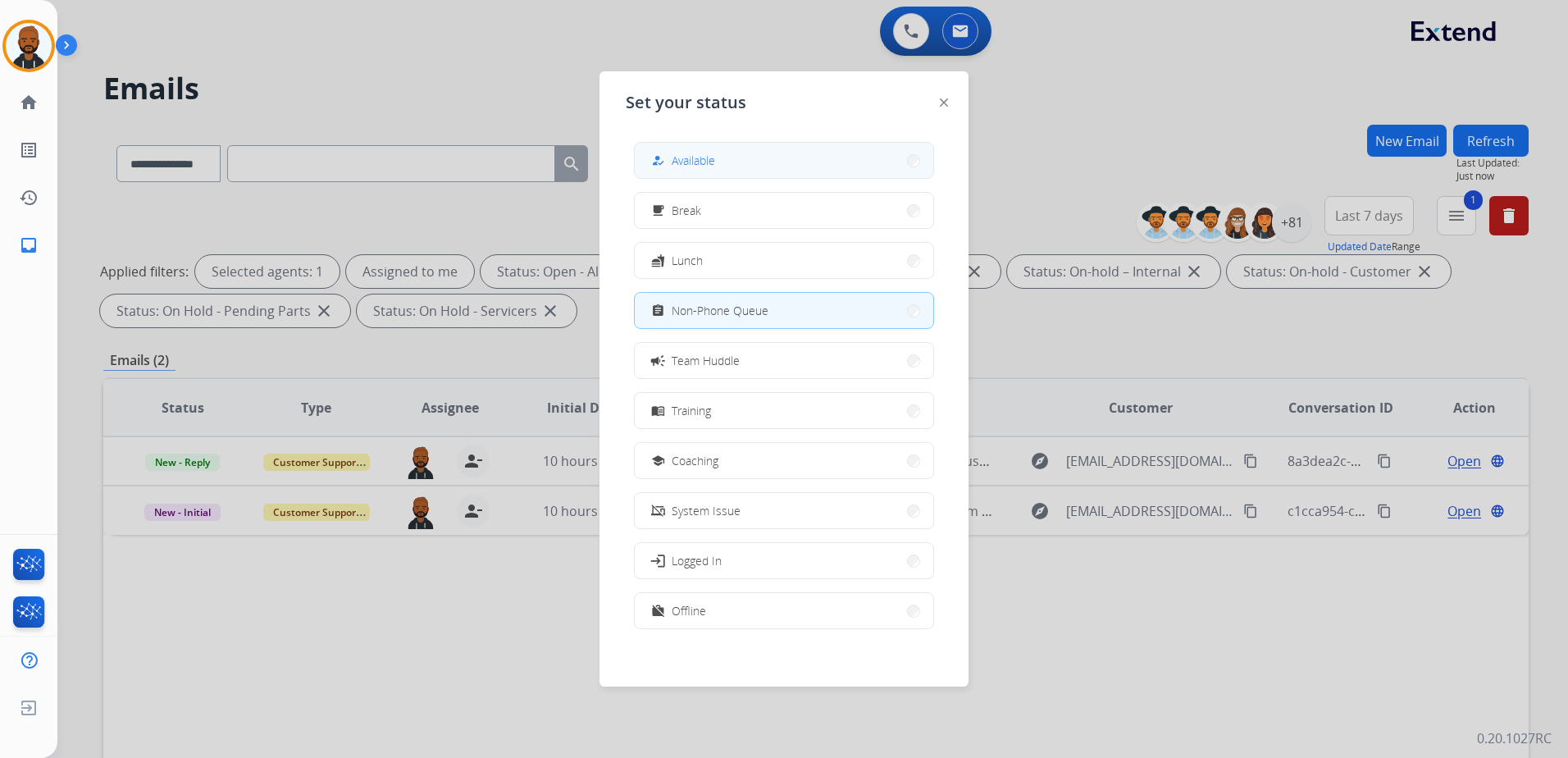
click at [730, 164] on button "how_to_reg Available" at bounding box center [784, 160] width 299 height 36
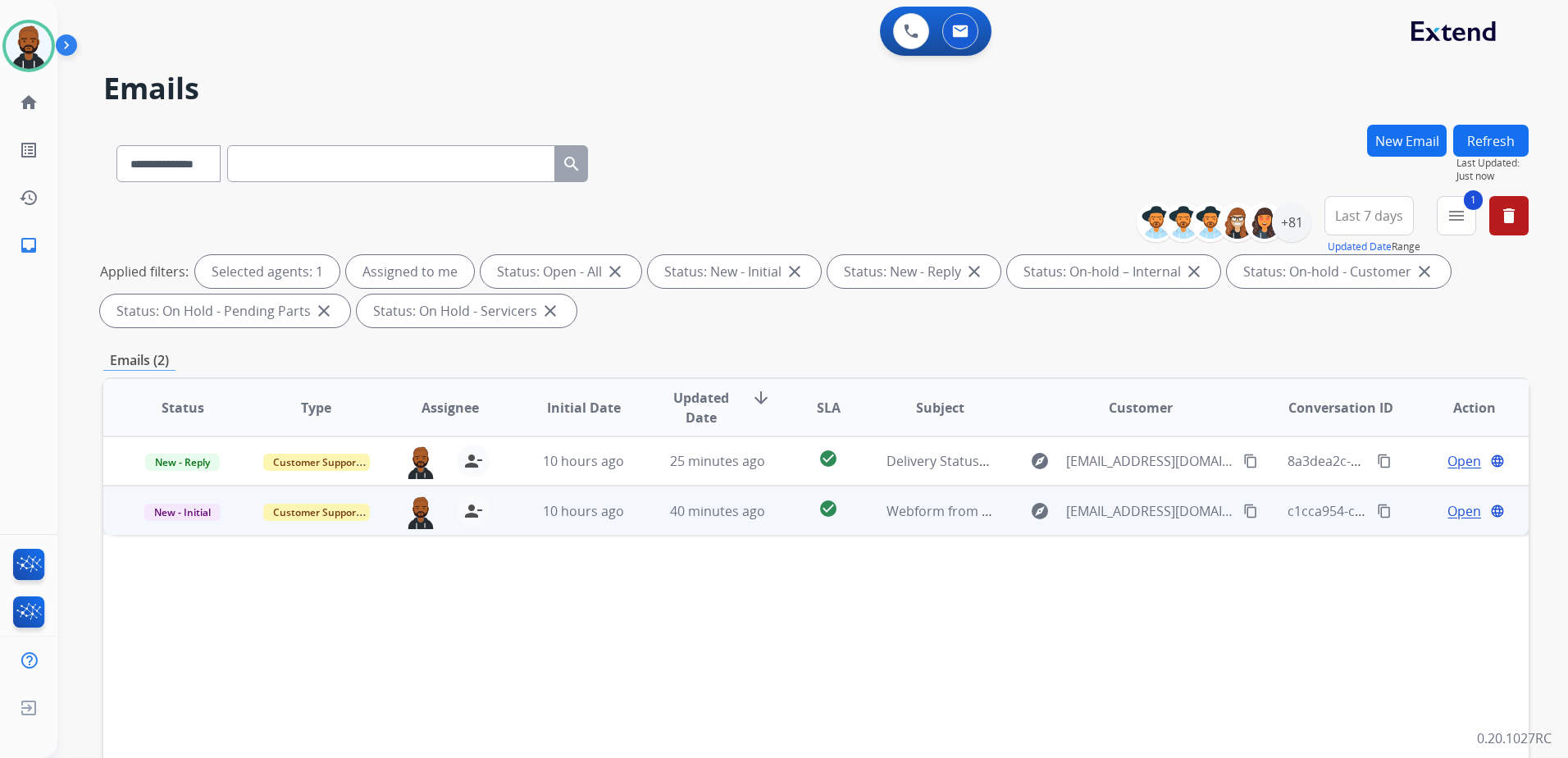
click at [1448, 511] on span "Open" at bounding box center [1464, 511] width 34 height 20
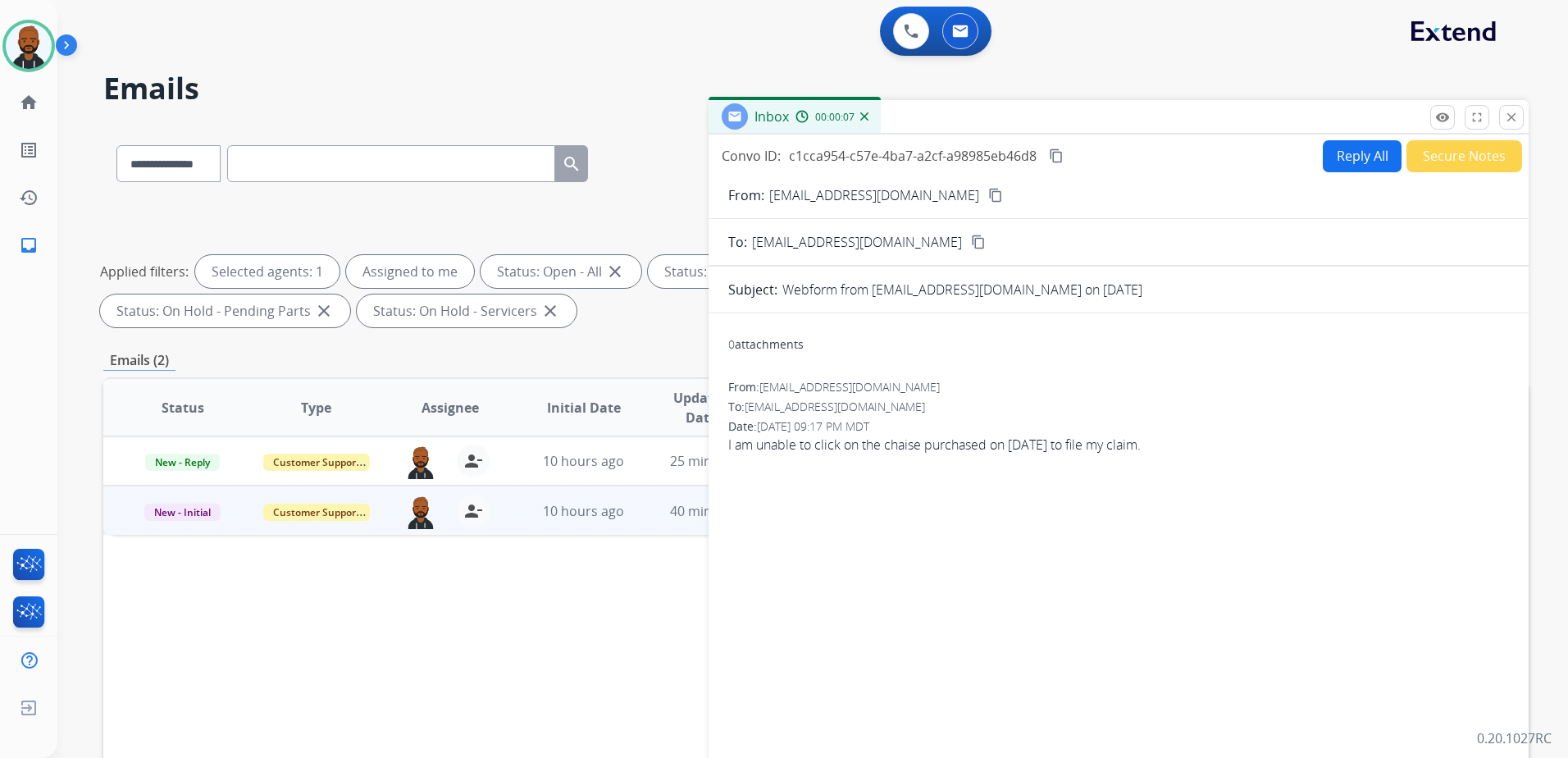
click at [988, 197] on mat-icon "content_copy" at bounding box center [995, 196] width 15 height 15
click at [1330, 154] on button "Reply All" at bounding box center [1362, 156] width 78 height 32
select select "**********"
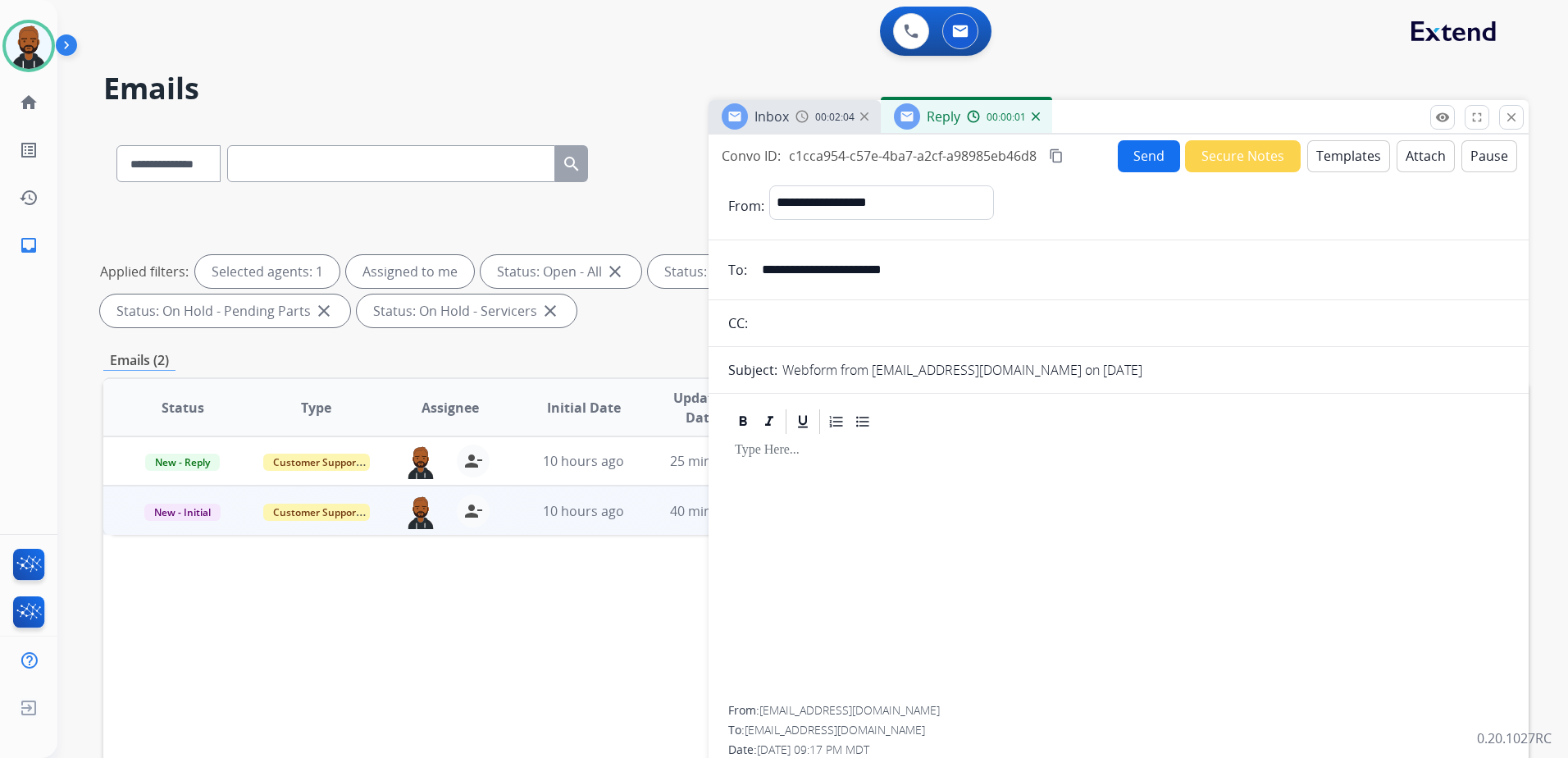
drag, startPoint x: 1318, startPoint y: 161, endPoint x: 1318, endPoint y: 172, distance: 11.0
click at [1318, 172] on button "Templates" at bounding box center [1348, 156] width 83 height 32
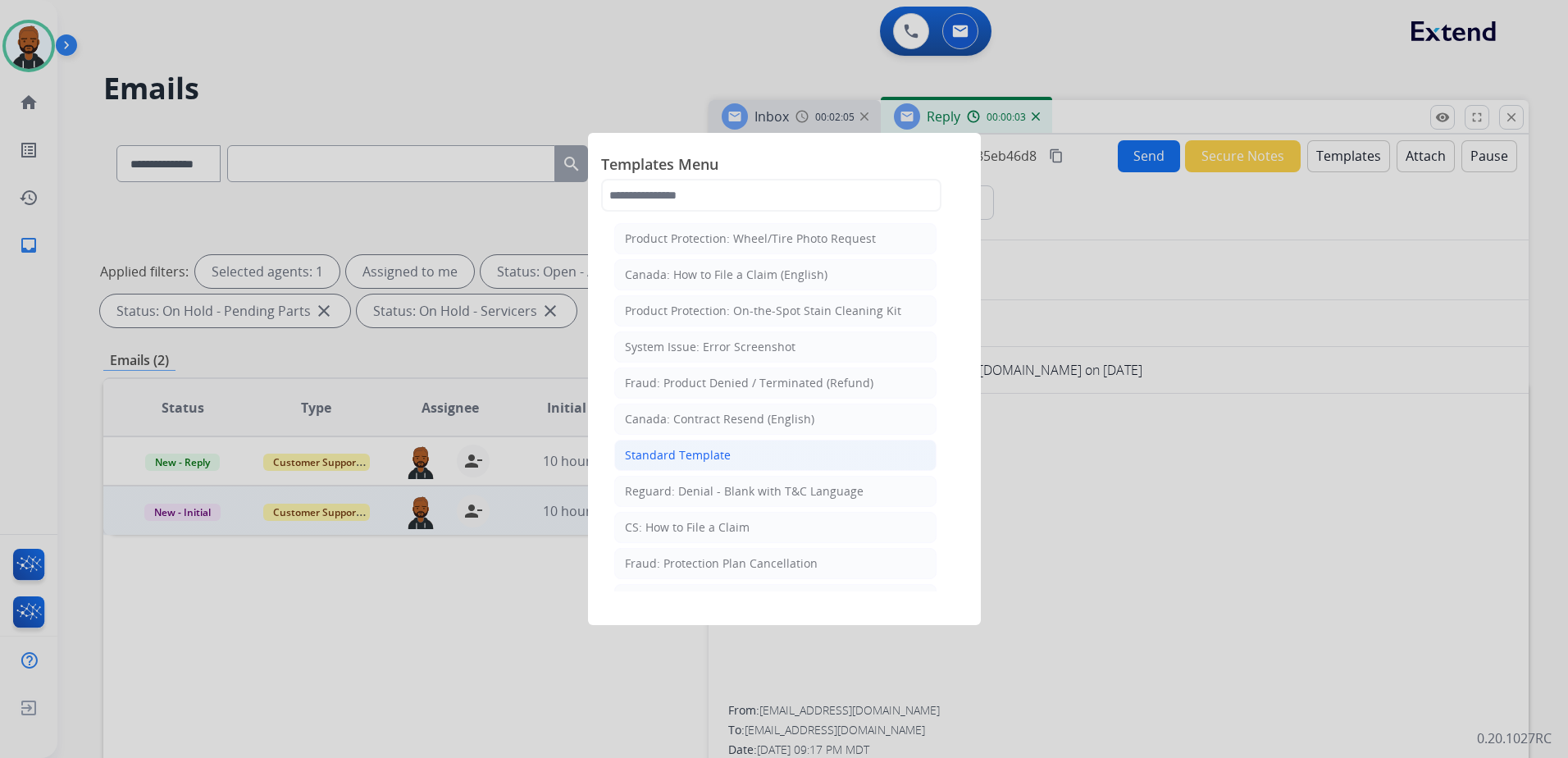
click at [716, 451] on div "Standard Template" at bounding box center [678, 456] width 106 height 17
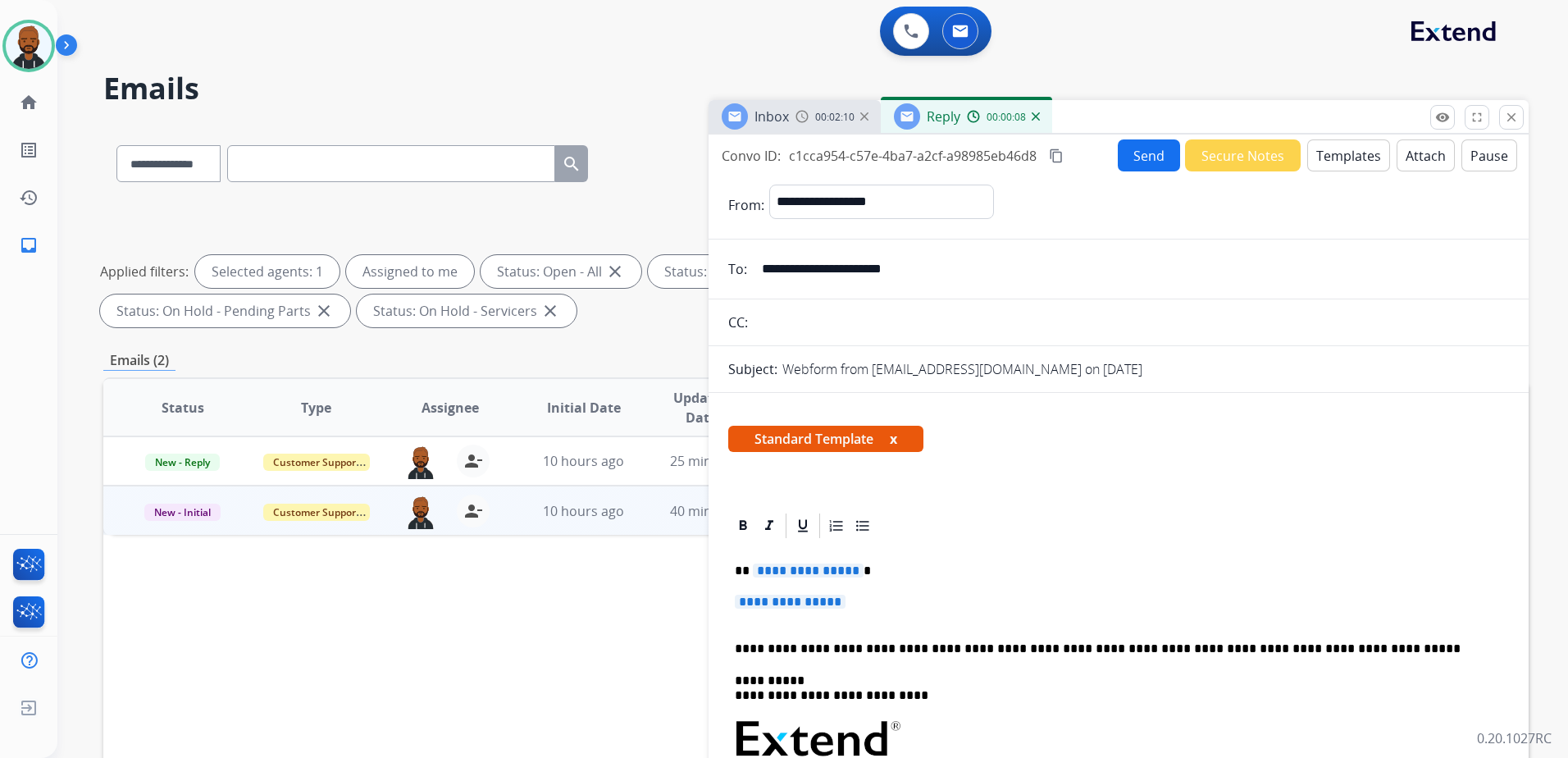
click at [1332, 170] on button "Templates" at bounding box center [1348, 155] width 83 height 32
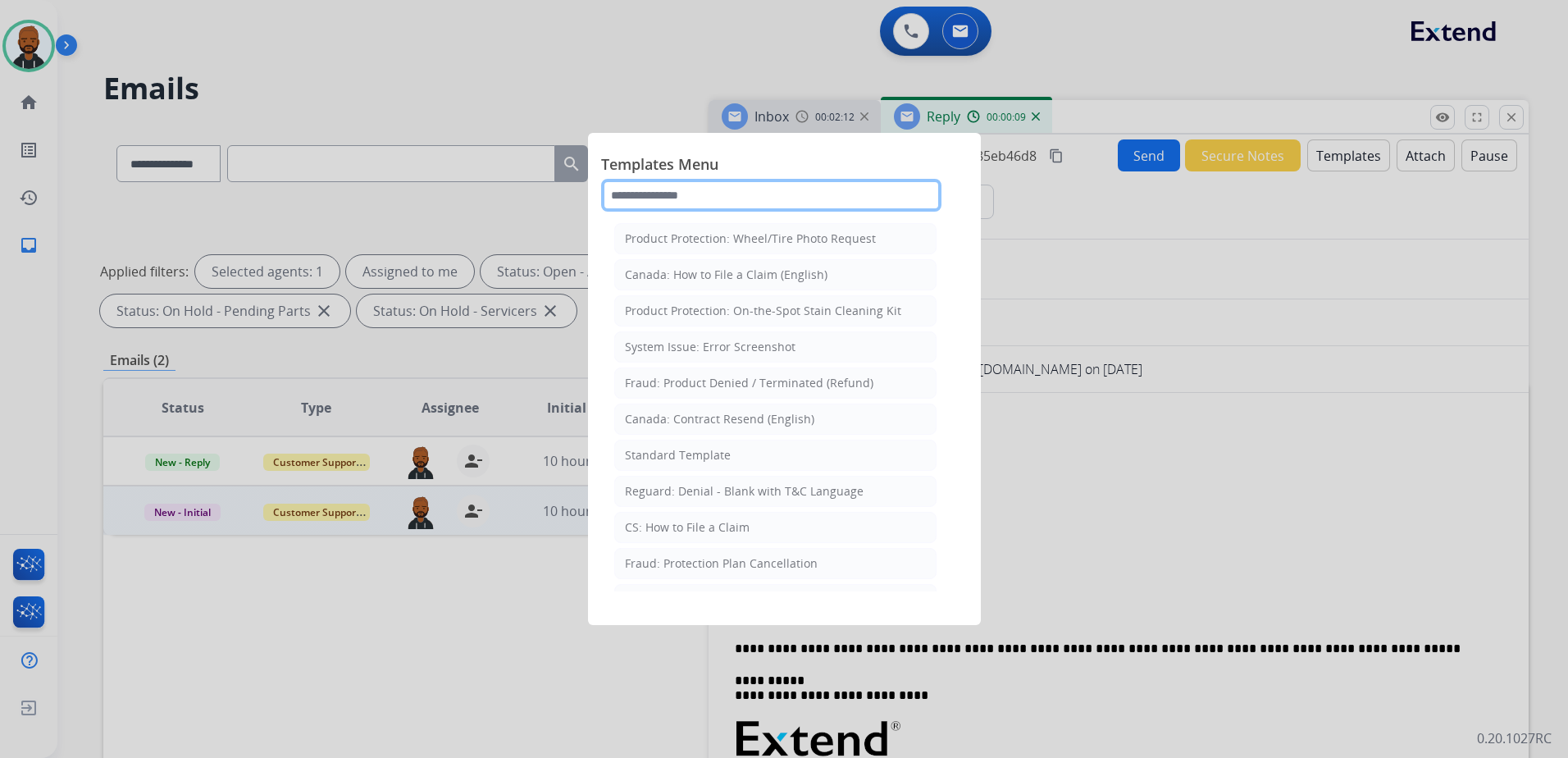
click at [804, 204] on input "text" at bounding box center [771, 196] width 340 height 33
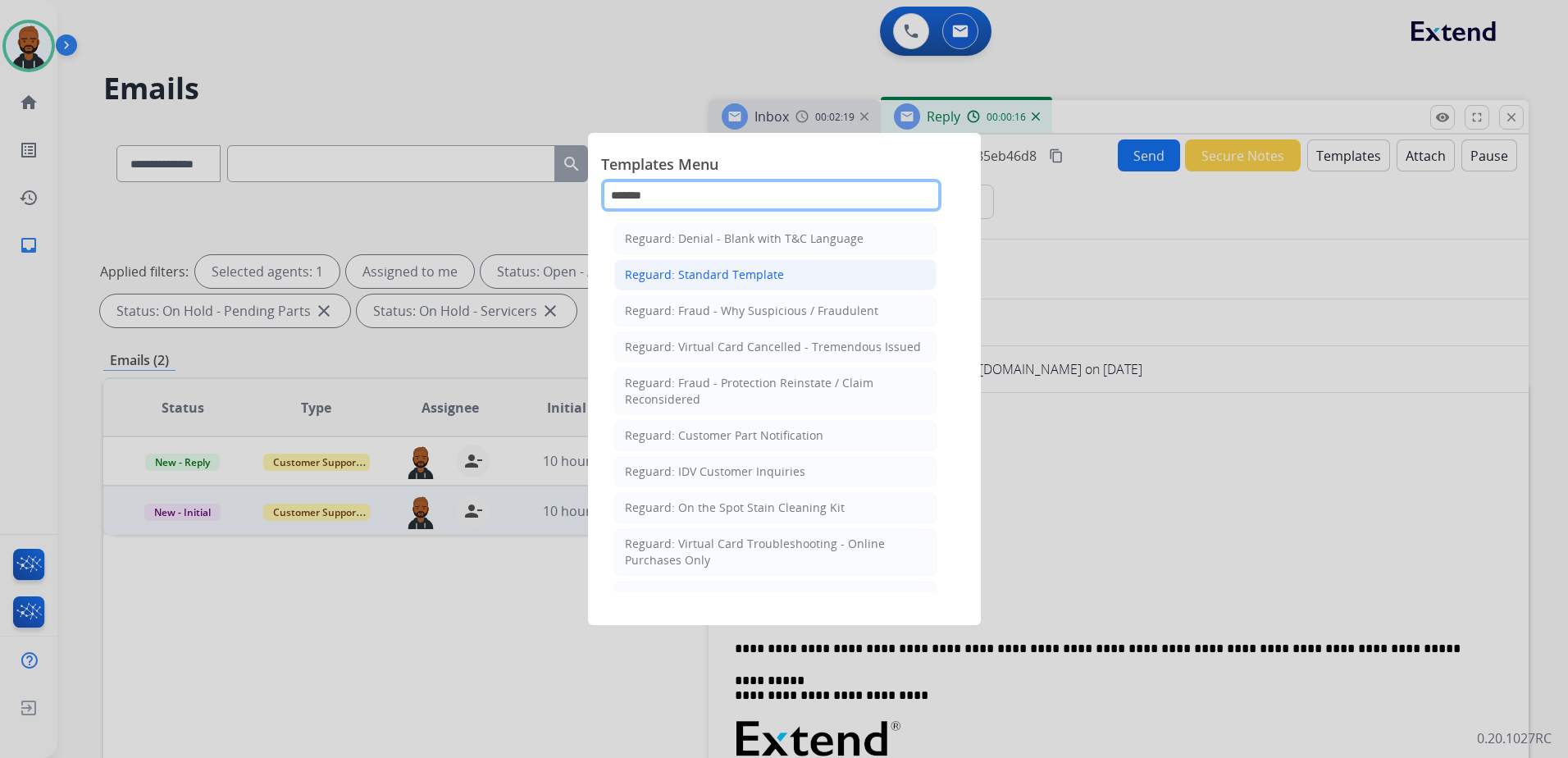
type input "*******"
click at [686, 272] on div "Reguard: Standard Template" at bounding box center [704, 275] width 159 height 17
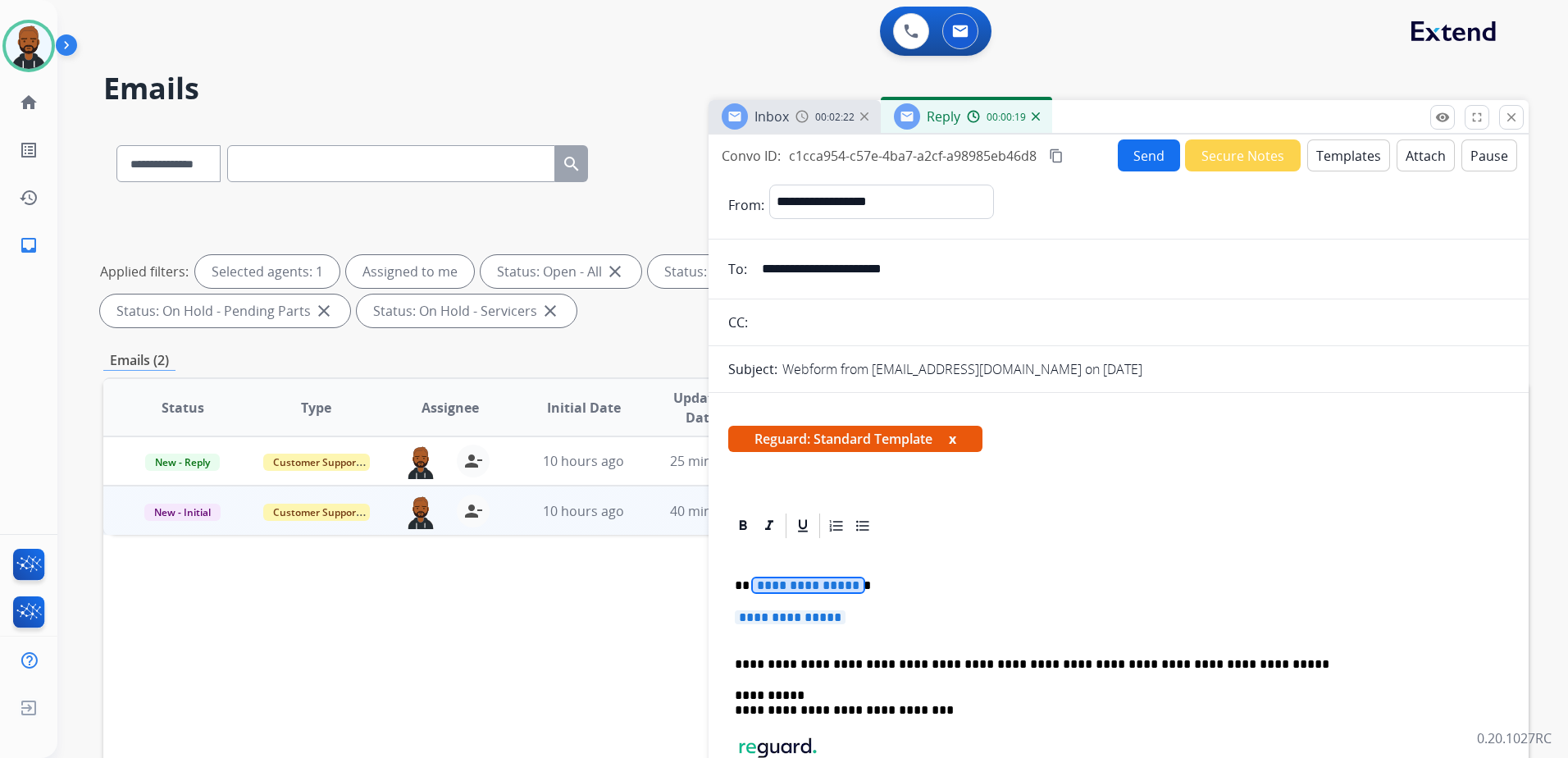
click at [820, 585] on span "**********" at bounding box center [808, 585] width 111 height 14
click at [835, 622] on span "**********" at bounding box center [790, 617] width 111 height 14
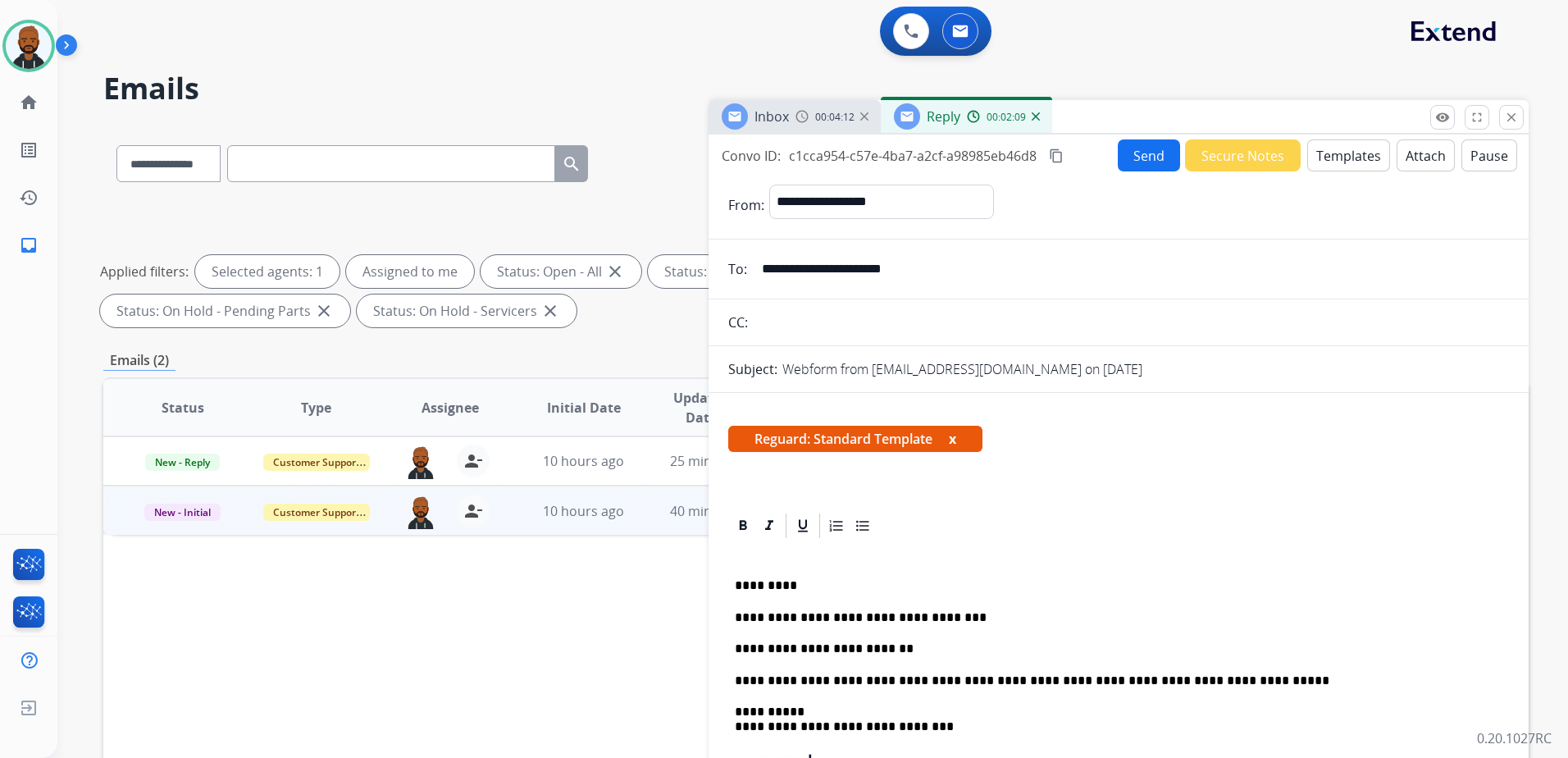
click at [903, 658] on div "**********" at bounding box center [1118, 718] width 781 height 355
click at [911, 657] on div "**********" at bounding box center [1118, 718] width 781 height 355
drag, startPoint x: 901, startPoint y: 646, endPoint x: 526, endPoint y: 639, distance: 375.1
click at [526, 639] on div "**********" at bounding box center [815, 568] width 1425 height 888
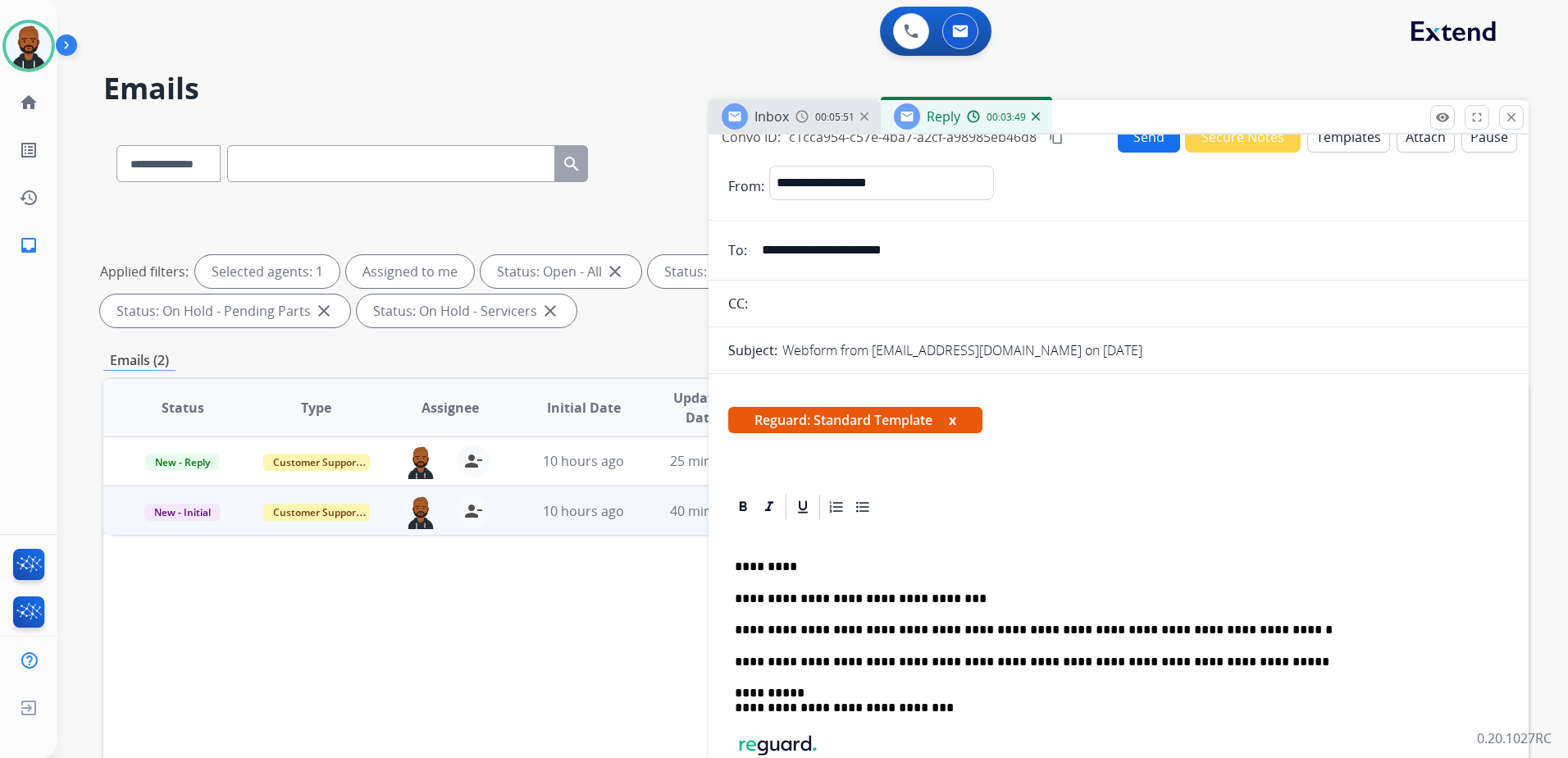
scroll to position [0, 0]
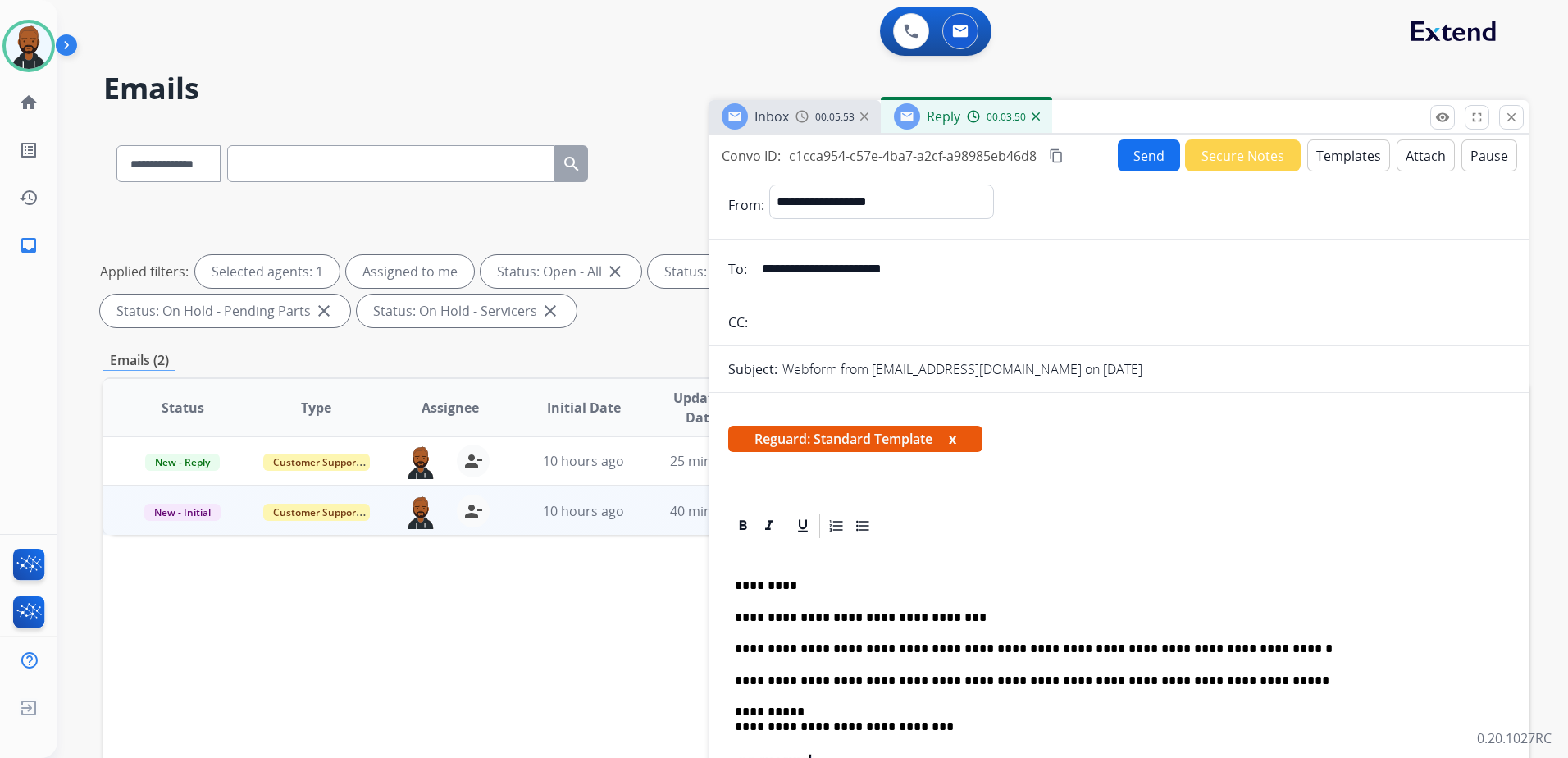
click at [1133, 157] on button "Send" at bounding box center [1149, 155] width 63 height 32
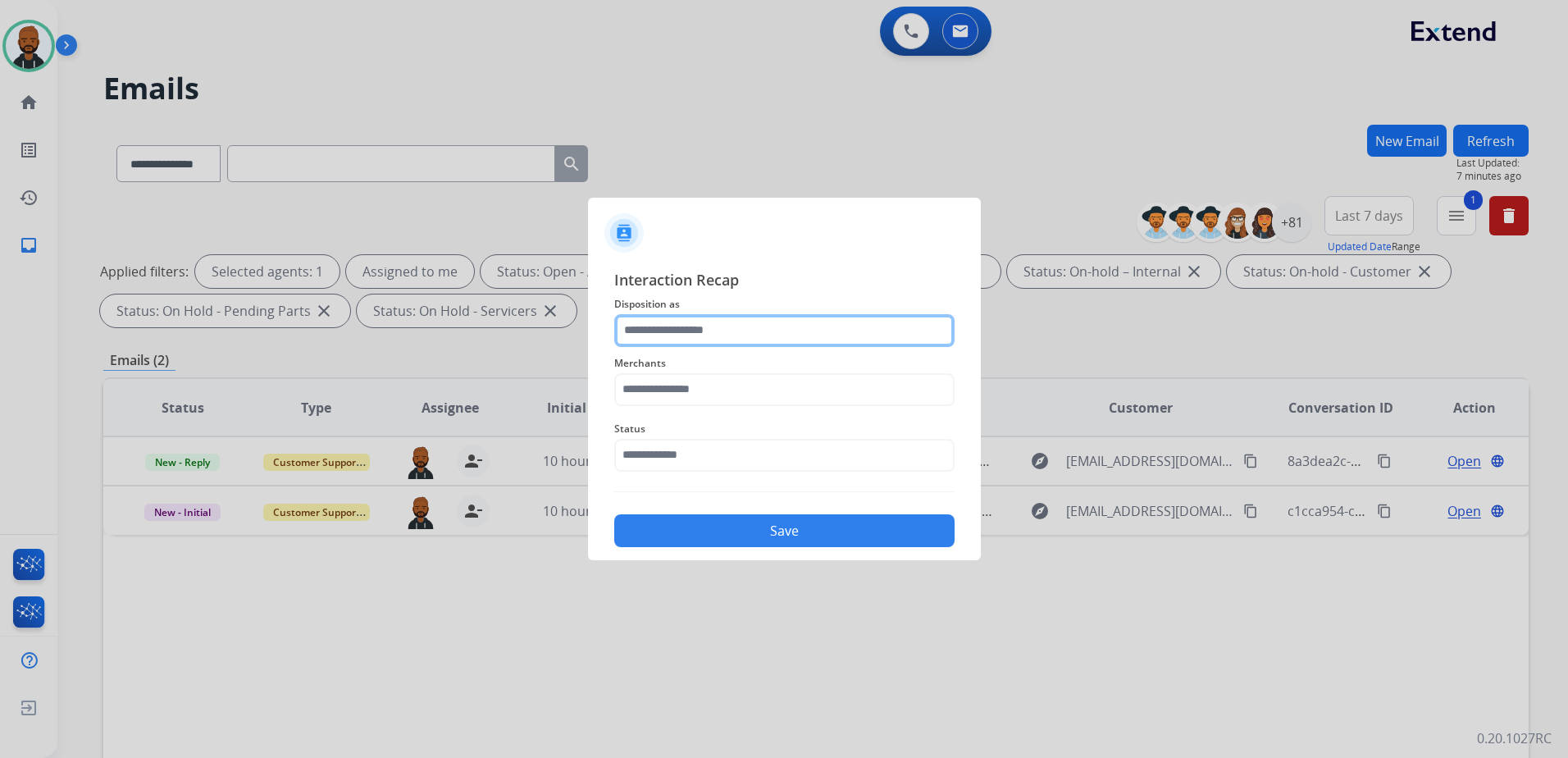
click at [707, 325] on input "text" at bounding box center [784, 331] width 340 height 33
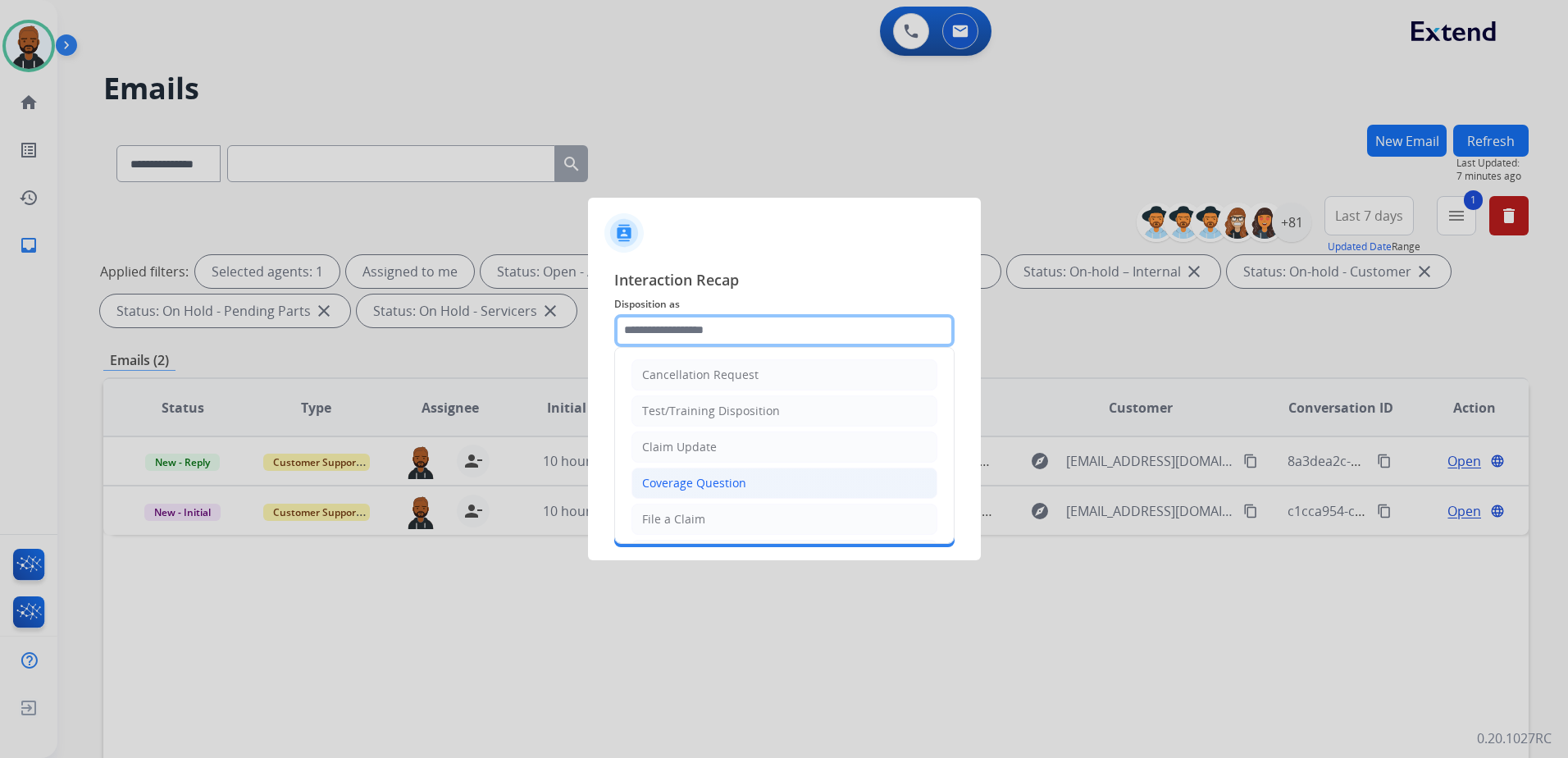
scroll to position [82, 0]
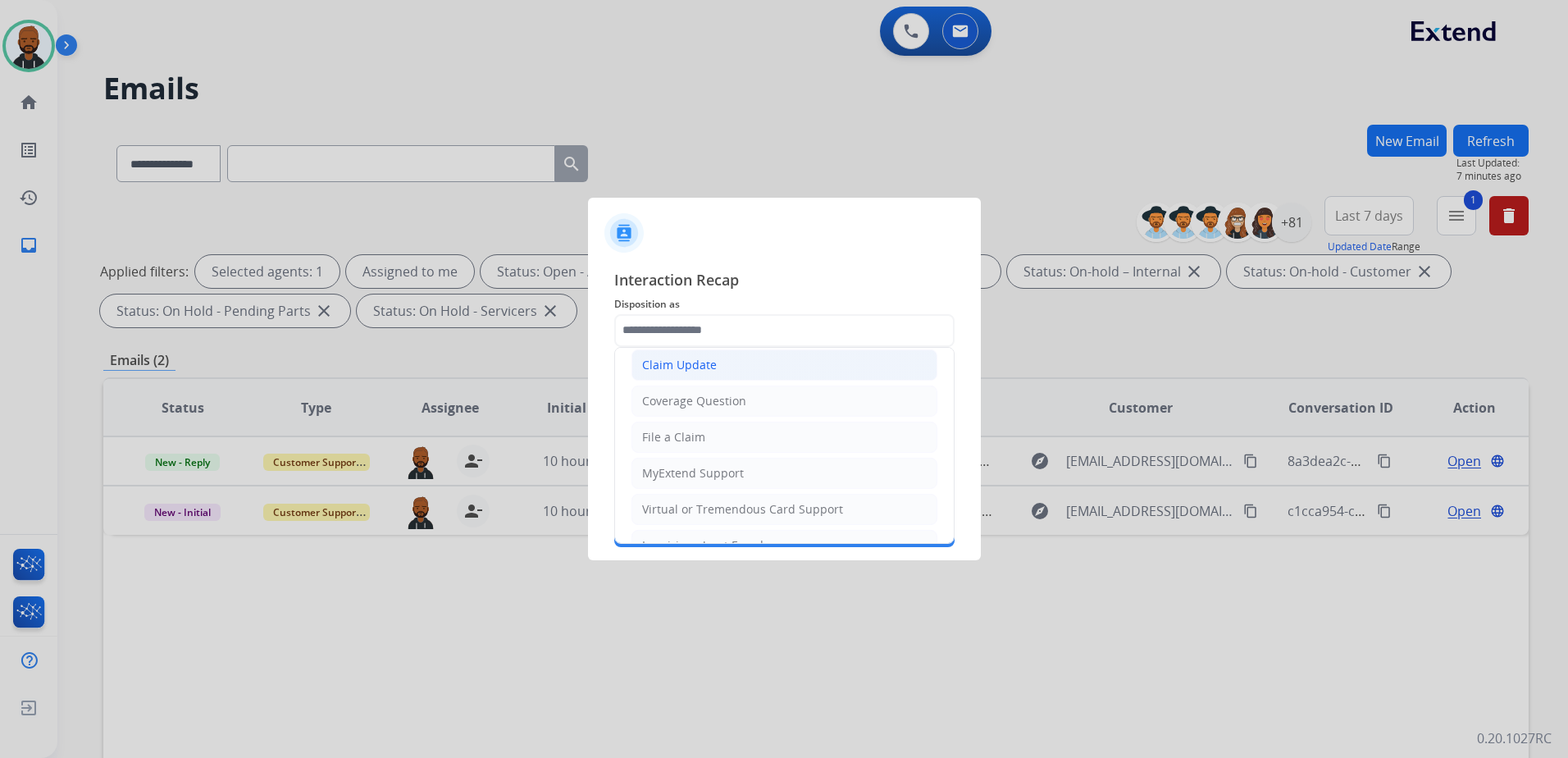
click at [708, 371] on div "Claim Update" at bounding box center [679, 365] width 74 height 17
type input "**********"
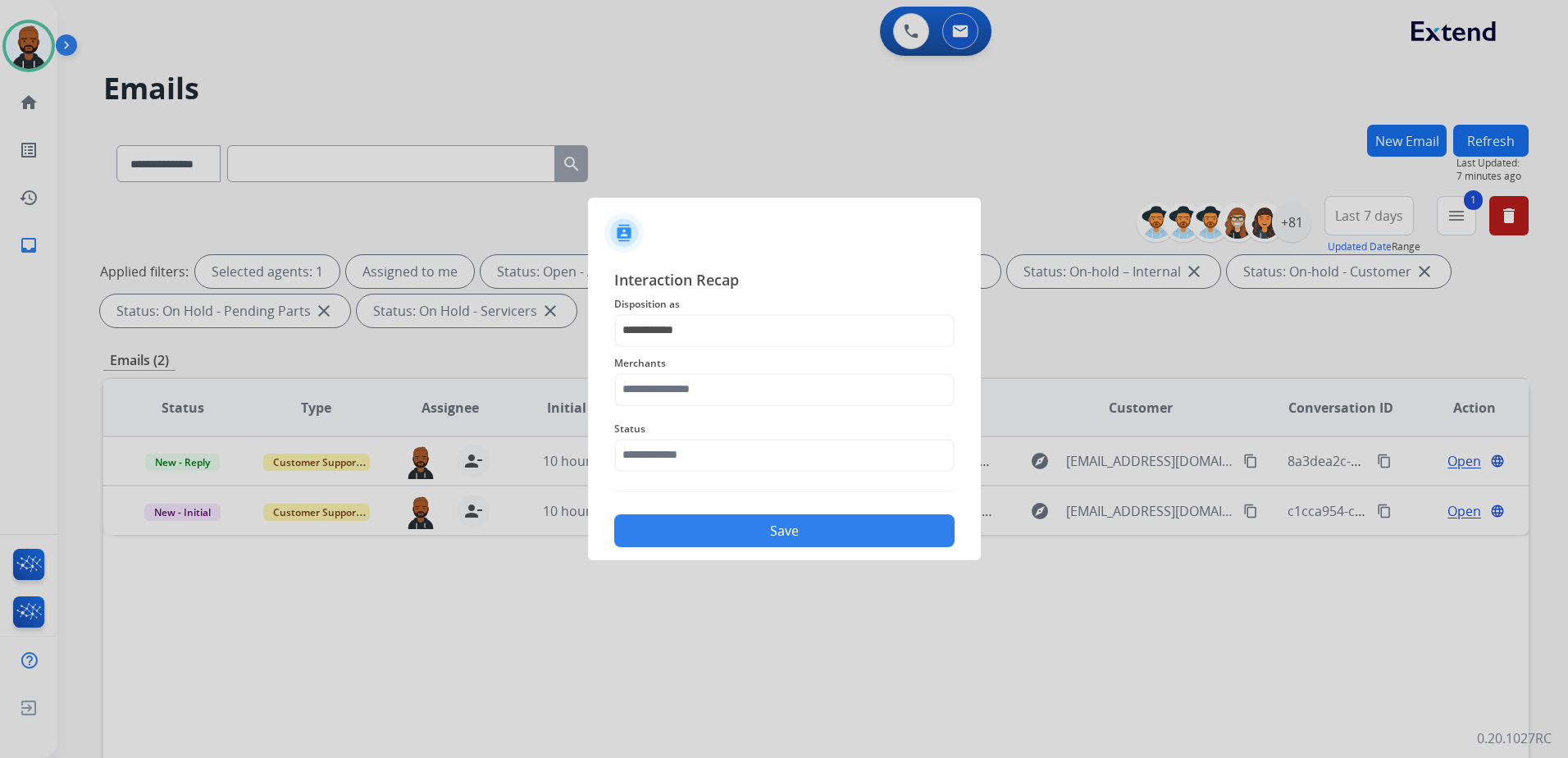
click at [717, 405] on div "Merchants" at bounding box center [784, 379] width 340 height 65
click at [721, 395] on input "text" at bounding box center [784, 390] width 340 height 33
click at [756, 447] on li "[PERSON_NAME]" at bounding box center [788, 437] width 313 height 31
type input "**********"
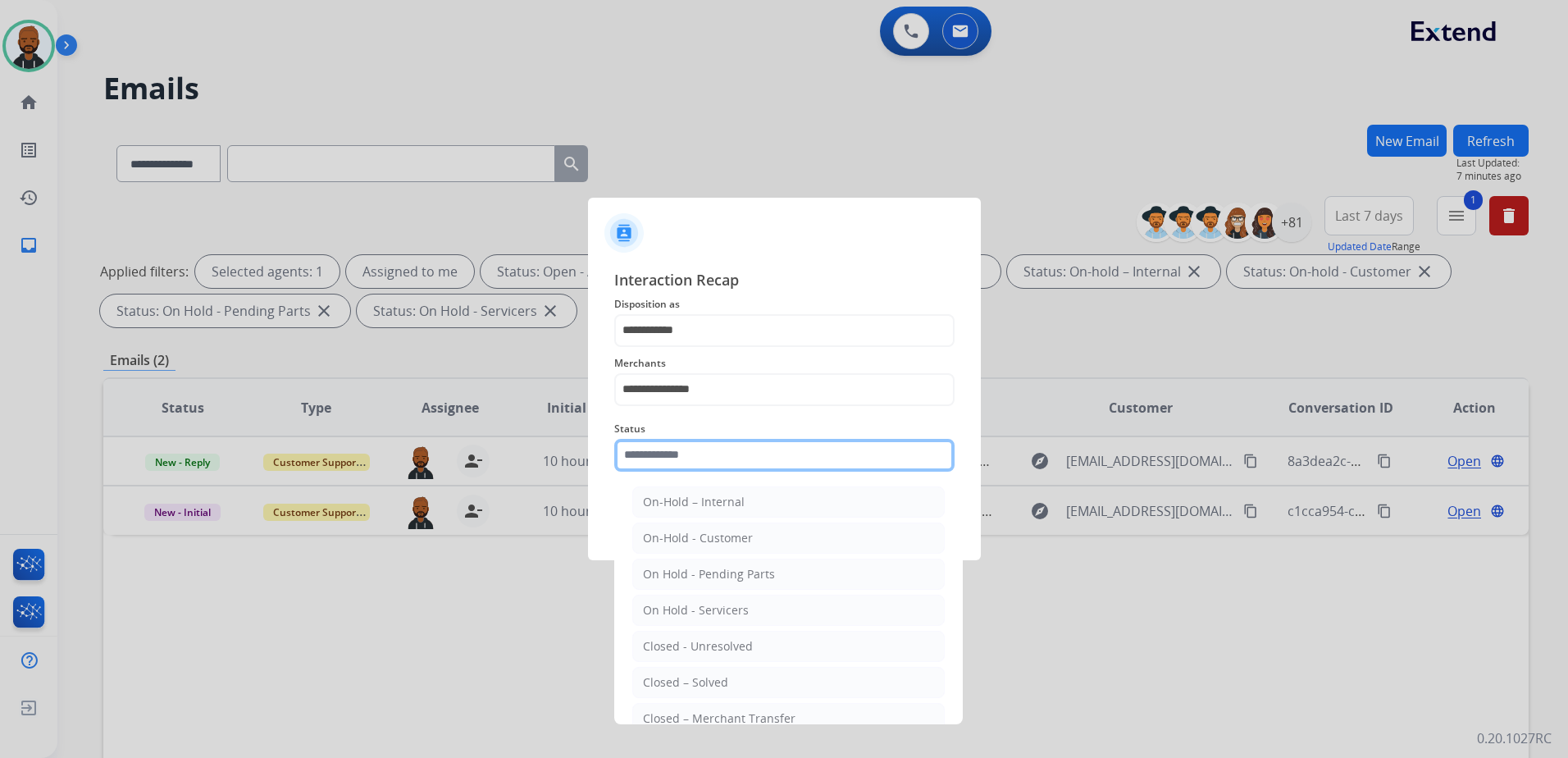
click at [713, 455] on input "text" at bounding box center [784, 456] width 340 height 33
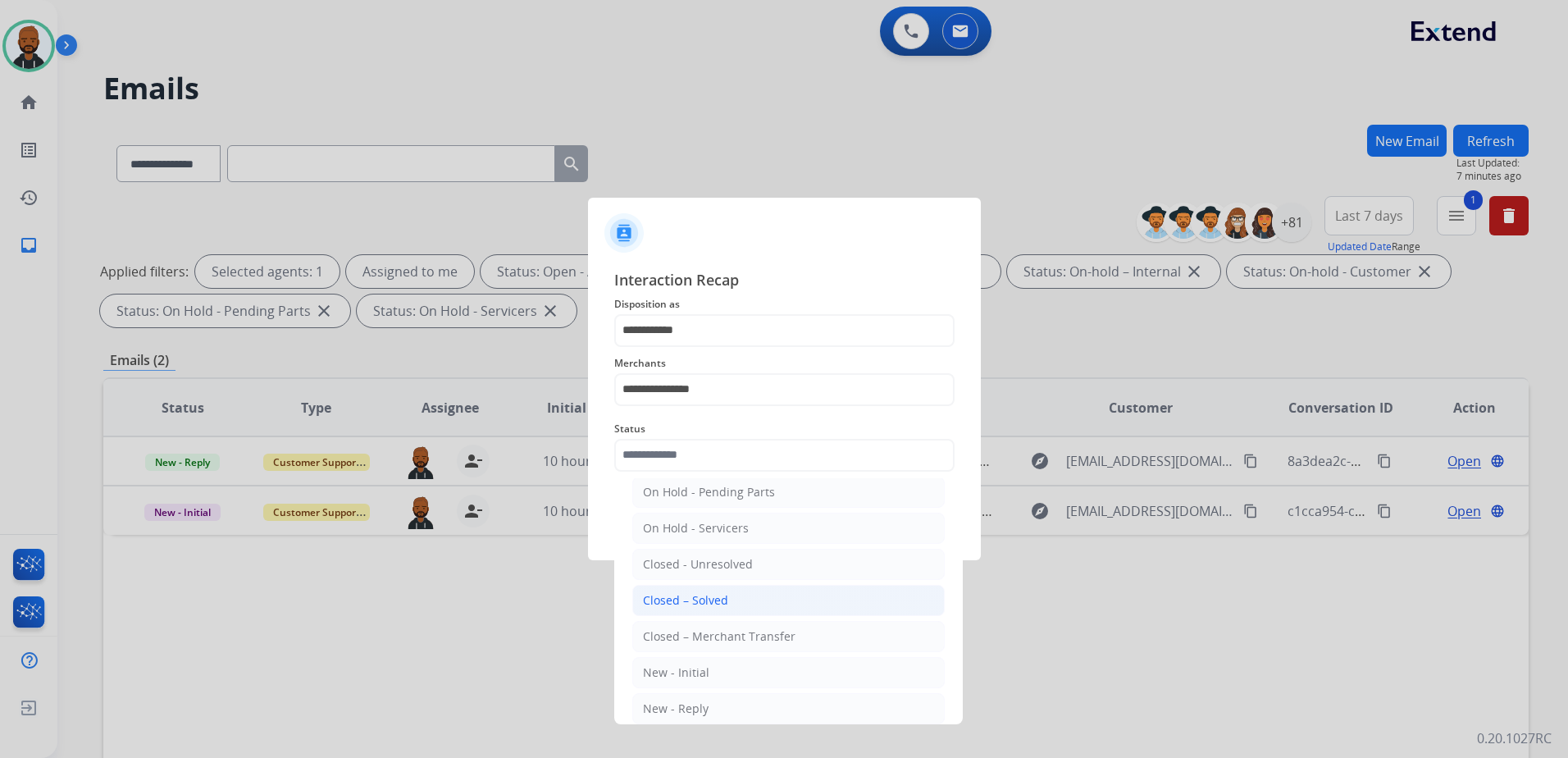
click at [679, 604] on div "Closed – Solved" at bounding box center [685, 600] width 85 height 17
type input "**********"
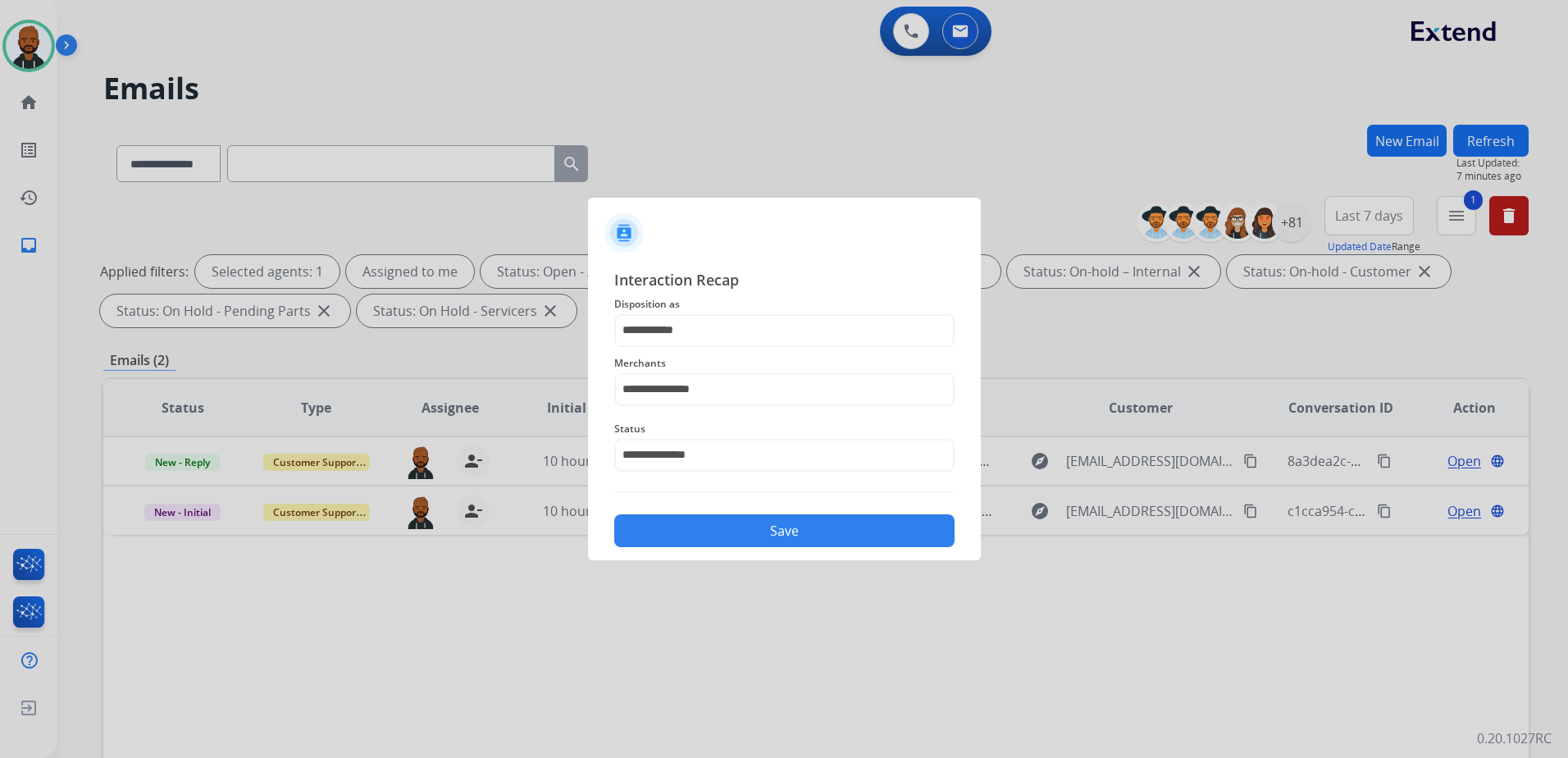
click at [772, 527] on button "Save" at bounding box center [784, 531] width 340 height 33
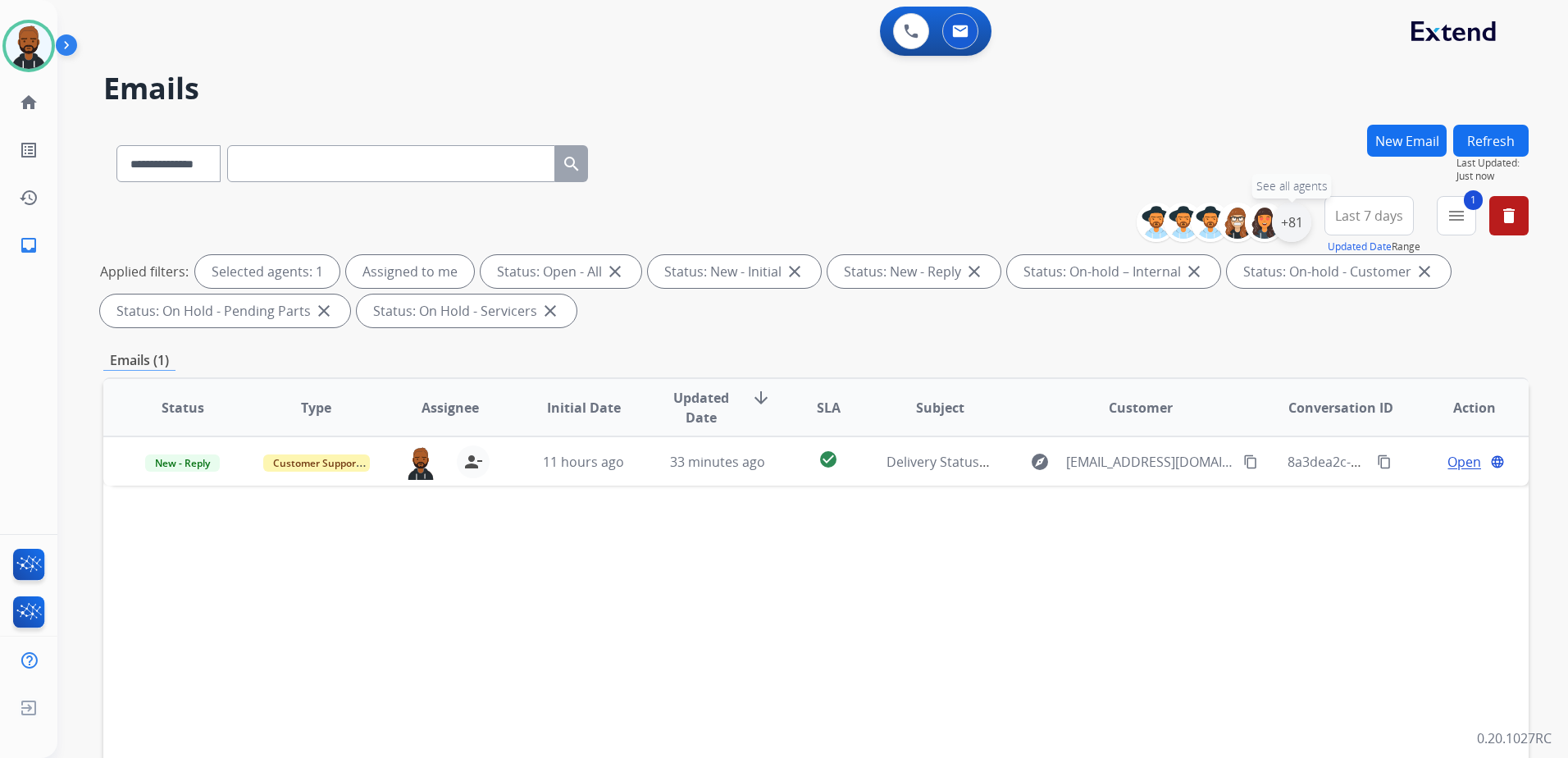
drag, startPoint x: 1292, startPoint y: 225, endPoint x: 1305, endPoint y: 245, distance: 23.9
click at [1292, 226] on div "+81" at bounding box center [1292, 222] width 40 height 40
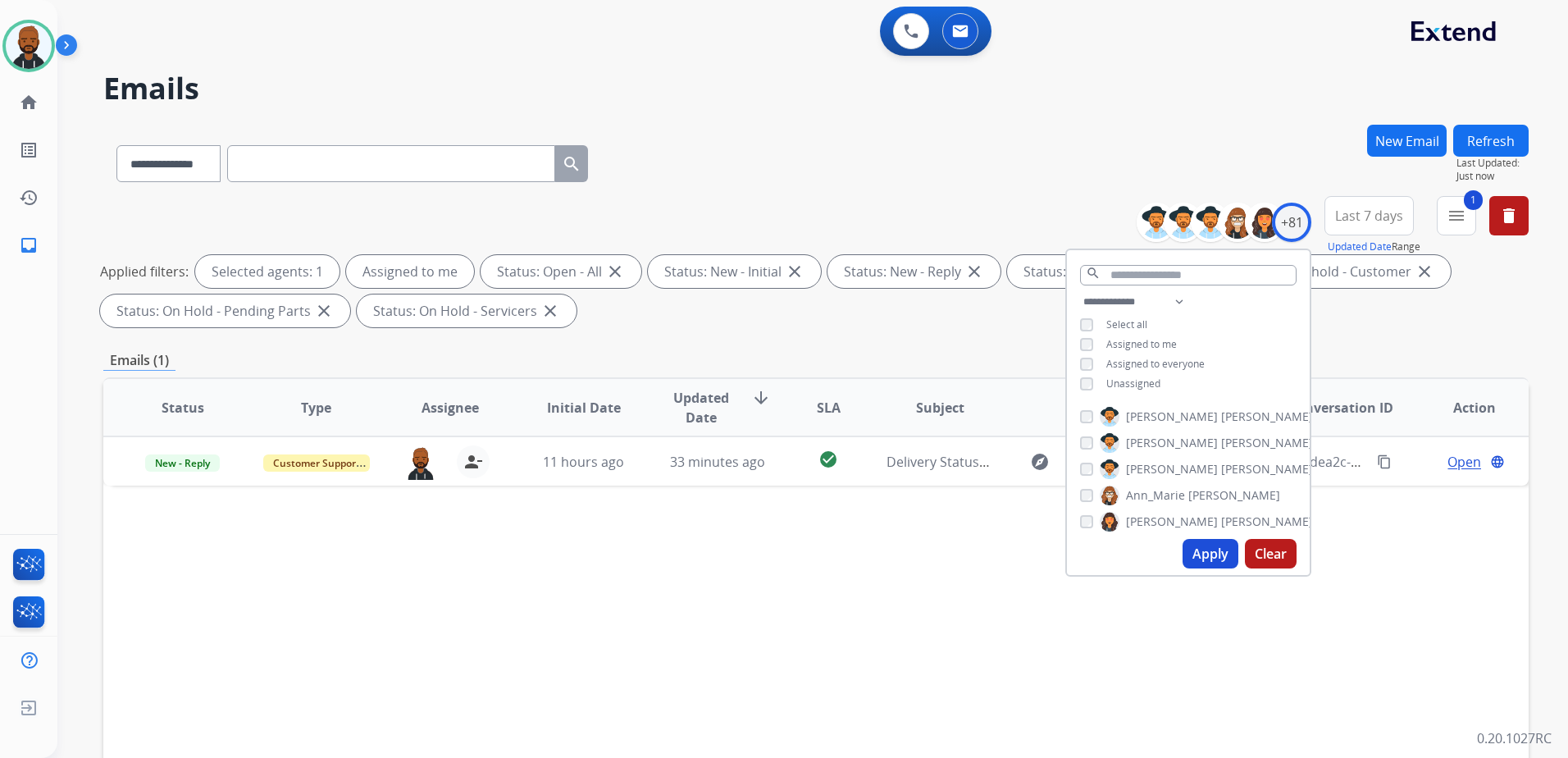
click at [1452, 236] on div "1 menu Type Claims Adjudication Customer Support Escalation Service Support Shi…" at bounding box center [1457, 225] width 40 height 59
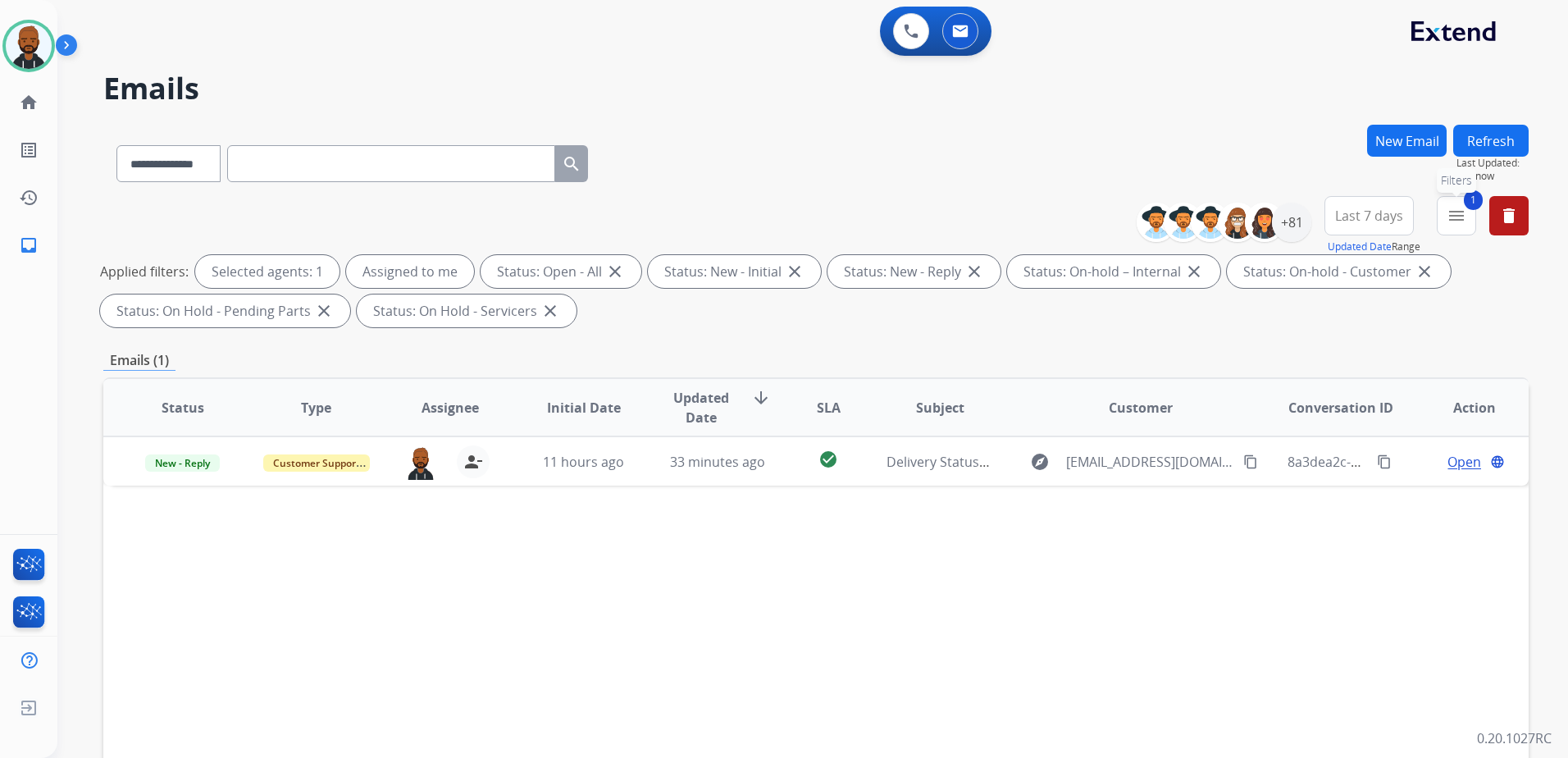
click at [1452, 225] on button "1 menu Filters" at bounding box center [1457, 216] width 40 height 40
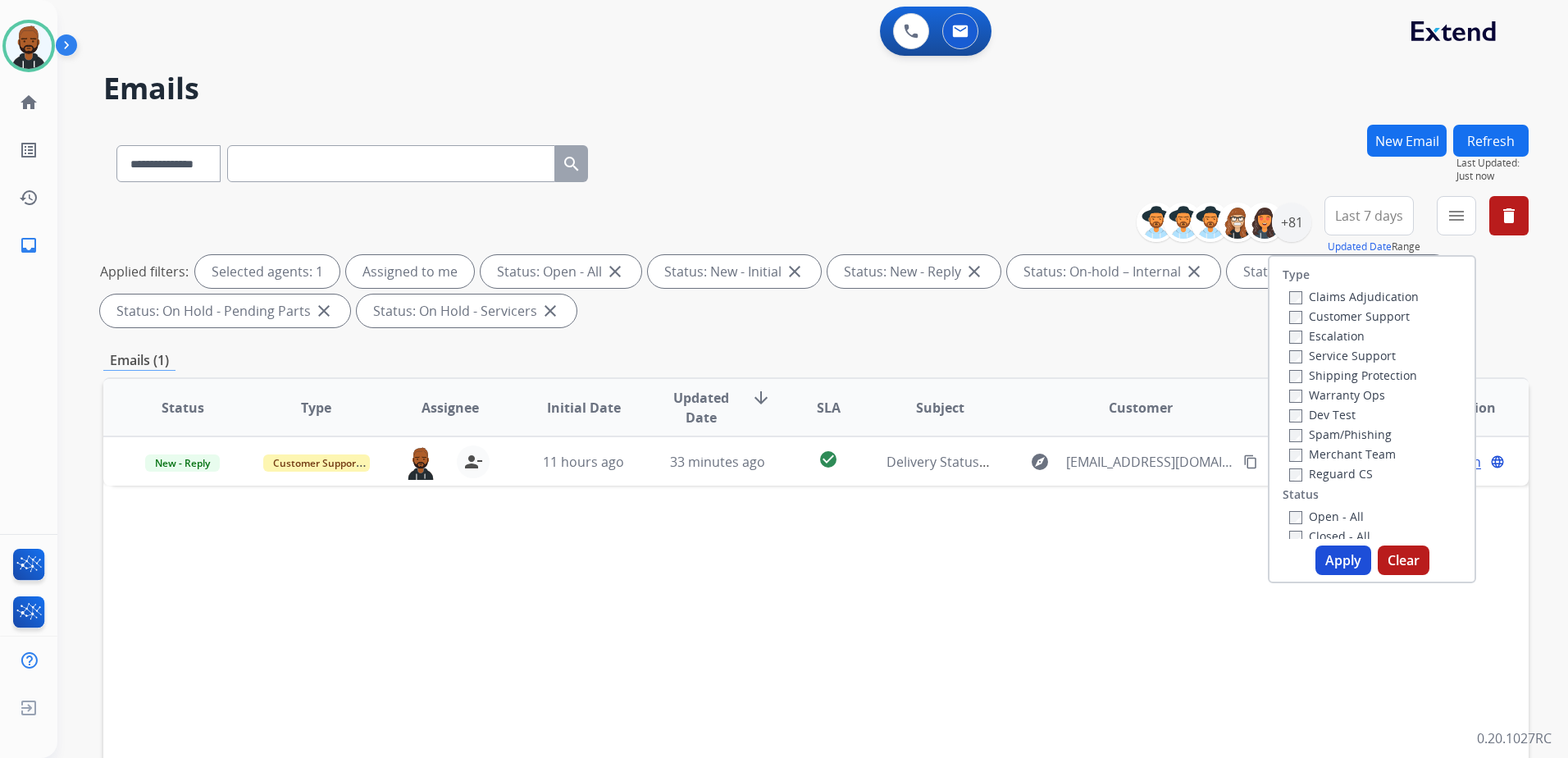
click at [1334, 558] on button "Apply" at bounding box center [1344, 561] width 56 height 30
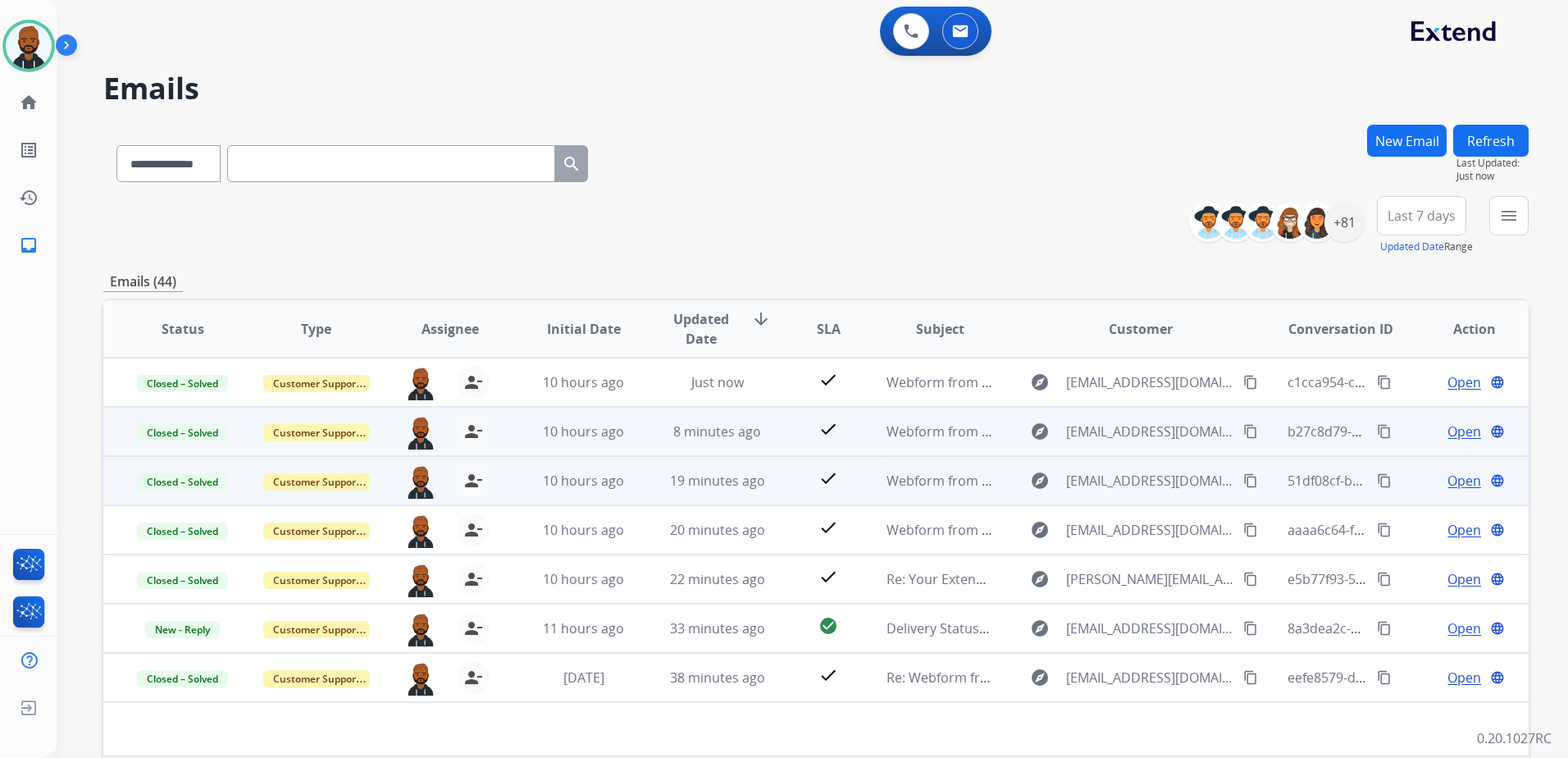
click at [1448, 424] on span "Open" at bounding box center [1464, 432] width 34 height 20
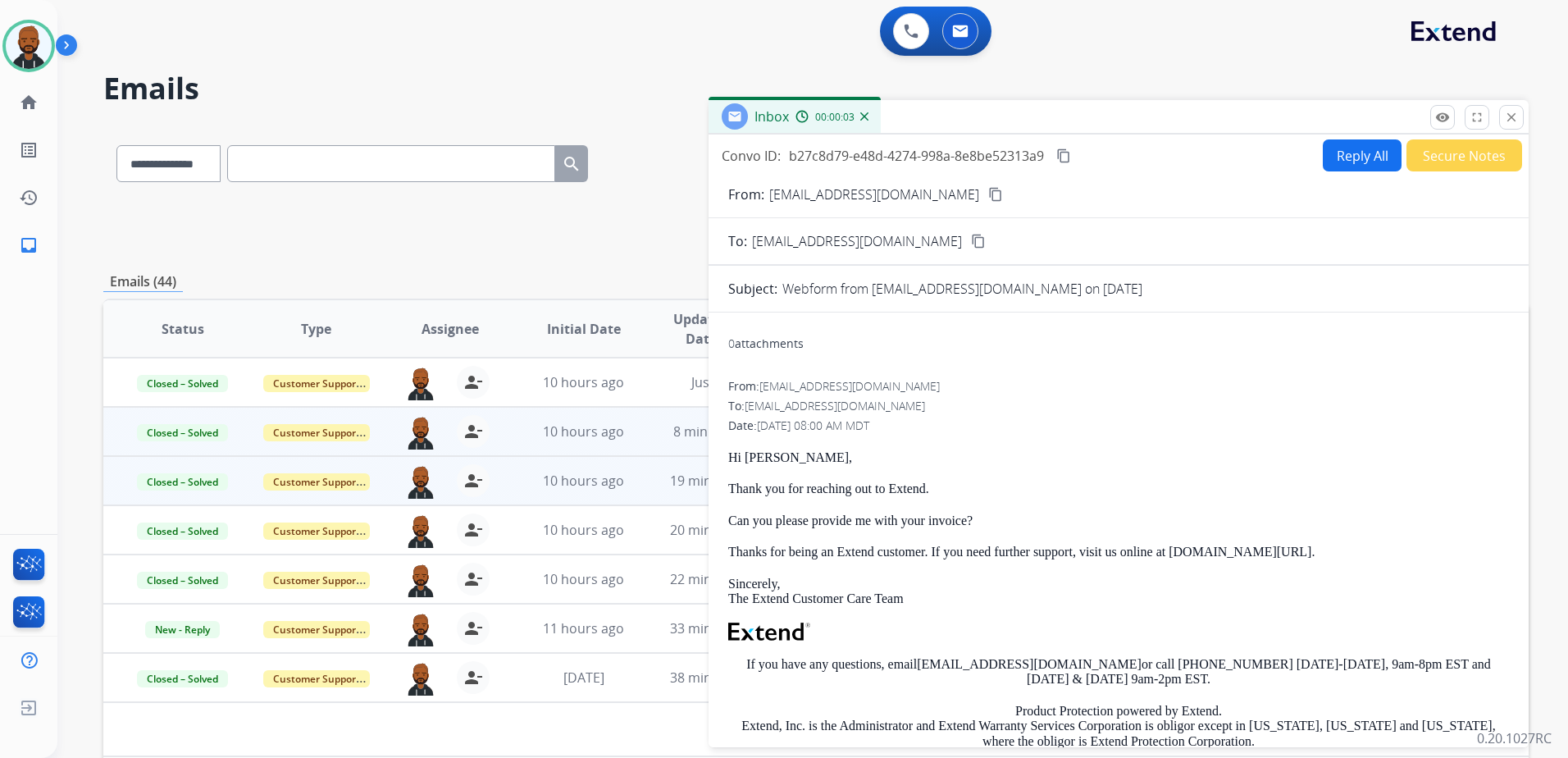
click at [971, 236] on mat-icon "content_copy" at bounding box center [978, 241] width 15 height 15
click at [971, 238] on mat-icon "content_copy" at bounding box center [978, 241] width 15 height 15
click at [1506, 111] on mat-icon "close" at bounding box center [1511, 117] width 15 height 15
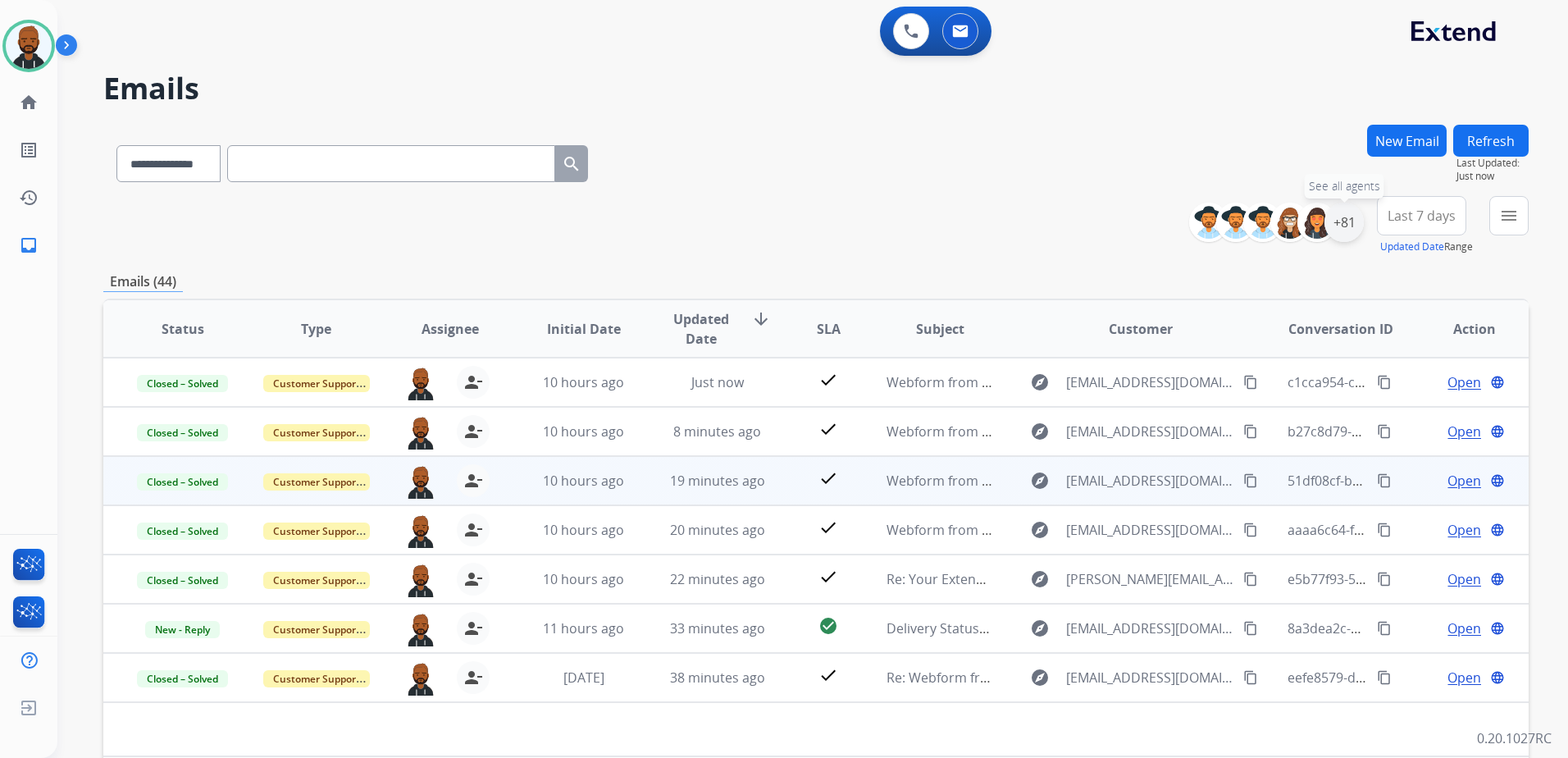
click at [1342, 219] on div "+81" at bounding box center [1344, 222] width 40 height 40
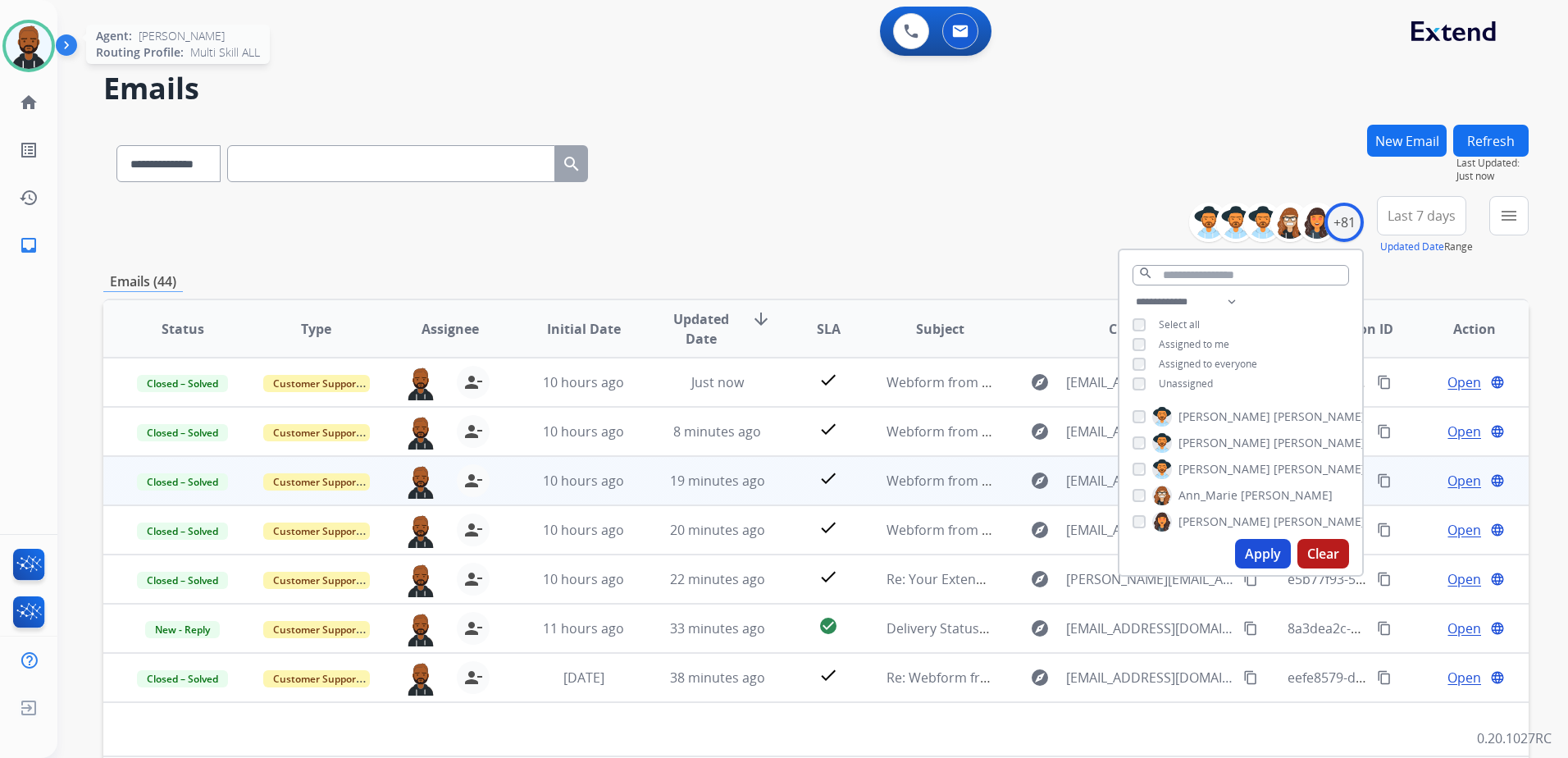
click at [21, 56] on img at bounding box center [29, 46] width 46 height 46
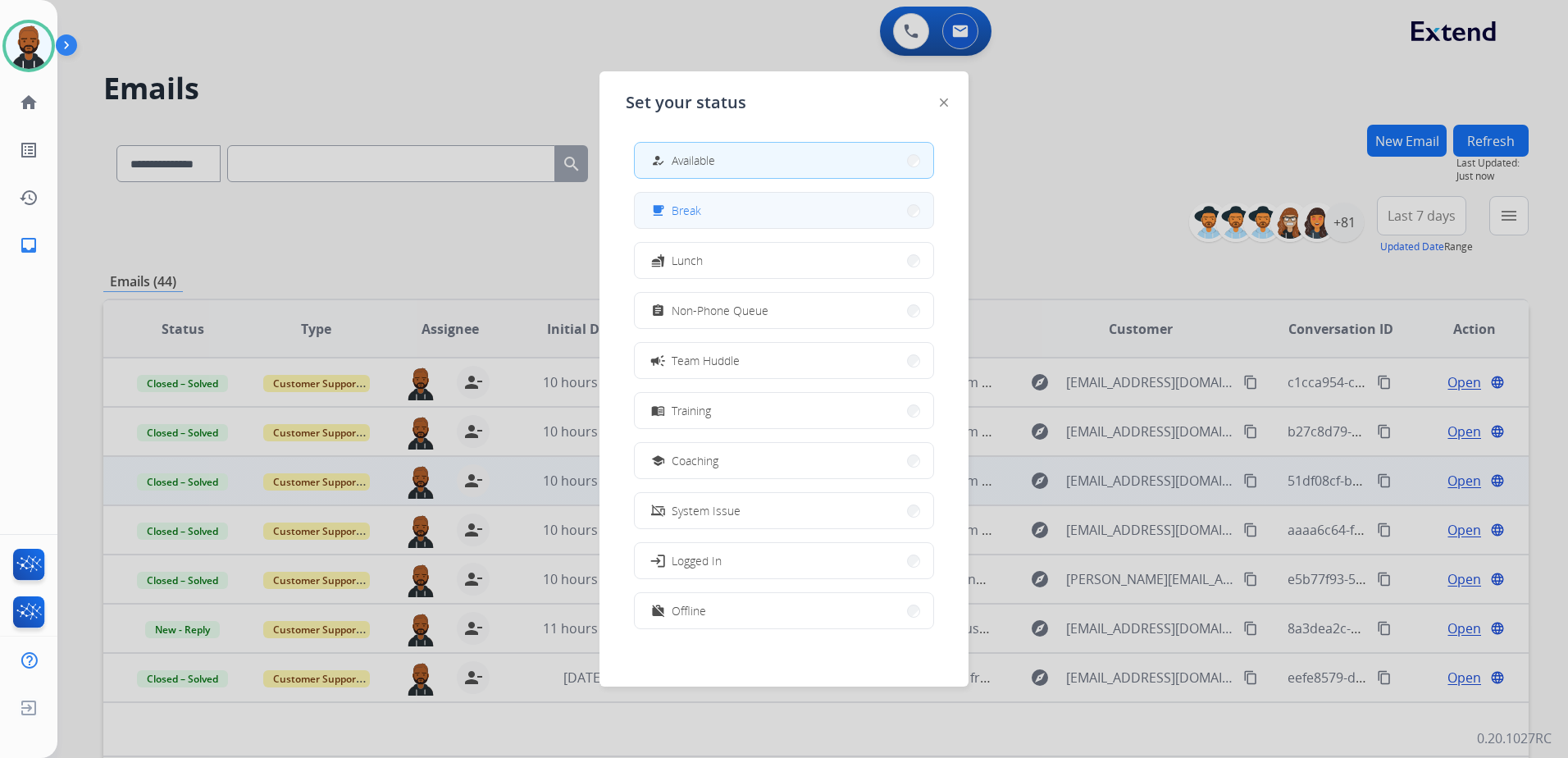
click at [698, 207] on span "Break" at bounding box center [687, 210] width 30 height 17
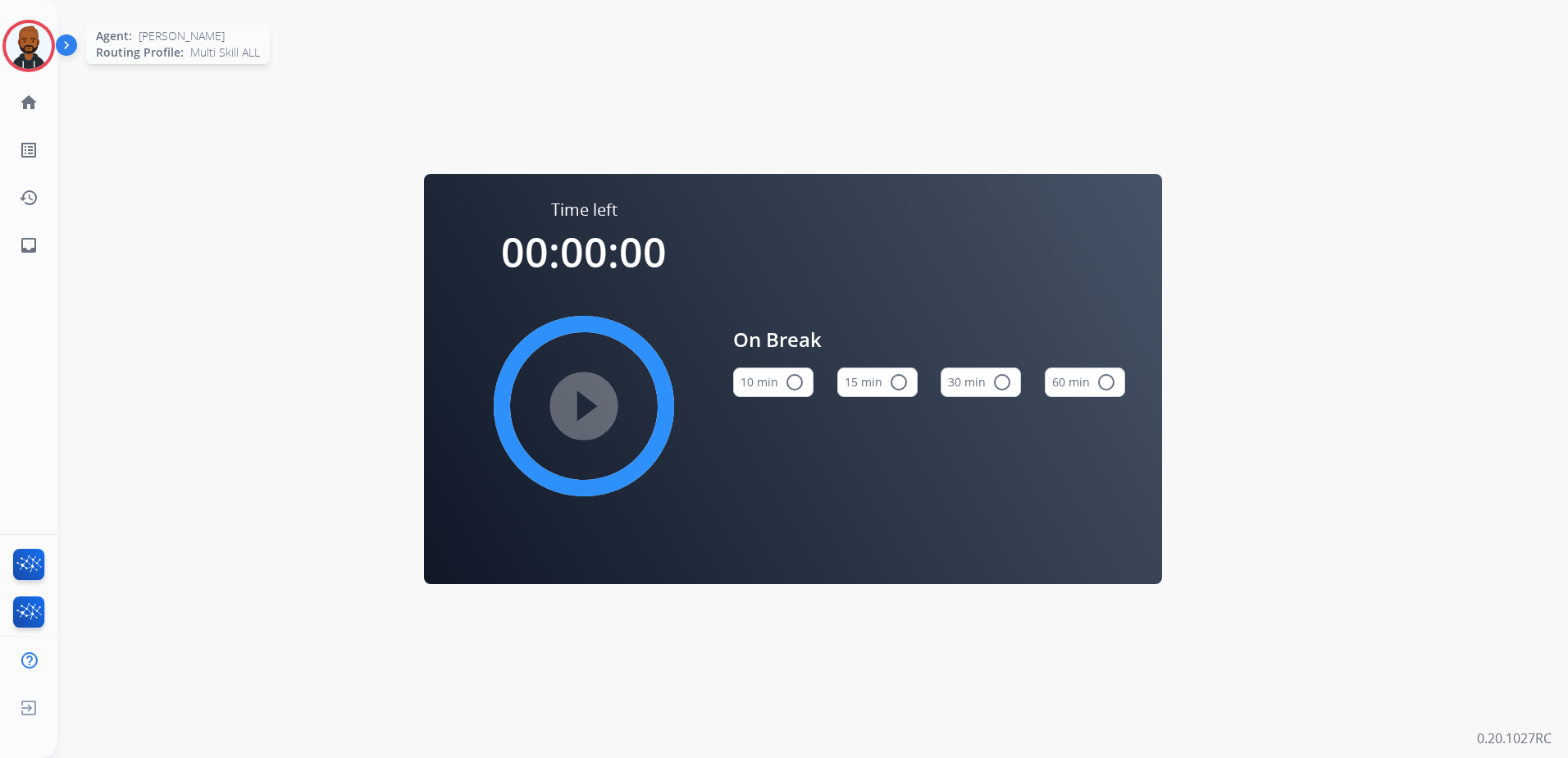
drag, startPoint x: 38, startPoint y: 32, endPoint x: 54, endPoint y: 47, distance: 21.9
click at [38, 31] on img at bounding box center [29, 46] width 46 height 46
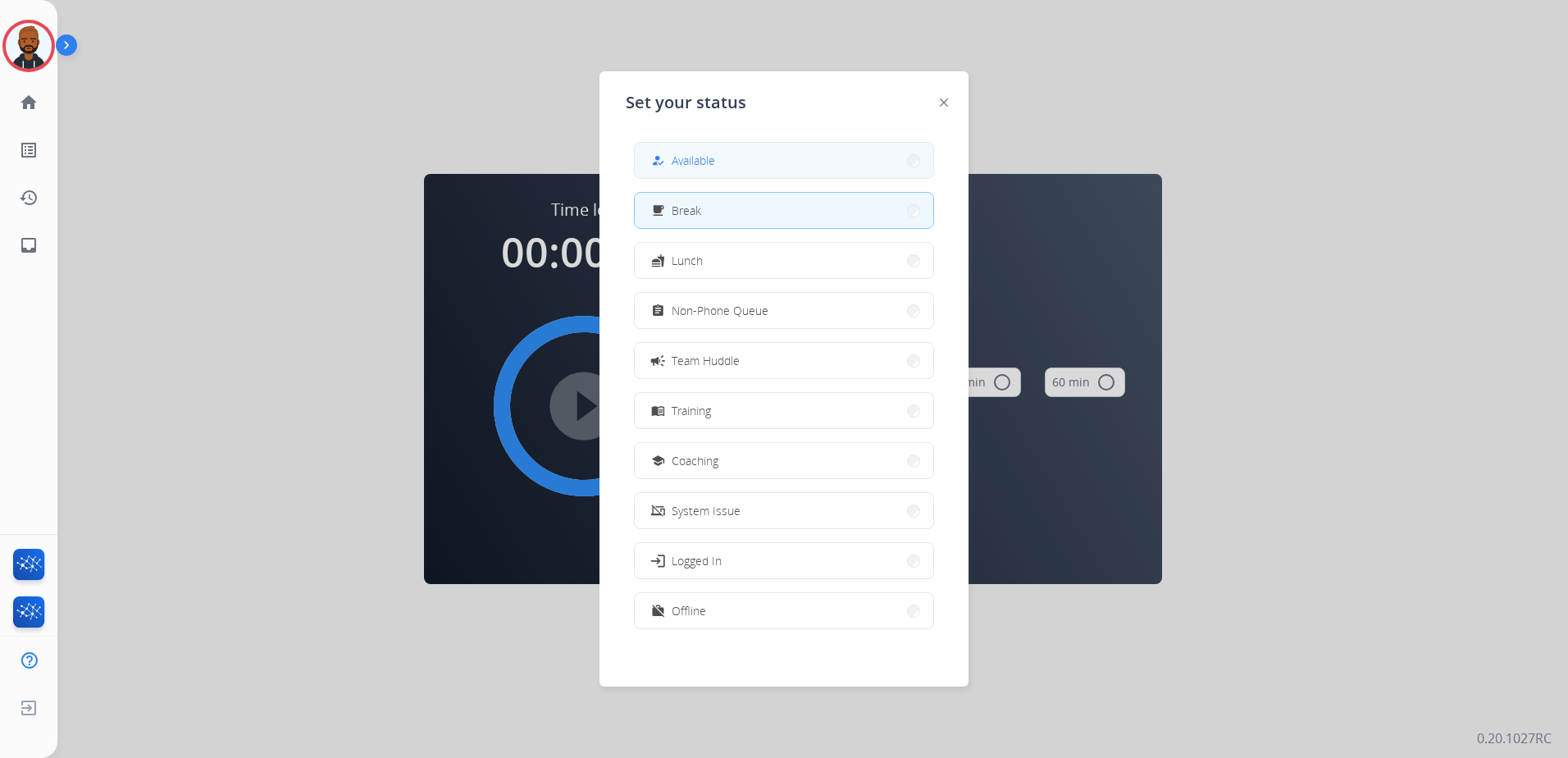
click at [717, 163] on button "how_to_reg Available" at bounding box center [784, 160] width 299 height 36
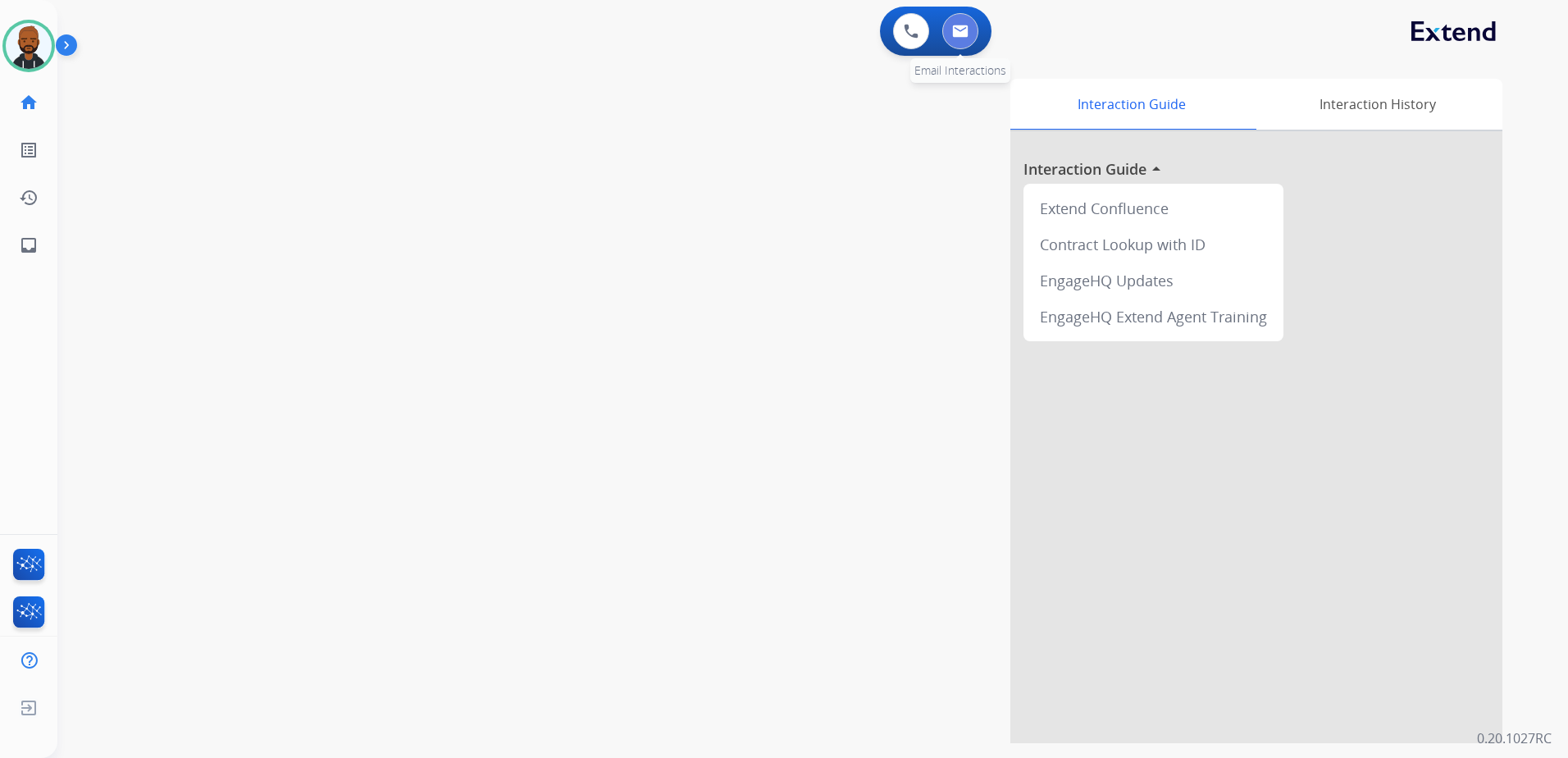
click at [968, 45] on button at bounding box center [961, 31] width 36 height 36
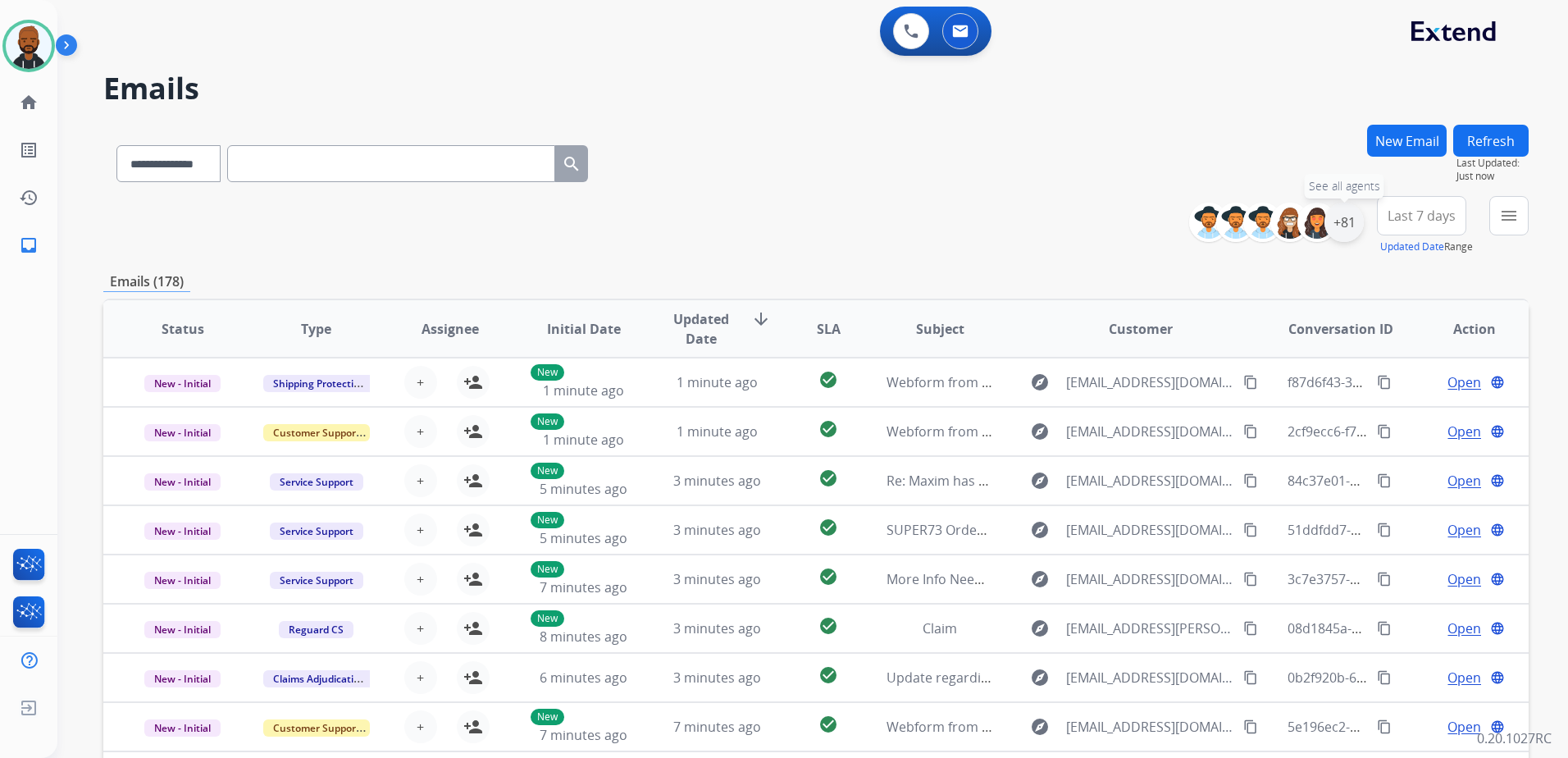
click at [1337, 220] on div "+81" at bounding box center [1344, 222] width 40 height 40
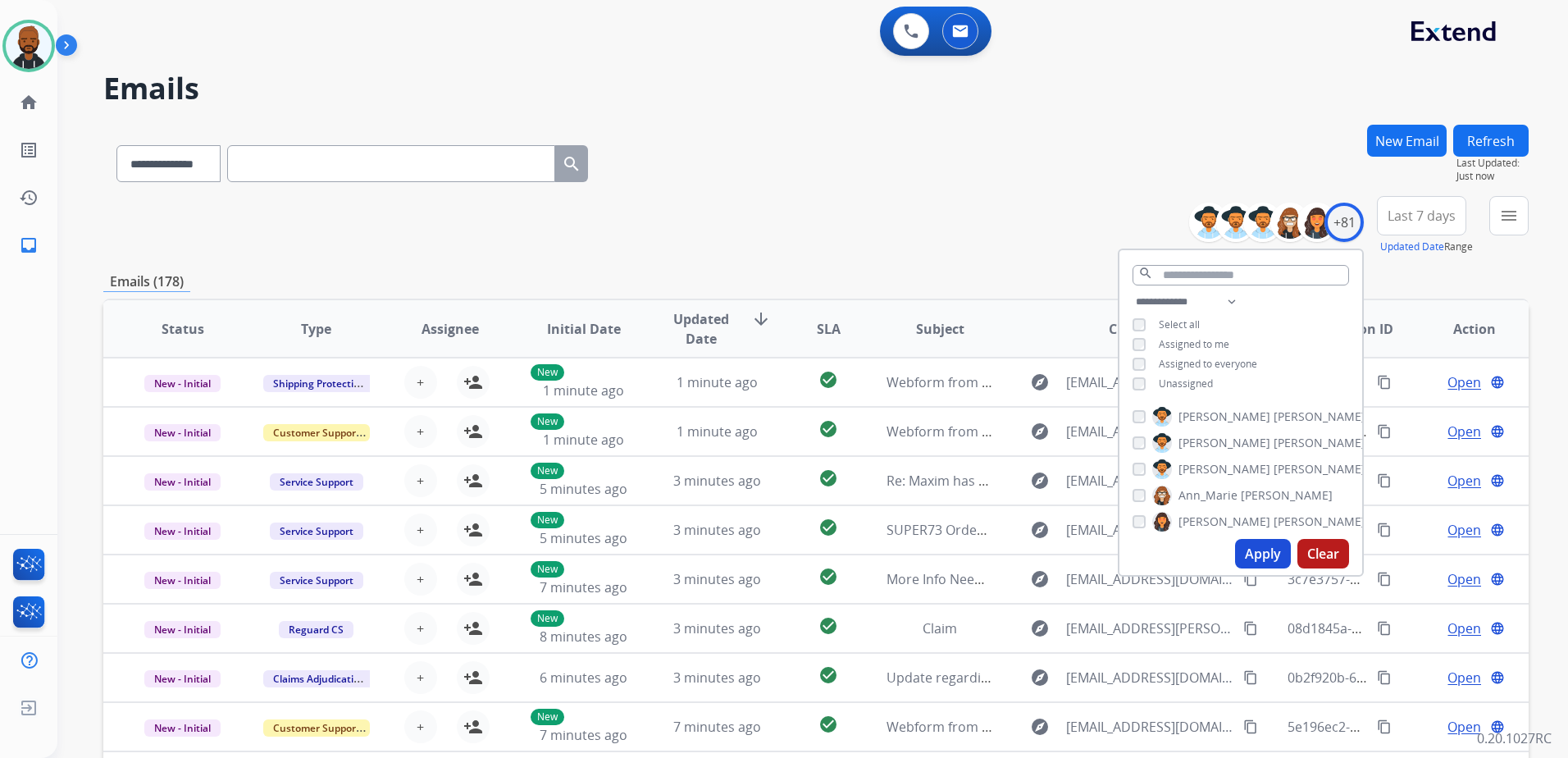
click at [1243, 545] on button "Apply" at bounding box center [1263, 554] width 56 height 30
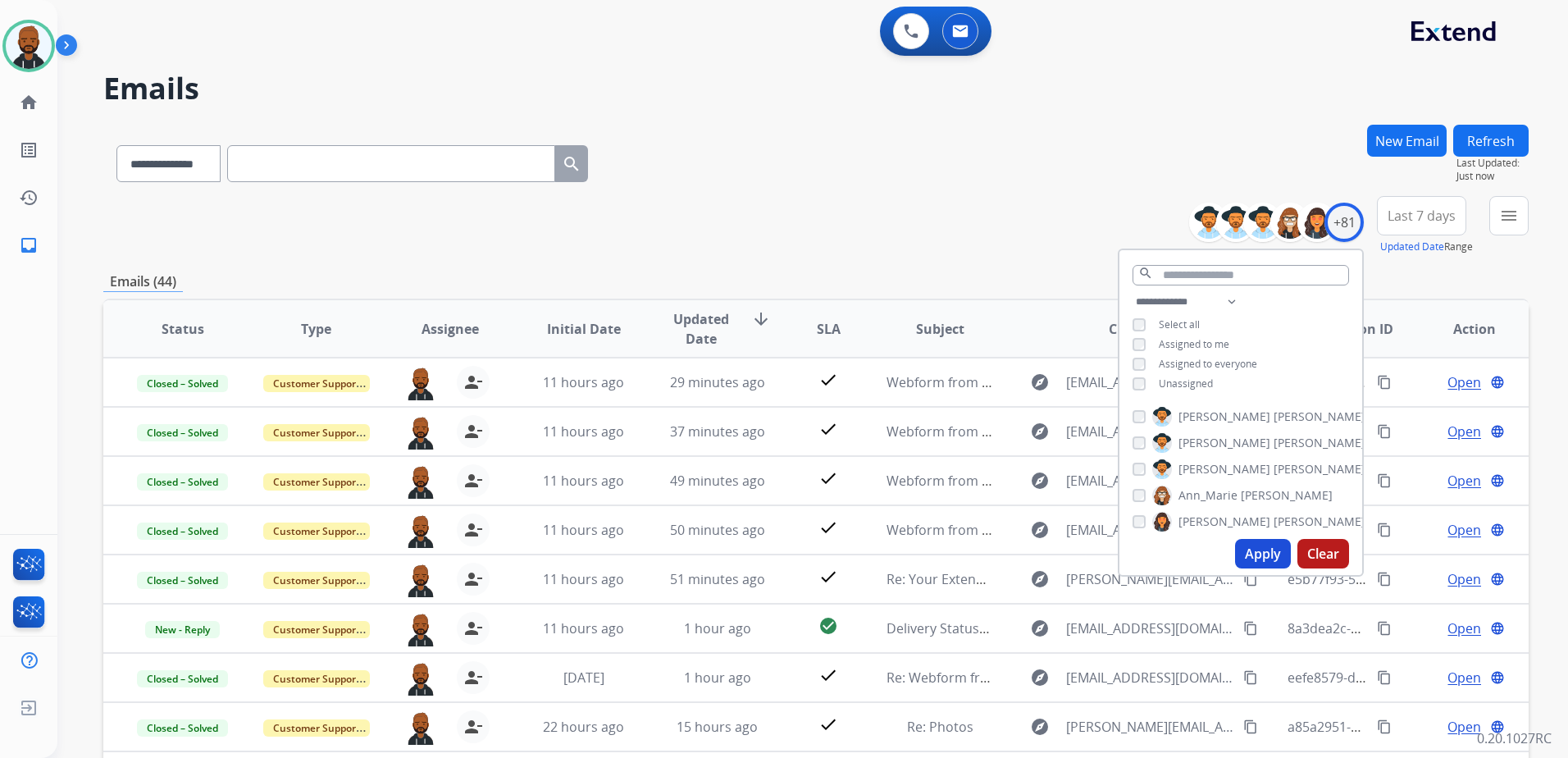
click at [812, 259] on div "**********" at bounding box center [815, 529] width 1425 height 809
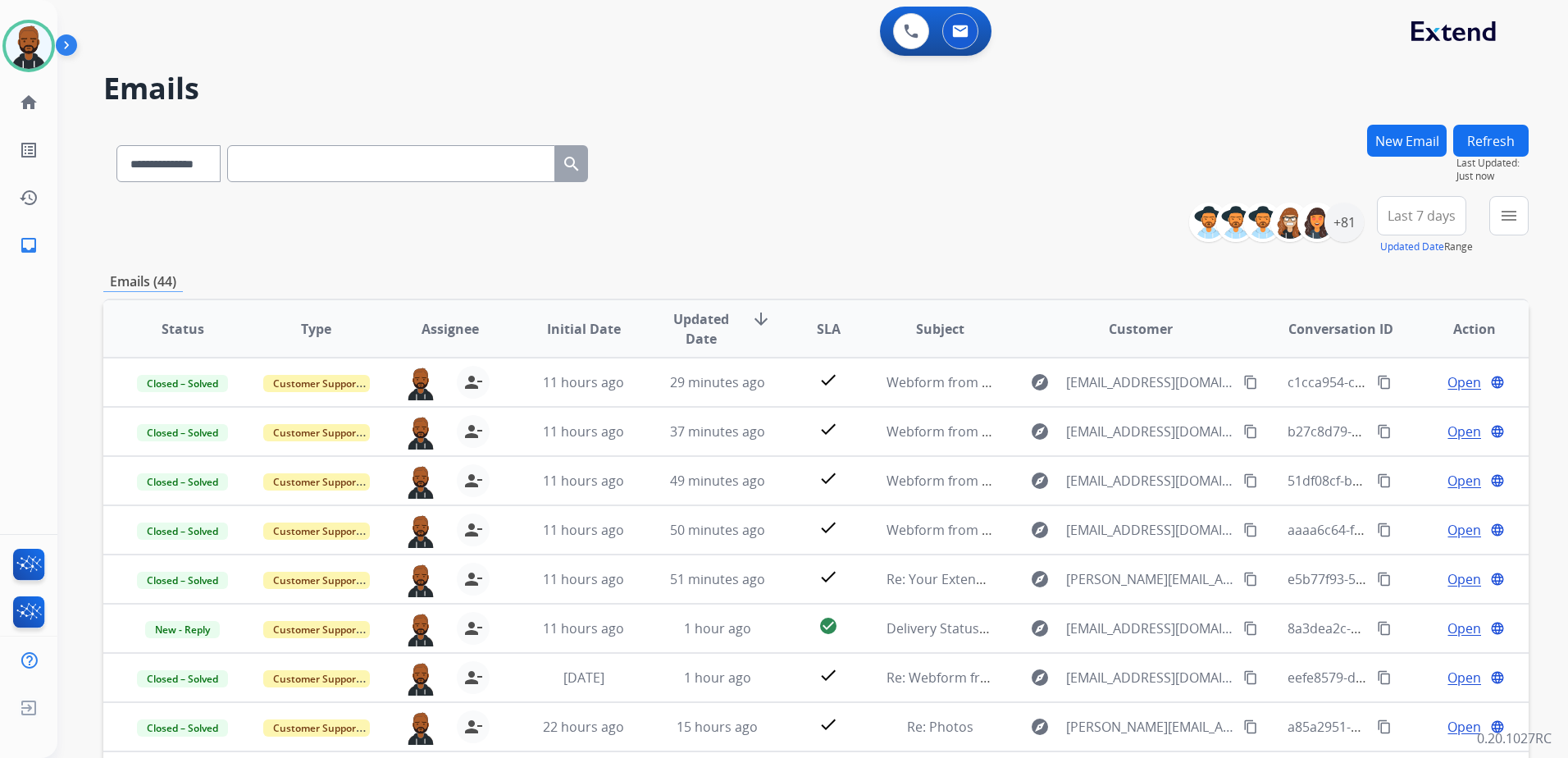
click at [1486, 225] on div "**********" at bounding box center [1365, 225] width 327 height 59
click at [1504, 223] on mat-icon "menu" at bounding box center [1509, 216] width 20 height 20
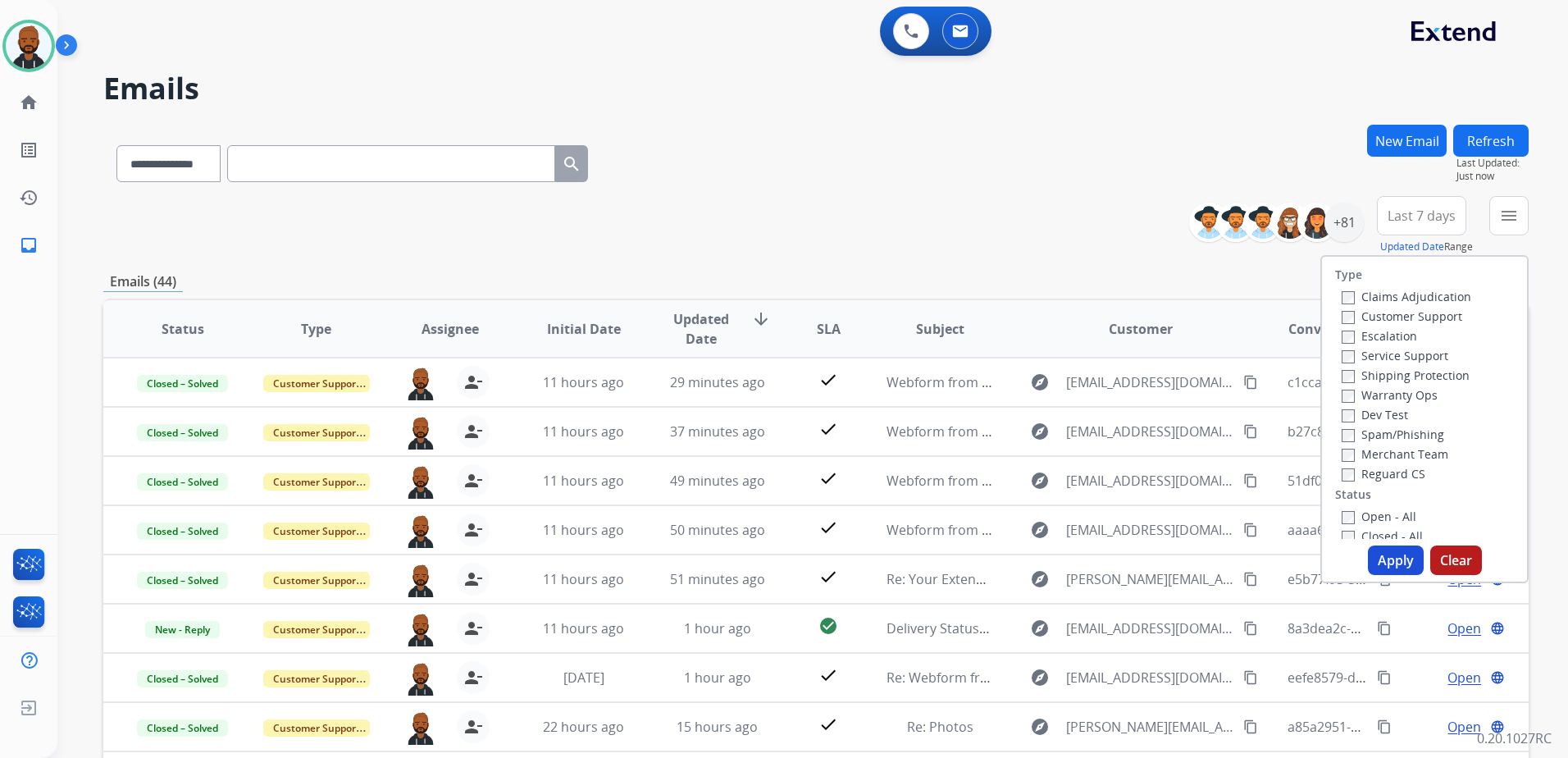
click at [1347, 519] on label "Open - All" at bounding box center [1379, 516] width 74 height 16
click at [1402, 552] on button "Apply" at bounding box center [1396, 561] width 56 height 30
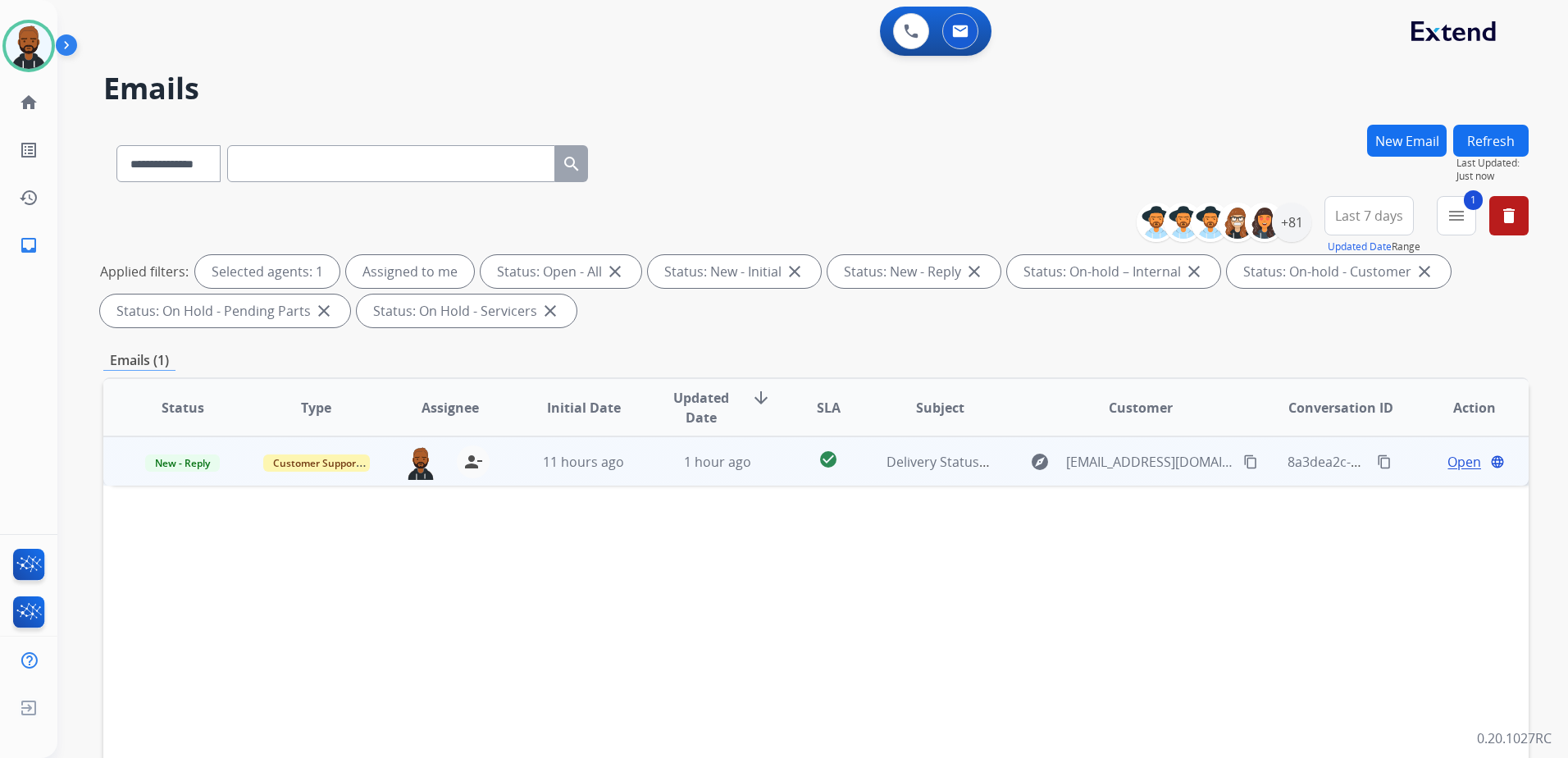
click at [1448, 459] on span "Open" at bounding box center [1464, 462] width 34 height 20
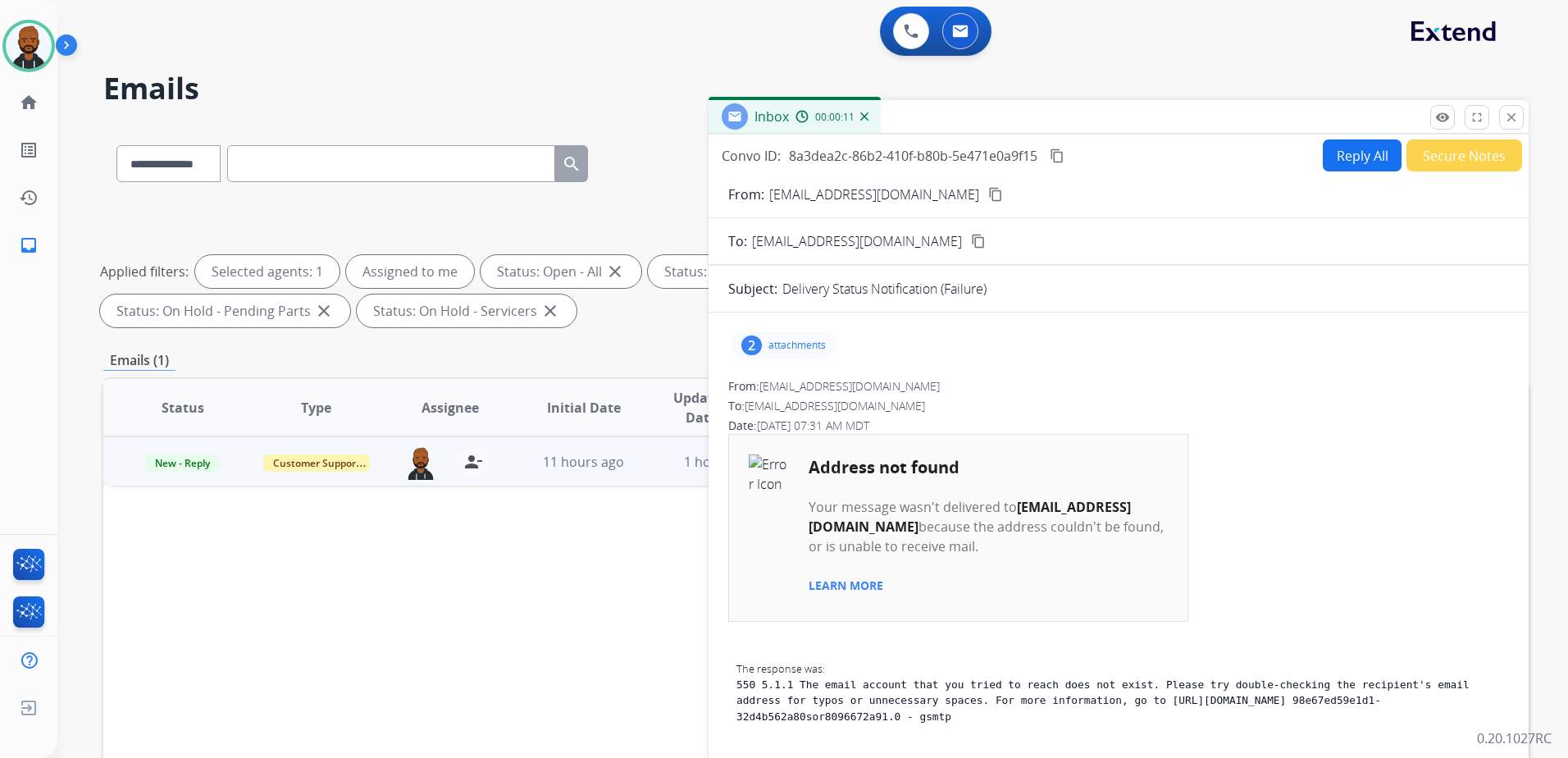
click at [1417, 157] on button "Secure Notes" at bounding box center [1464, 155] width 116 height 32
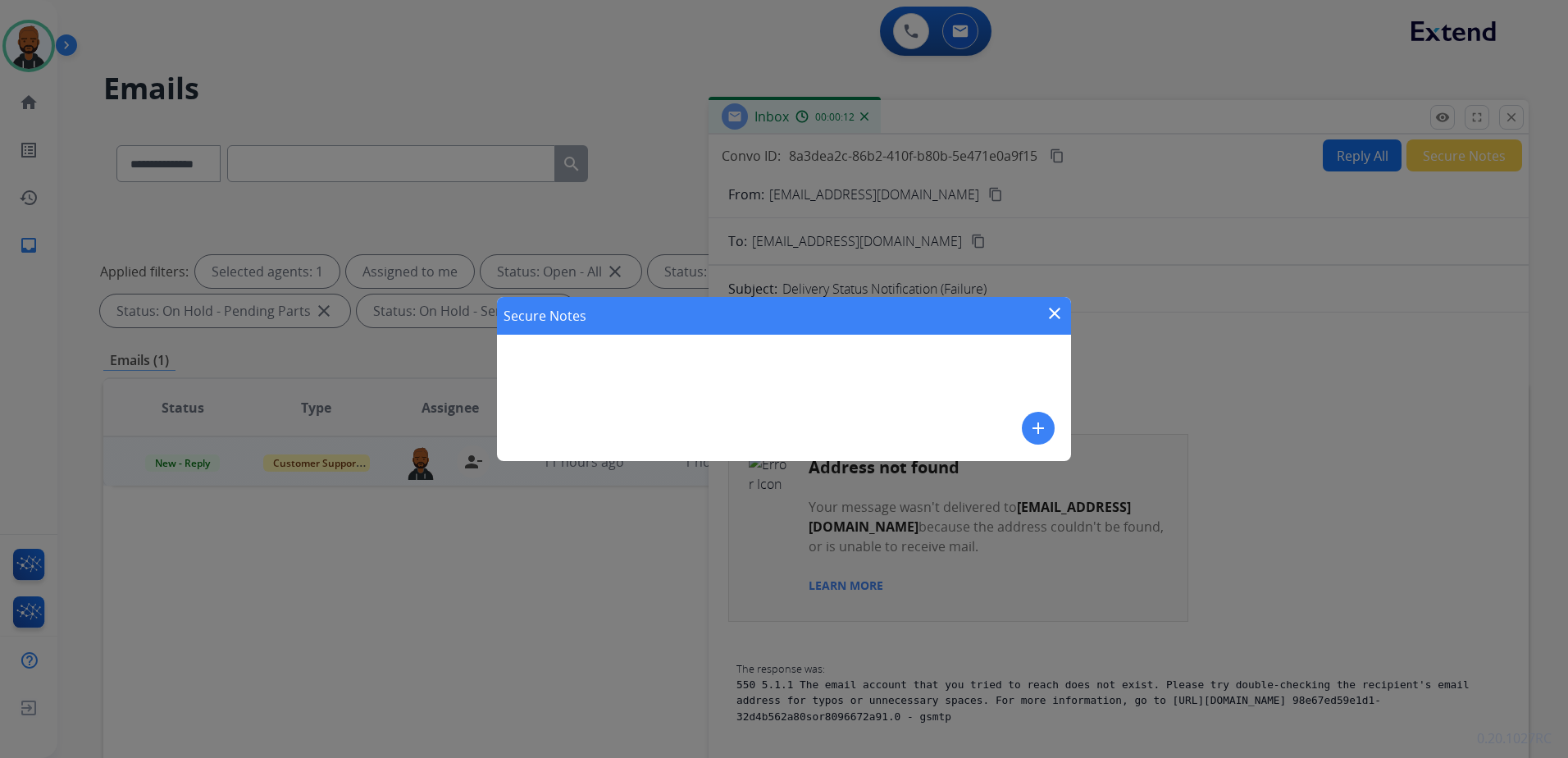
click at [1050, 429] on button "add" at bounding box center [1038, 429] width 33 height 33
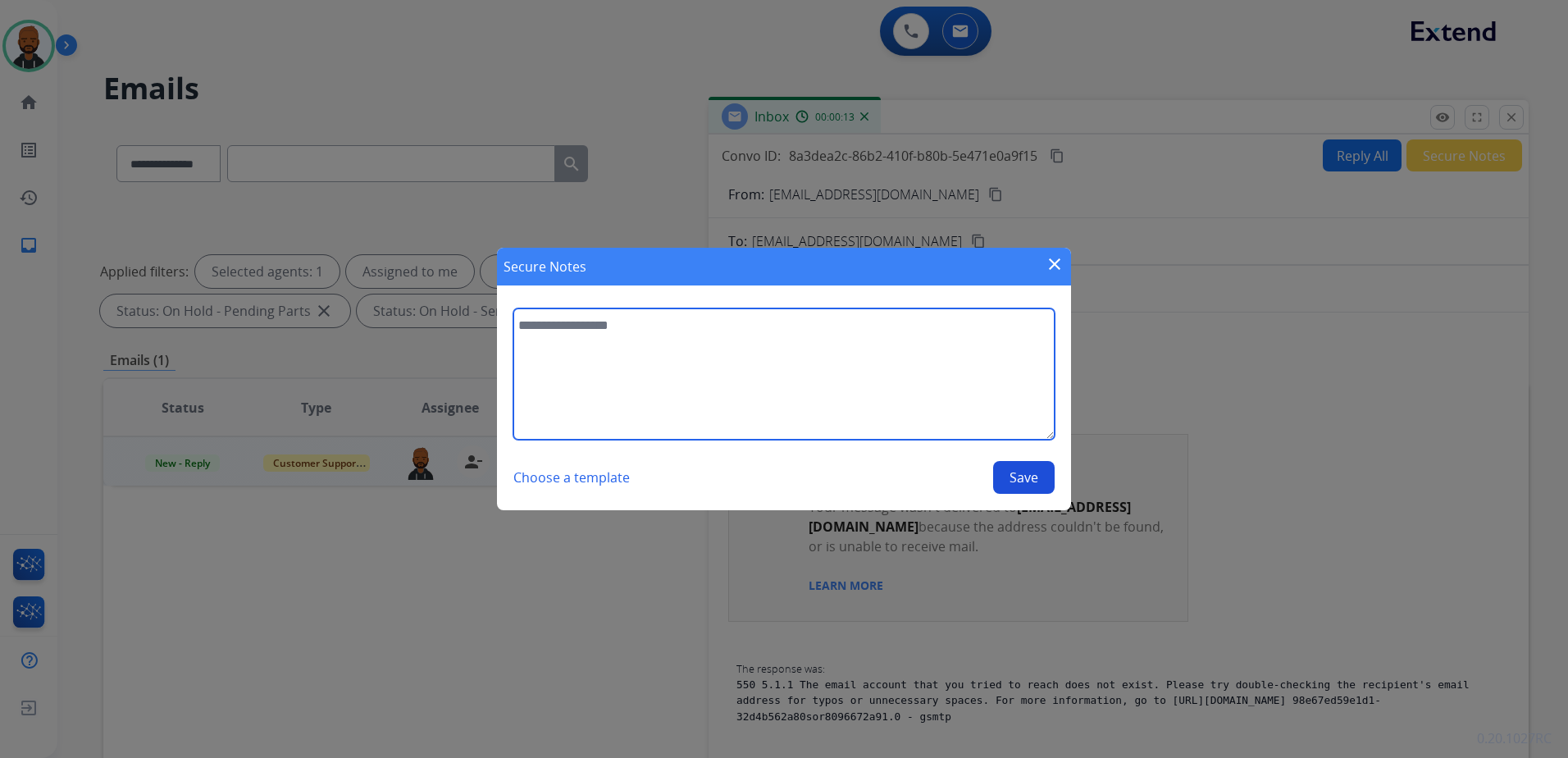
click at [769, 404] on textarea at bounding box center [784, 374] width 541 height 131
type textarea "**********"
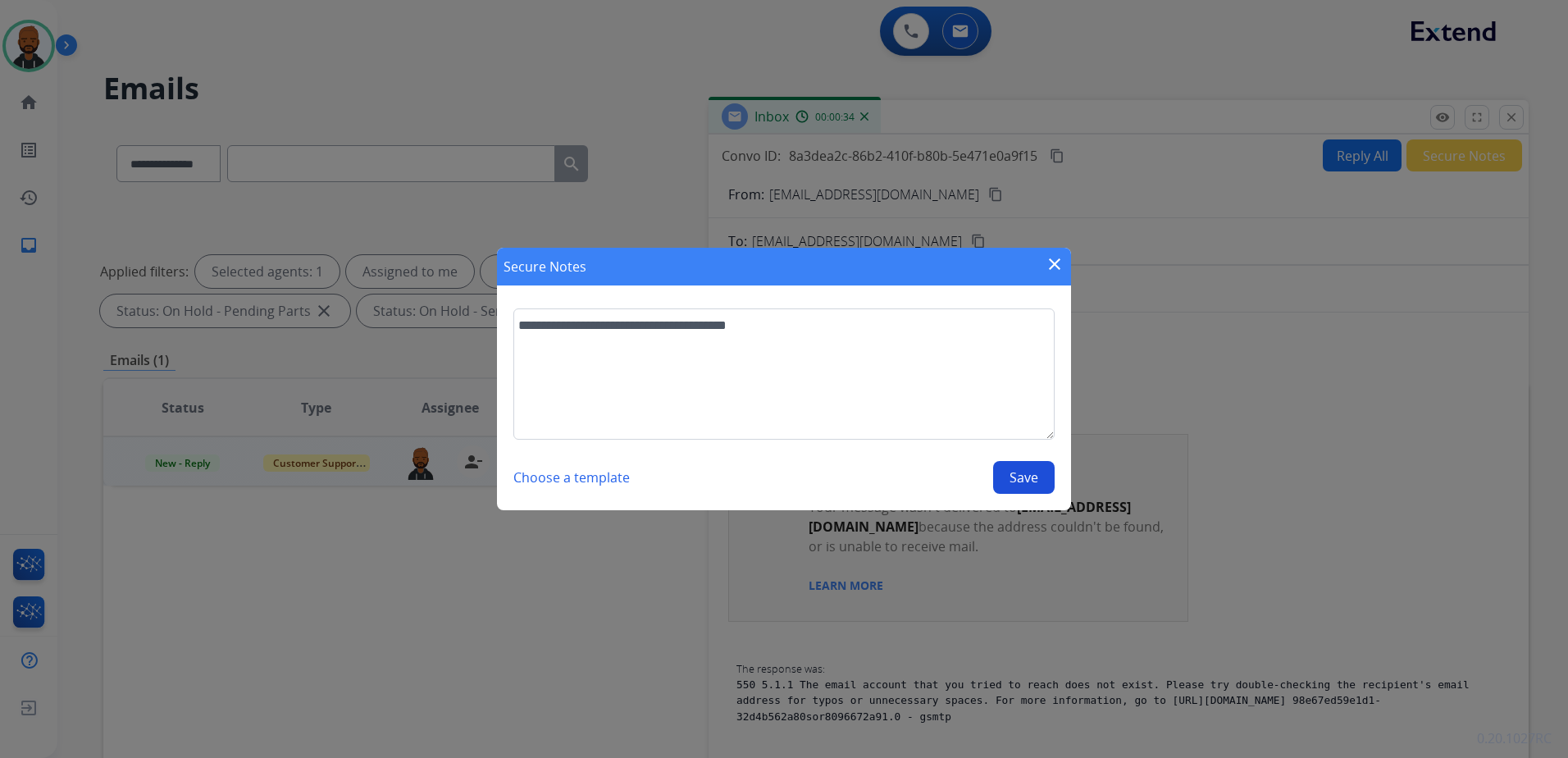
click at [1033, 471] on button "Save" at bounding box center [1023, 477] width 62 height 33
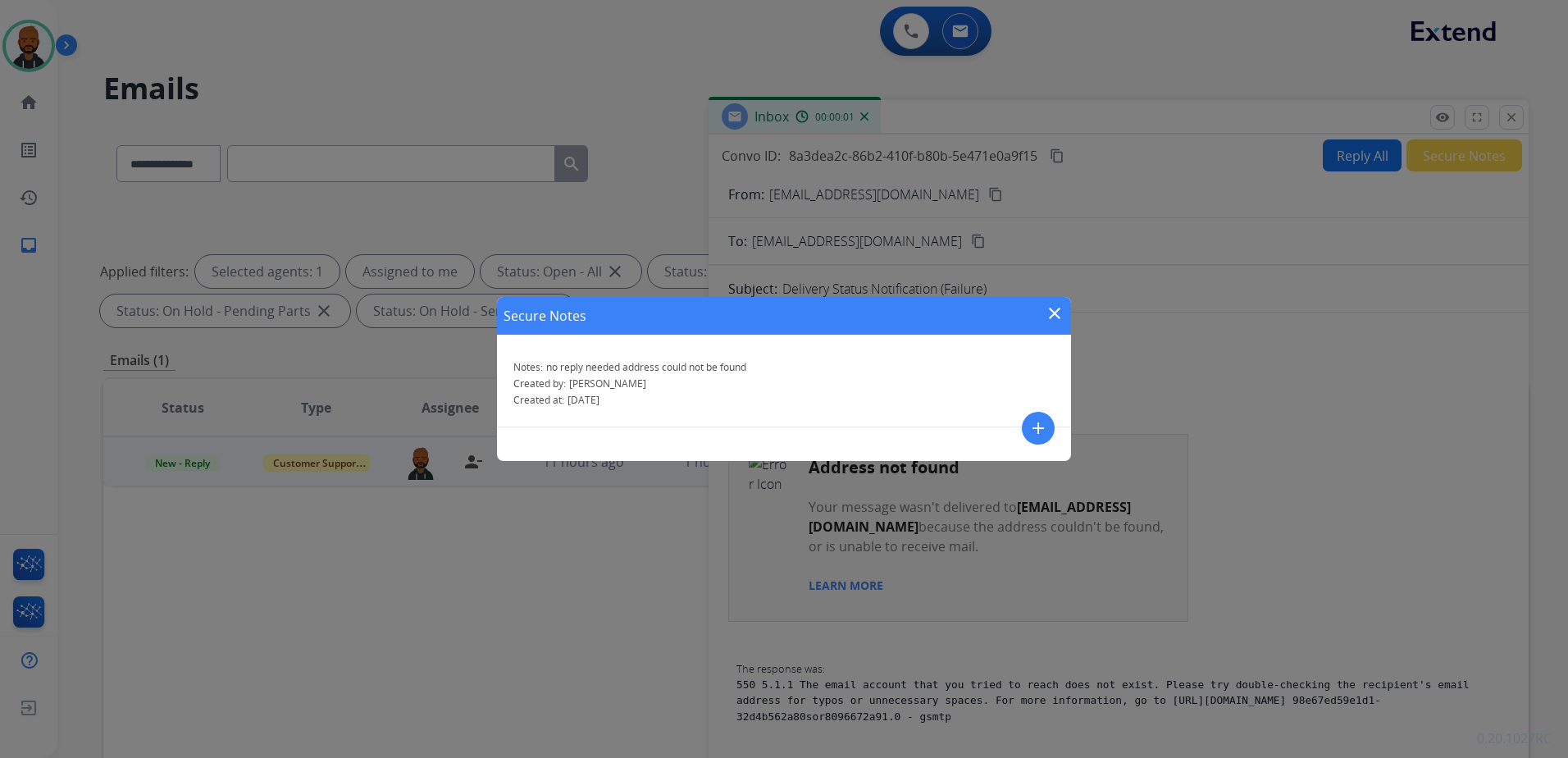
click at [1052, 312] on mat-icon "close" at bounding box center [1055, 314] width 20 height 20
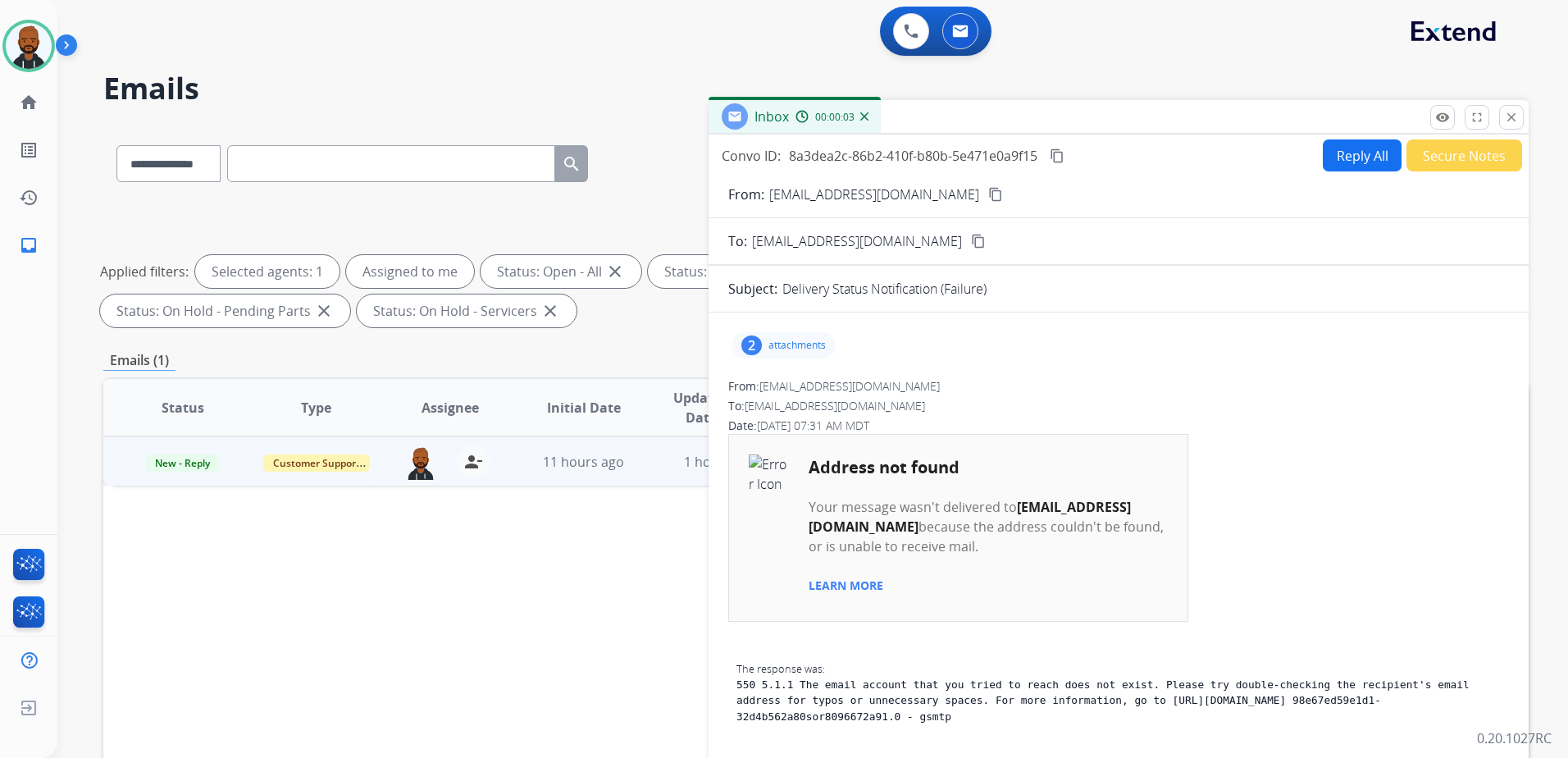
drag, startPoint x: 1515, startPoint y: 123, endPoint x: 1500, endPoint y: 120, distance: 15.3
click at [1514, 122] on mat-icon "close" at bounding box center [1511, 117] width 15 height 15
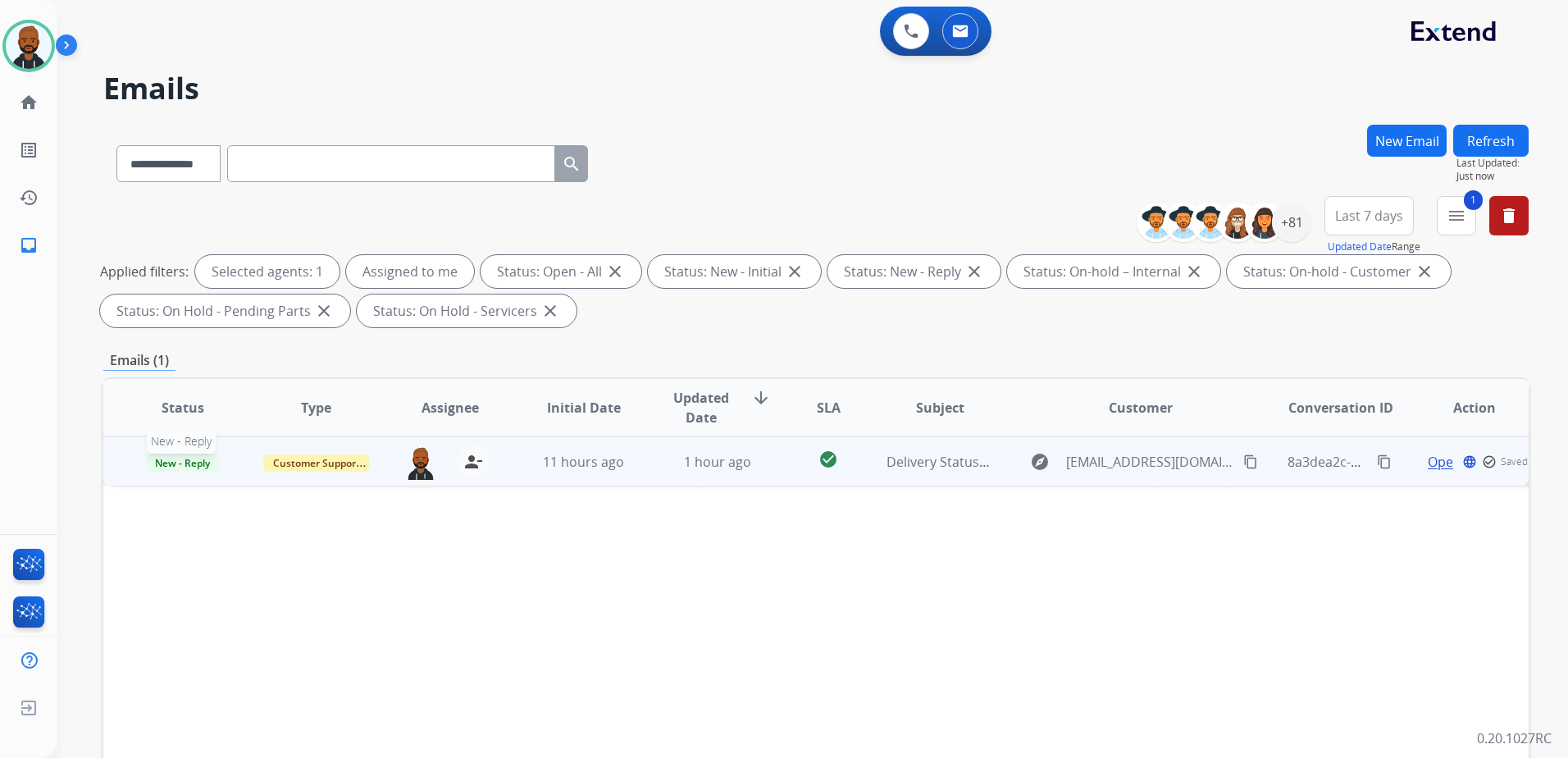
click at [202, 458] on span "New - Reply" at bounding box center [182, 462] width 74 height 17
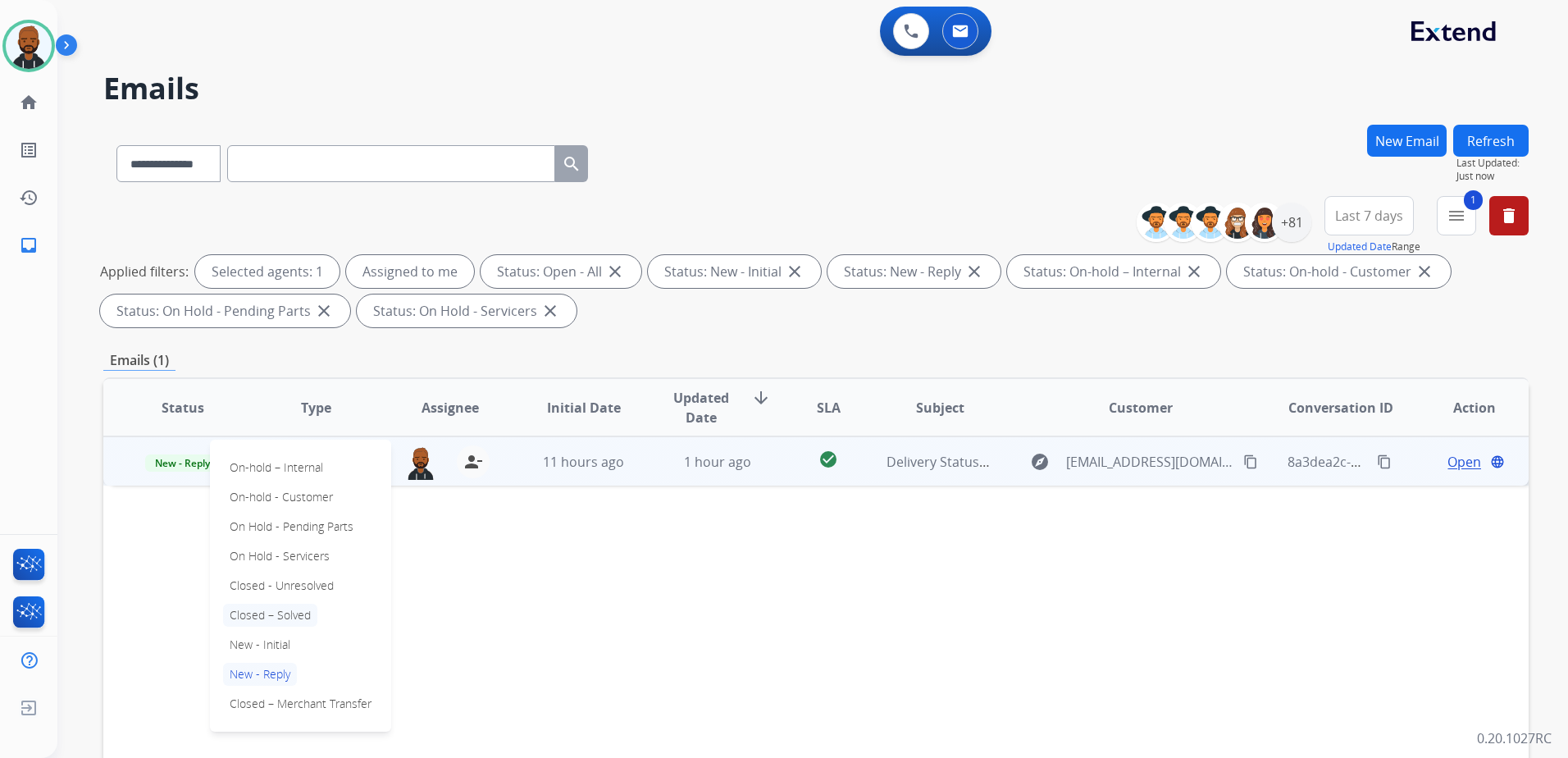
click at [265, 626] on p "Closed – Solved" at bounding box center [270, 615] width 94 height 23
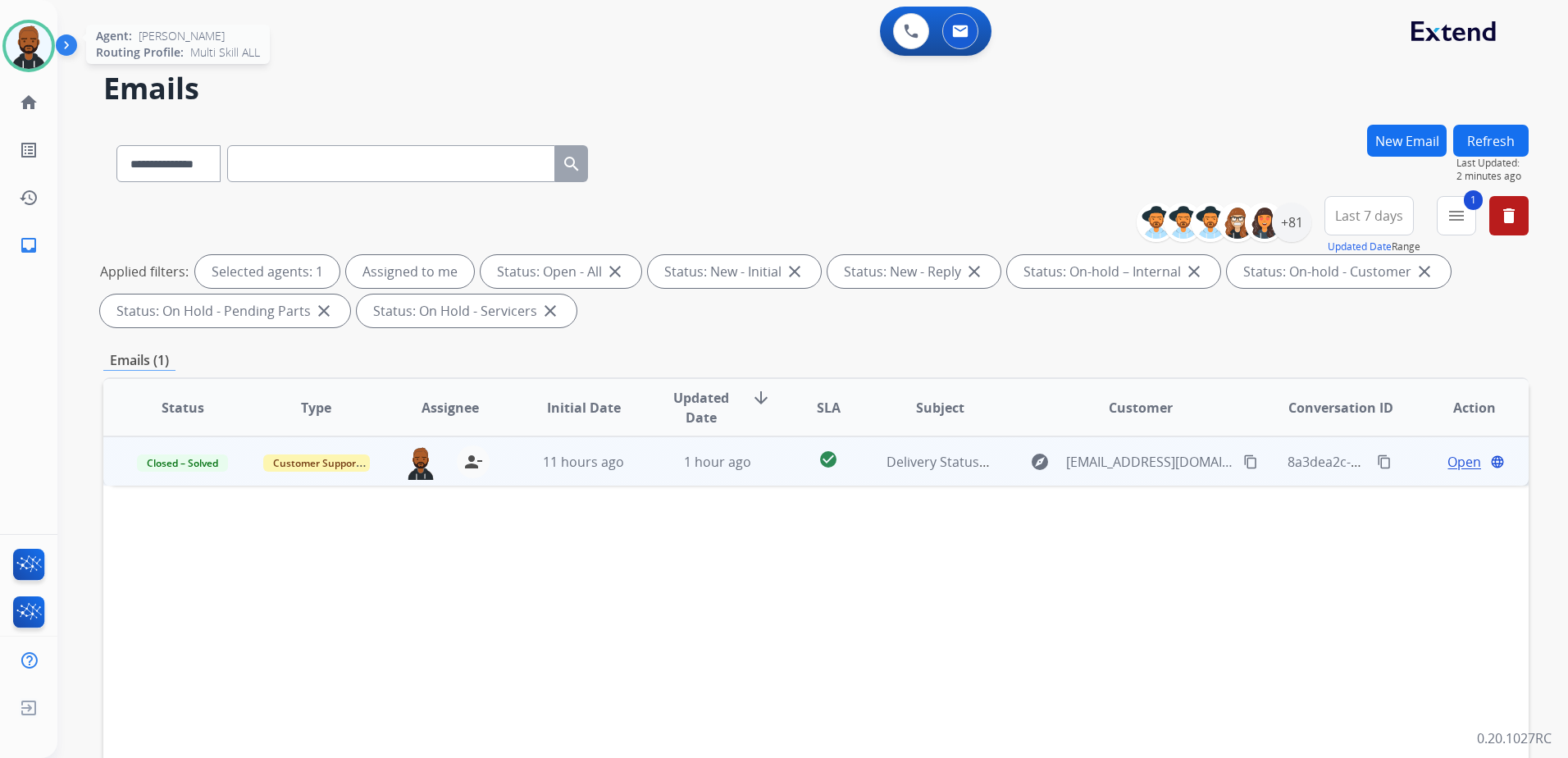
click at [26, 51] on img at bounding box center [29, 46] width 46 height 46
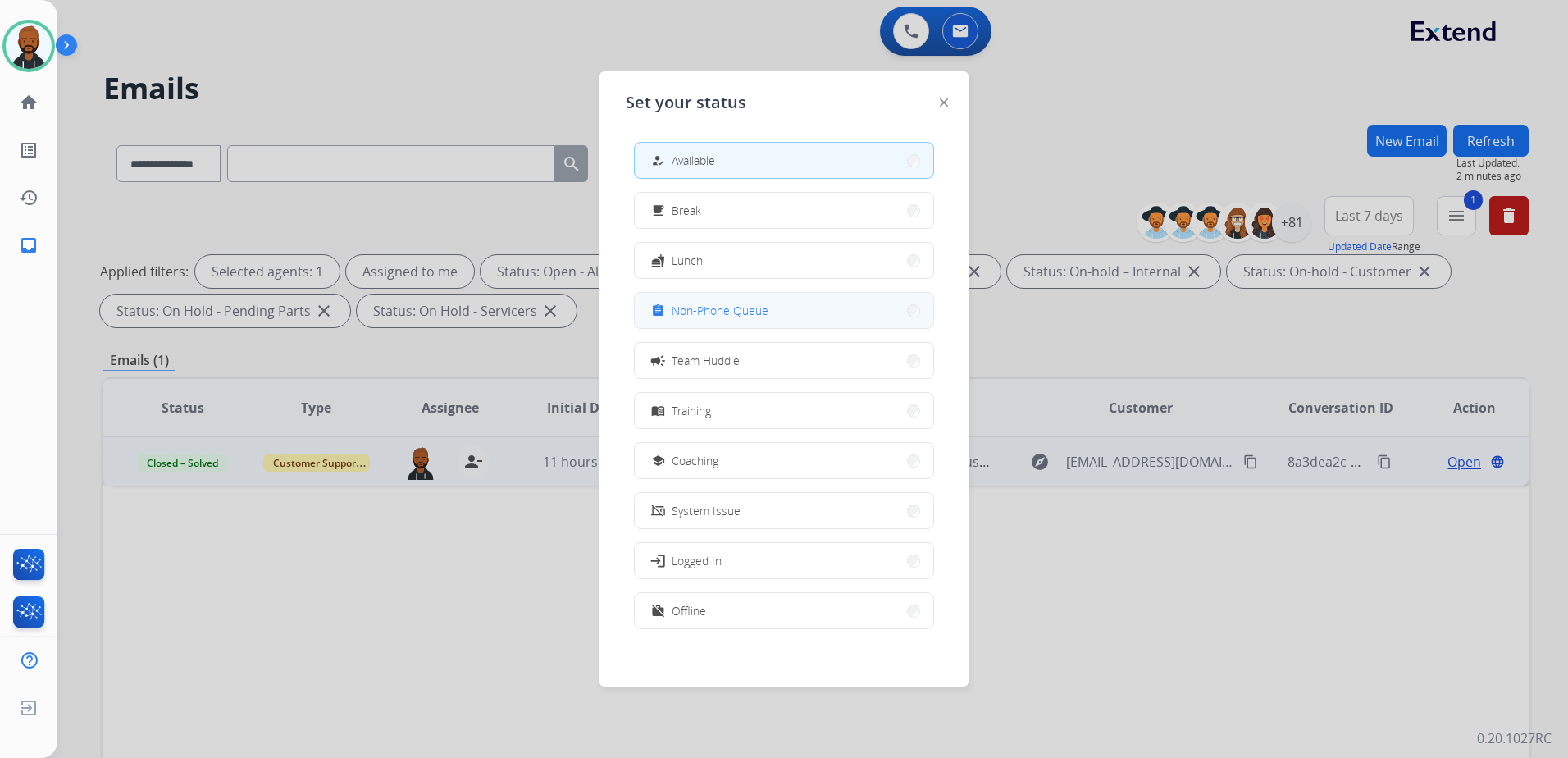
click at [799, 309] on button "assignment Non-Phone Queue" at bounding box center [784, 310] width 299 height 36
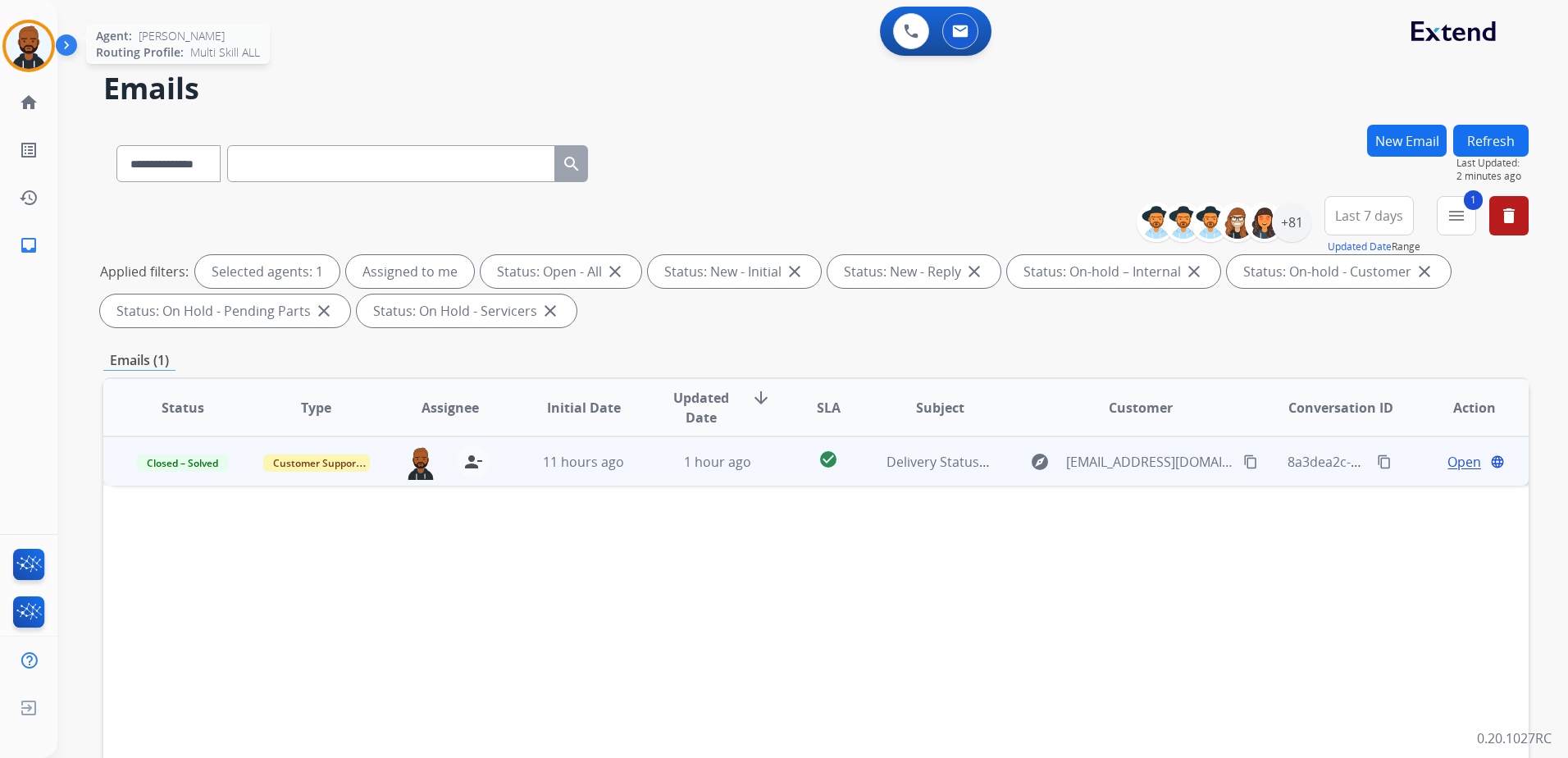
drag, startPoint x: 47, startPoint y: 55, endPoint x: 57, endPoint y: 66, distance: 14.9
click at [45, 55] on img at bounding box center [29, 46] width 46 height 46
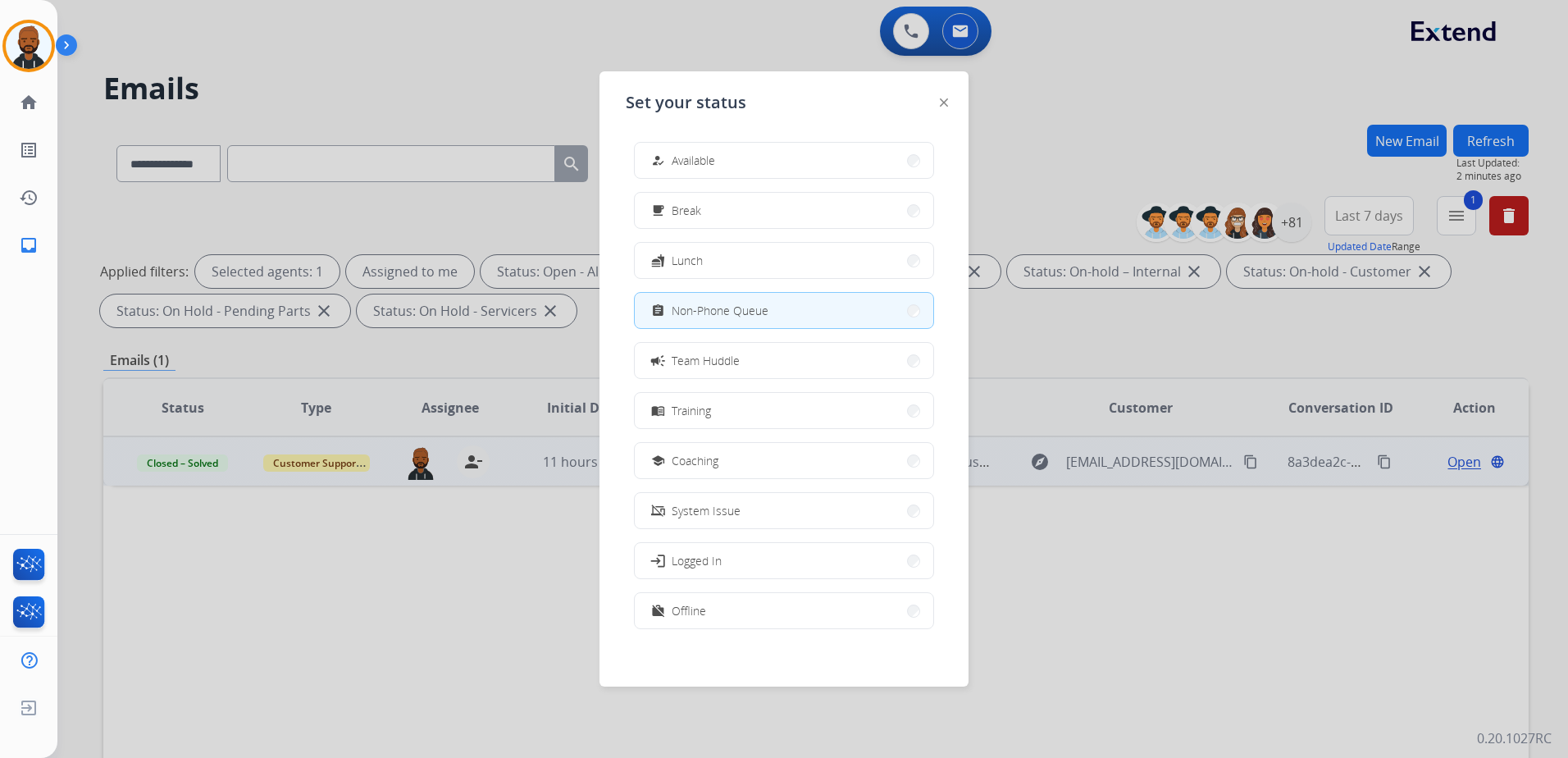
click at [706, 170] on button "how_to_reg Available" at bounding box center [784, 160] width 299 height 36
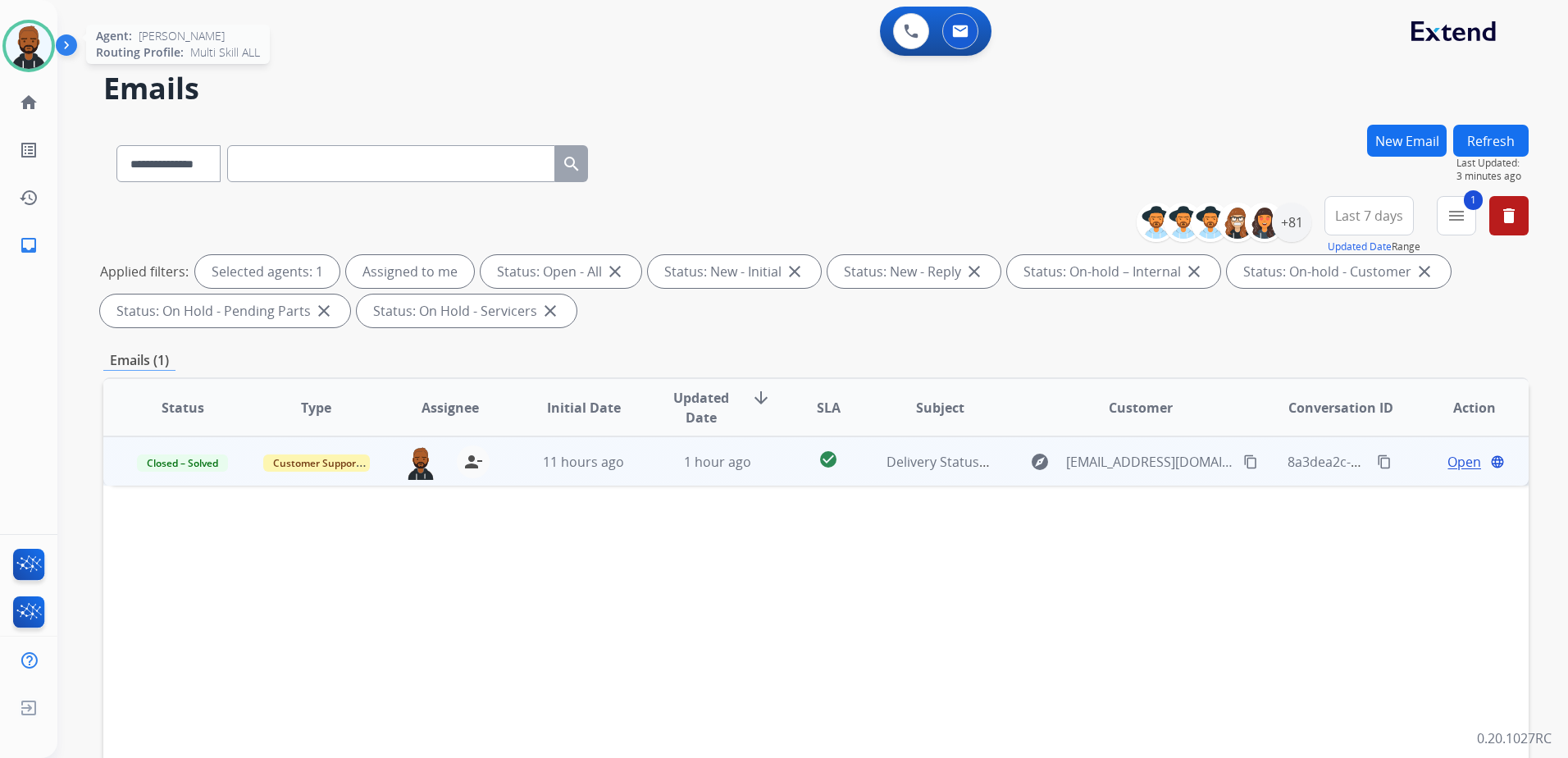
click at [42, 57] on img at bounding box center [29, 46] width 46 height 46
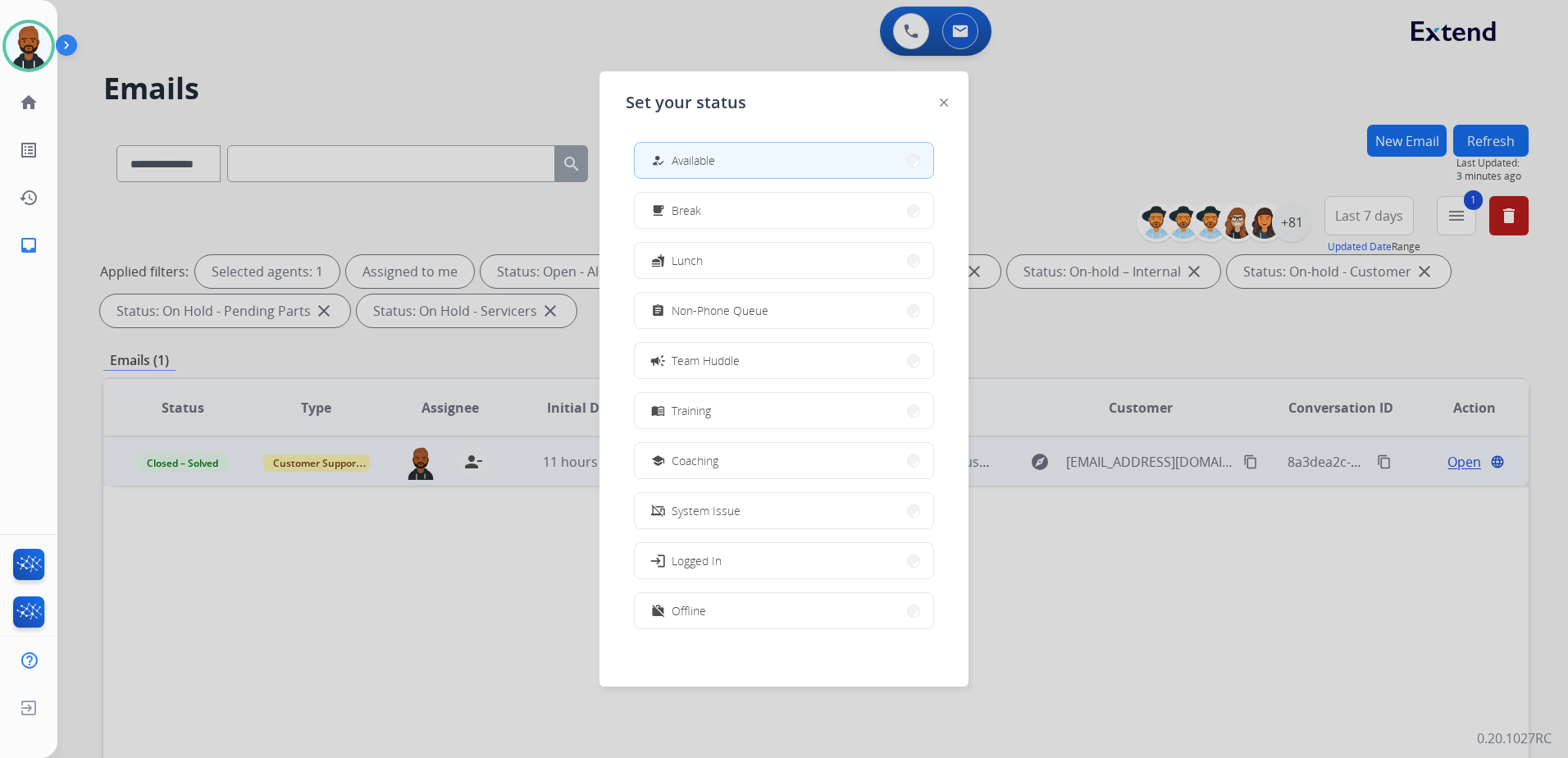
drag, startPoint x: 1320, startPoint y: 626, endPoint x: 1329, endPoint y: 630, distance: 9.8
click at [1322, 629] on div at bounding box center [784, 379] width 1568 height 758
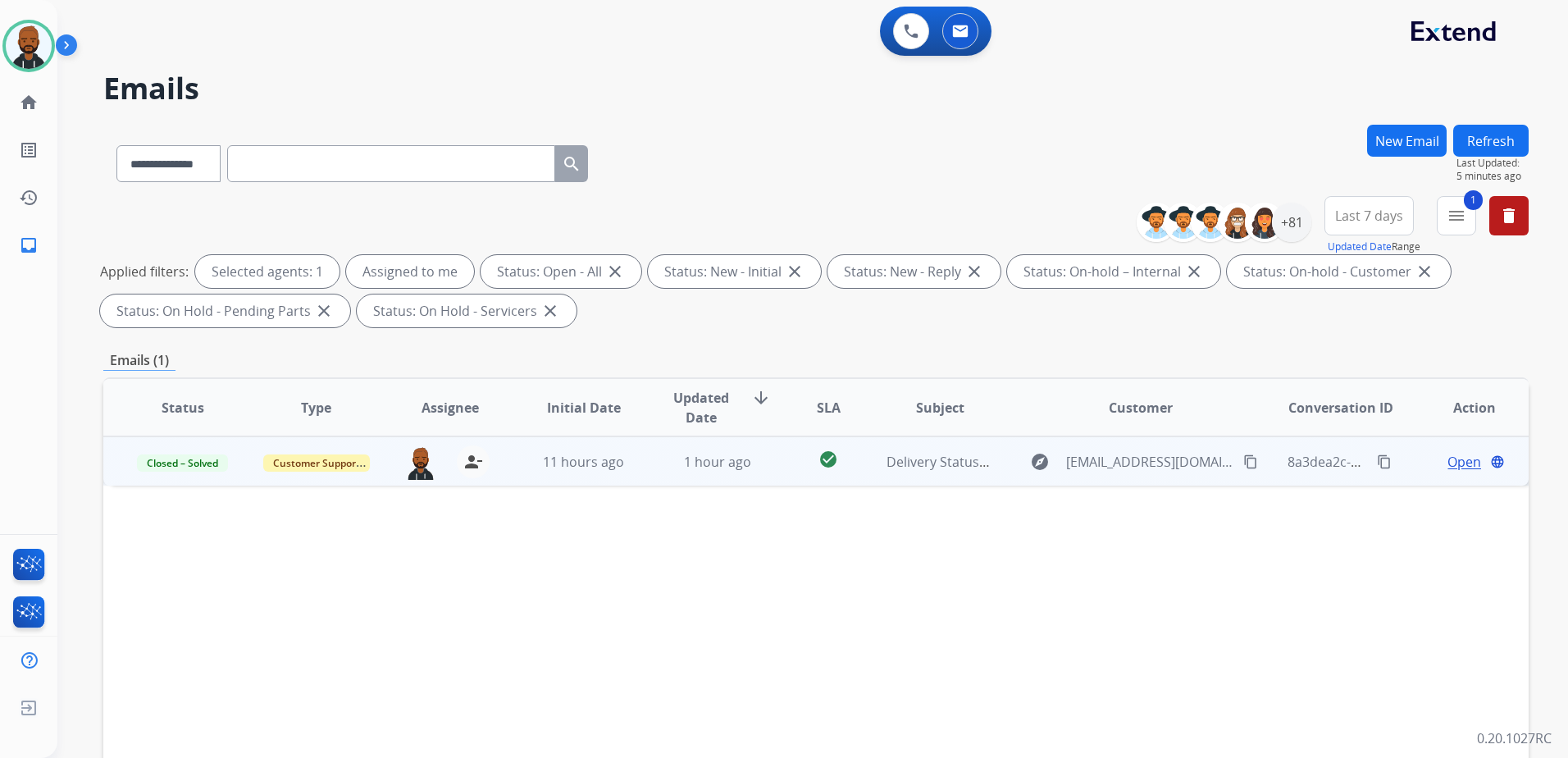
click at [1452, 462] on span "Open" at bounding box center [1464, 462] width 34 height 20
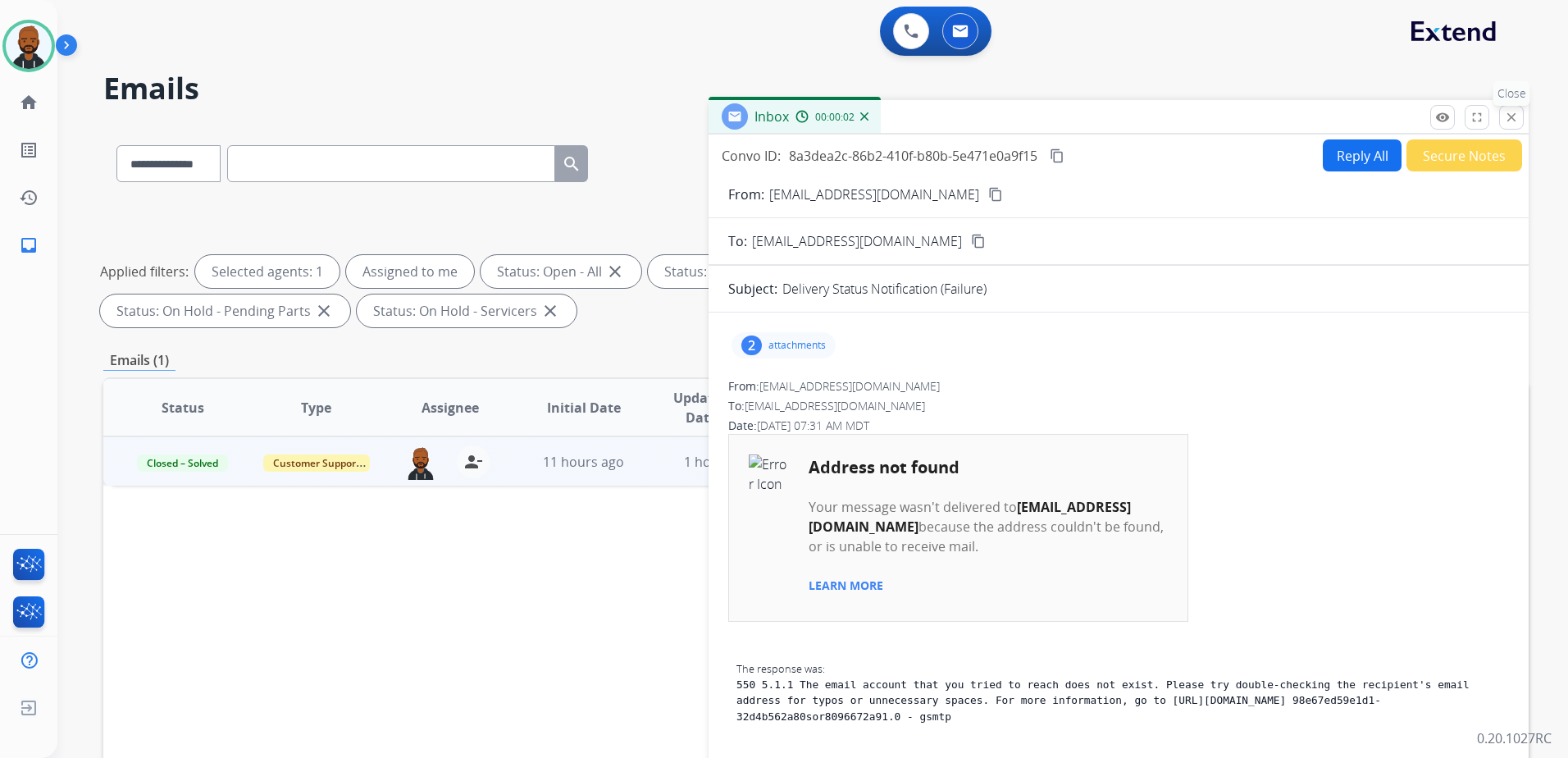
click at [1501, 112] on button "close Close" at bounding box center [1511, 117] width 25 height 25
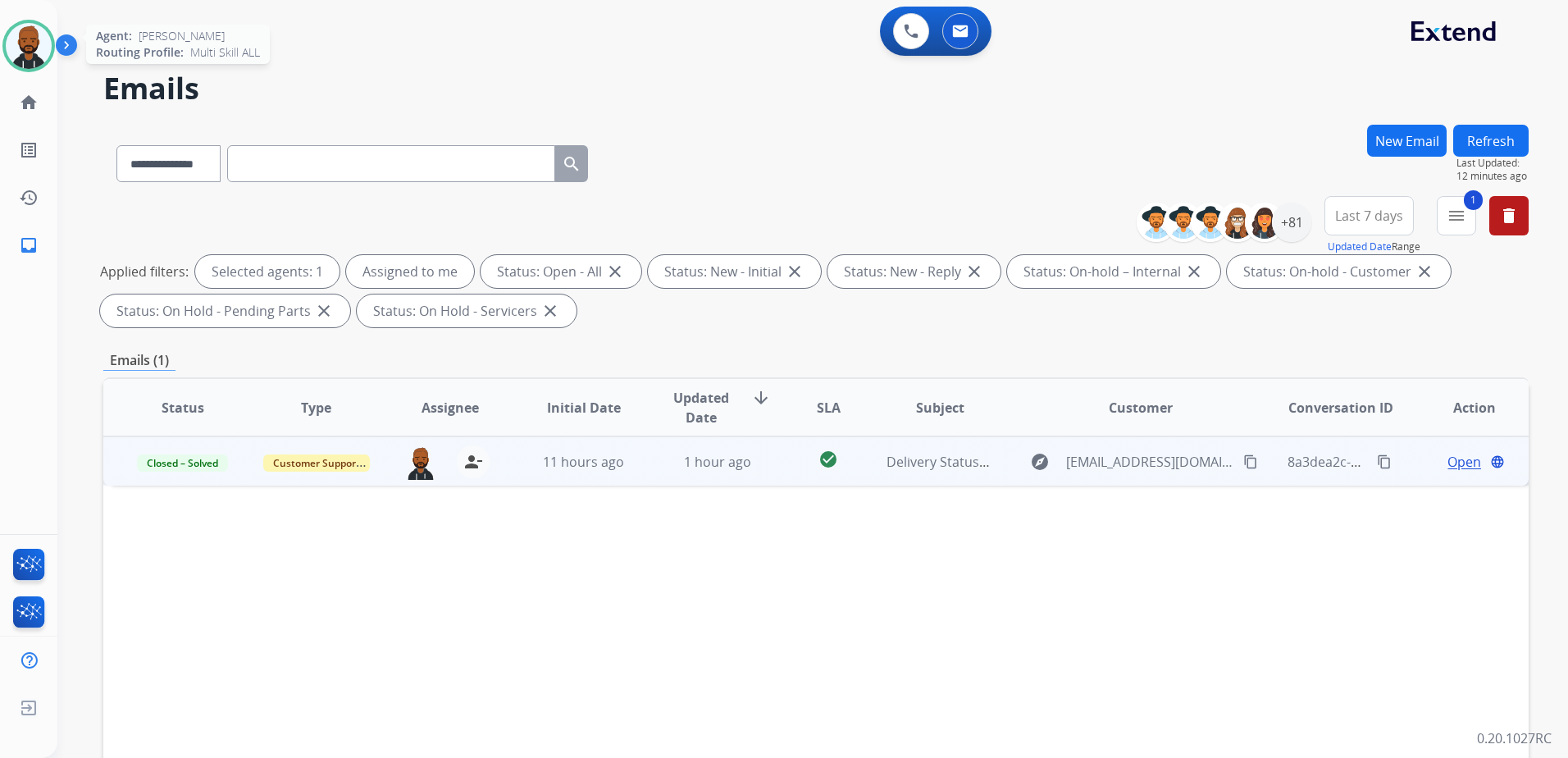
click at [29, 53] on img at bounding box center [29, 46] width 46 height 46
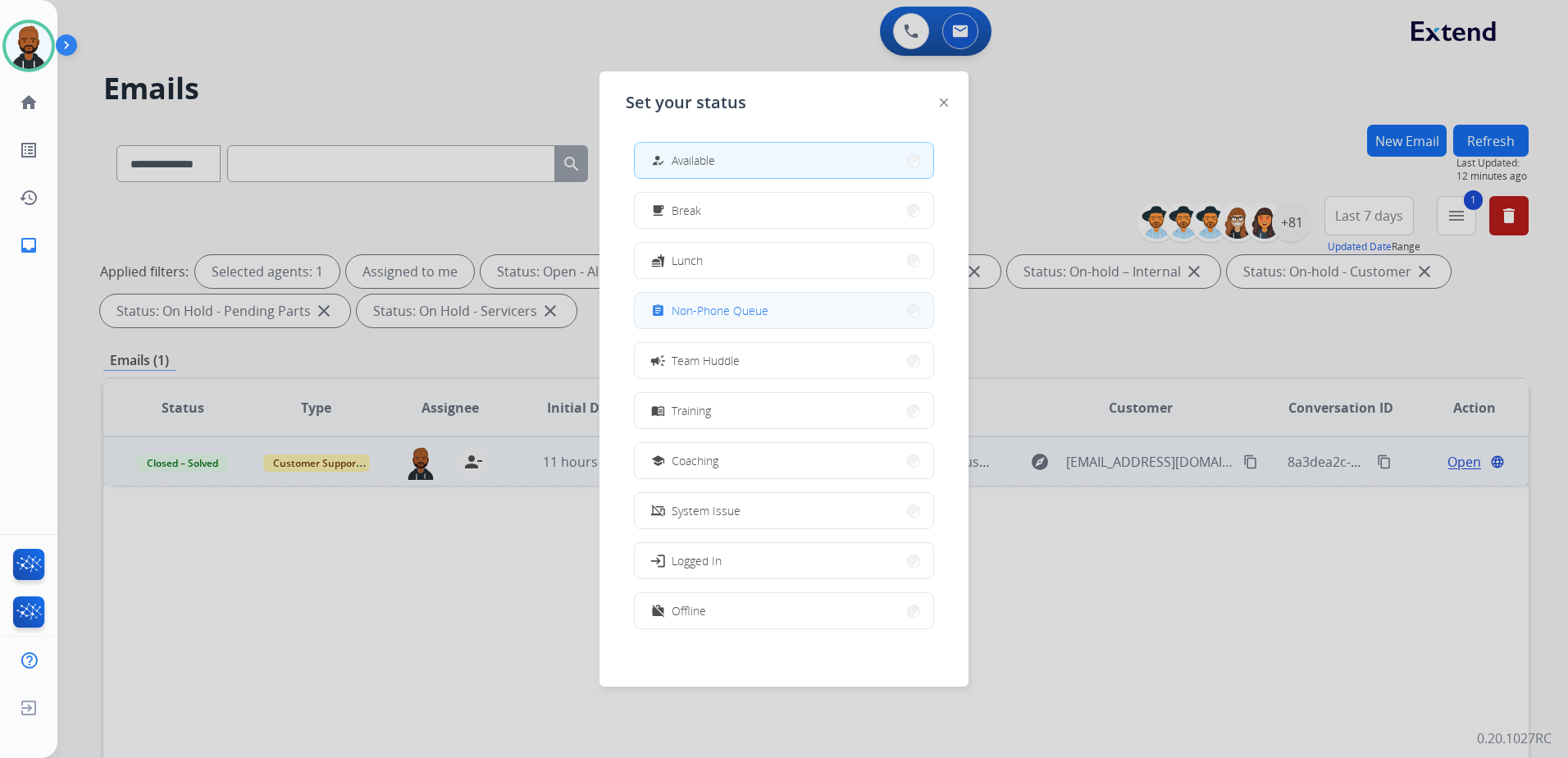
click at [739, 304] on span "Non-Phone Queue" at bounding box center [720, 310] width 97 height 17
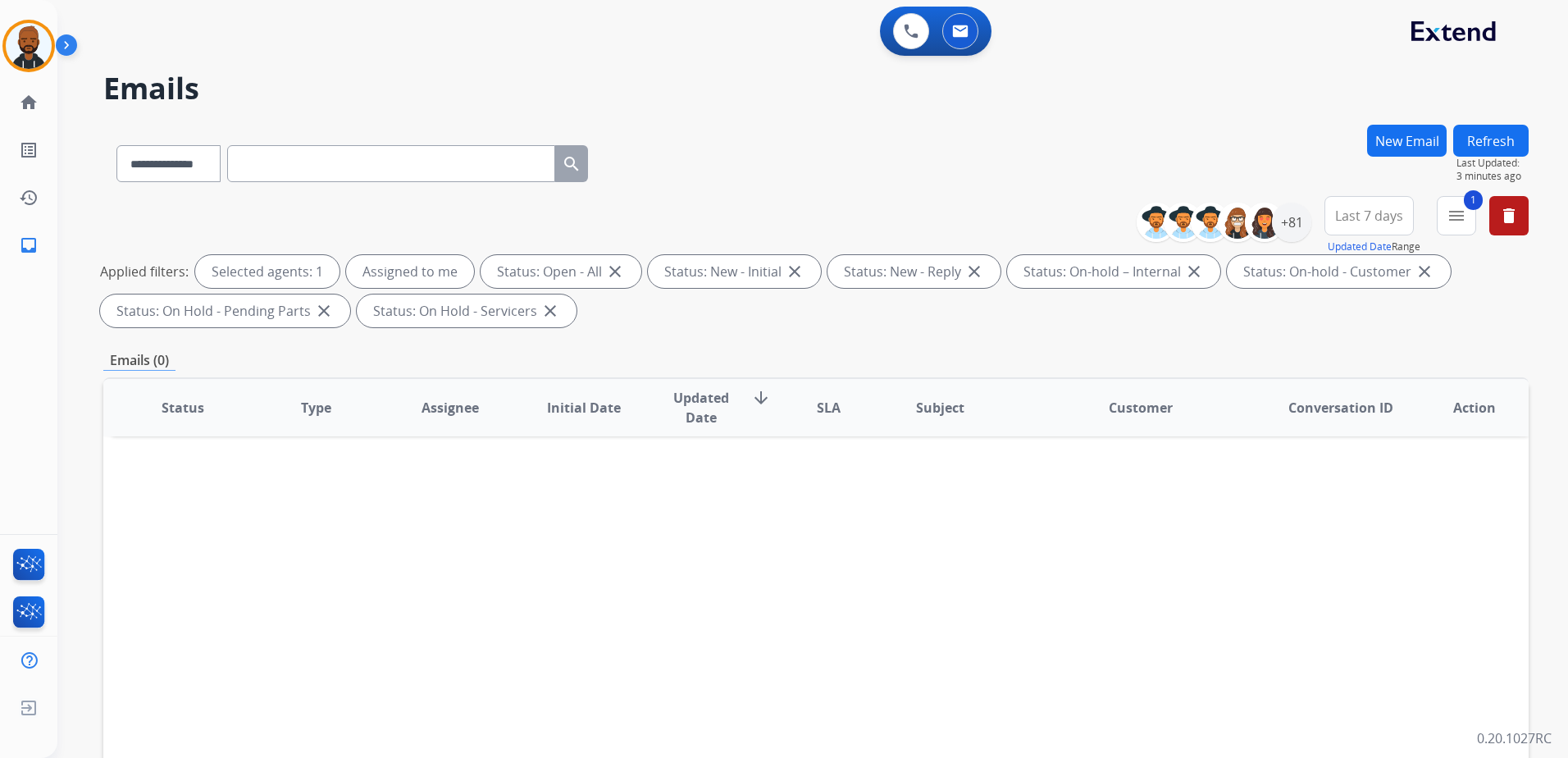
click at [0, 51] on html "**********" at bounding box center [784, 379] width 1568 height 758
click at [15, 54] on img at bounding box center [29, 46] width 46 height 46
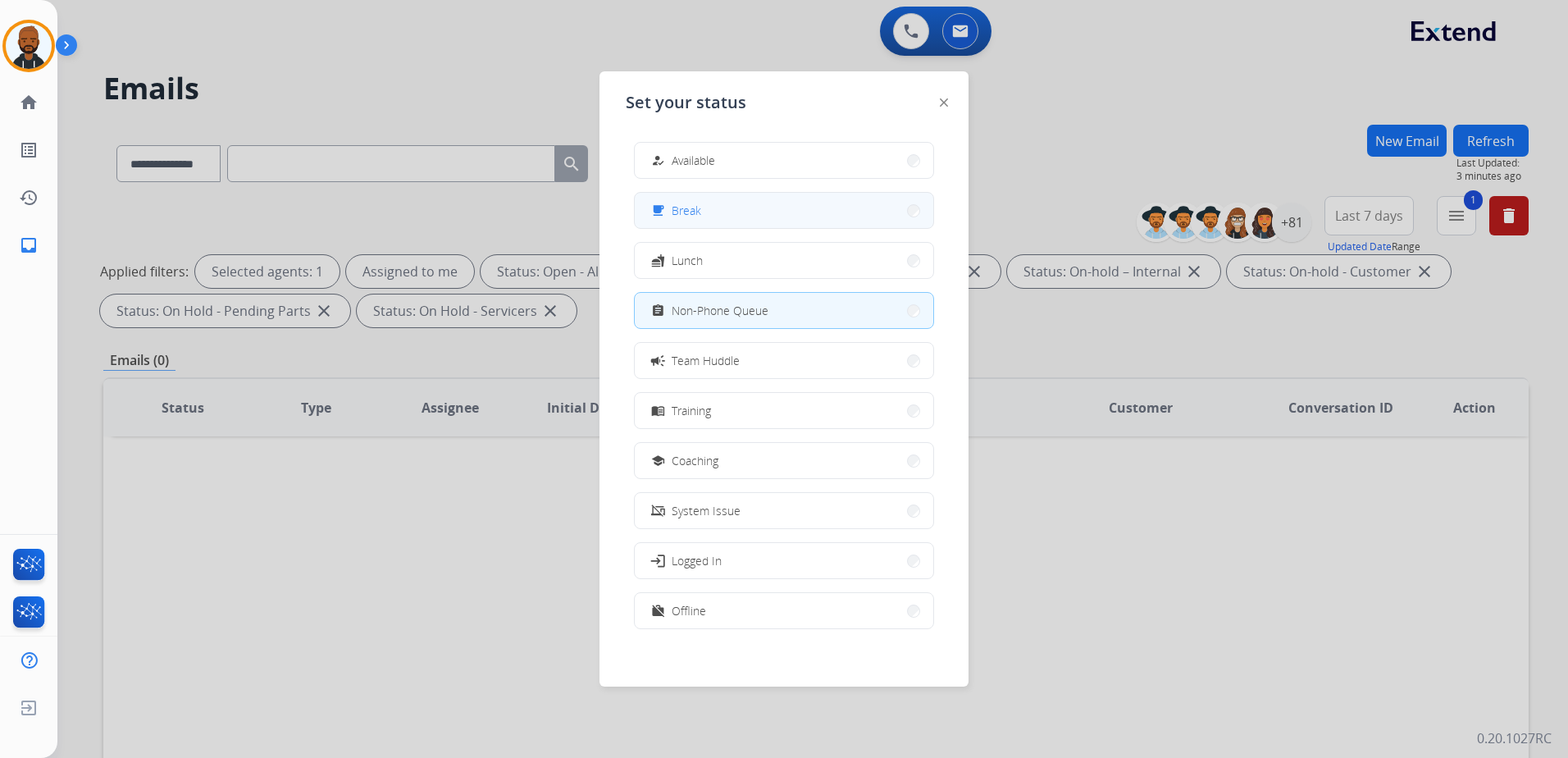
click at [751, 217] on button "free_breakfast Break" at bounding box center [784, 210] width 299 height 36
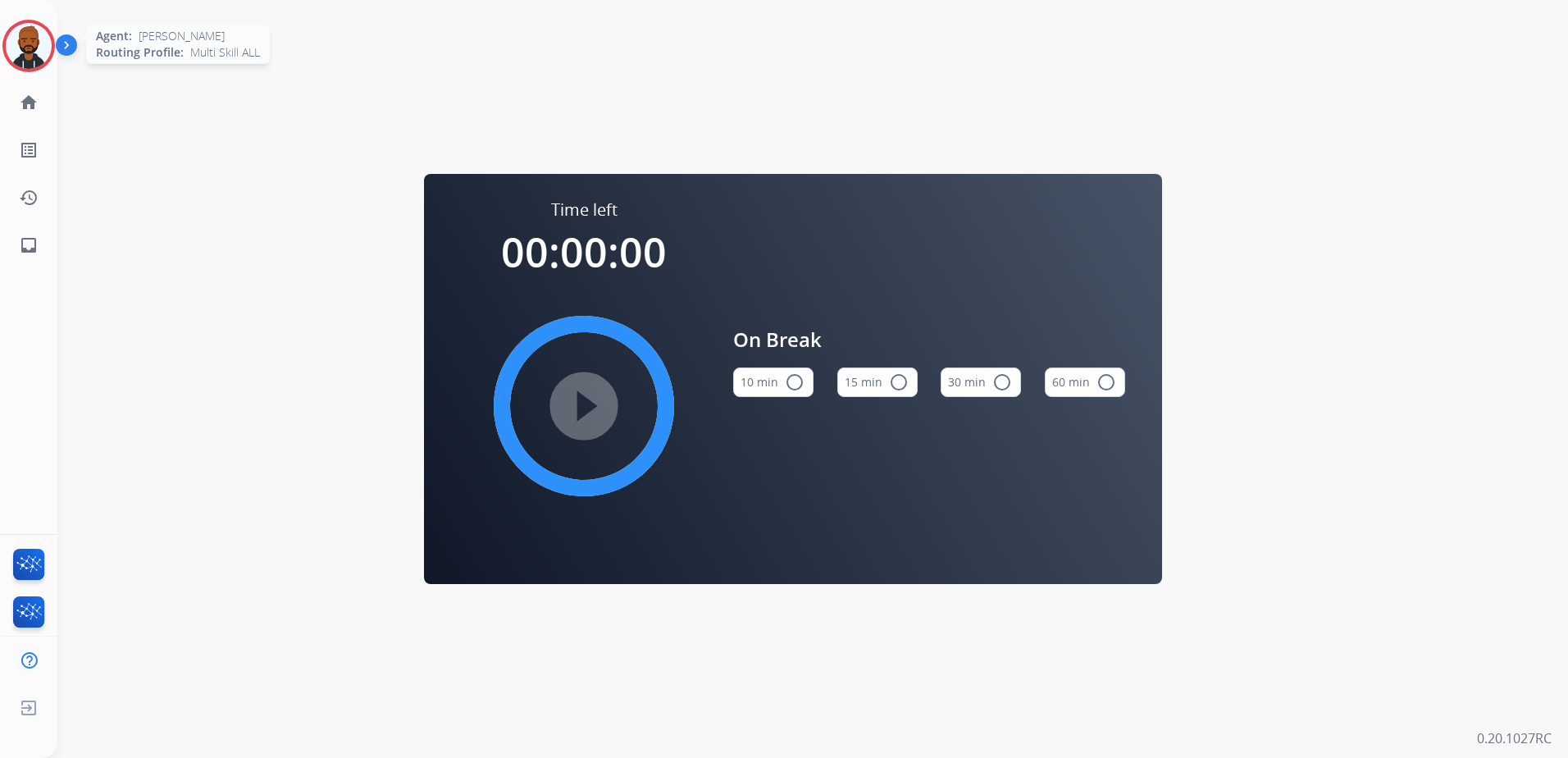
click at [31, 52] on img at bounding box center [29, 46] width 46 height 46
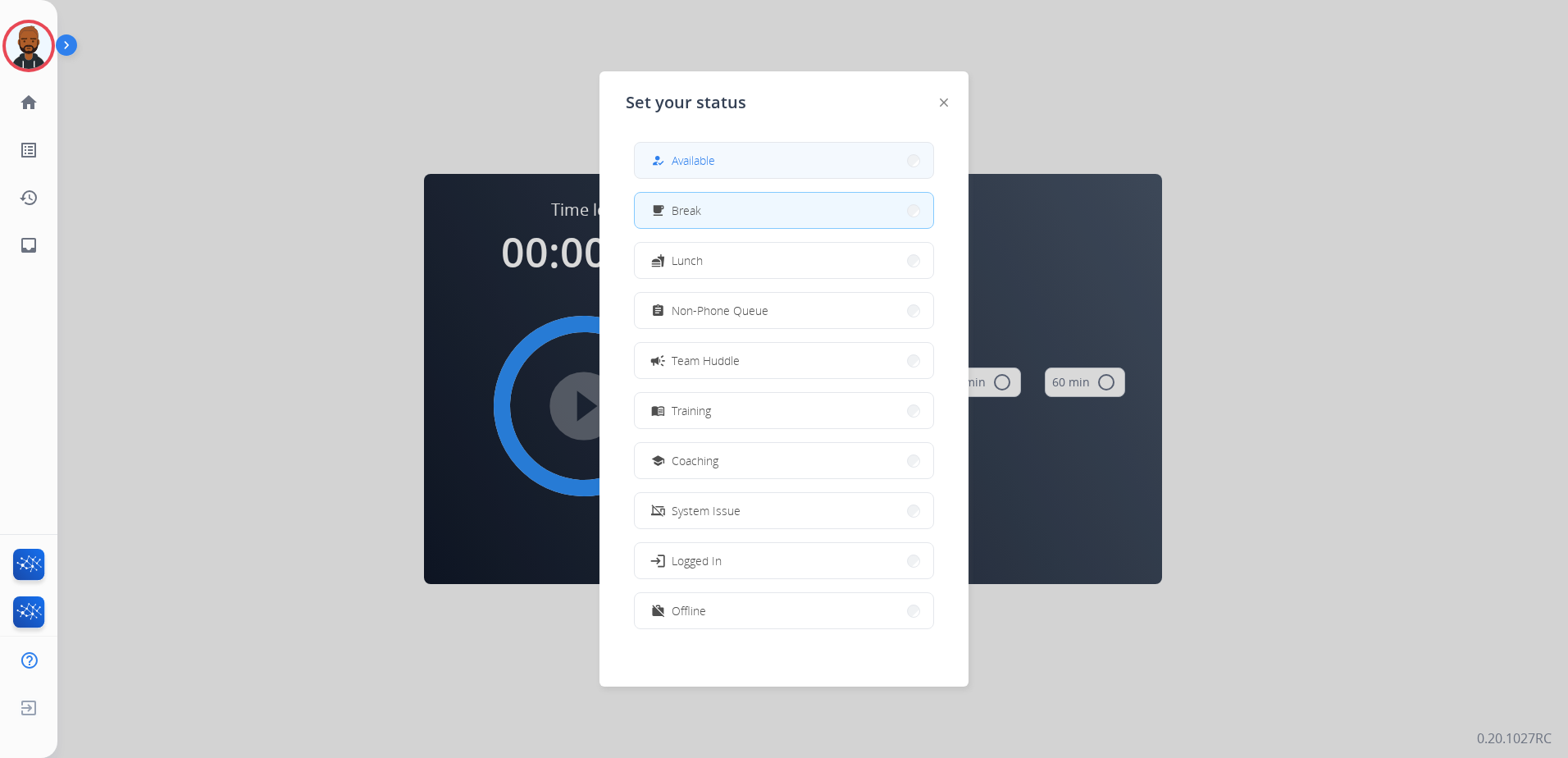
click at [719, 176] on button "how_to_reg Available" at bounding box center [784, 160] width 299 height 36
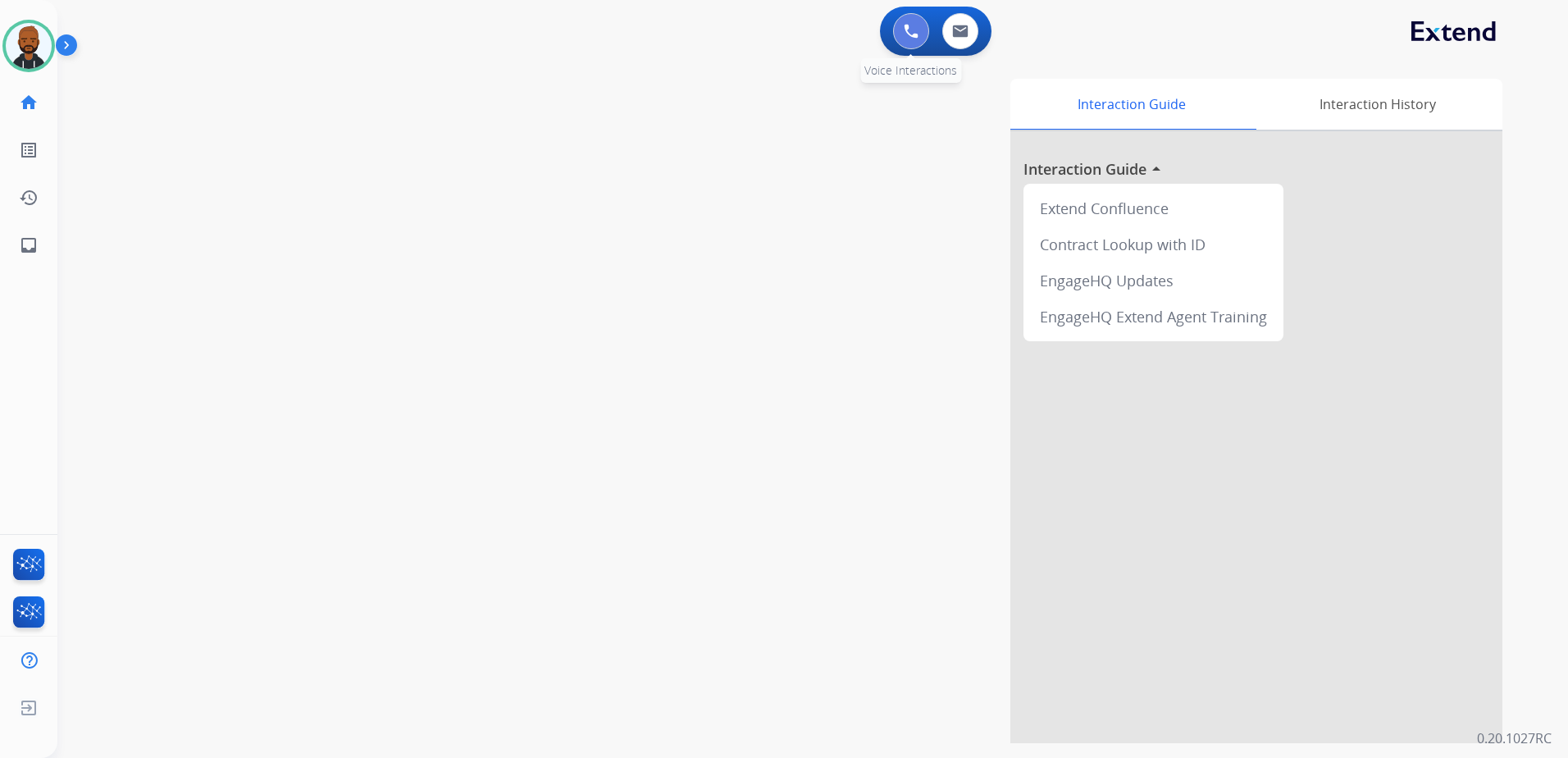
click at [909, 24] on button at bounding box center [911, 31] width 36 height 36
click at [898, 31] on button at bounding box center [911, 31] width 36 height 36
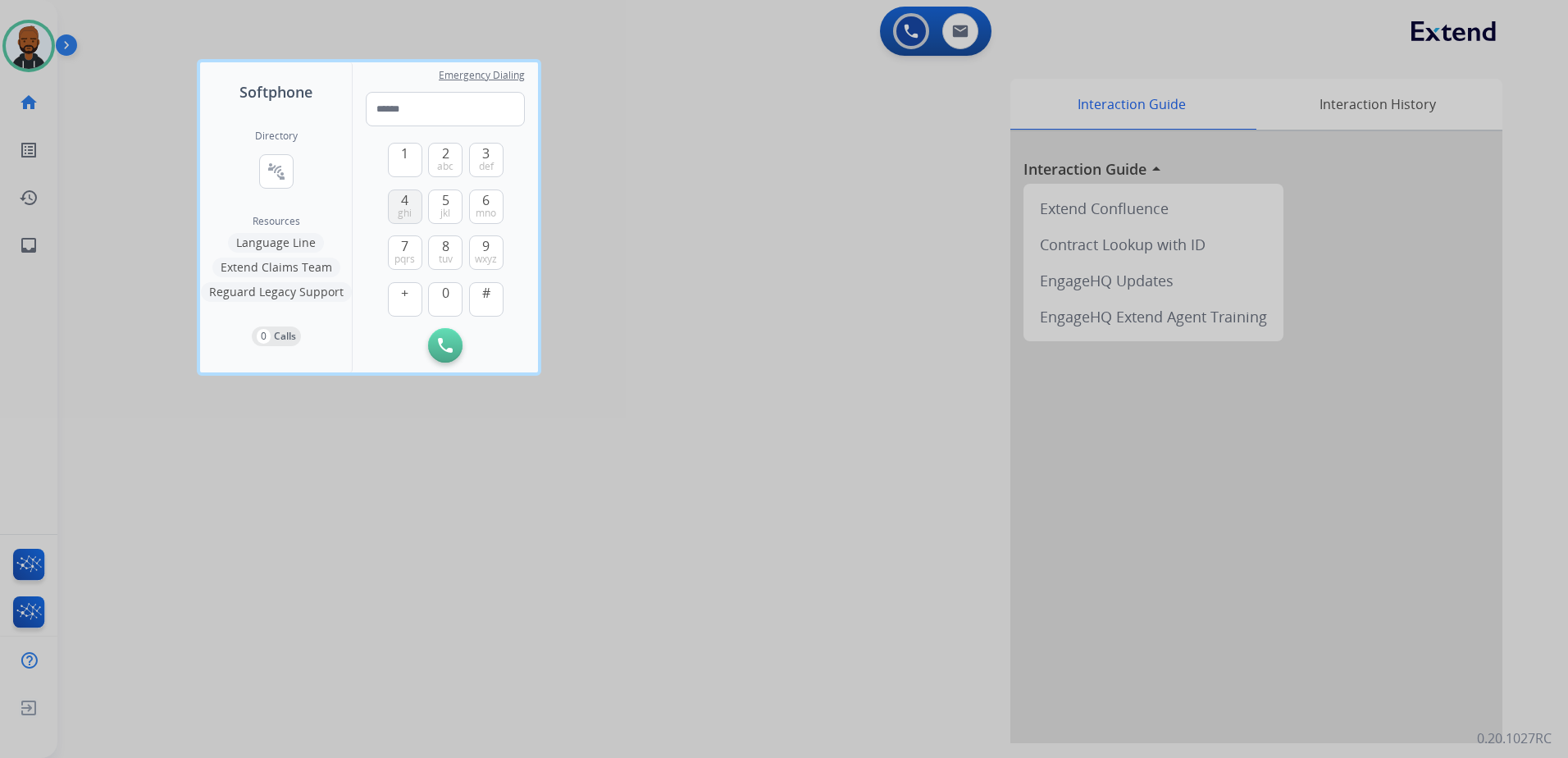
click at [413, 206] on button "4 ghi" at bounding box center [405, 207] width 35 height 35
type input "*"
click at [479, 353] on button "Remove Number" at bounding box center [487, 345] width 35 height 35
click at [440, 258] on span "tuv" at bounding box center [446, 259] width 14 height 13
click at [446, 289] on span "0" at bounding box center [446, 293] width 7 height 20
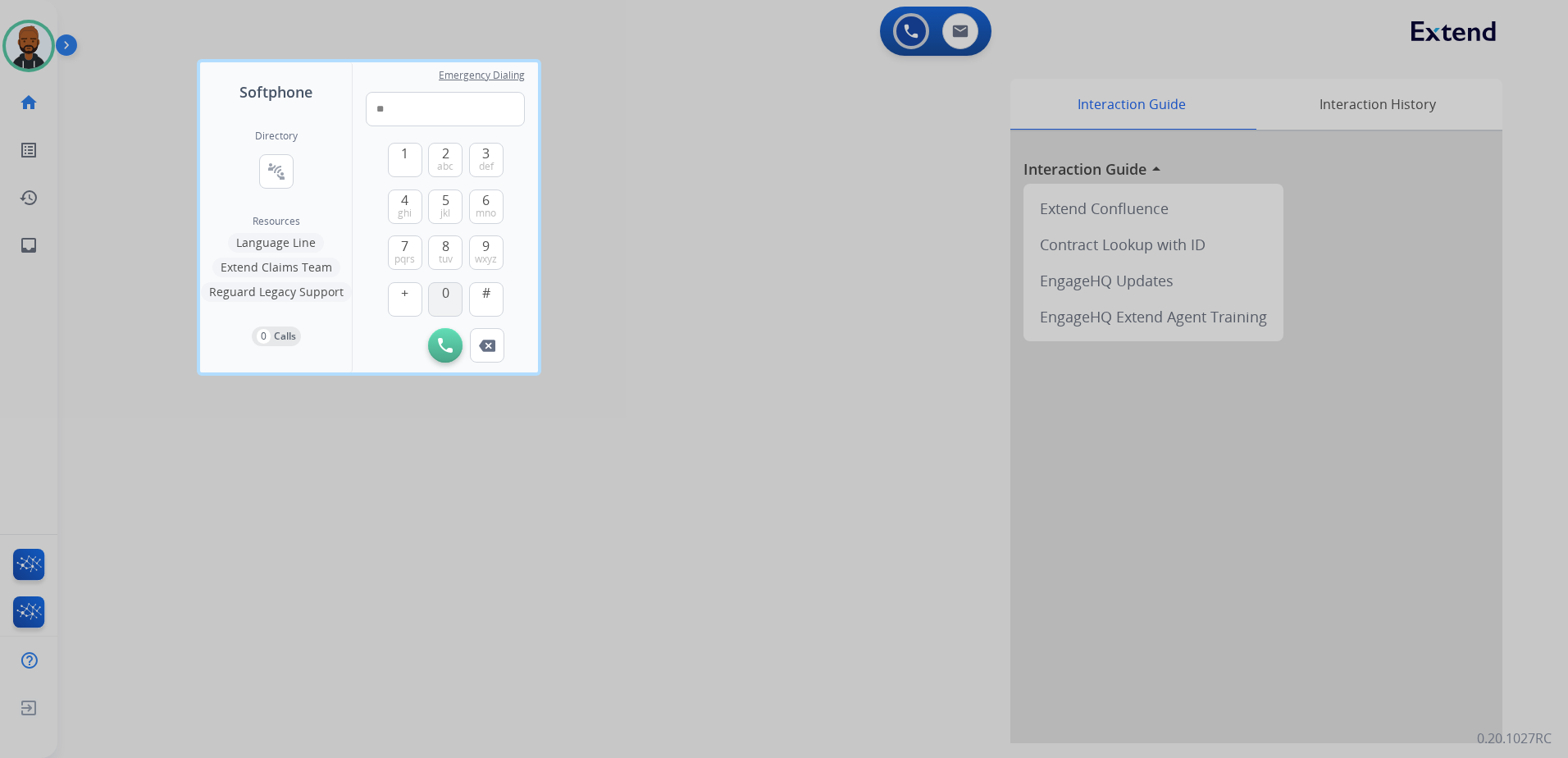
click at [447, 290] on span "0" at bounding box center [446, 293] width 7 height 20
click at [409, 203] on button "4 ghi" at bounding box center [405, 207] width 35 height 35
click at [405, 239] on span "7" at bounding box center [404, 246] width 7 height 20
click at [404, 241] on span "7" at bounding box center [404, 246] width 7 height 20
click at [451, 290] on button "0" at bounding box center [446, 300] width 35 height 35
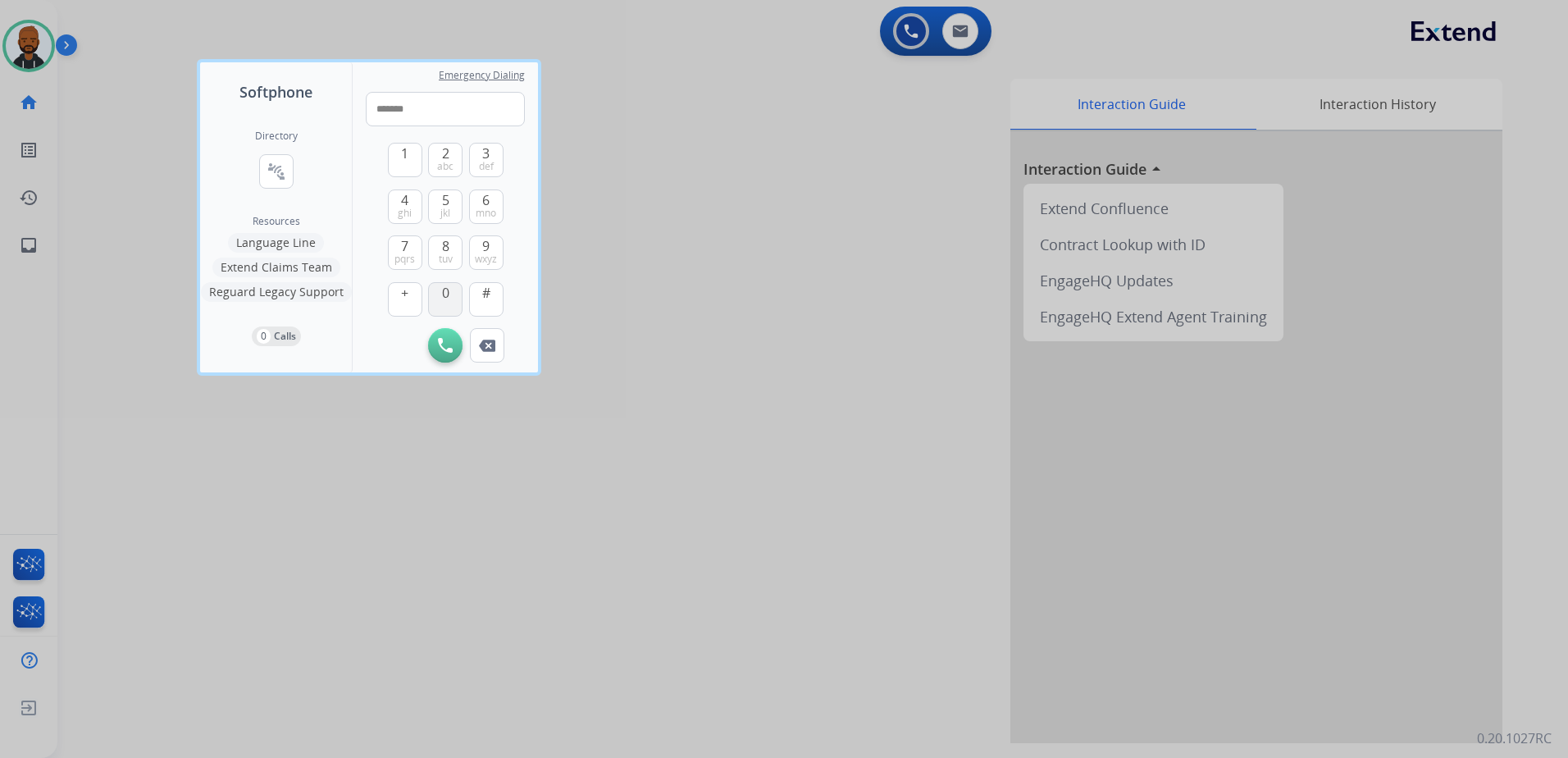
click at [451, 291] on button "0" at bounding box center [446, 300] width 35 height 35
click at [475, 253] on span "wxyz" at bounding box center [485, 259] width 22 height 13
drag, startPoint x: 411, startPoint y: 253, endPoint x: 443, endPoint y: 268, distance: 35.3
click at [410, 253] on span "pqrs" at bounding box center [404, 259] width 21 height 13
type input "**********"
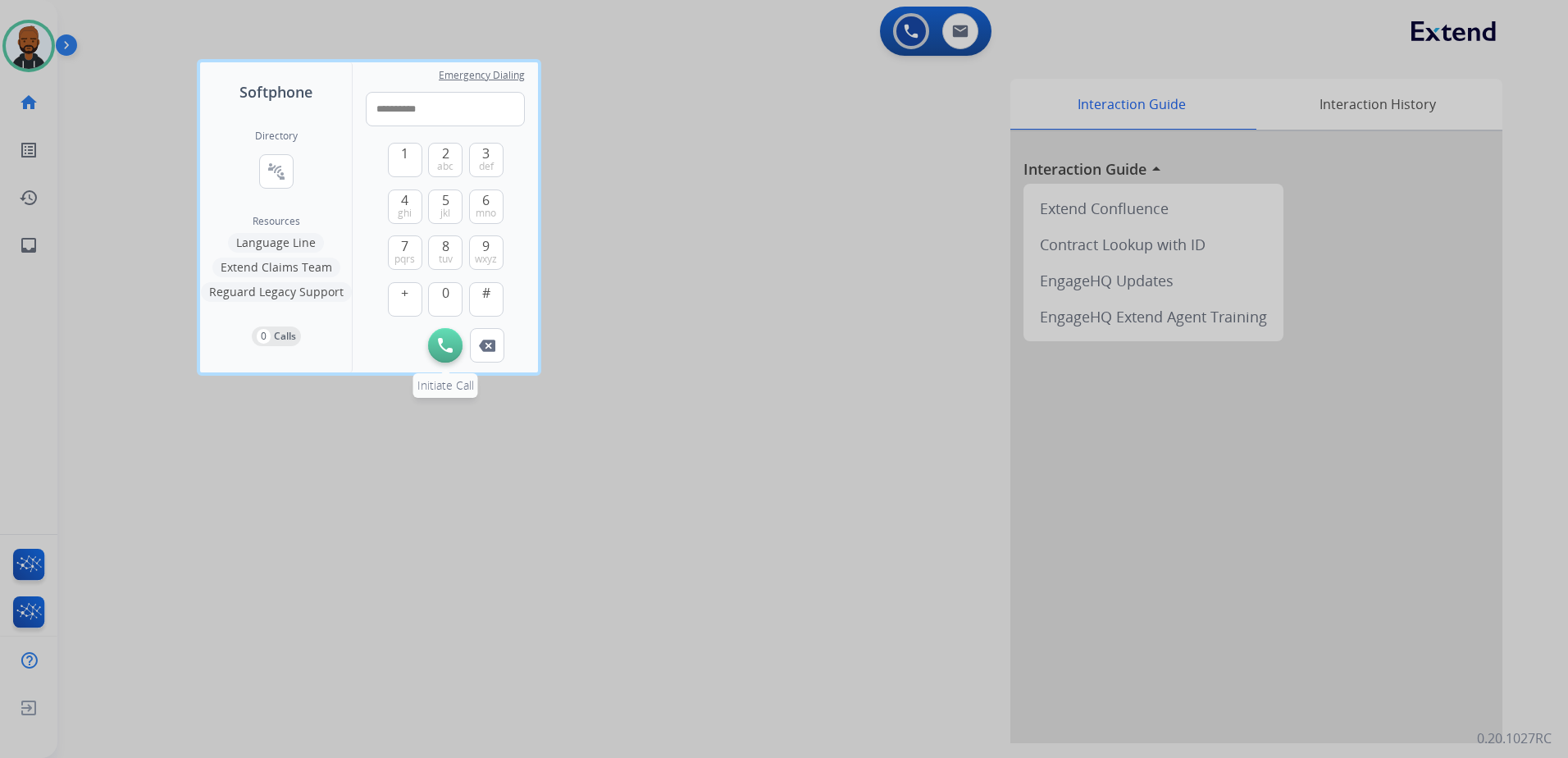
click at [461, 341] on div "Initiate Call Remove Number" at bounding box center [445, 345] width 159 height 35
click at [443, 339] on img at bounding box center [446, 345] width 15 height 15
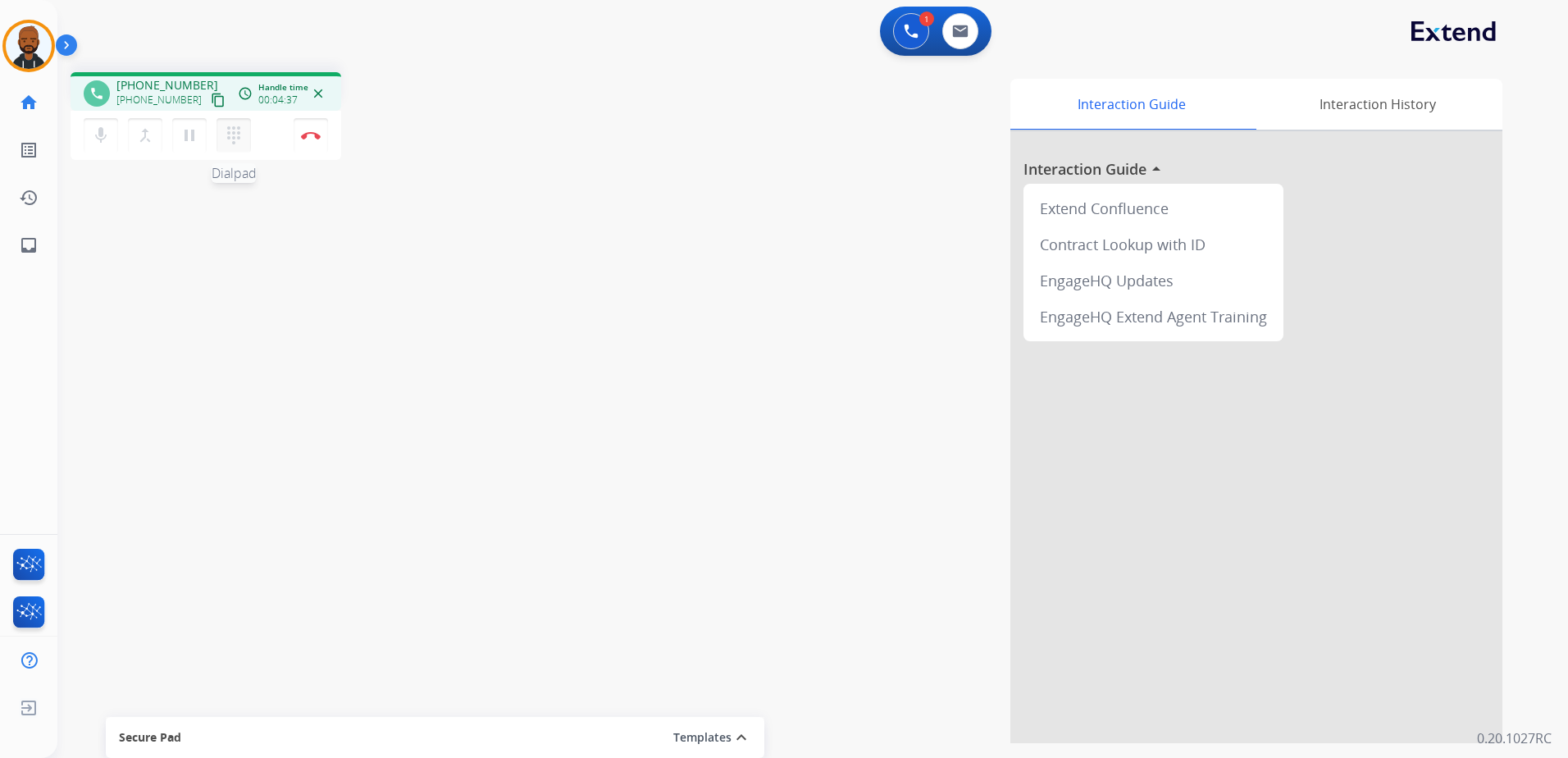
click at [234, 134] on mat-icon "dialpad" at bounding box center [234, 135] width 20 height 20
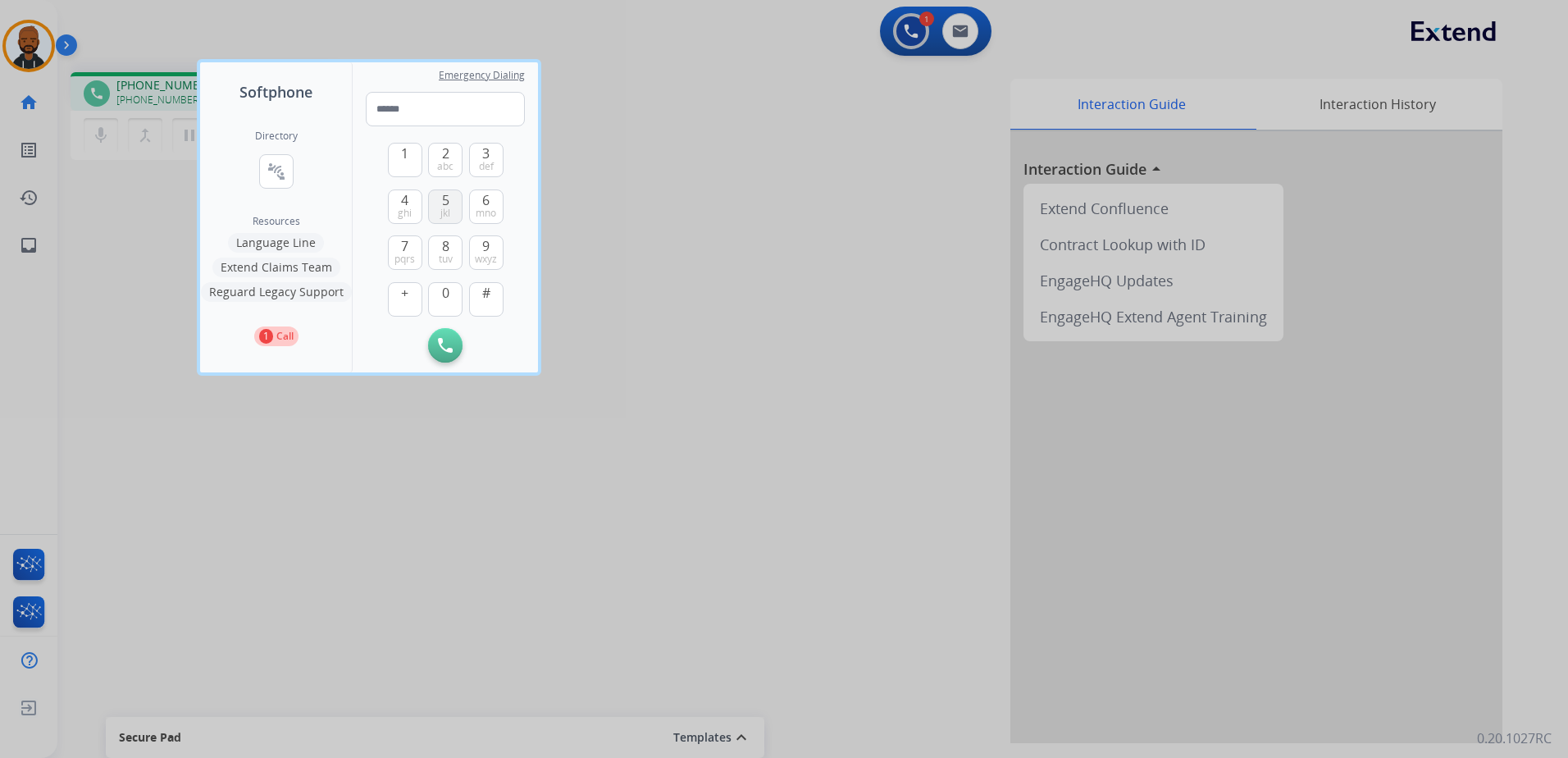
click at [438, 218] on button "5 jkl" at bounding box center [446, 207] width 35 height 35
type input "*"
click at [655, 618] on div at bounding box center [784, 379] width 1568 height 758
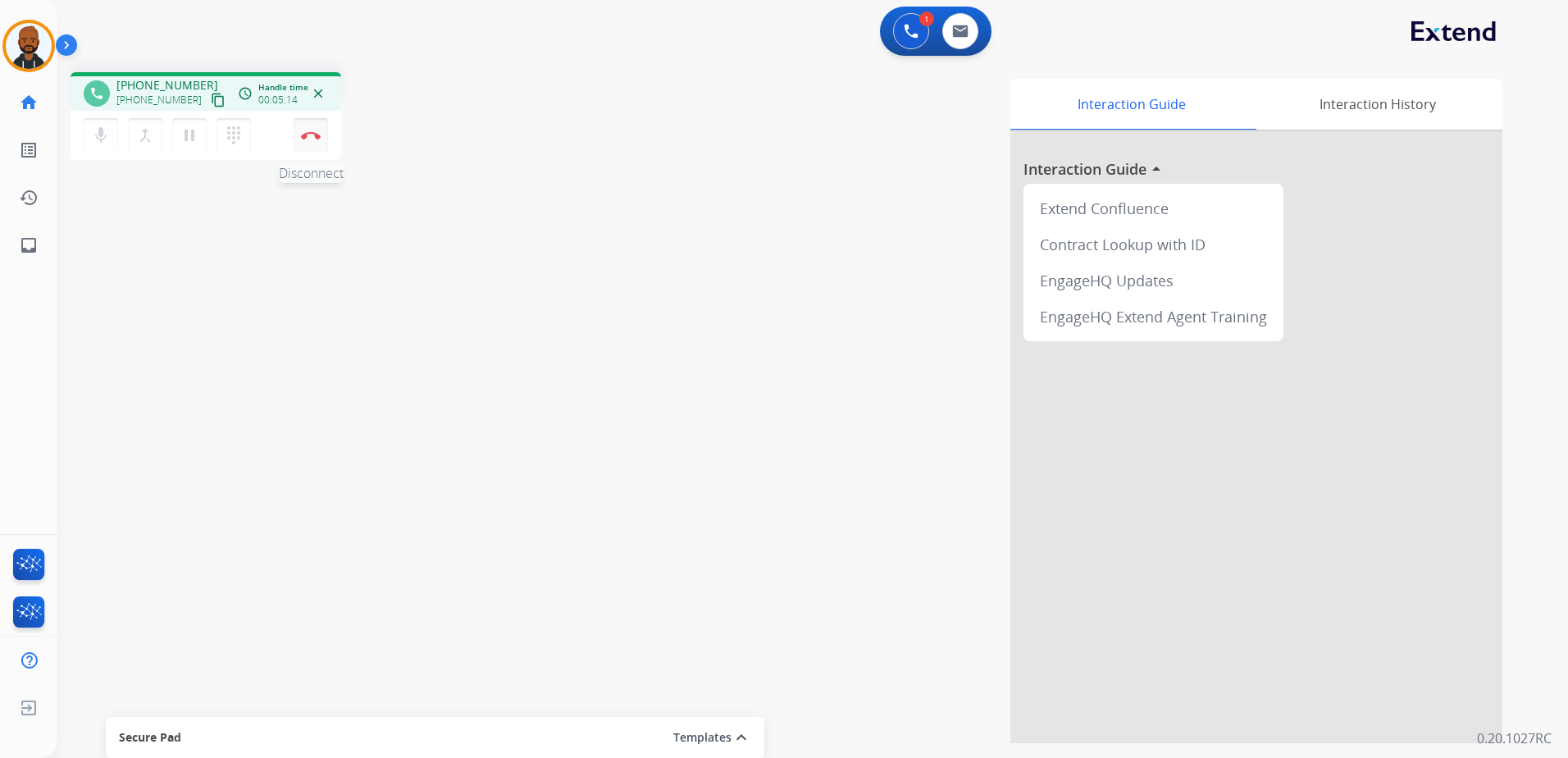
click at [305, 144] on button "Disconnect" at bounding box center [311, 135] width 35 height 35
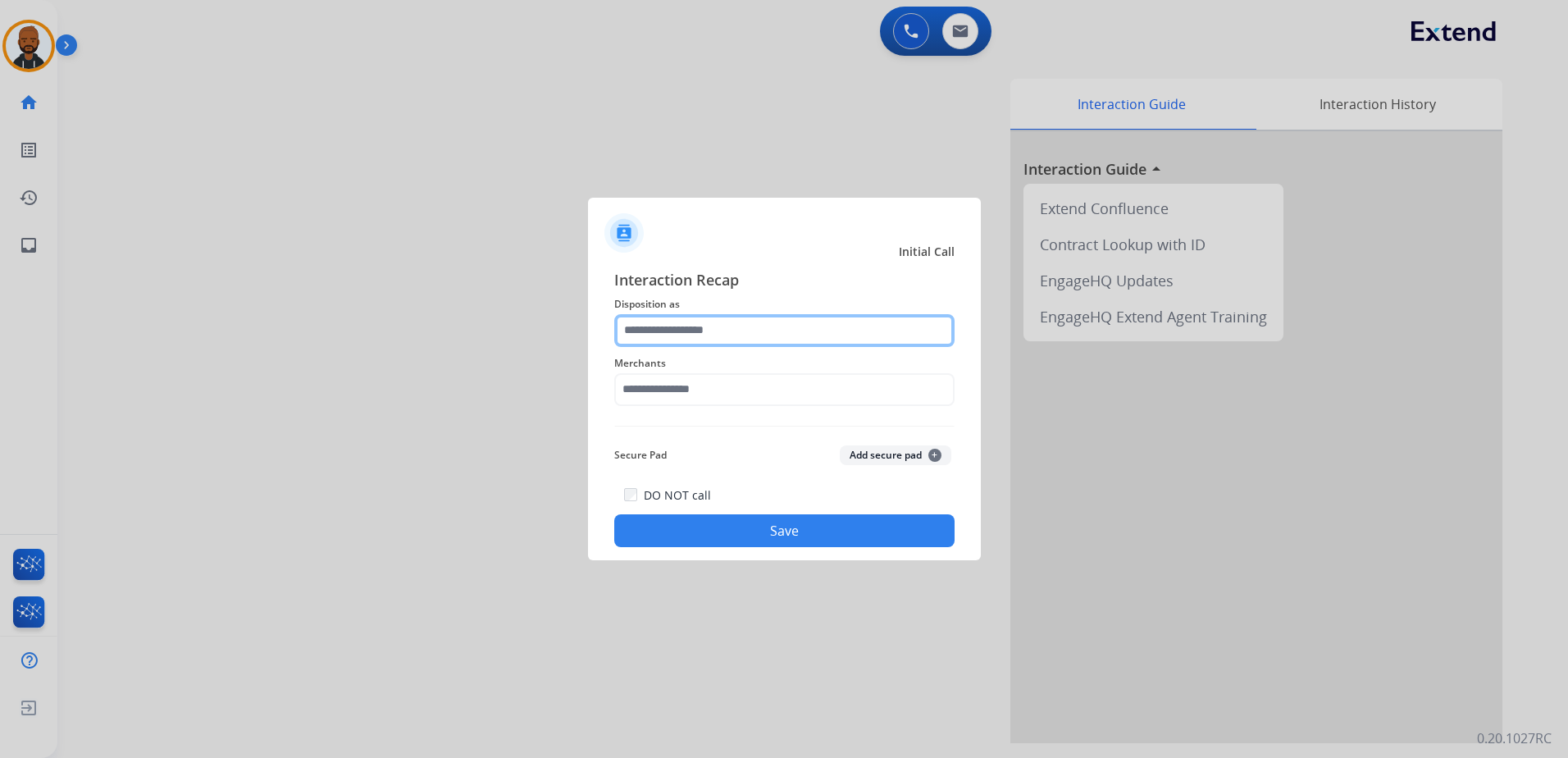
drag, startPoint x: 717, startPoint y: 339, endPoint x: 736, endPoint y: 339, distance: 19.0
click at [718, 338] on input "text" at bounding box center [784, 331] width 340 height 33
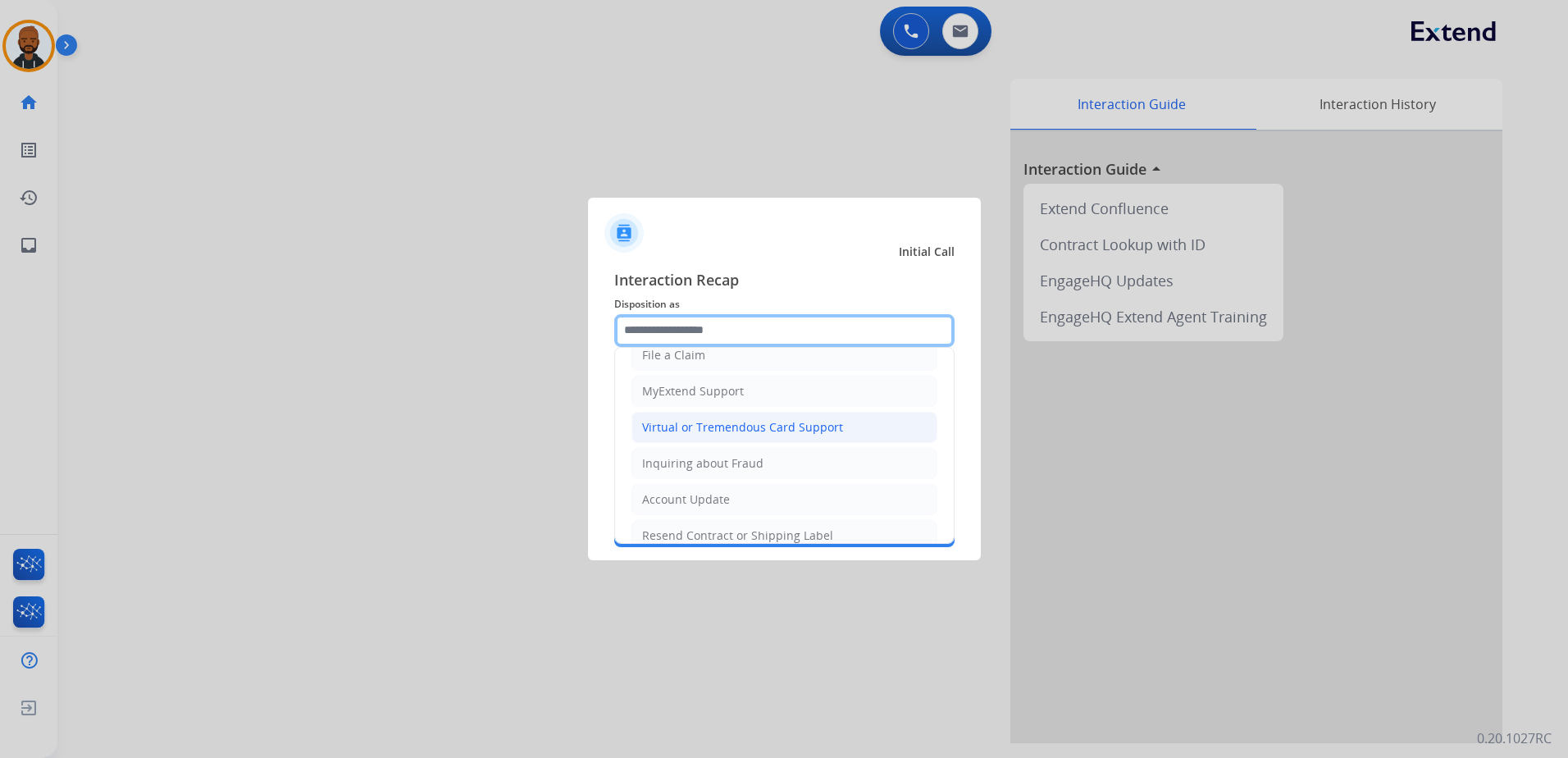
scroll to position [82, 0]
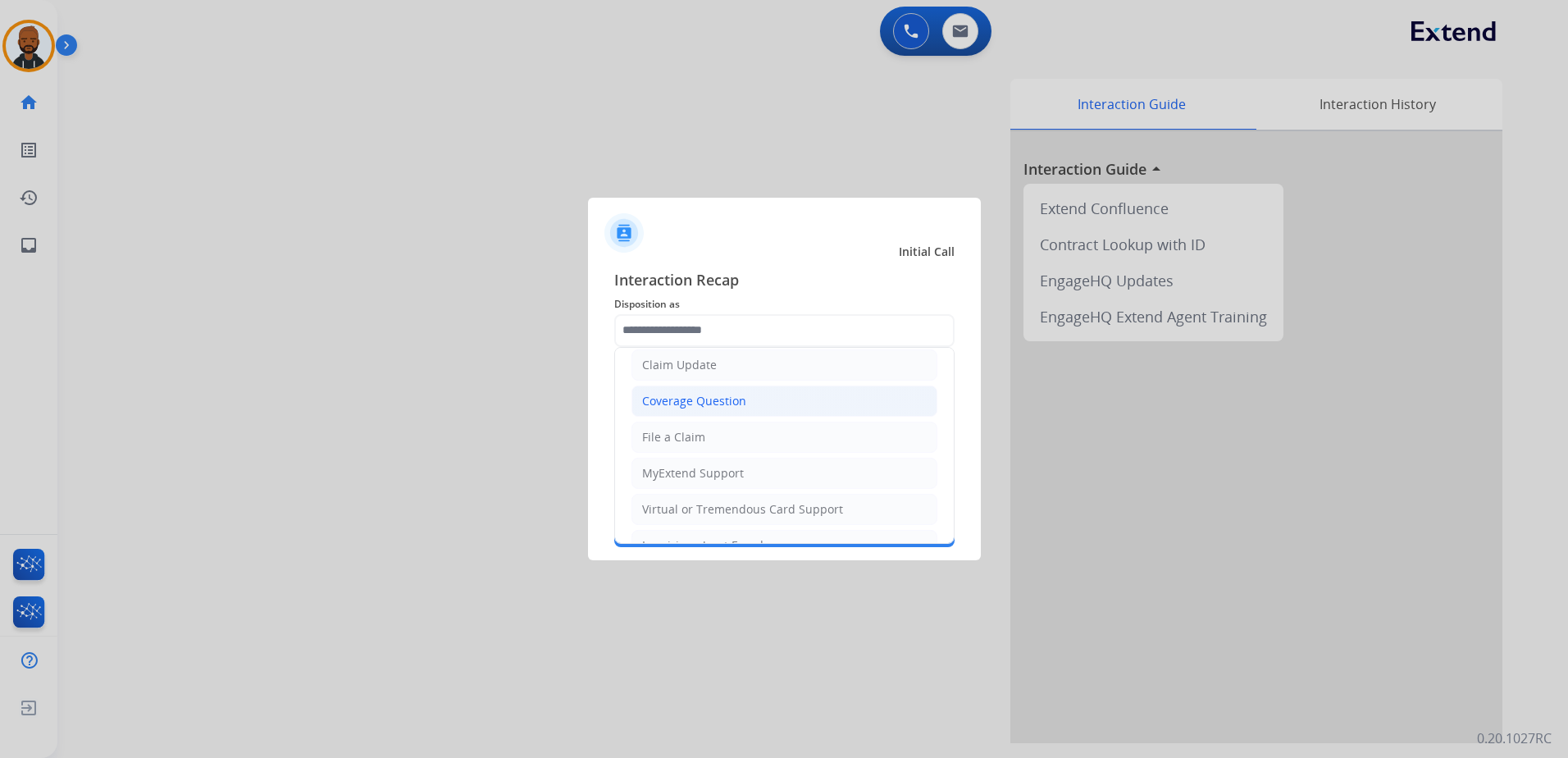
click at [720, 408] on div "Coverage Question" at bounding box center [694, 401] width 104 height 17
type input "**********"
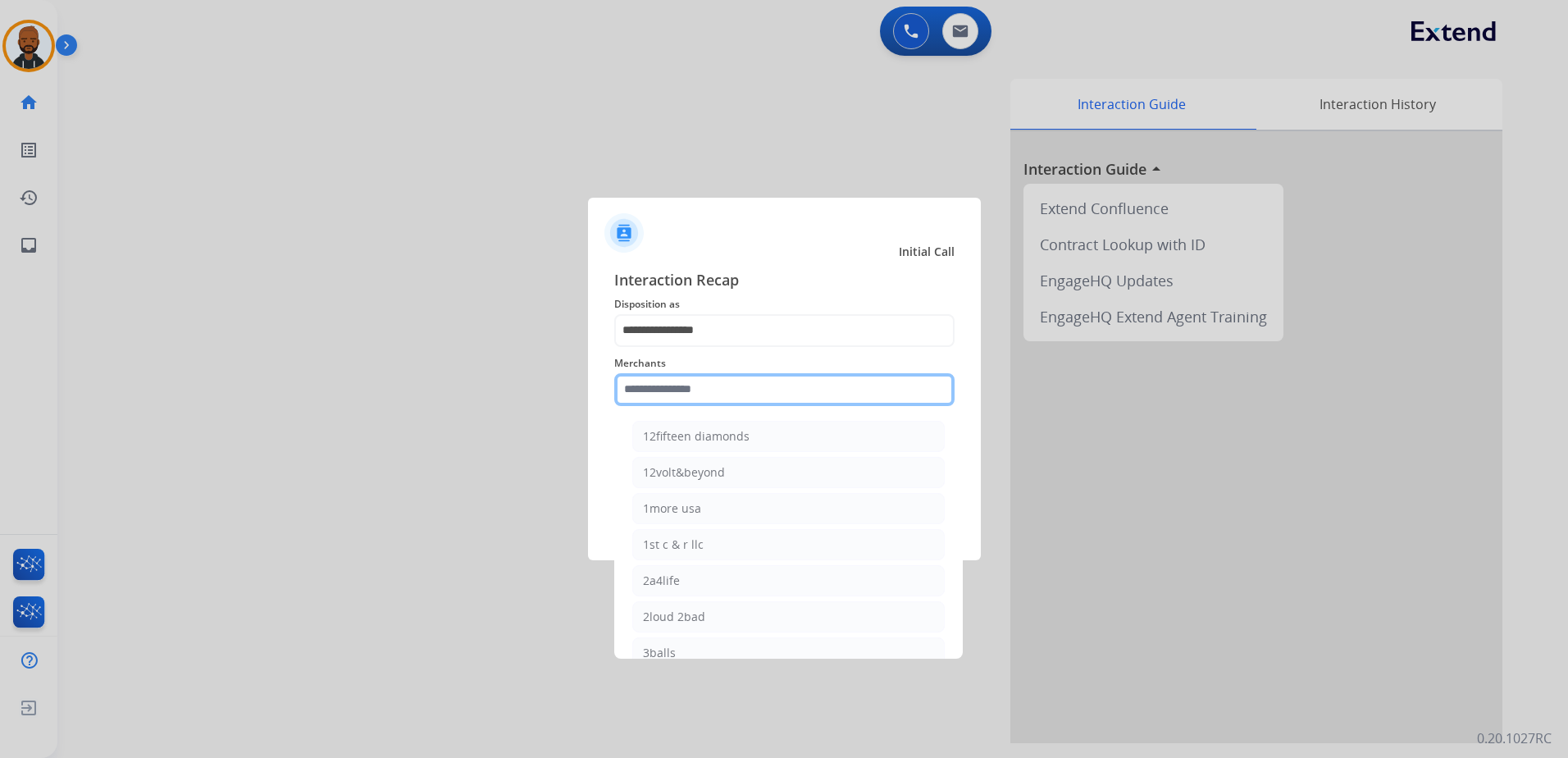
click at [751, 396] on input "text" at bounding box center [784, 390] width 340 height 33
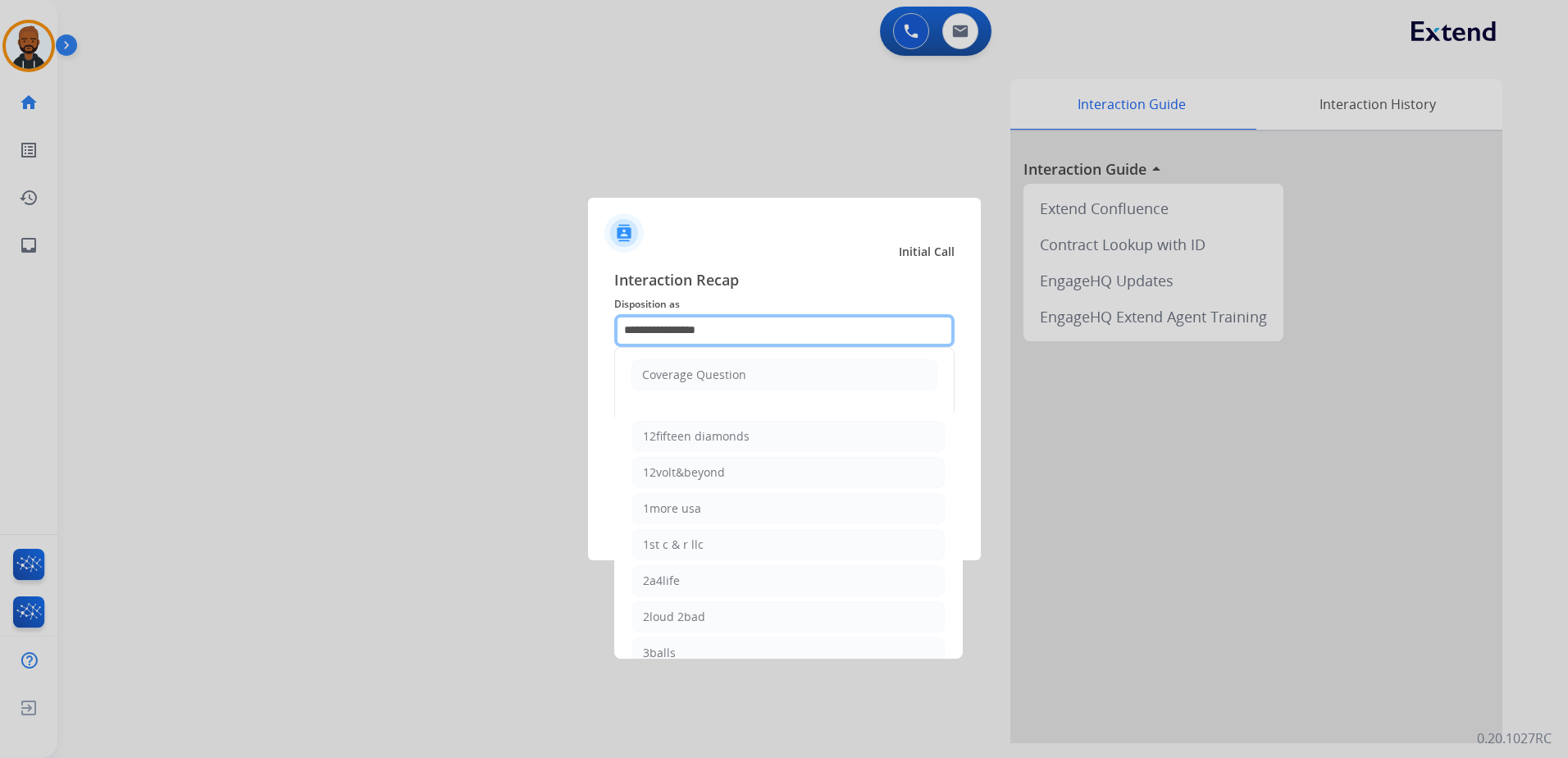
drag, startPoint x: 738, startPoint y: 339, endPoint x: 529, endPoint y: 334, distance: 209.1
click at [0, 334] on app-contact-recap-modal "**********" at bounding box center [0, 379] width 0 height 758
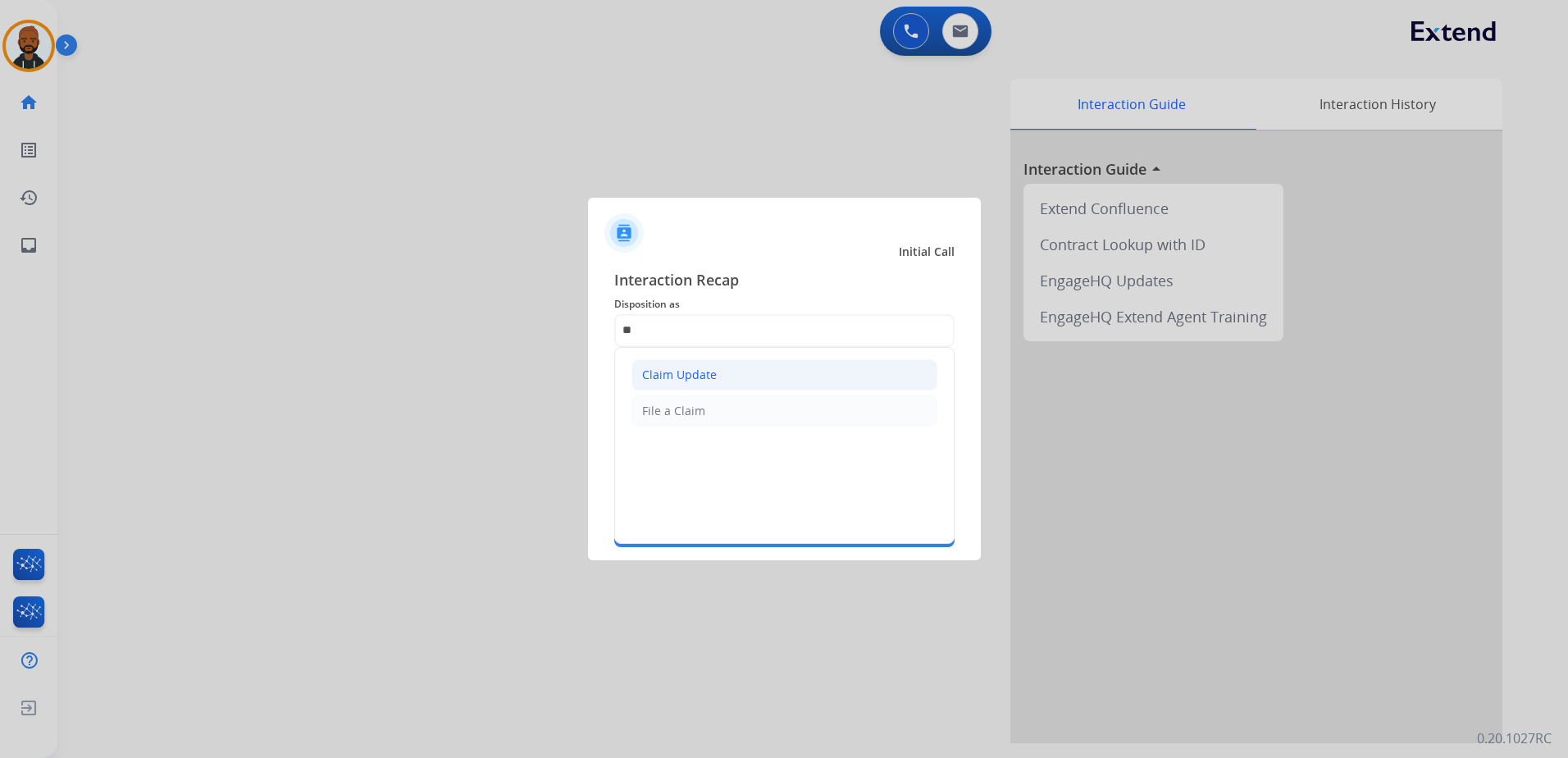
click at [675, 382] on div "Claim Update" at bounding box center [679, 375] width 74 height 17
type input "**********"
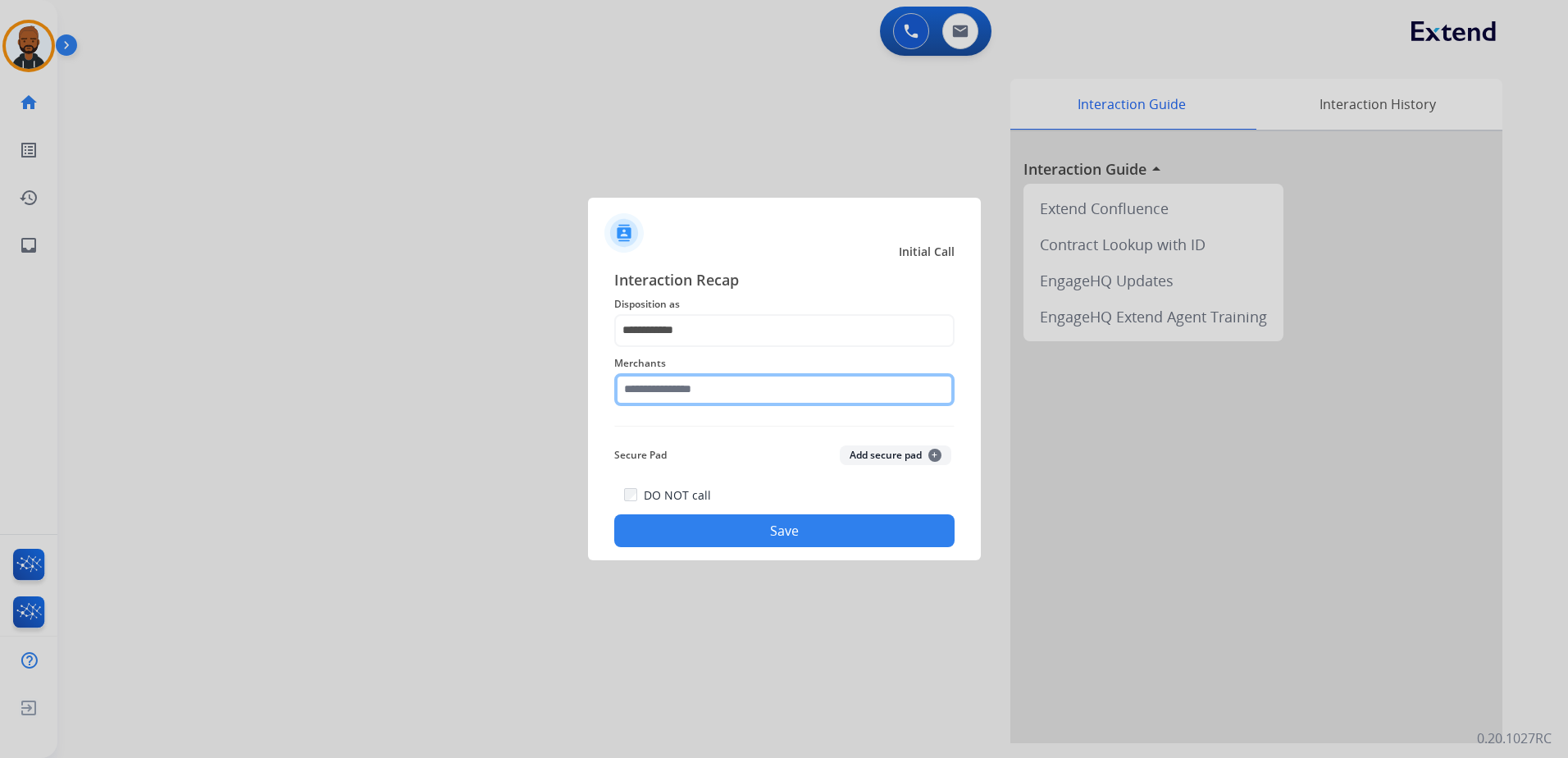
click at [708, 405] on input "text" at bounding box center [784, 390] width 340 height 33
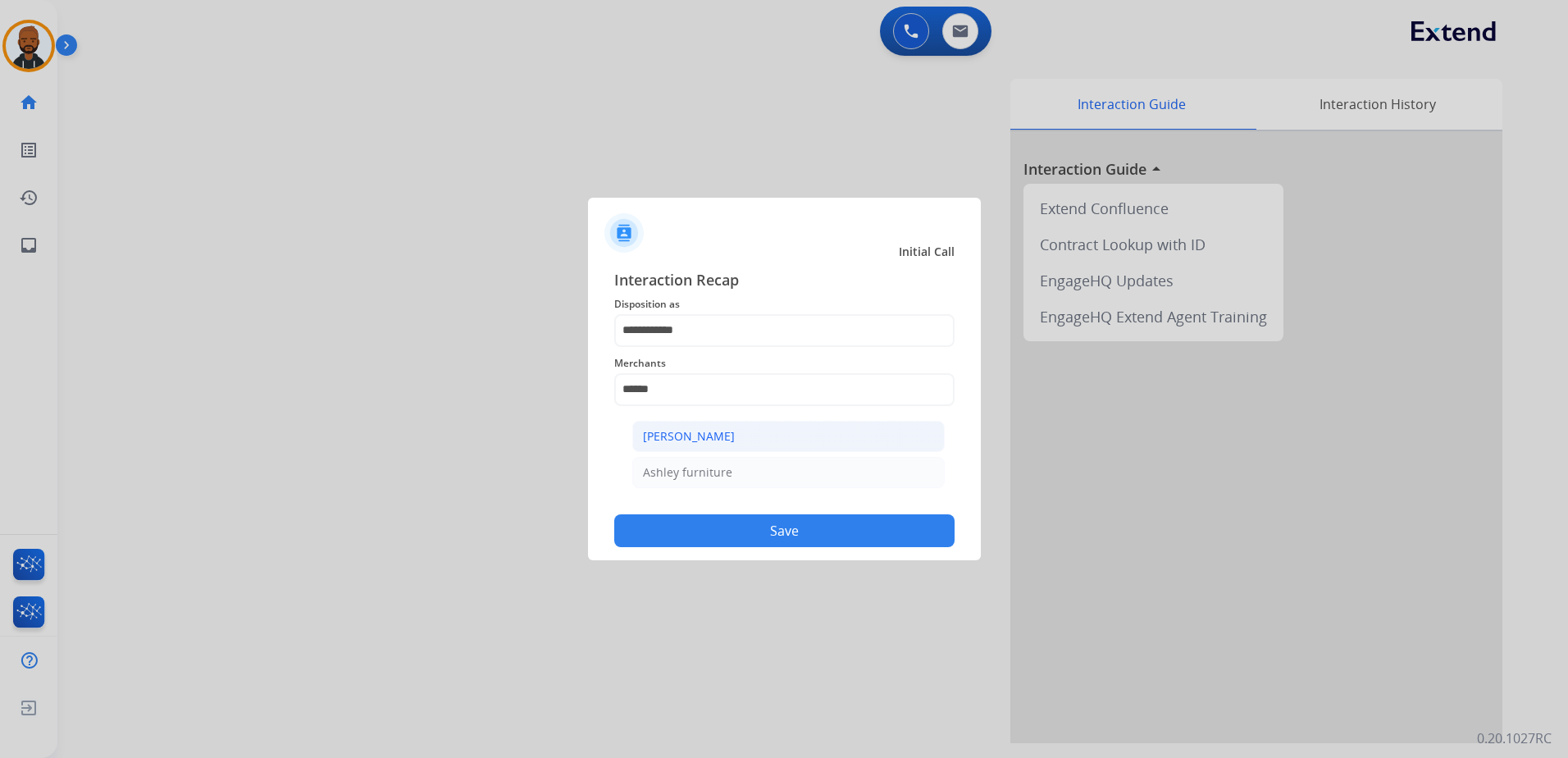
drag, startPoint x: 681, startPoint y: 436, endPoint x: 697, endPoint y: 440, distance: 16.5
click at [681, 437] on div "[PERSON_NAME]" at bounding box center [688, 437] width 92 height 17
type input "**********"
click at [743, 533] on button "Save" at bounding box center [784, 531] width 340 height 33
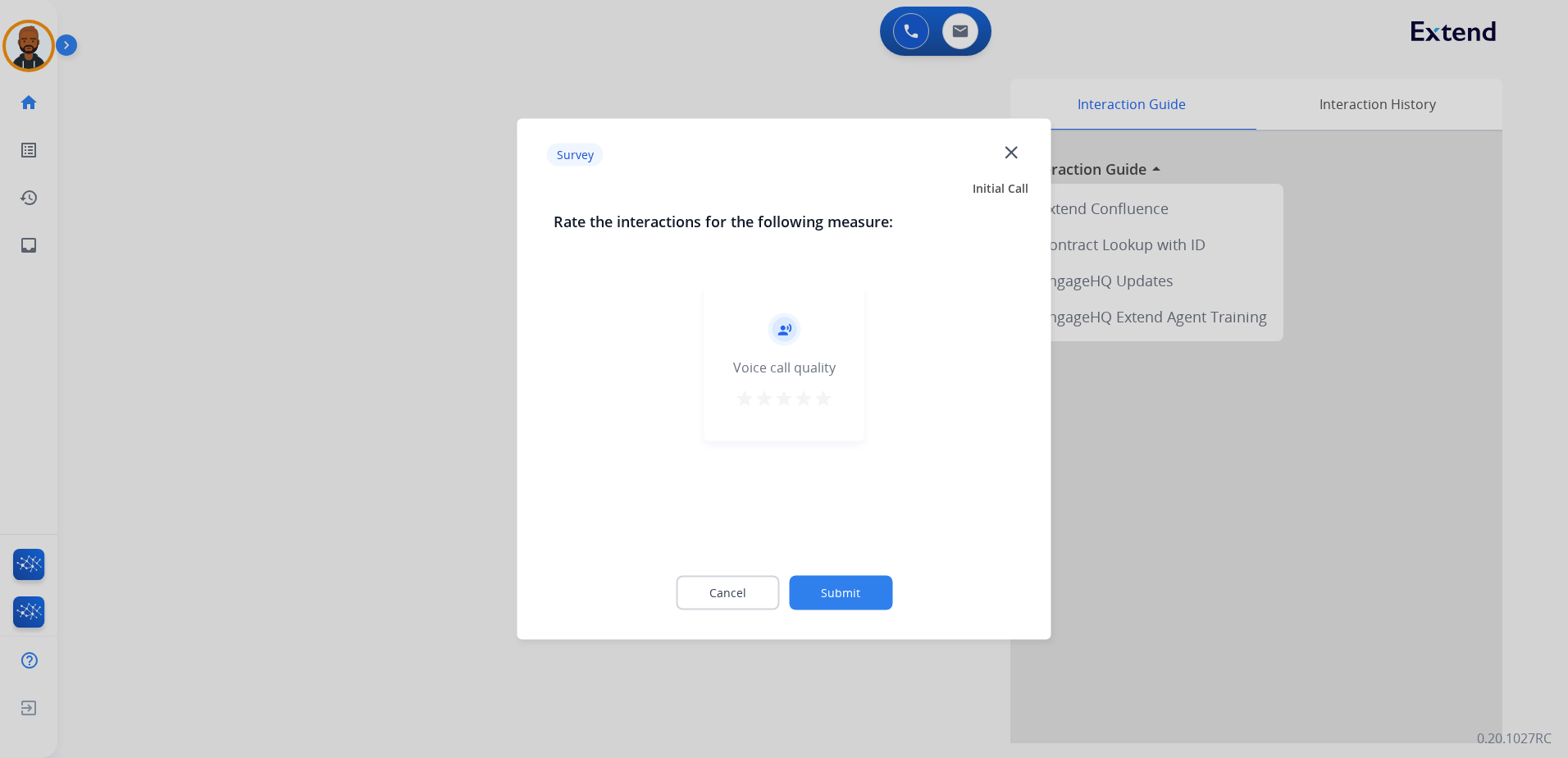
click at [832, 397] on div "record_voice_over Voice call quality star star star star star" at bounding box center [784, 363] width 160 height 156
click at [836, 405] on div "record_voice_over Voice call quality star star star star star" at bounding box center [784, 363] width 160 height 156
click at [823, 395] on mat-icon "star" at bounding box center [824, 399] width 20 height 20
click at [845, 587] on button "Submit" at bounding box center [840, 593] width 103 height 35
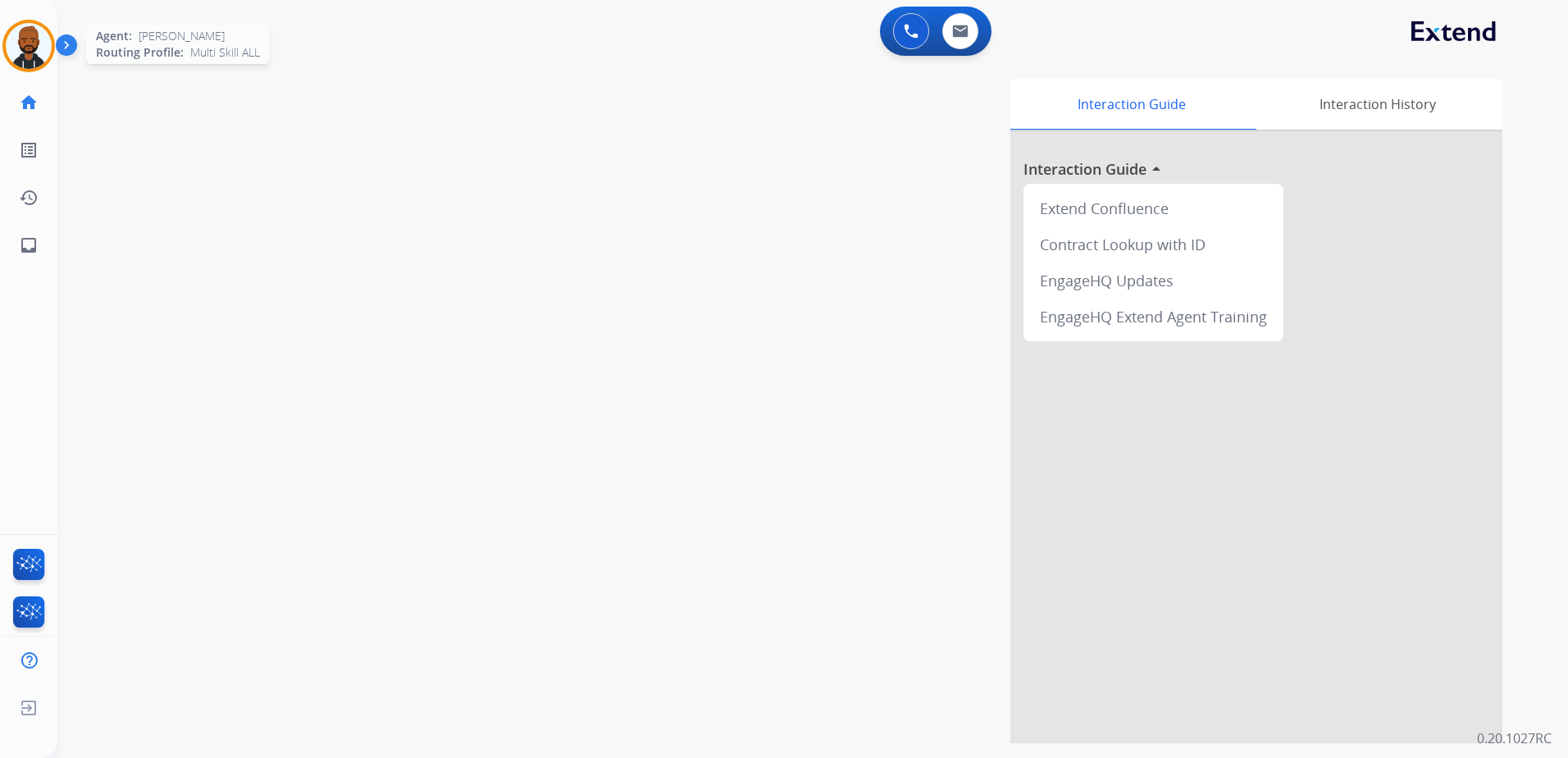
click at [45, 59] on img at bounding box center [29, 46] width 46 height 46
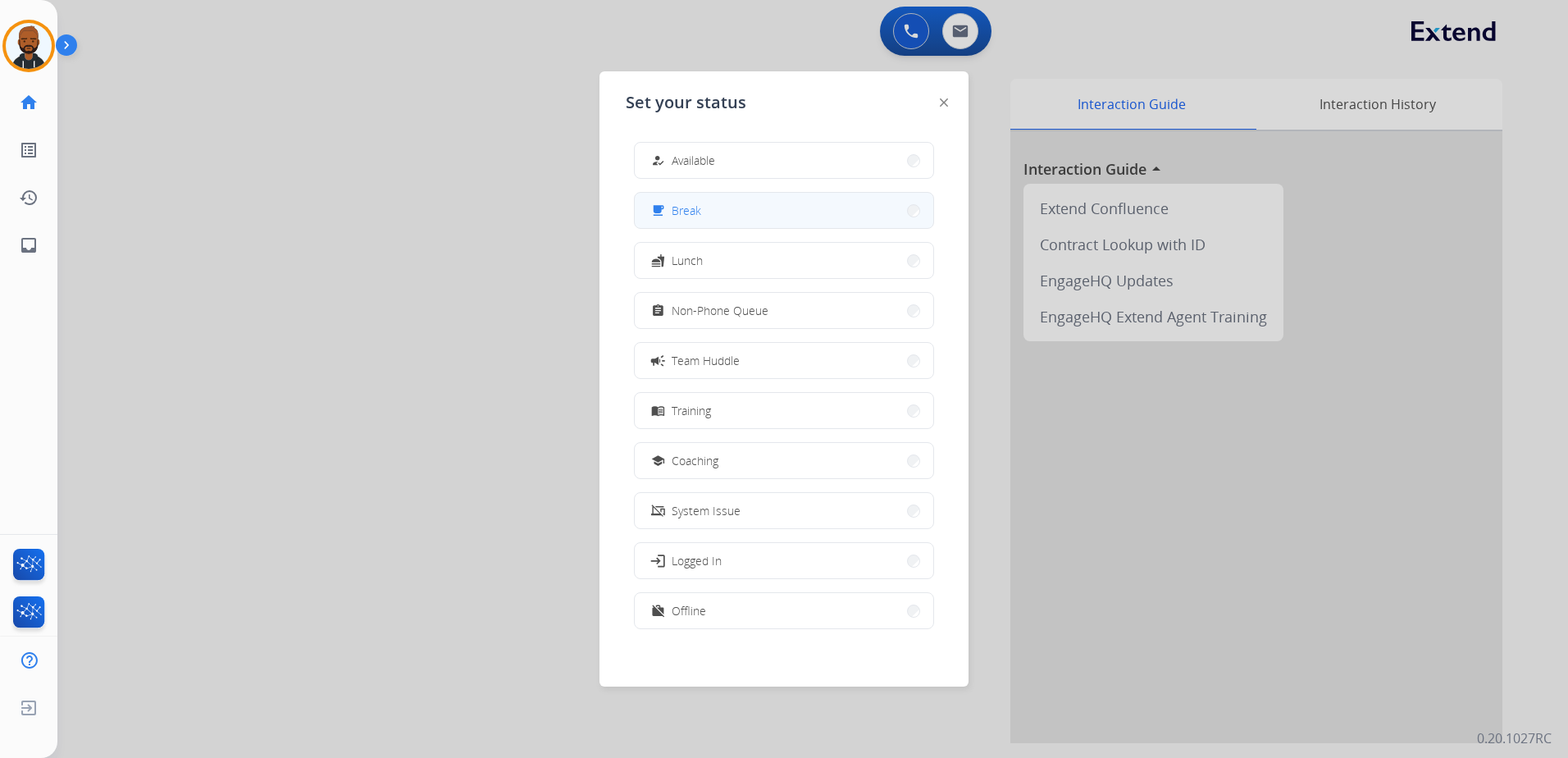
click at [735, 220] on button "free_breakfast Break" at bounding box center [784, 210] width 299 height 36
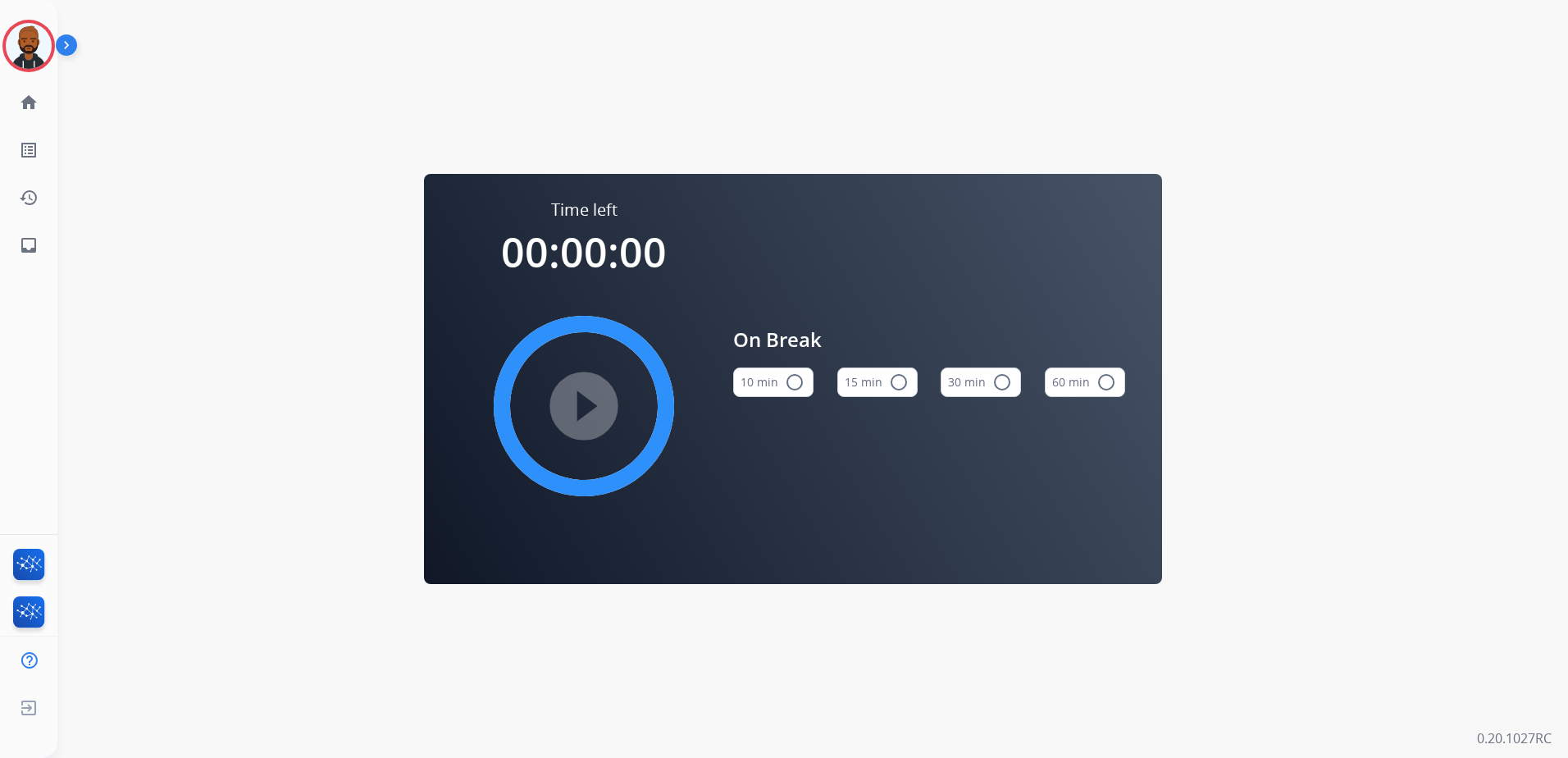
click at [821, 411] on div "On Break 10 min radio_button_unchecked 15 min radio_button_unchecked 30 min rad…" at bounding box center [915, 367] width 418 height 339
click at [53, 53] on div at bounding box center [29, 46] width 53 height 53
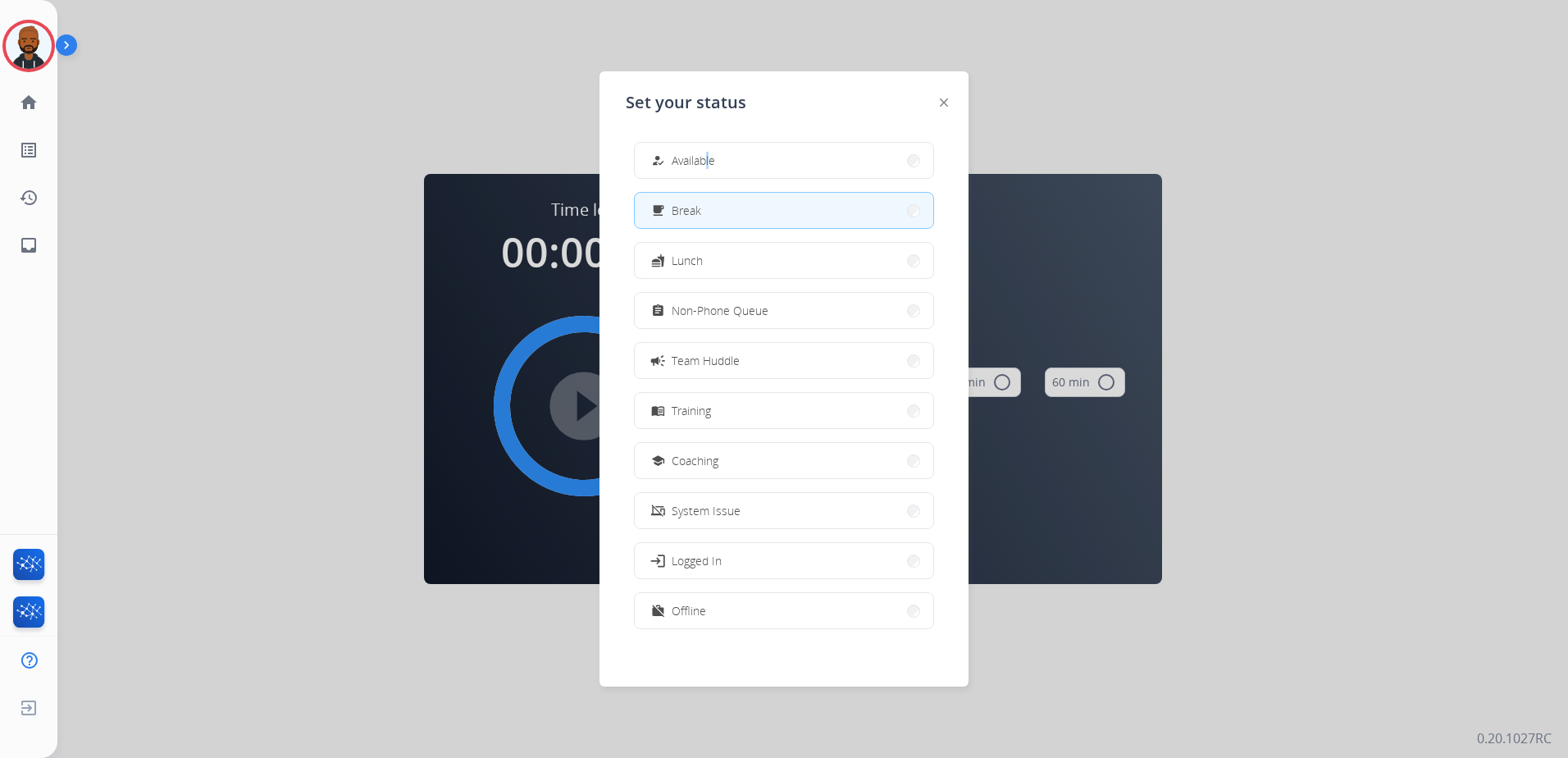
click at [709, 135] on div "how_to_reg Available free_breakfast Break fastfood Lunch assignment Non-Phone Q…" at bounding box center [784, 387] width 317 height 517
drag, startPoint x: 709, startPoint y: 135, endPoint x: 706, endPoint y: 158, distance: 23.2
click at [706, 158] on span "Available" at bounding box center [693, 160] width 44 height 17
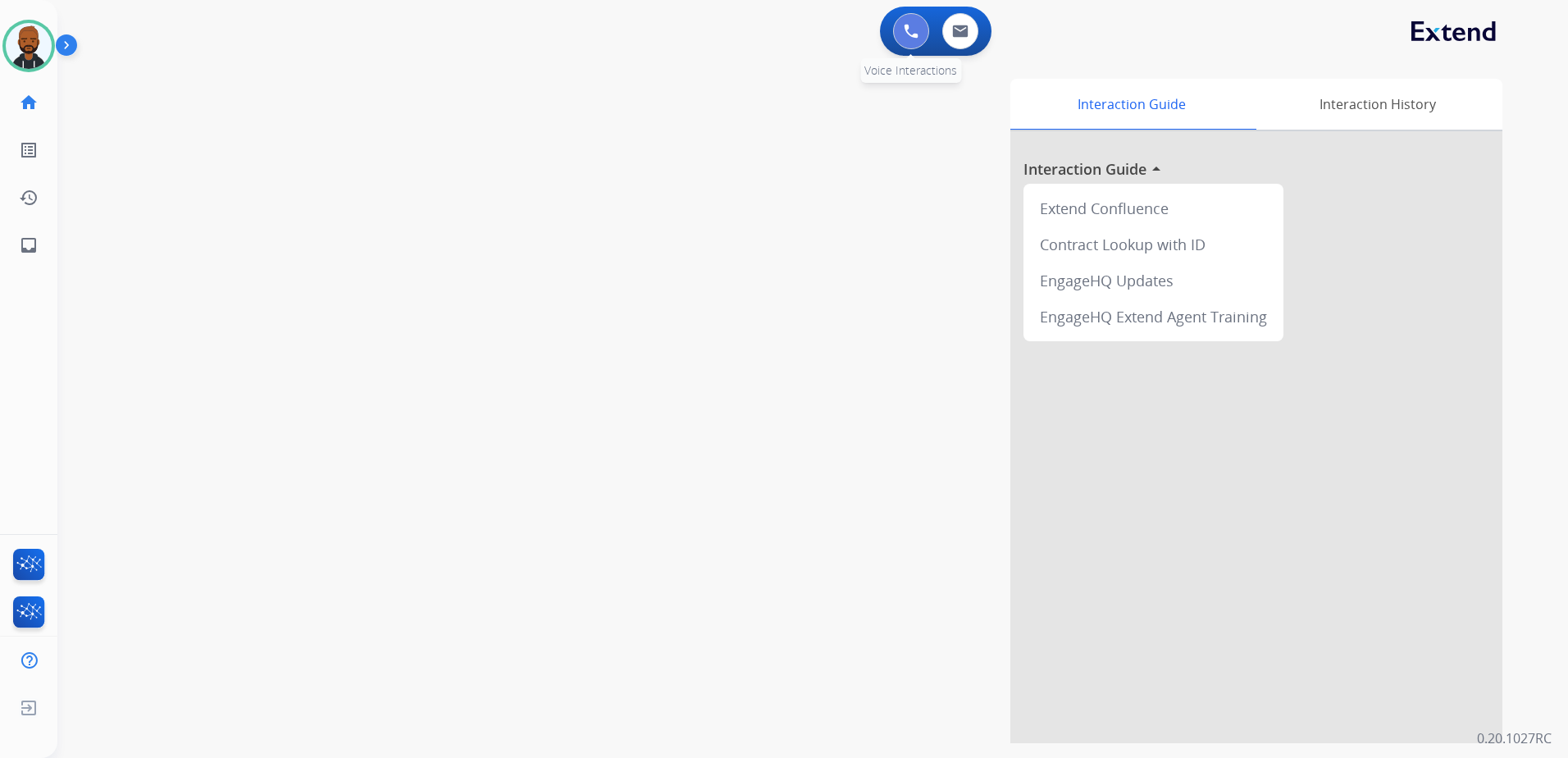
click at [914, 46] on button at bounding box center [911, 31] width 36 height 36
click at [901, 49] on div "0 Voice Interactions" at bounding box center [911, 31] width 50 height 36
click at [907, 33] on img at bounding box center [911, 31] width 15 height 15
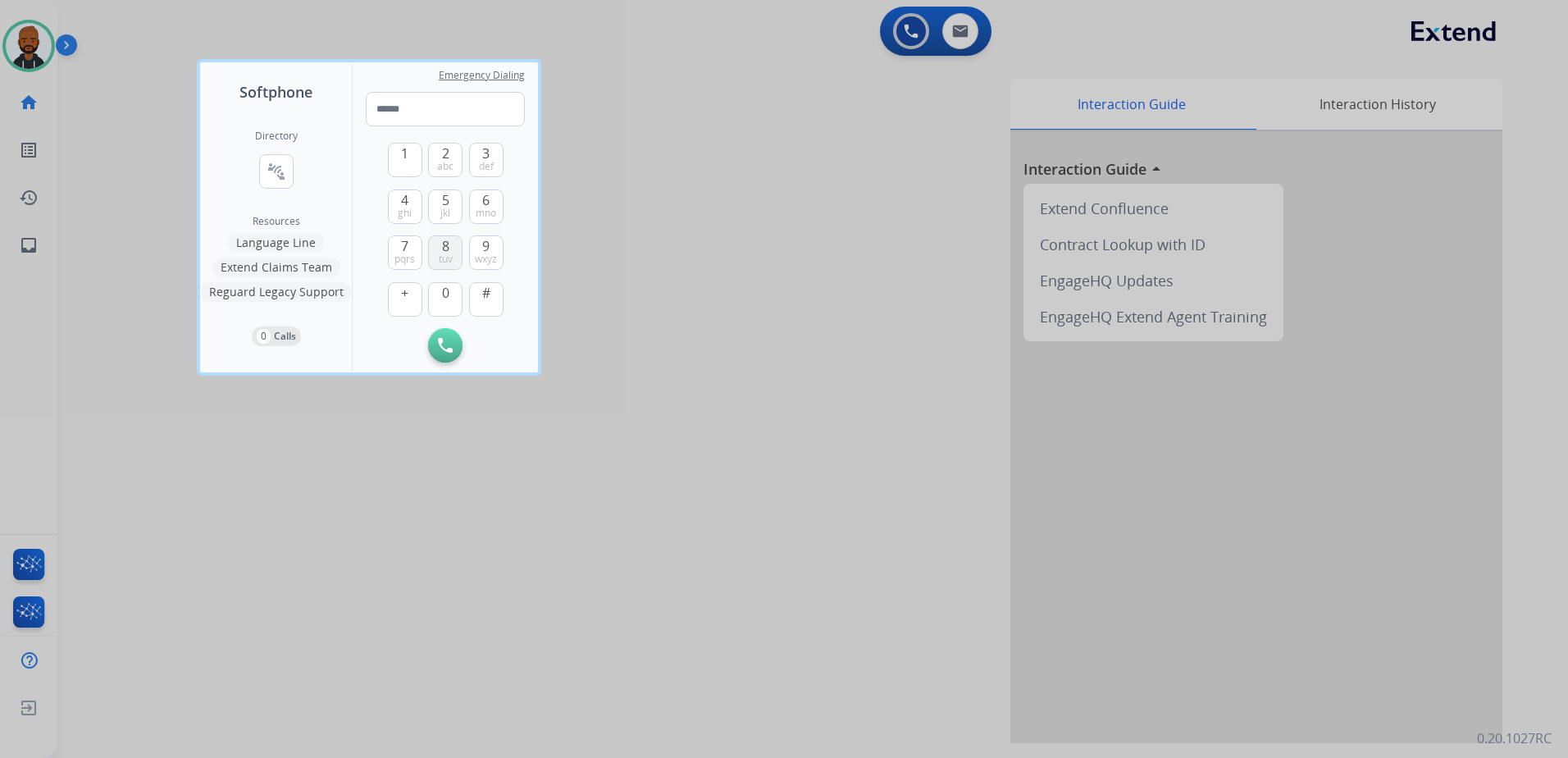
click at [433, 241] on button "8 tuv" at bounding box center [446, 253] width 35 height 35
click at [452, 301] on button "0" at bounding box center [446, 300] width 35 height 35
click at [407, 201] on span "4" at bounding box center [404, 201] width 7 height 20
click at [393, 238] on button "7 pqrs" at bounding box center [405, 253] width 35 height 35
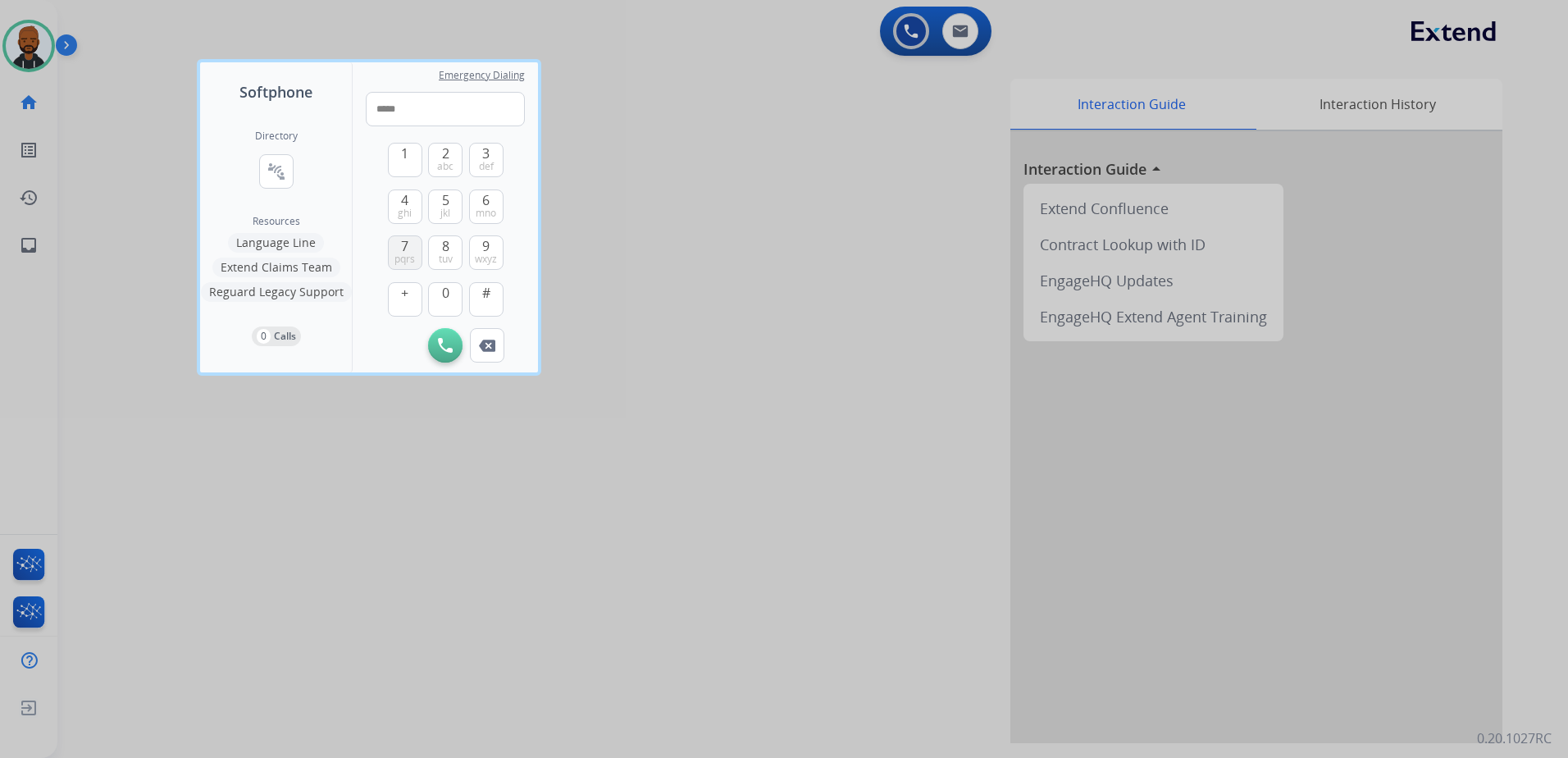
click at [393, 239] on button "7 pqrs" at bounding box center [405, 253] width 35 height 35
click at [445, 289] on span "0" at bounding box center [446, 293] width 7 height 20
click at [490, 247] on button "9 wxyz" at bounding box center [486, 253] width 35 height 35
click at [399, 250] on button "7 pqrs" at bounding box center [405, 253] width 35 height 35
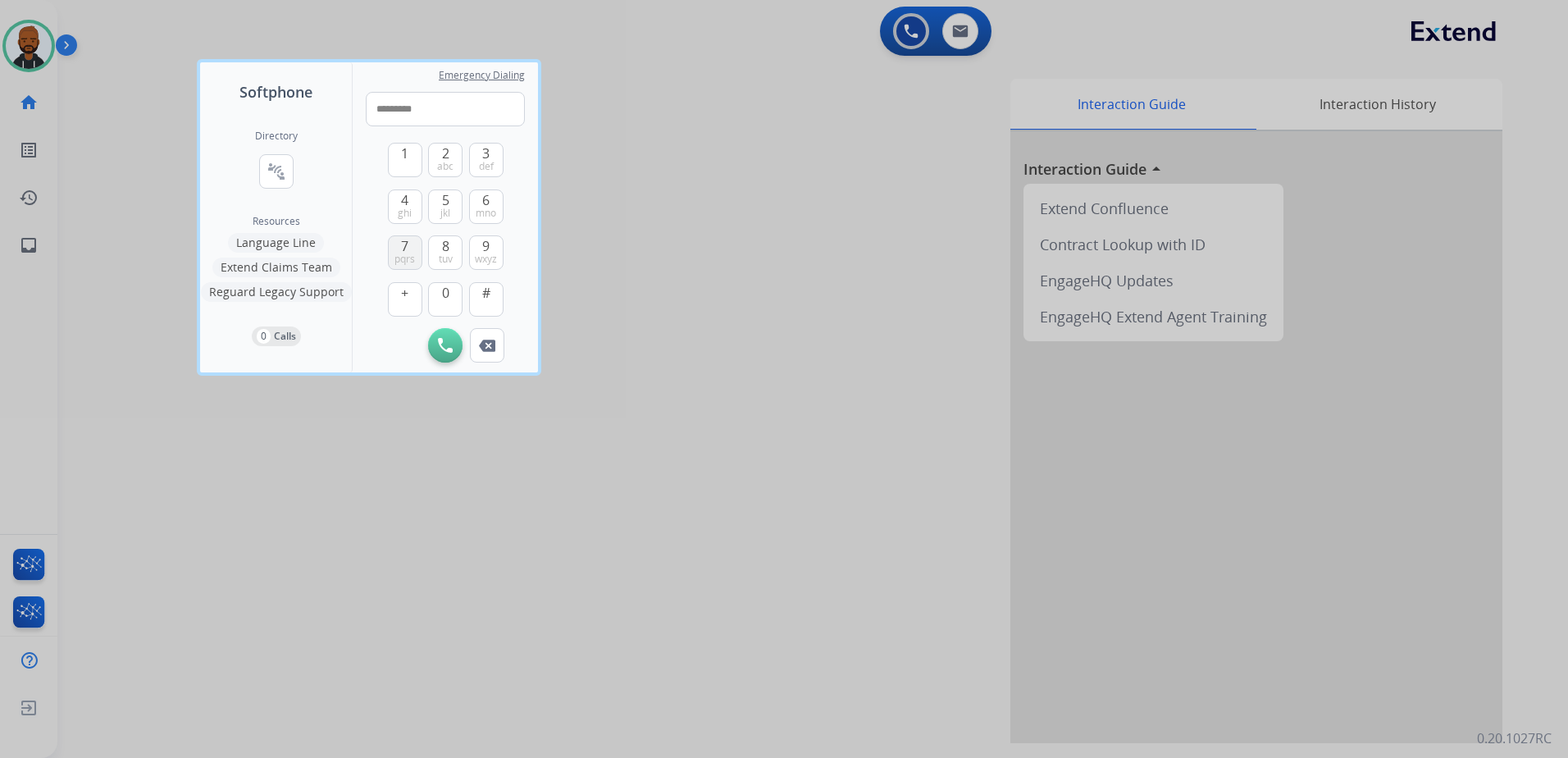
type input "**********"
click at [451, 336] on button "Initiate Call" at bounding box center [446, 345] width 35 height 35
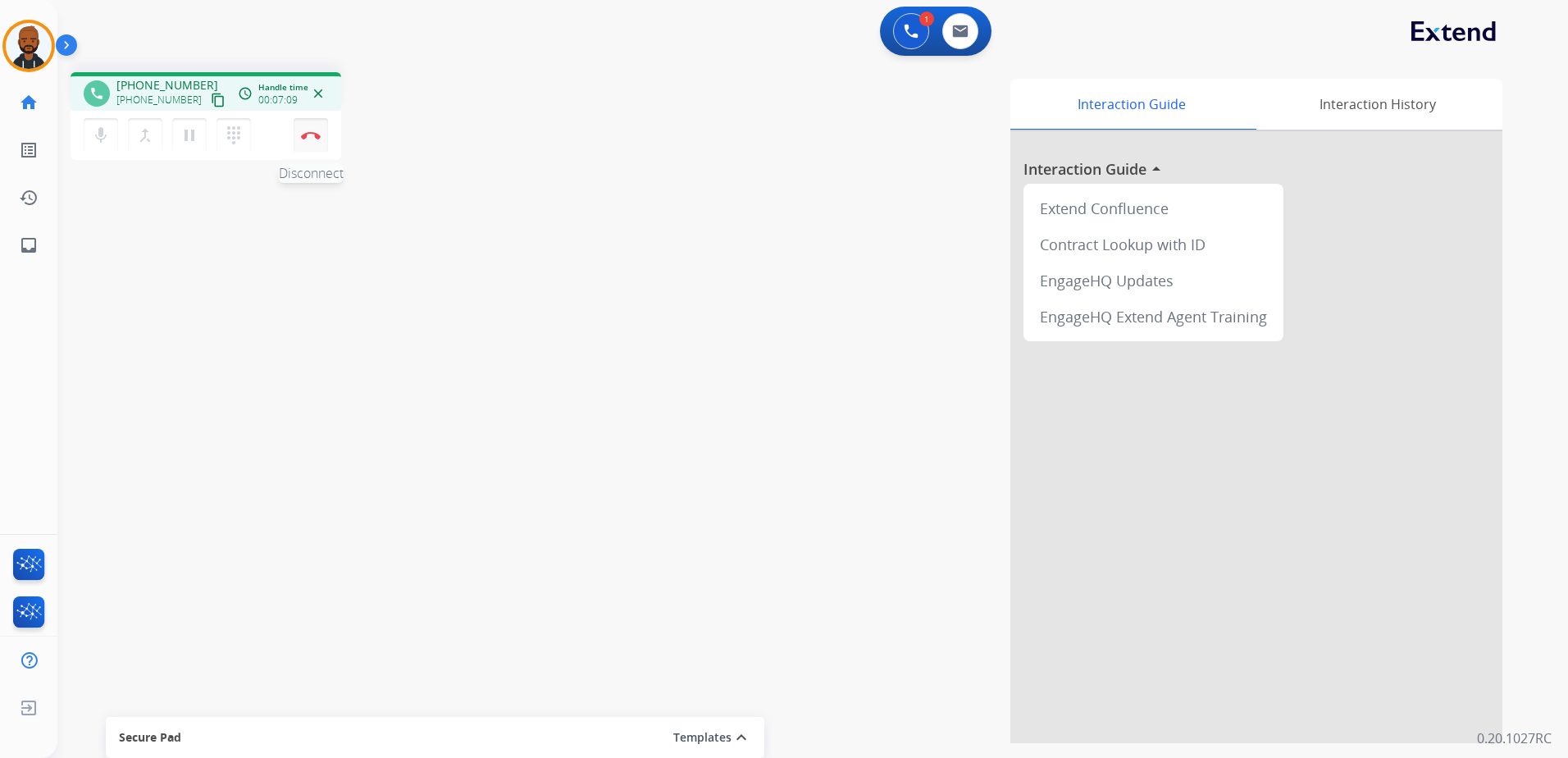
click at [315, 136] on img at bounding box center [311, 135] width 20 height 8
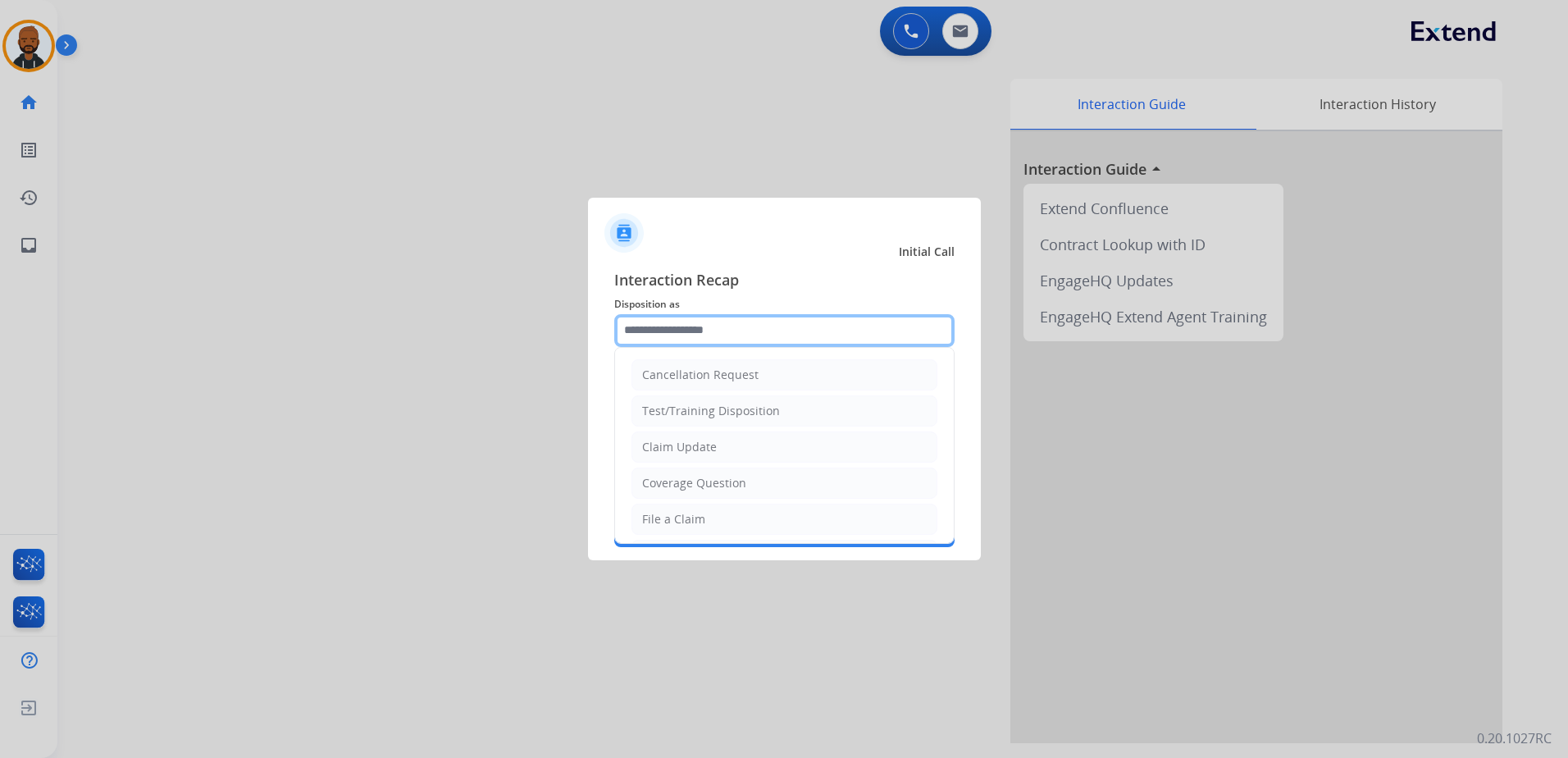
click at [749, 329] on input "text" at bounding box center [784, 331] width 340 height 33
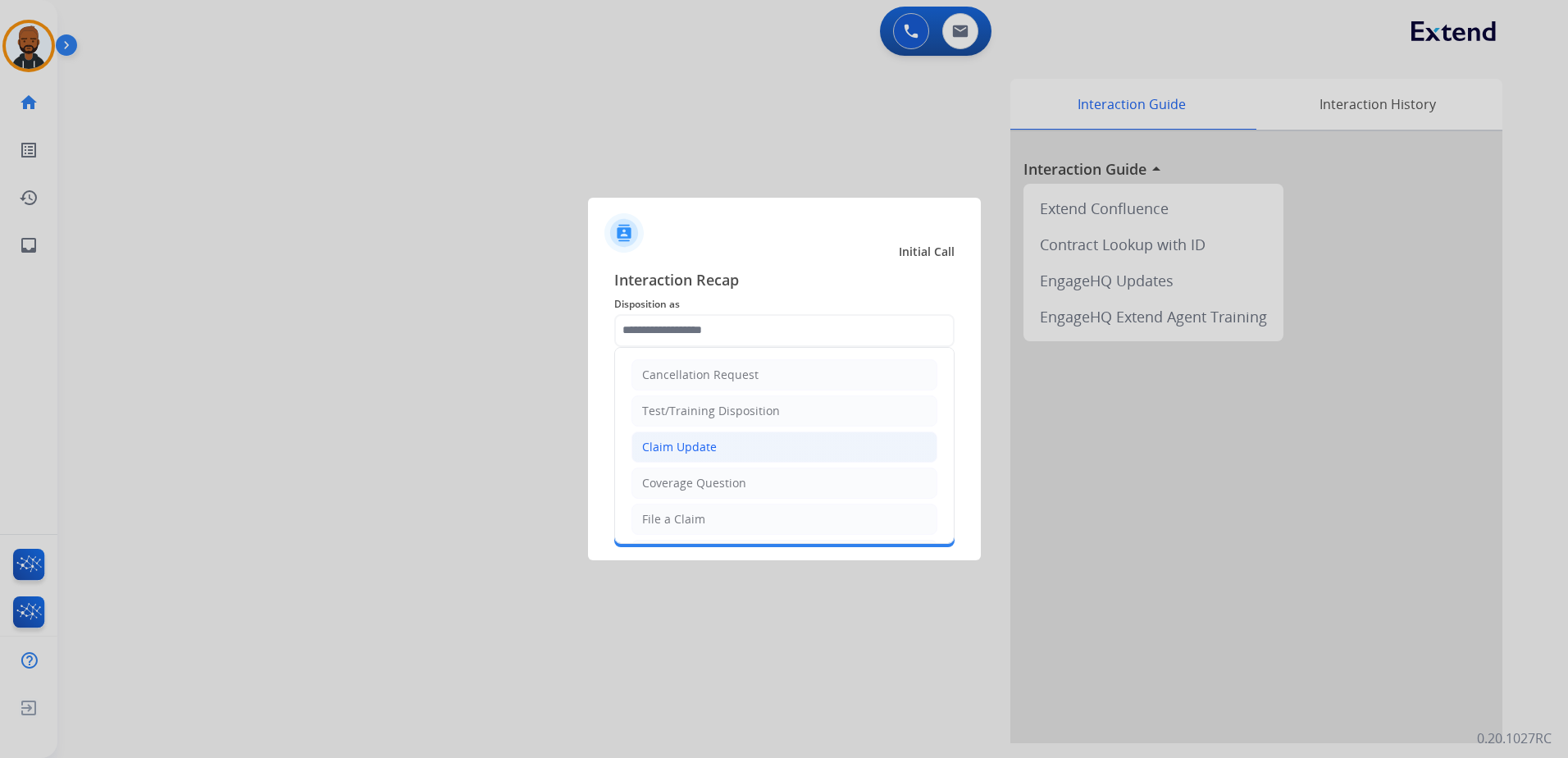
click at [697, 448] on div "Claim Update" at bounding box center [679, 448] width 74 height 17
type input "**********"
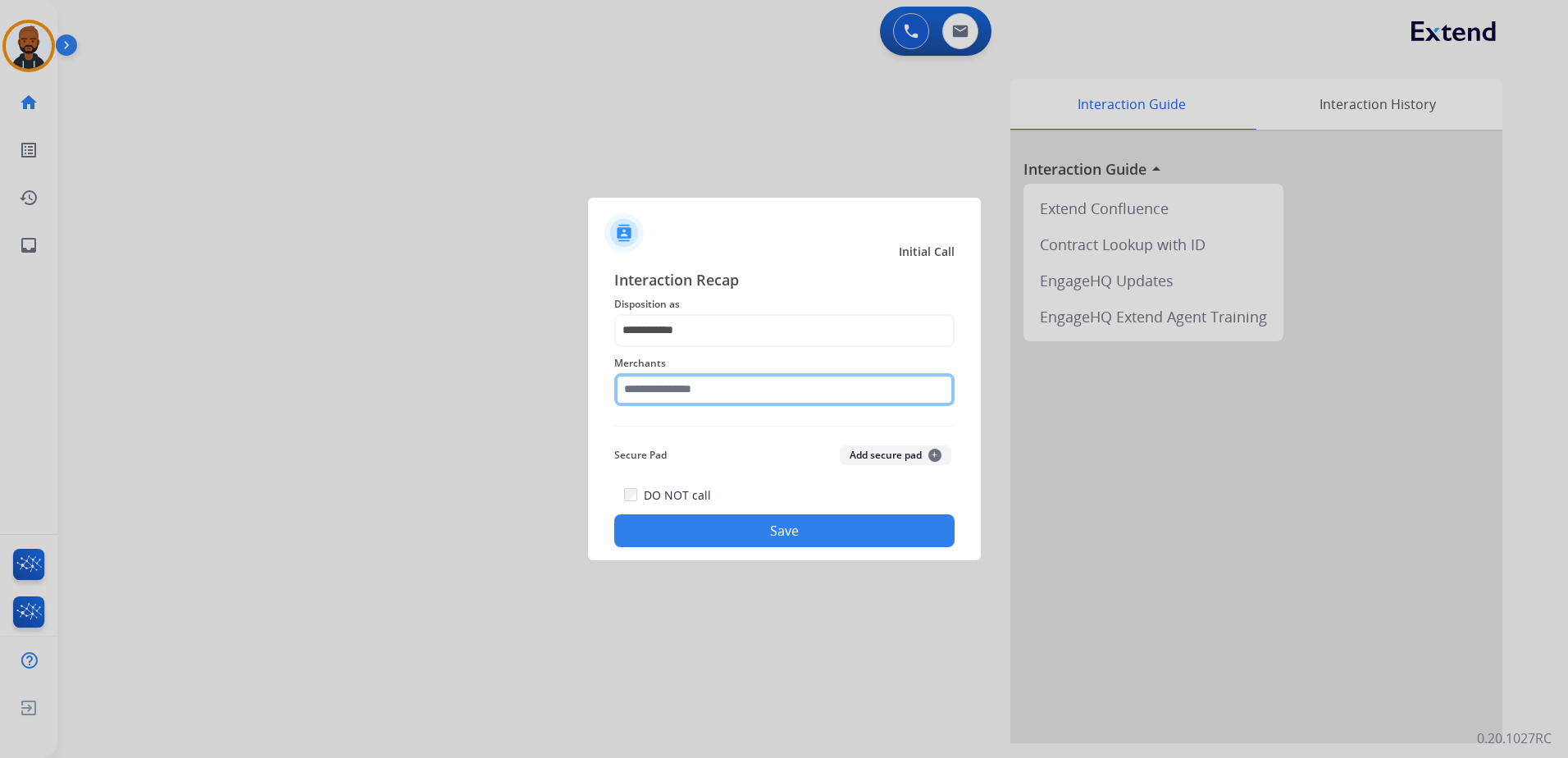
drag, startPoint x: 747, startPoint y: 385, endPoint x: 763, endPoint y: 384, distance: 16.0
click at [747, 384] on input "text" at bounding box center [784, 390] width 340 height 33
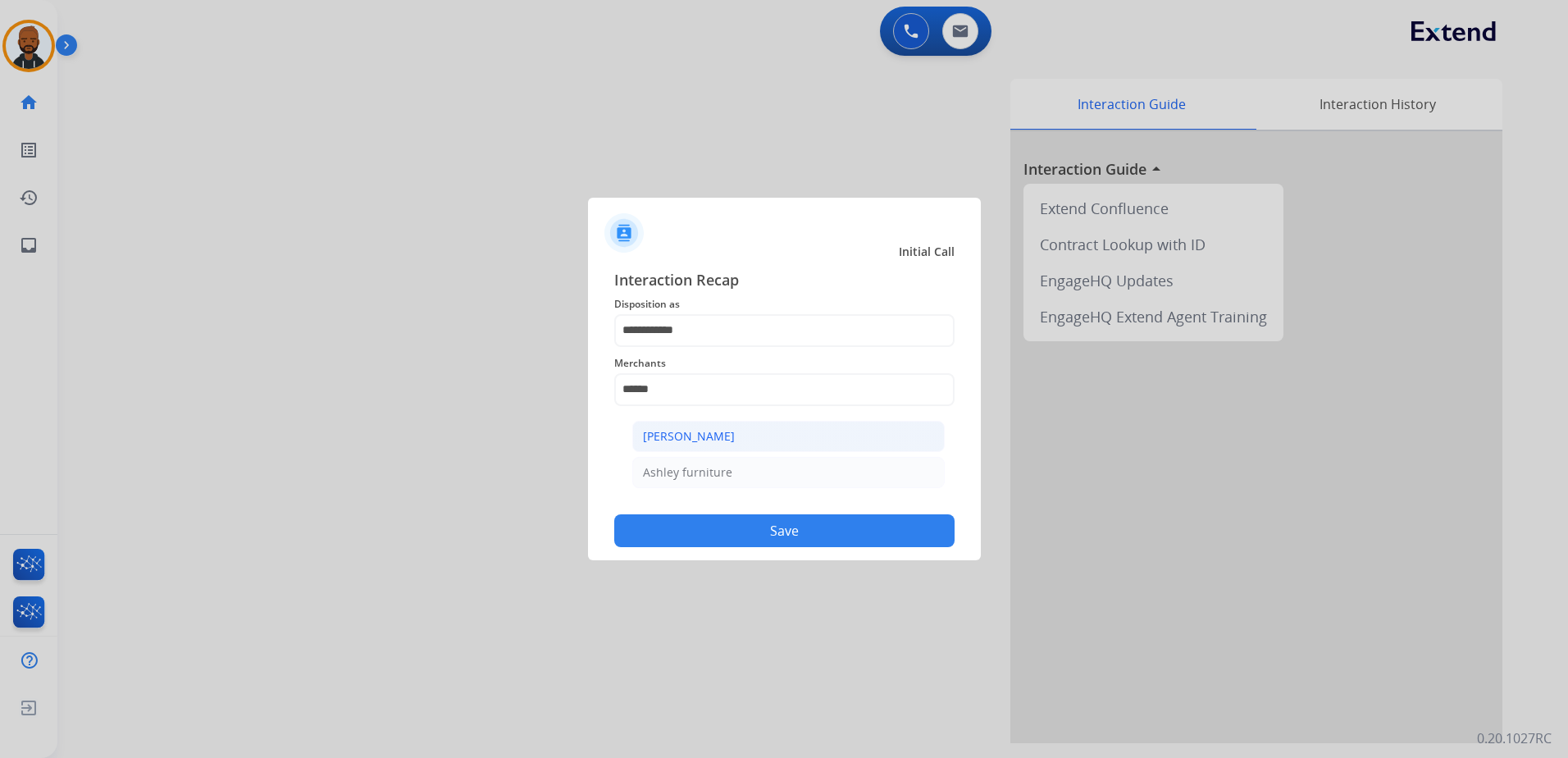
click at [725, 442] on div "[PERSON_NAME]" at bounding box center [688, 437] width 92 height 17
type input "**********"
click at [785, 525] on button "Save" at bounding box center [784, 531] width 340 height 33
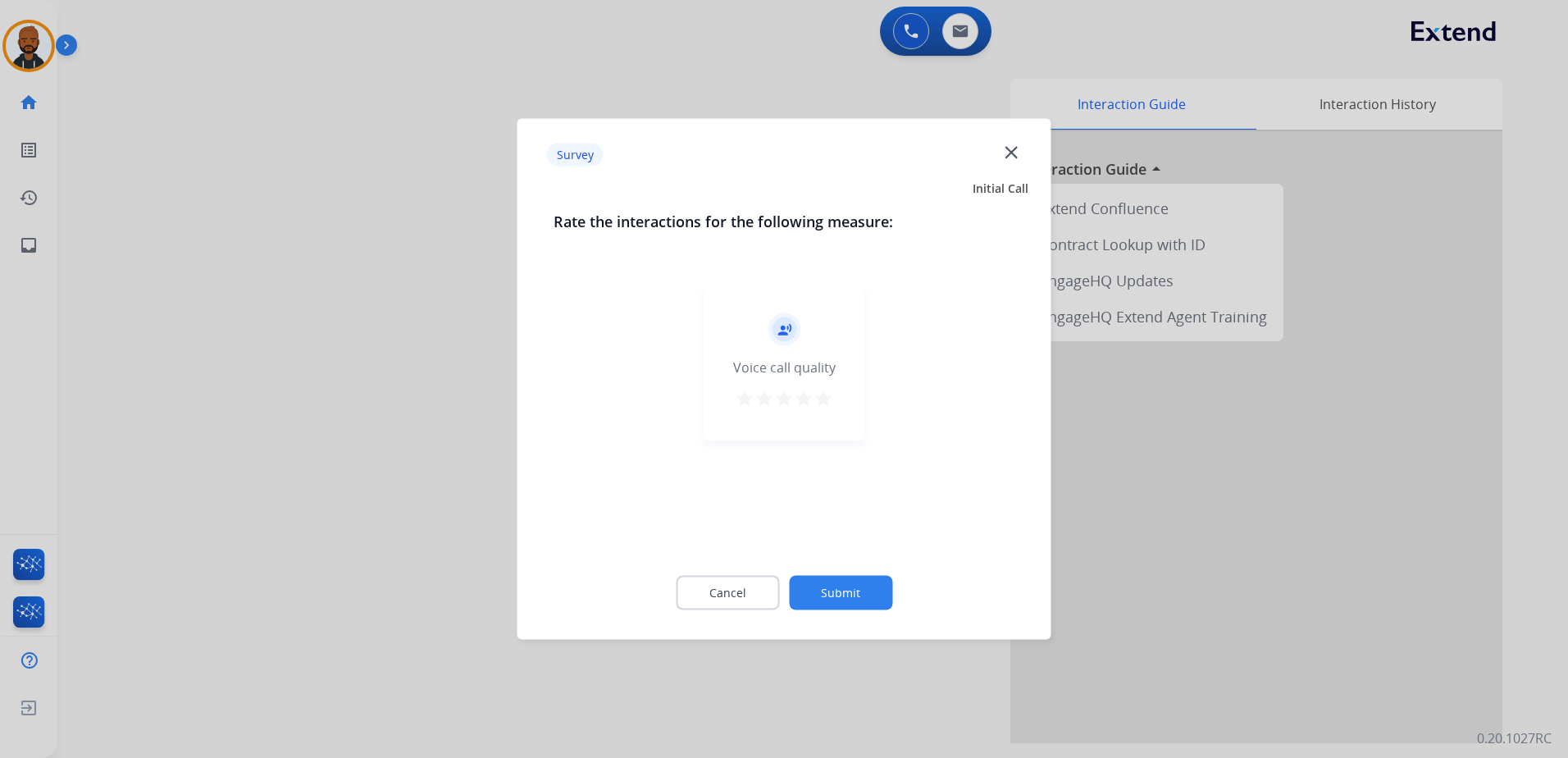
click at [831, 403] on mat-icon "star" at bounding box center [824, 399] width 20 height 20
click at [867, 593] on button "Submit" at bounding box center [840, 593] width 103 height 35
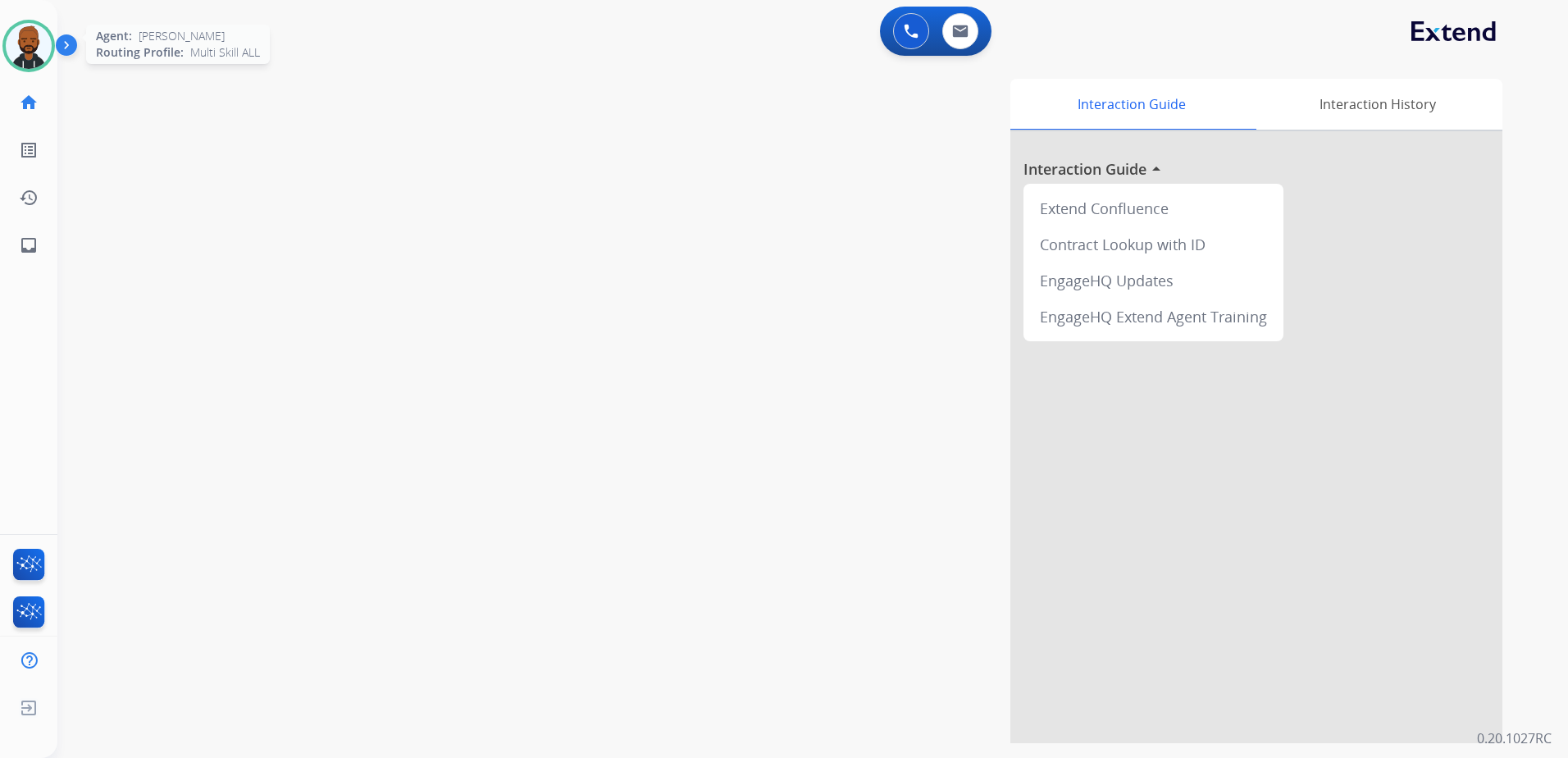
click at [21, 50] on img at bounding box center [29, 46] width 46 height 46
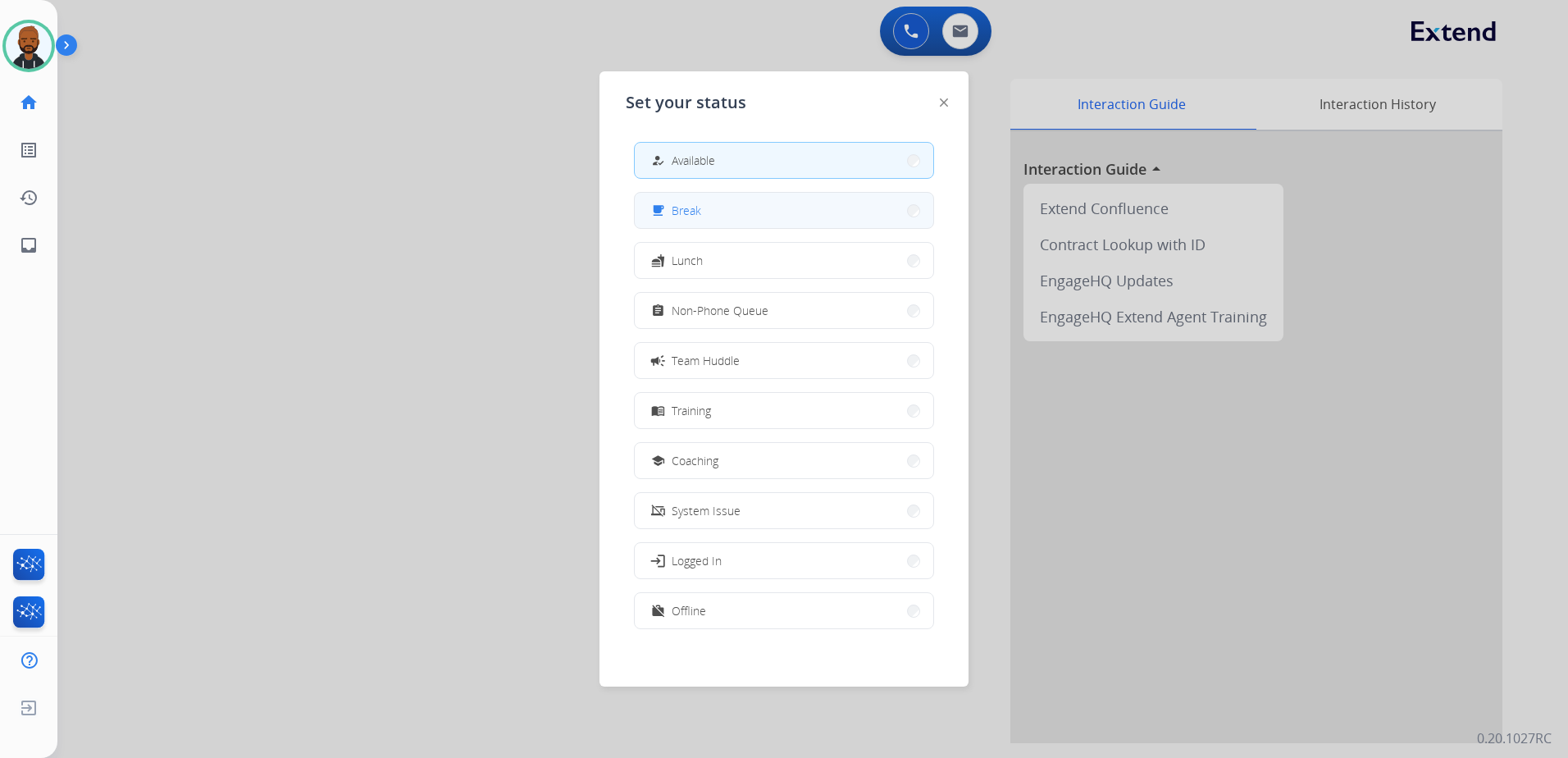
click at [738, 202] on button "free_breakfast Break" at bounding box center [784, 210] width 299 height 36
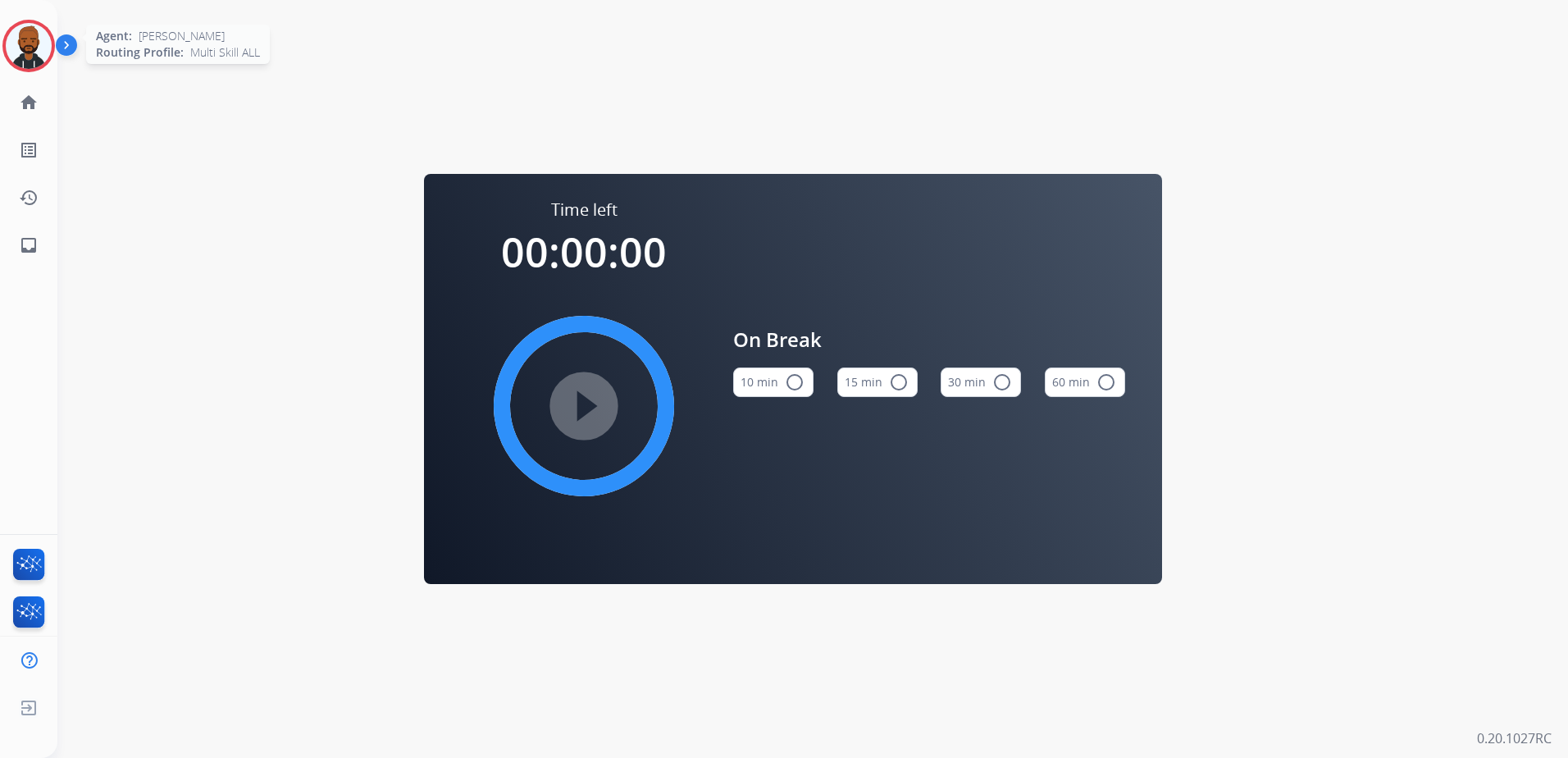
click at [31, 48] on img at bounding box center [29, 46] width 46 height 46
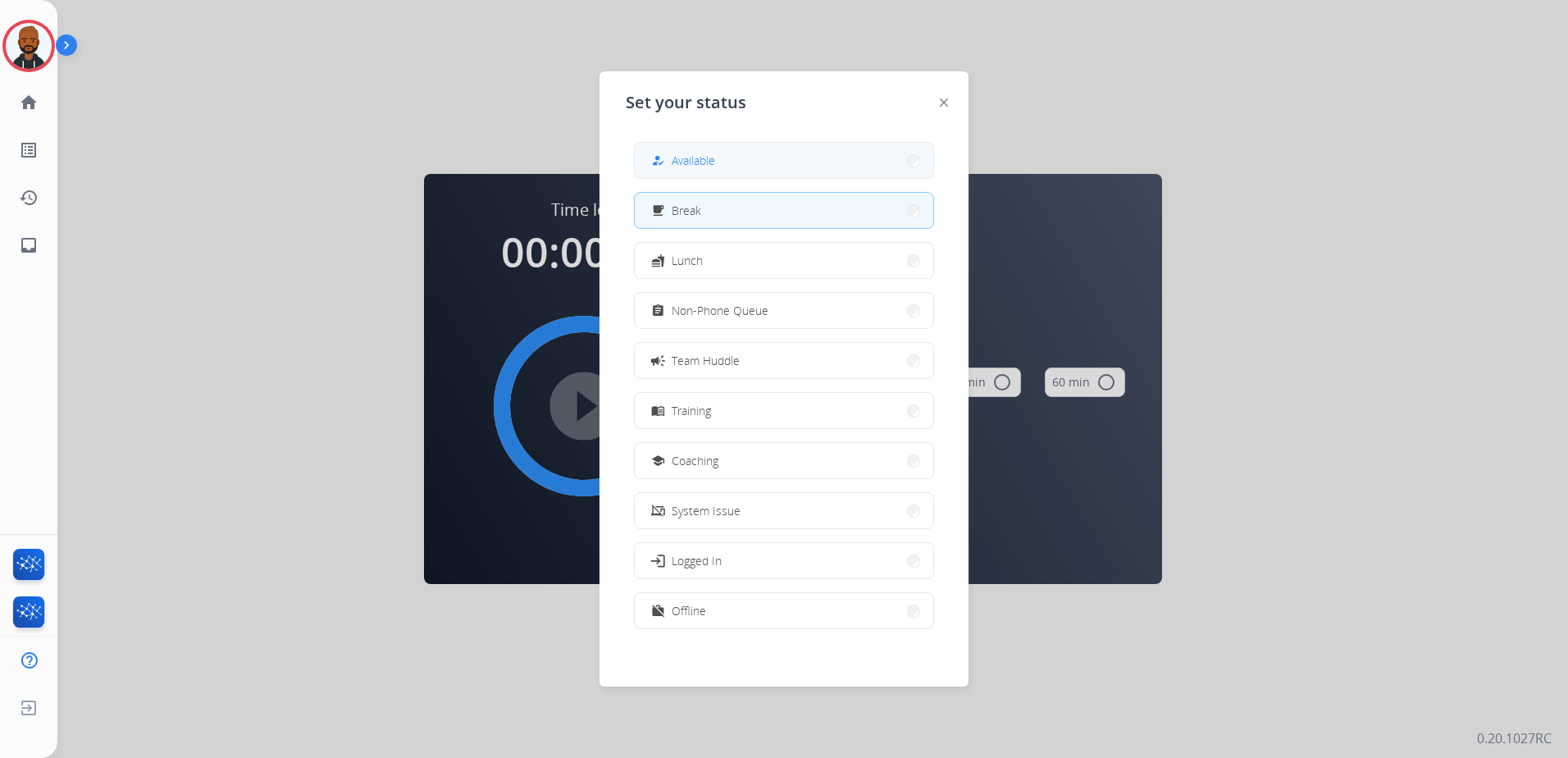
click at [812, 151] on button "how_to_reg Available" at bounding box center [784, 160] width 299 height 36
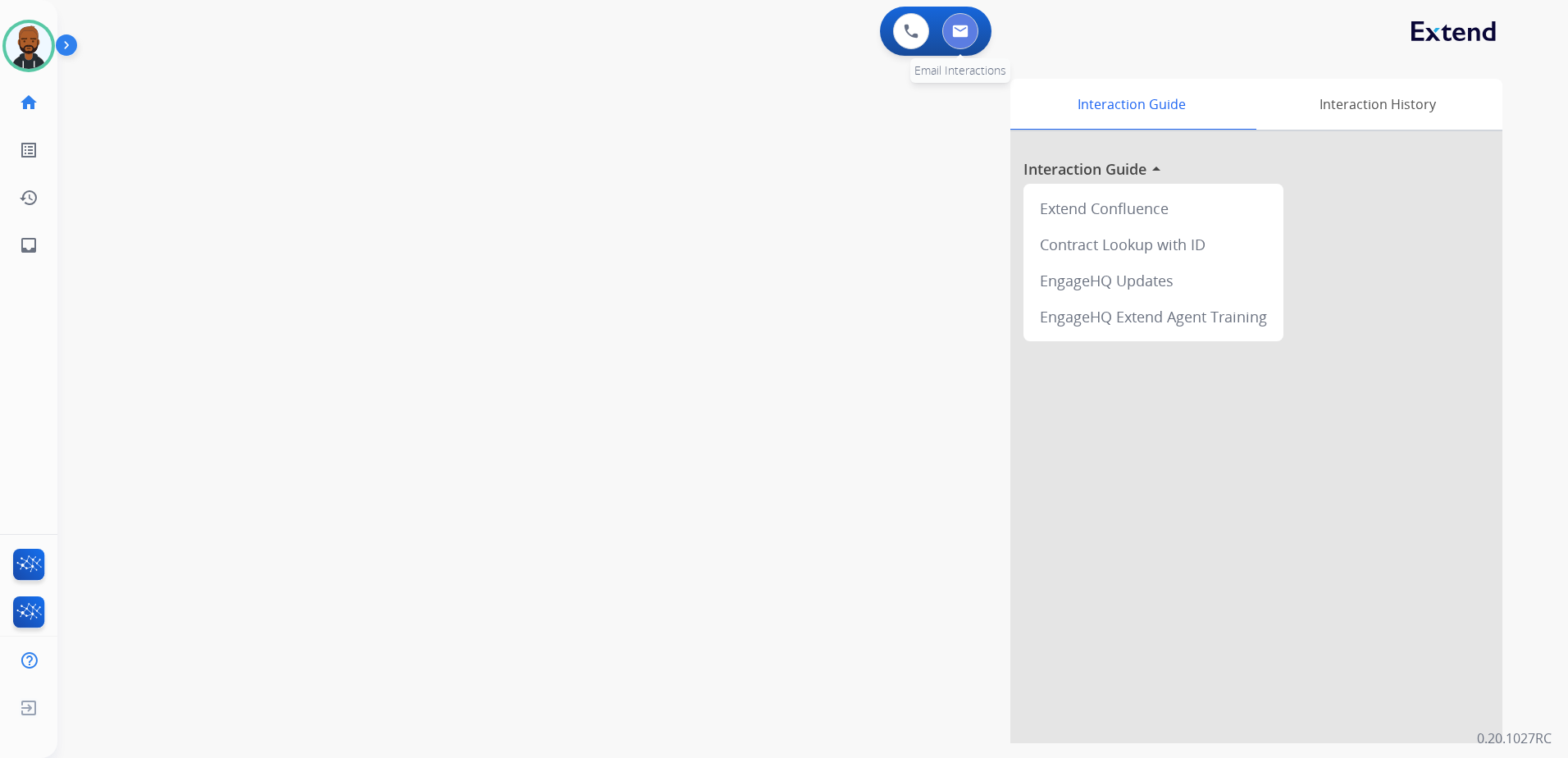
click at [970, 27] on button at bounding box center [961, 31] width 36 height 36
select select "**********"
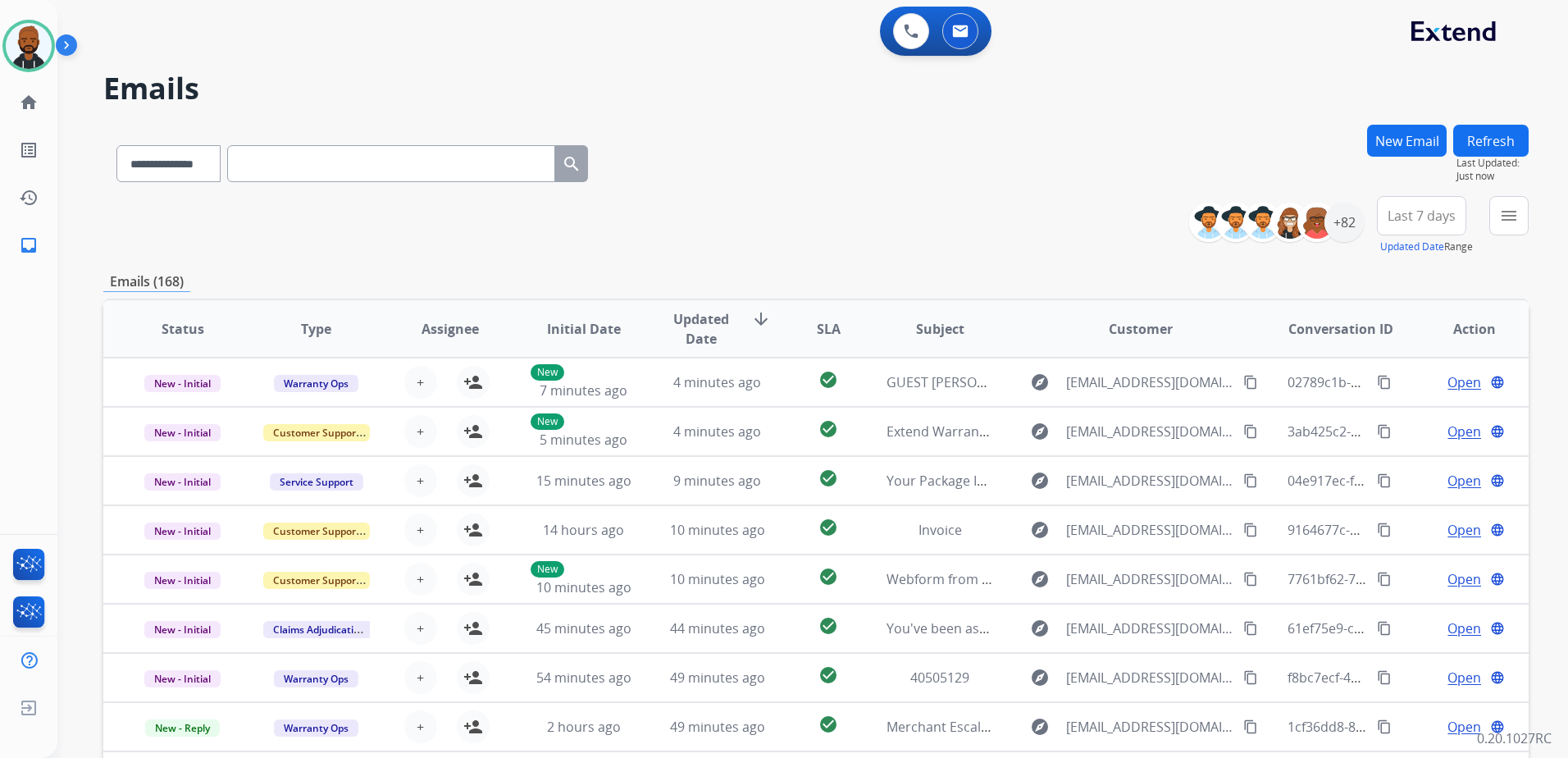
paste input "**********"
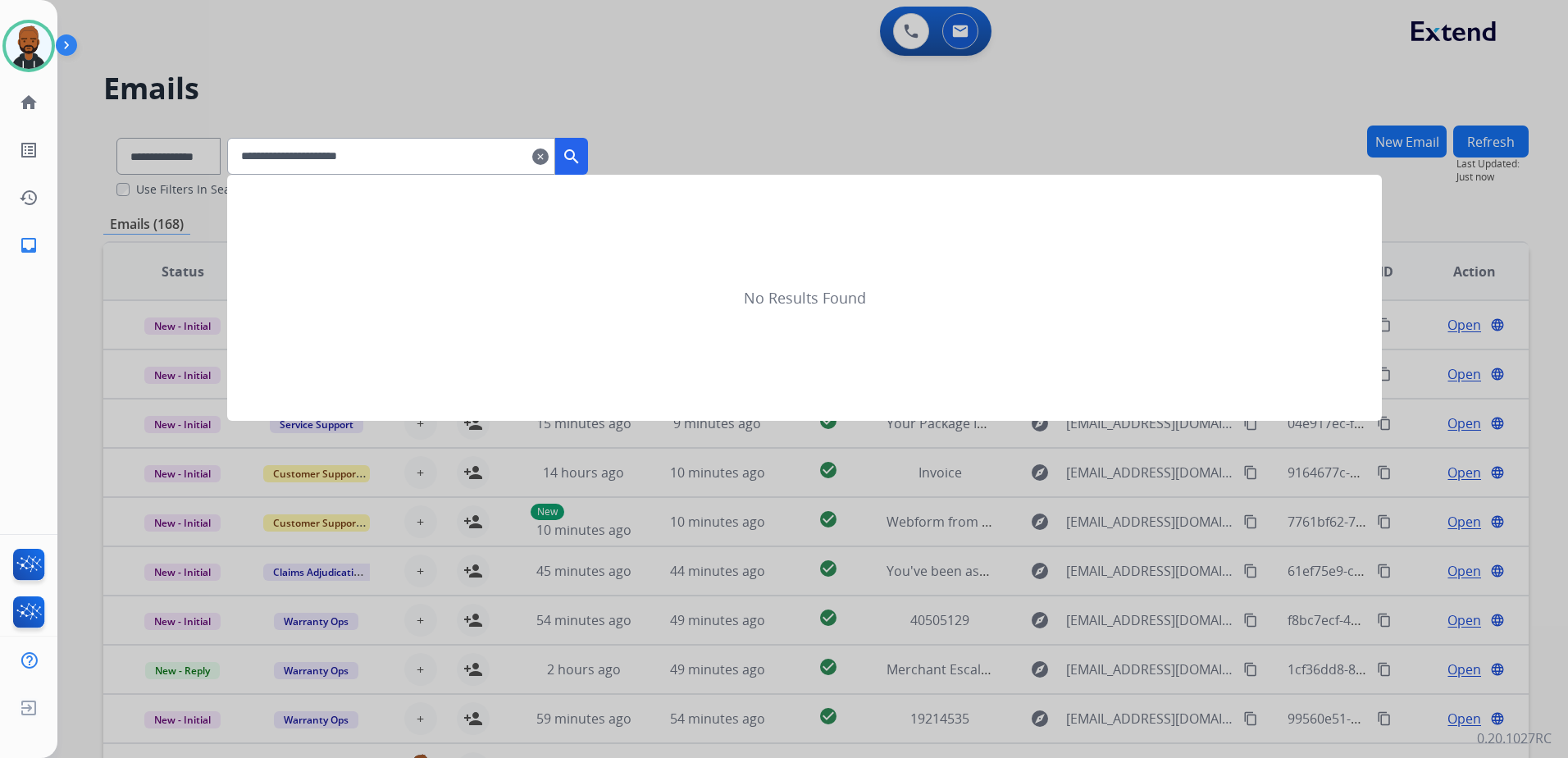
type input "**********"
click at [581, 156] on mat-icon "search" at bounding box center [572, 157] width 20 height 20
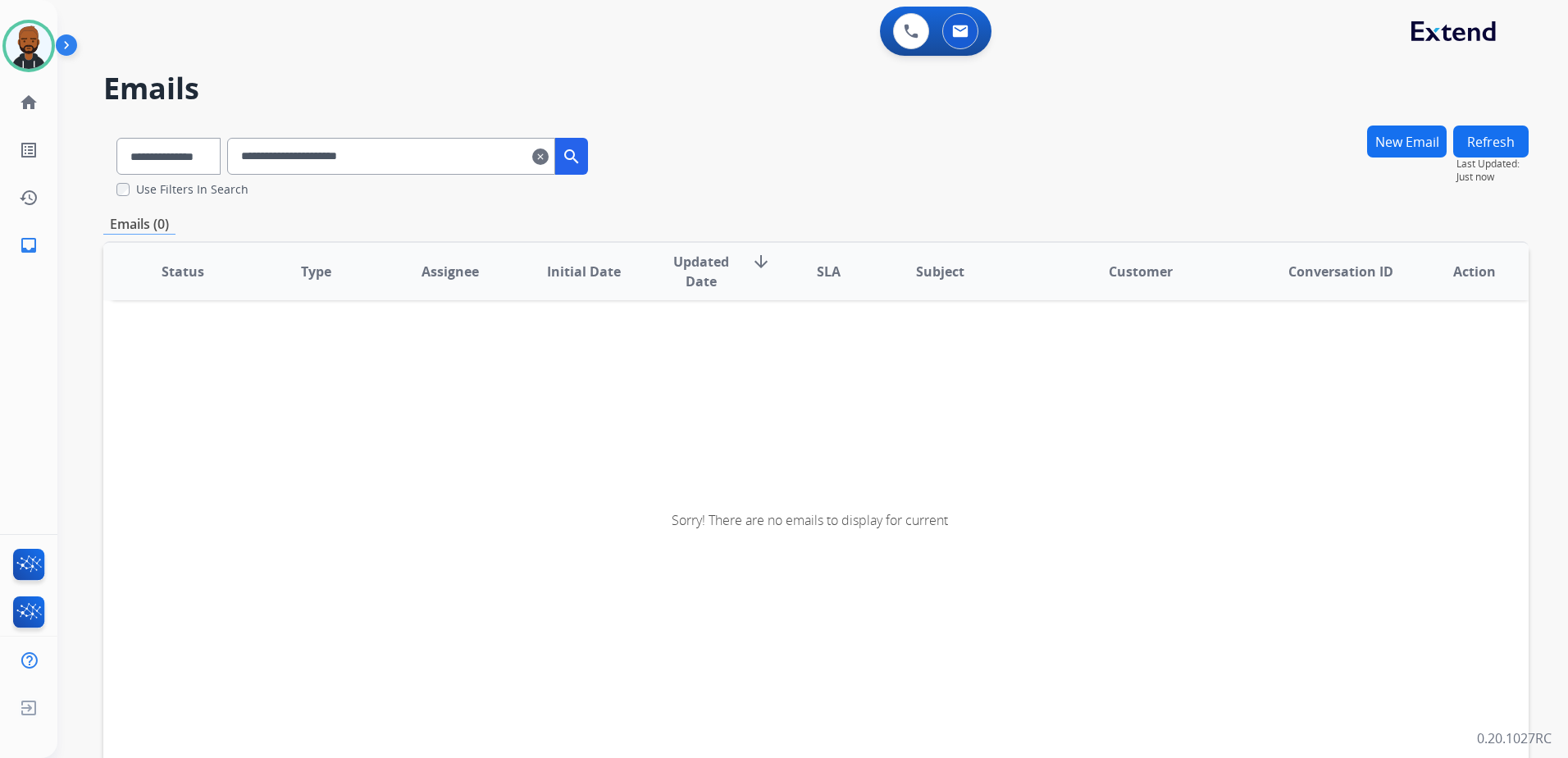
click at [581, 159] on mat-icon "search" at bounding box center [572, 157] width 20 height 20
click at [212, 154] on select "**********" at bounding box center [168, 156] width 102 height 37
select select "**********"
click at [116, 138] on select "**********" at bounding box center [168, 156] width 102 height 37
click at [581, 157] on mat-icon "search" at bounding box center [572, 157] width 20 height 20
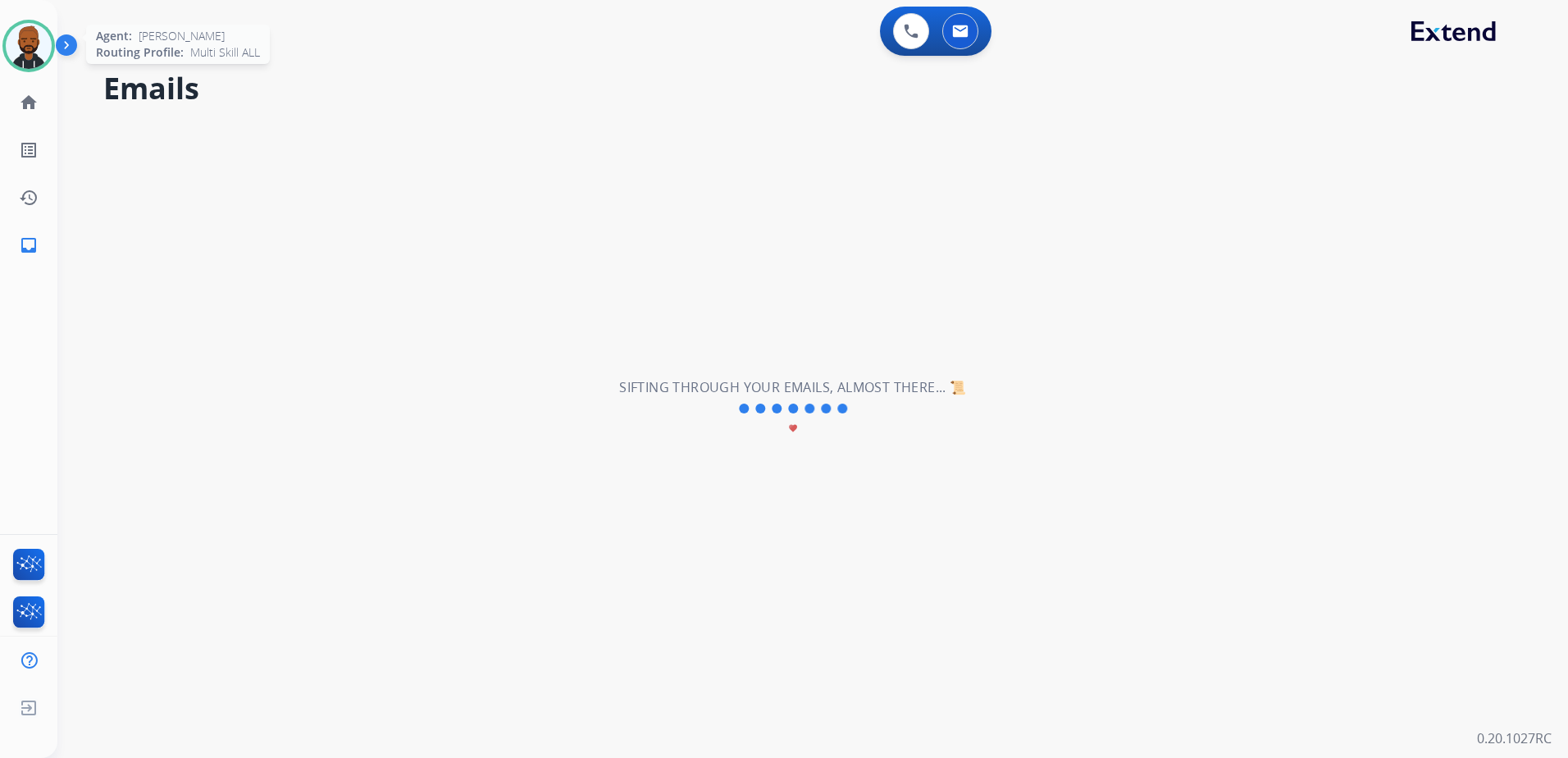
click at [4, 49] on div at bounding box center [29, 46] width 53 height 53
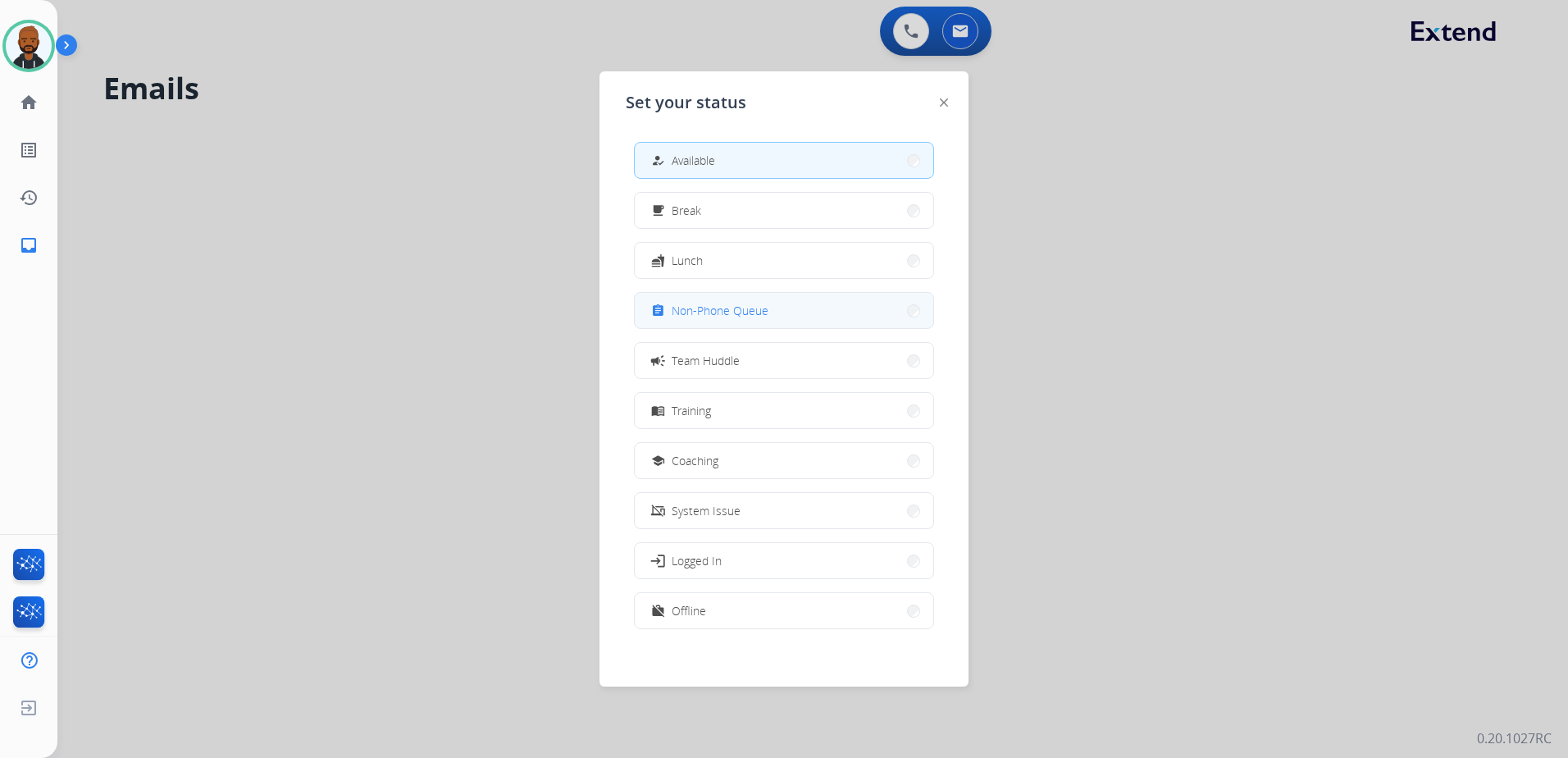
click at [739, 302] on span "Non-Phone Queue" at bounding box center [720, 310] width 97 height 17
